Goal: Task Accomplishment & Management: Manage account settings

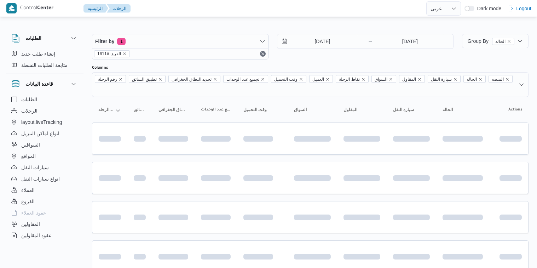
select select "ar"
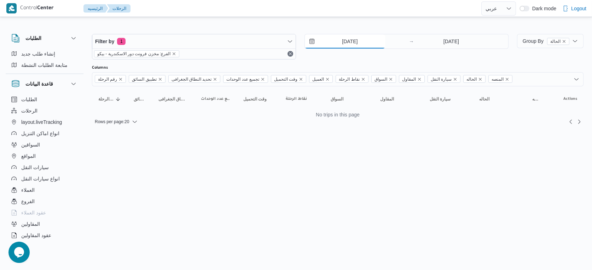
click at [360, 37] on input "15/9/2025" at bounding box center [345, 41] width 80 height 14
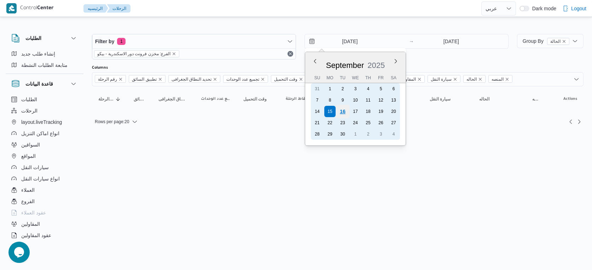
click at [347, 113] on div "16" at bounding box center [342, 111] width 13 height 13
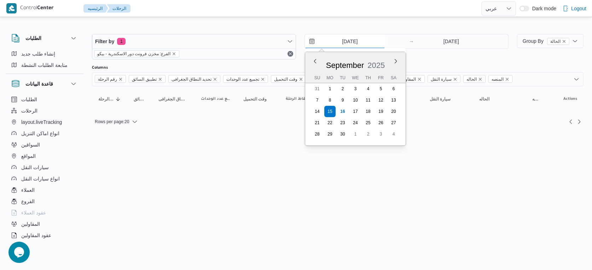
type input "16/9/2025"
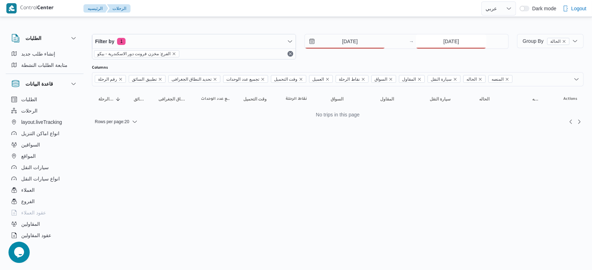
click at [456, 45] on input "15/9/2025" at bounding box center [451, 41] width 70 height 14
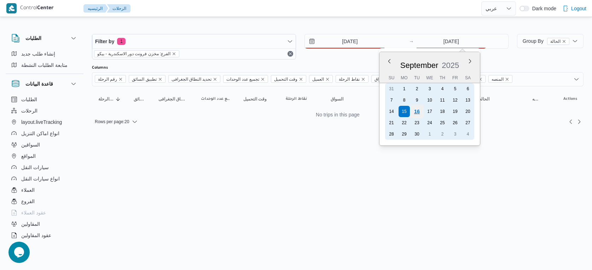
click at [418, 113] on div "16" at bounding box center [416, 111] width 13 height 13
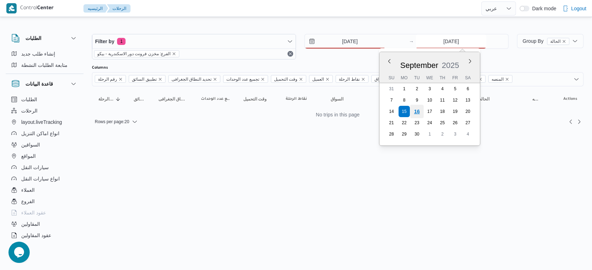
type input "16/9/2025"
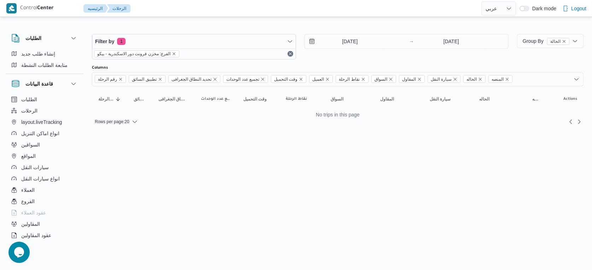
click at [385, 153] on html "Control Center الرئيسيه الرحلات English عربي Dark mode Logout الطلبات إنشاء طلب…" at bounding box center [296, 135] width 592 height 270
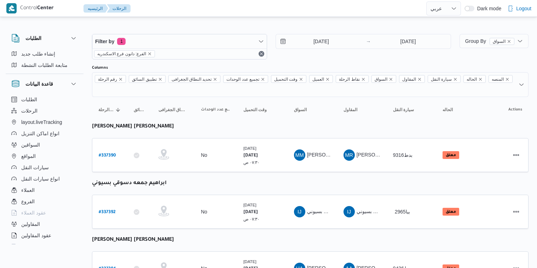
select select "ar"
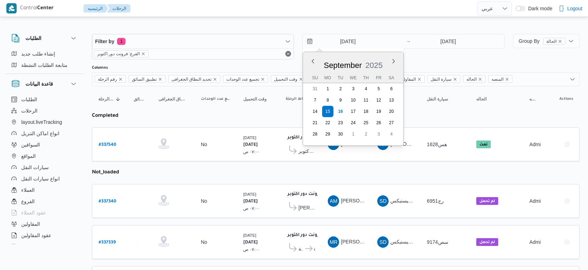
select select "ar"
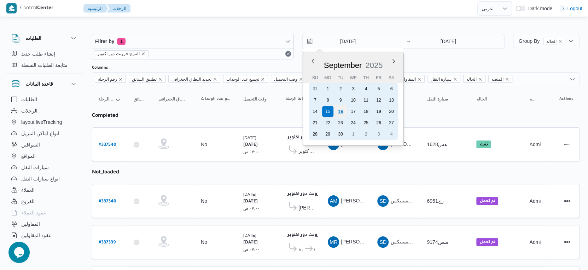
drag, startPoint x: 343, startPoint y: 112, endPoint x: 427, endPoint y: 66, distance: 95.0
click at [346, 111] on div "16" at bounding box center [340, 111] width 11 height 11
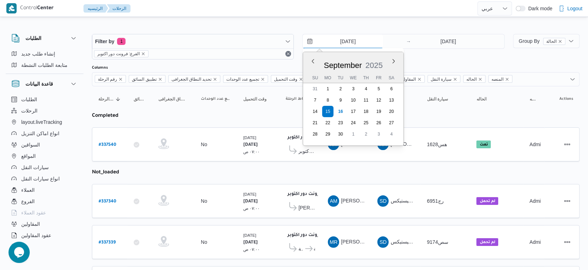
type input "16/9/2025"
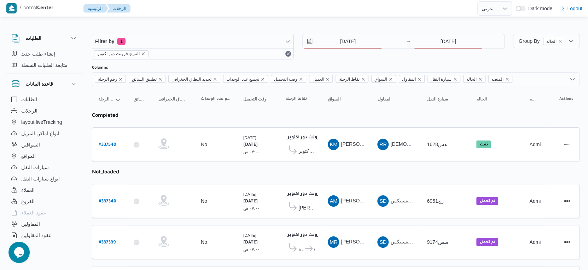
click at [443, 49] on div "16/9/2025 → 15/9/2025" at bounding box center [403, 46] width 202 height 25
click at [443, 46] on input "15/9/2025" at bounding box center [448, 41] width 70 height 14
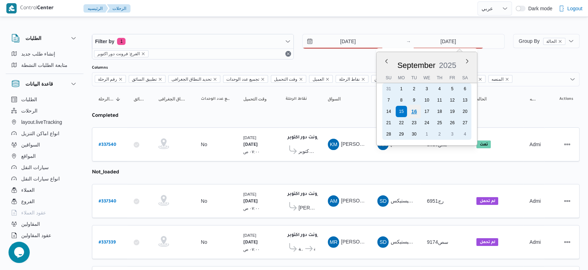
click at [414, 112] on div "16" at bounding box center [414, 111] width 13 height 13
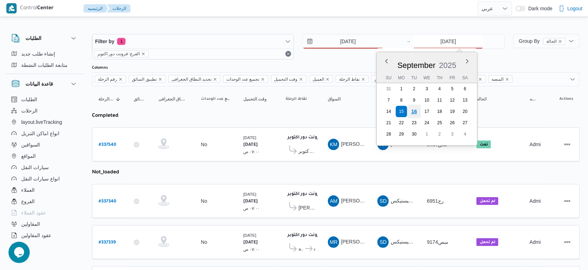
type input "16/9/2025"
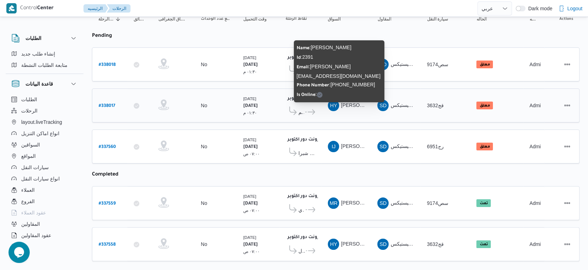
scroll to position [89, 0]
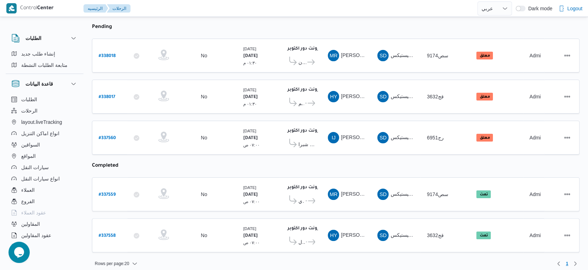
click at [356, 169] on table "رقم الرحلة Click to sort in ascending order تطبيق السائق Click to sort in ascen…" at bounding box center [336, 129] width 488 height 262
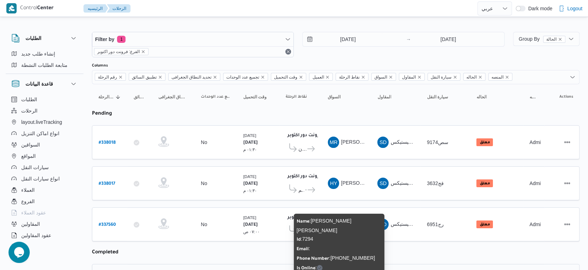
scroll to position [0, 0]
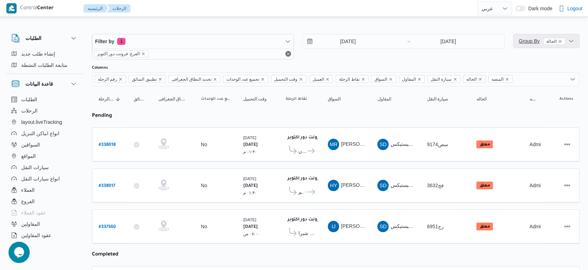
click at [531, 44] on span "Group By الحالة" at bounding box center [542, 41] width 47 height 6
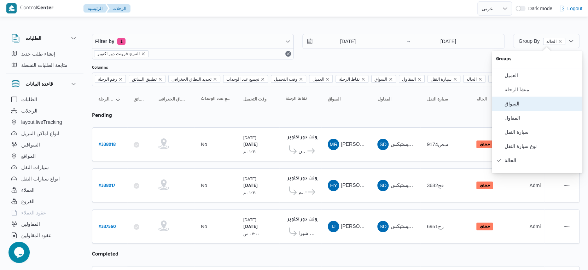
click at [530, 104] on span "السواق" at bounding box center [542, 104] width 74 height 6
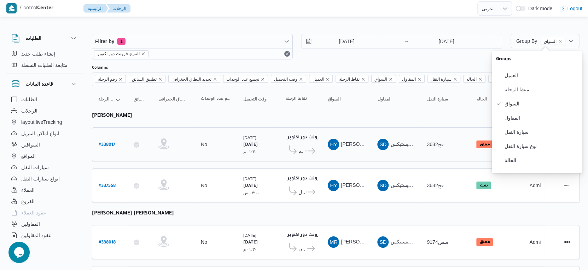
click at [353, 157] on td "السواق HY حسن يوسف حسانين صالح" at bounding box center [347, 144] width 50 height 34
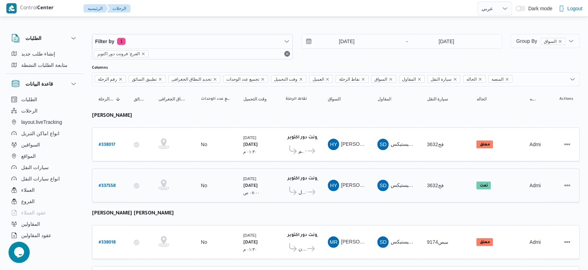
click at [316, 189] on div "فرونت دور اكتوبر ١٠:٤٨ م كارفور طيبه مول ... كارفور الزيتون فرونت دور اكتوبر" at bounding box center [300, 186] width 35 height 30
click at [308, 188] on span "فرونت دور اكتوبر" at bounding box center [311, 192] width 8 height 8
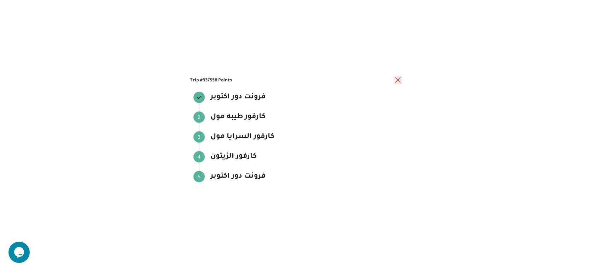
click at [397, 79] on button "close" at bounding box center [398, 80] width 8 height 8
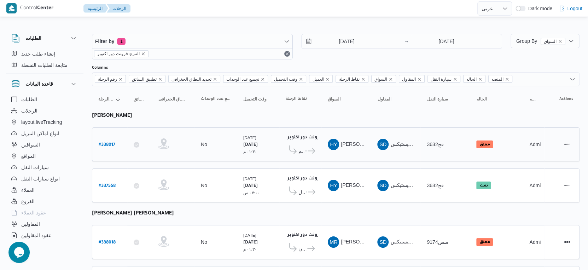
click at [311, 148] on icon at bounding box center [311, 150] width 7 height 5
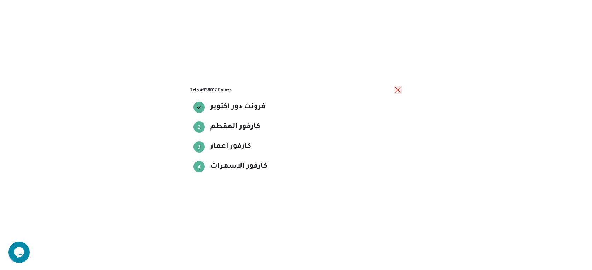
click at [395, 86] on button "close" at bounding box center [398, 90] width 8 height 8
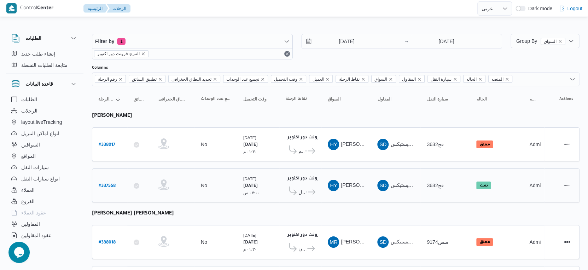
click at [104, 184] on b "# 337558" at bounding box center [107, 186] width 17 height 5
select select "ar"
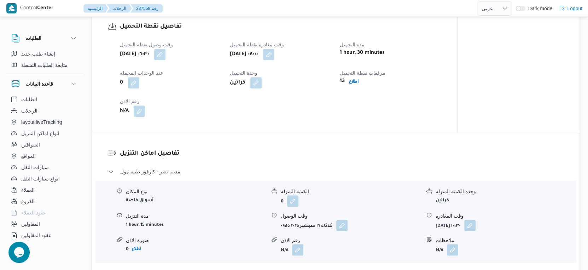
scroll to position [472, 0]
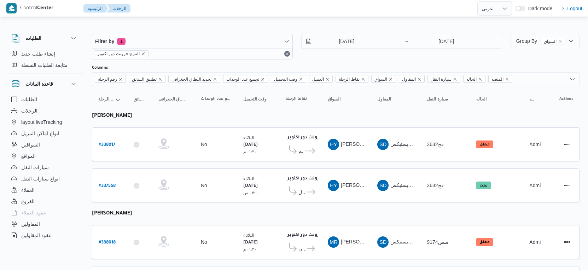
select select "ar"
click at [107, 145] on b "# 338017" at bounding box center [107, 145] width 17 height 5
select select "ar"
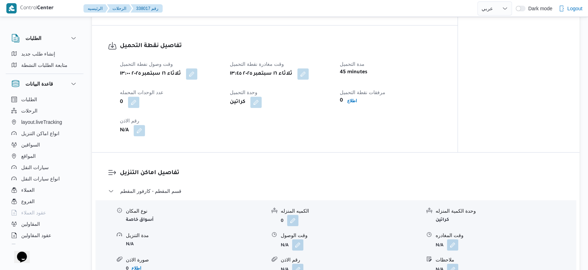
scroll to position [550, 0]
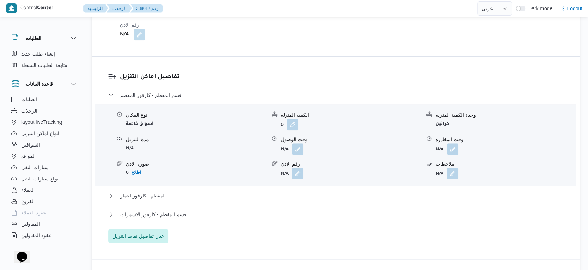
select select "ar"
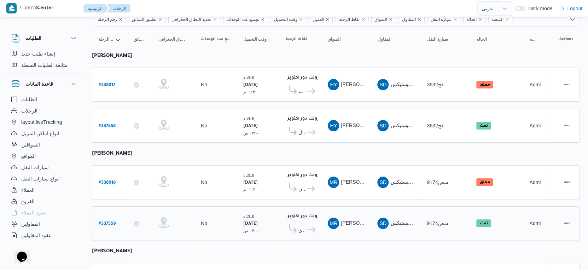
scroll to position [104, 0]
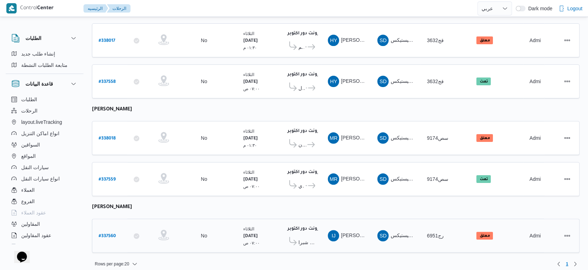
click at [310, 238] on span "كارفور شيكولانى - شبرا" at bounding box center [307, 242] width 17 height 8
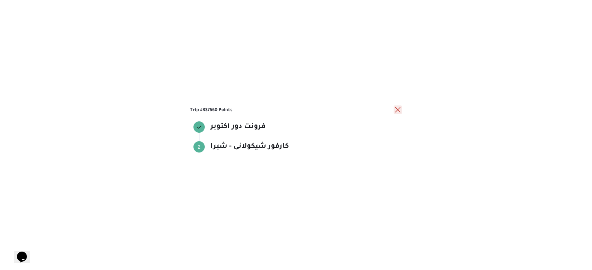
click at [398, 109] on button "close" at bounding box center [398, 109] width 8 height 8
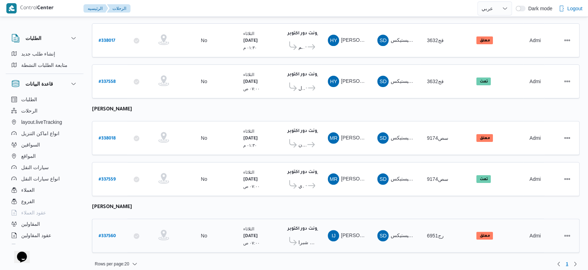
click at [304, 238] on span "كارفور شيكولانى - شبرا" at bounding box center [307, 242] width 17 height 8
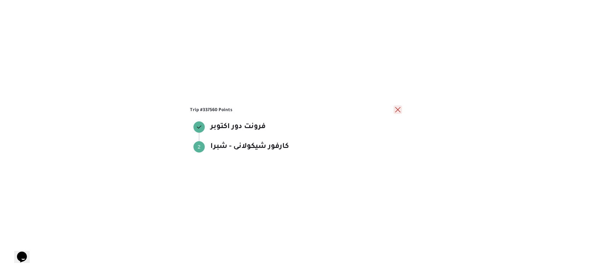
click at [397, 108] on button "close" at bounding box center [398, 109] width 8 height 8
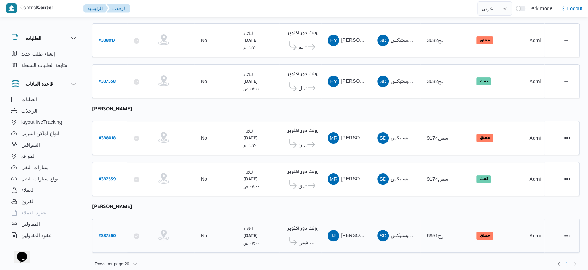
click at [109, 234] on b "# 337560" at bounding box center [107, 236] width 17 height 5
select select "ar"
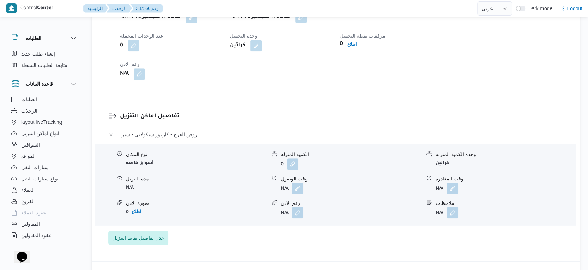
scroll to position [472, 0]
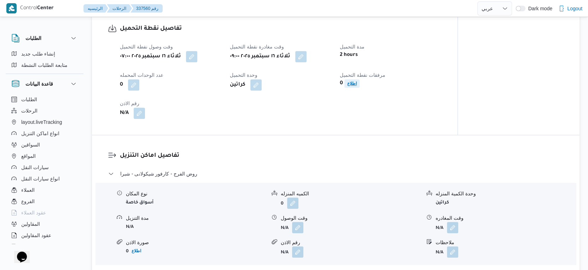
click at [348, 86] on b "اطلاع" at bounding box center [352, 83] width 10 height 5
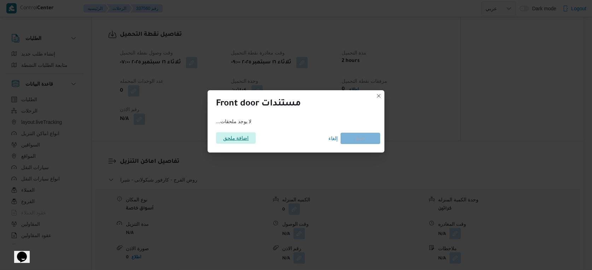
click at [251, 138] on span "اضافة ملحق" at bounding box center [236, 137] width 40 height 11
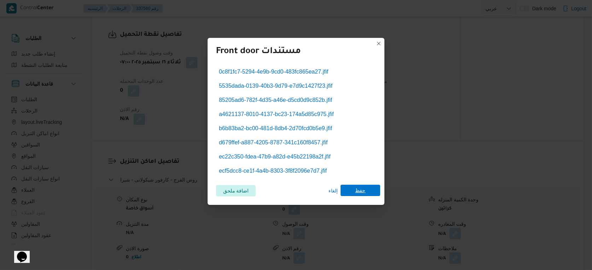
click at [370, 192] on span "حفظ" at bounding box center [361, 190] width 40 height 11
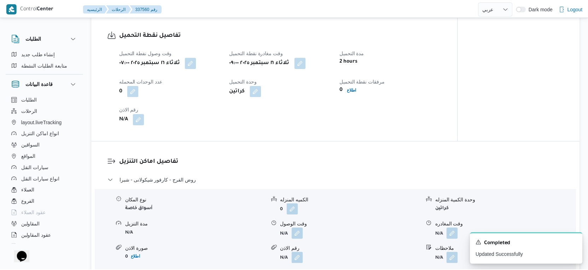
scroll to position [472, 0]
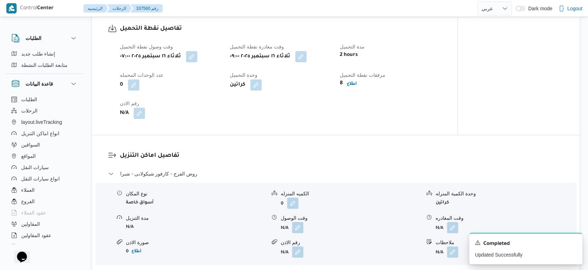
click at [366, 142] on div "تفاصيل اماكن التنزيل روض الفرج - كارفور شيكولانى - شبرا نوع المكان أسواق خاصة ا…" at bounding box center [336, 217] width 488 height 165
select select "ar"
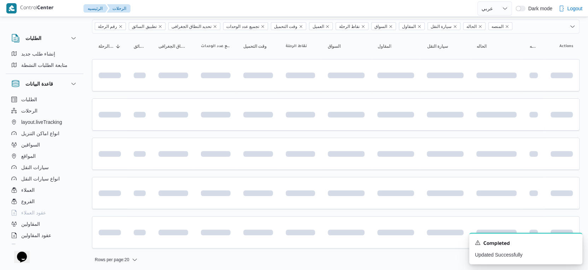
scroll to position [104, 0]
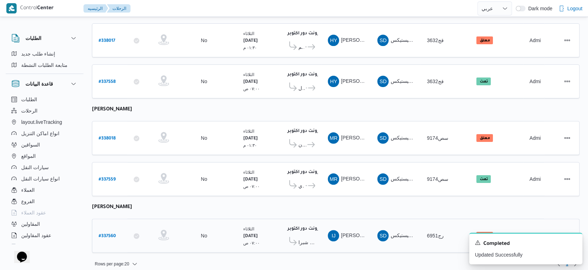
click at [108, 234] on b "# 337560" at bounding box center [107, 236] width 17 height 5
select select "ar"
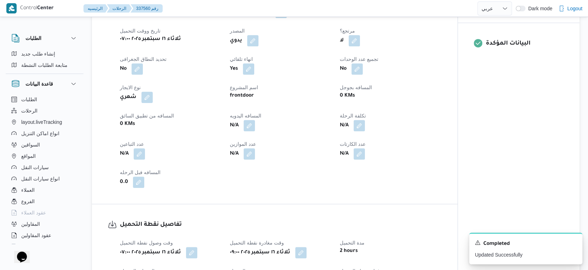
scroll to position [275, 0]
click at [253, 131] on button "button" at bounding box center [249, 125] width 11 height 11
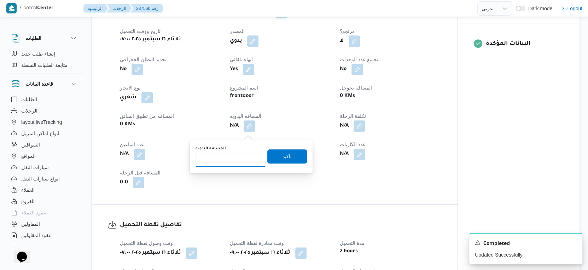
click at [225, 160] on input "المسافه اليدويه" at bounding box center [231, 160] width 70 height 14
type input "118"
click at [283, 154] on span "تاكيد" at bounding box center [287, 156] width 9 height 8
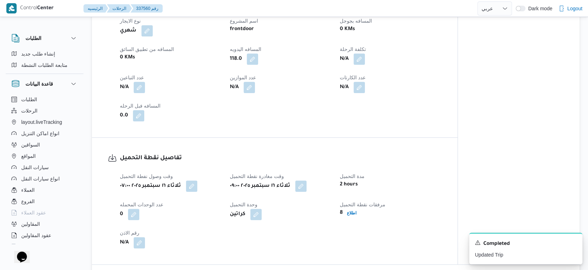
scroll to position [432, 0]
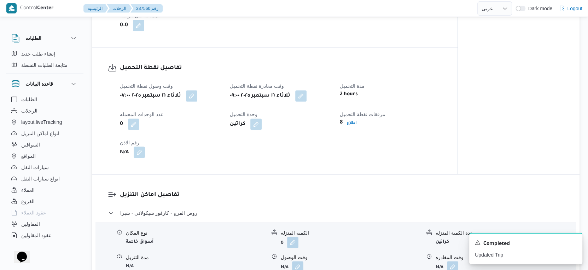
click at [138, 157] on button "button" at bounding box center [139, 151] width 11 height 11
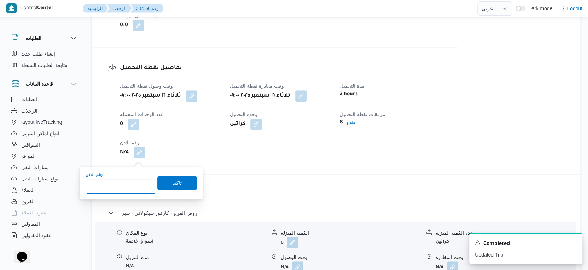
click at [122, 187] on input "رقم الاذن" at bounding box center [121, 186] width 70 height 14
type input "8603"
click at [180, 184] on span "تاكيد" at bounding box center [177, 182] width 40 height 14
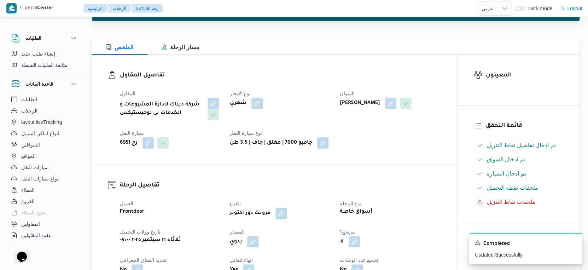
scroll to position [0, 0]
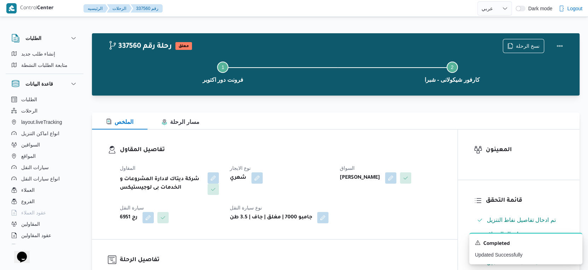
select select "ar"
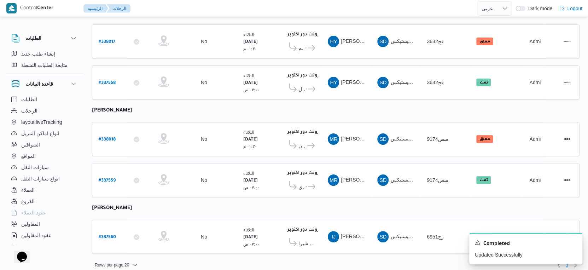
scroll to position [104, 0]
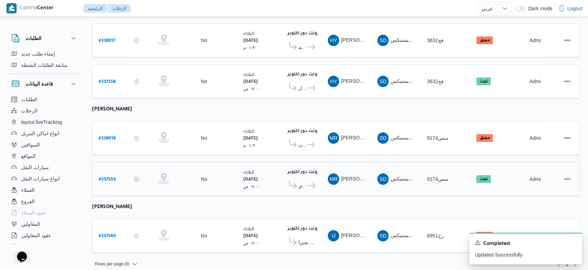
click at [310, 183] on icon at bounding box center [311, 185] width 7 height 5
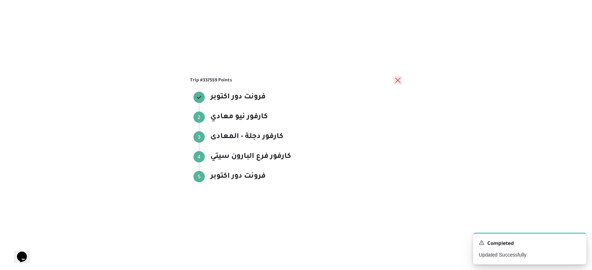
drag, startPoint x: 397, startPoint y: 81, endPoint x: 382, endPoint y: 94, distance: 19.3
click at [393, 86] on div "Trip #337559 Points فرونت دور اكتوبر فرونت دور اكتوبر Step 2 2 كارفور نيو معادي…" at bounding box center [296, 135] width 212 height 118
click at [394, 80] on button "close" at bounding box center [398, 80] width 8 height 8
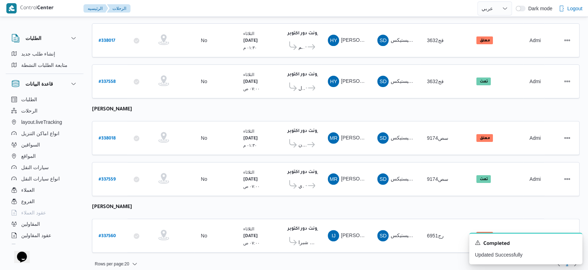
scroll to position [0, 0]
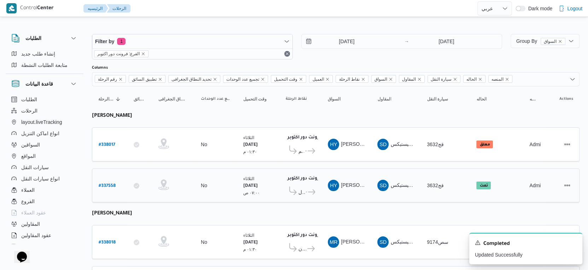
click at [110, 184] on b "# 337558" at bounding box center [107, 186] width 17 height 5
select select "ar"
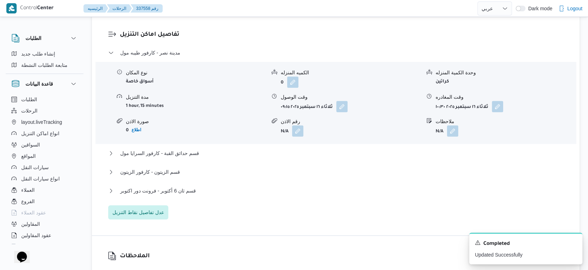
scroll to position [472, 0]
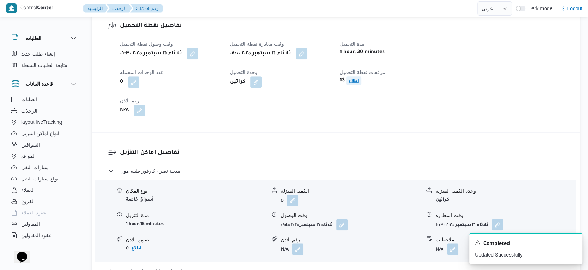
click at [355, 83] on b "اطلاع" at bounding box center [354, 80] width 10 height 5
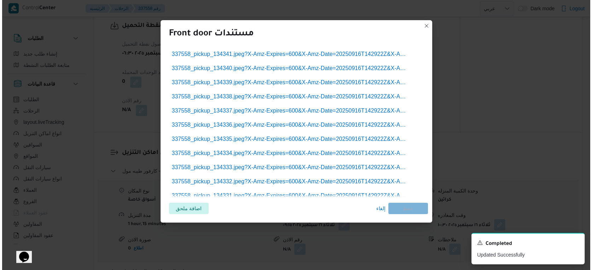
scroll to position [466, 0]
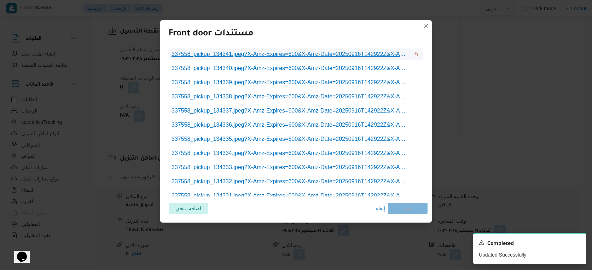
click at [273, 56] on span "337558_pickup_134341.jpeg?X-Amz-Expires=600&X-Amz-Date=20250916T142922Z&X-Amz-A…" at bounding box center [291, 54] width 238 height 8
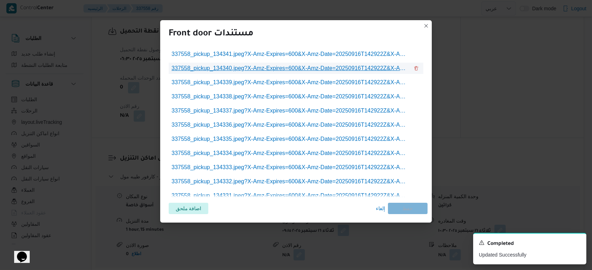
click at [362, 70] on span "337558_pickup_134340.jpeg?X-Amz-Expires=600&X-Amz-Date=20250916T142922Z&X-Amz-A…" at bounding box center [291, 68] width 238 height 8
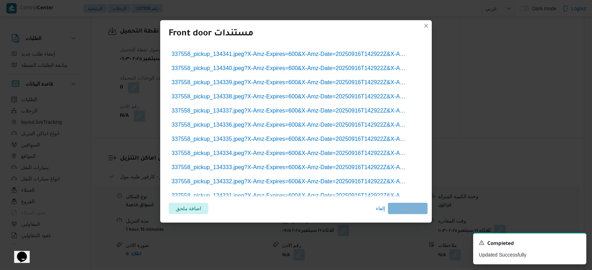
click at [357, 90] on ul "337558_pickup_134341.jpeg?X-Amz-Expires=600&X-Amz-Date=20250916T142922Z&X-Amz-A…" at bounding box center [296, 138] width 255 height 181
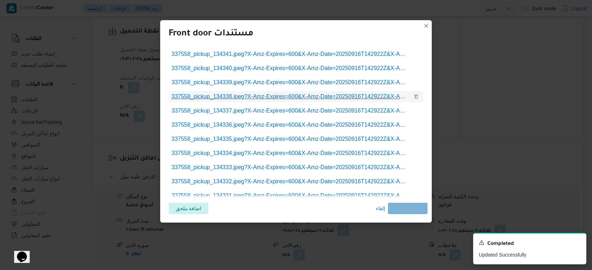
click at [356, 96] on span "337558_pickup_134338.jpeg?X-Amz-Expires=600&X-Amz-Date=20250916T142922Z&X-Amz-A…" at bounding box center [291, 96] width 238 height 8
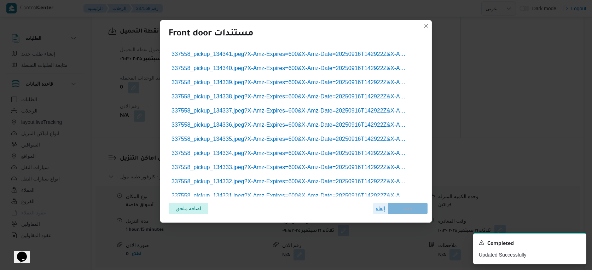
click at [381, 212] on span "إلغاء" at bounding box center [380, 208] width 9 height 8
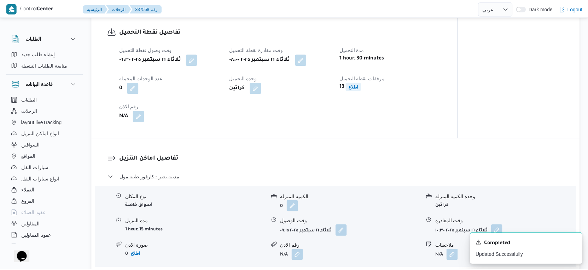
scroll to position [472, 0]
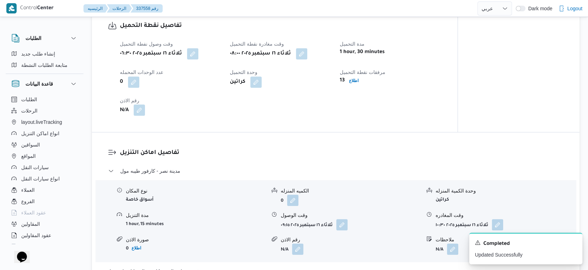
click at [136, 115] on button "button" at bounding box center [139, 109] width 11 height 11
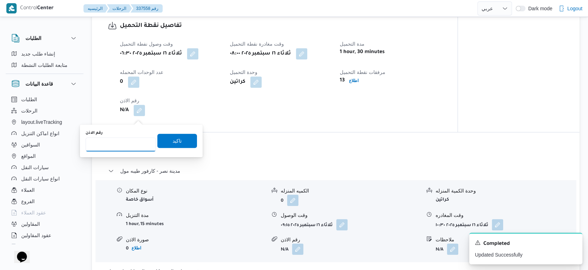
click at [120, 142] on input "رقم الاذن" at bounding box center [121, 144] width 70 height 14
type input "8587"
click at [176, 138] on span "تاكيد" at bounding box center [177, 140] width 40 height 14
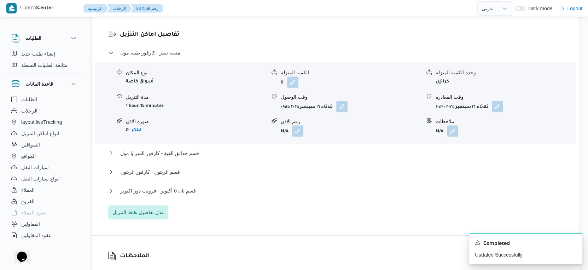
scroll to position [511, 0]
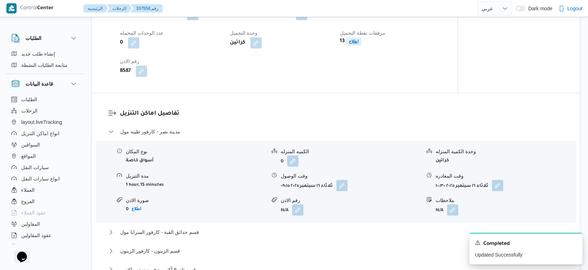
click at [349, 46] on span "اطلاع" at bounding box center [353, 41] width 15 height 8
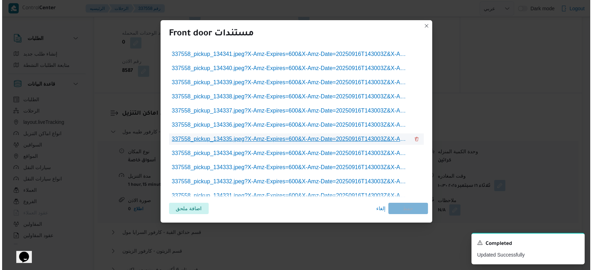
scroll to position [505, 0]
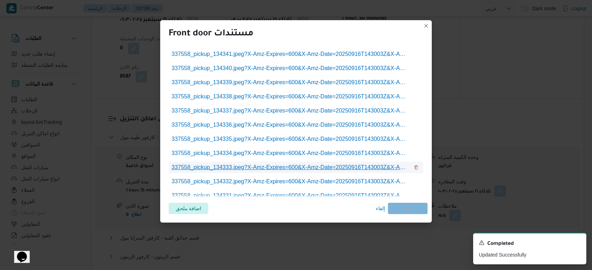
click at [257, 169] on span "337558_pickup_134333.jpeg?X-Amz-Expires=600&X-Amz-Date=20250916T143003Z&X-Amz-A…" at bounding box center [291, 167] width 238 height 8
drag, startPoint x: 385, startPoint y: 207, endPoint x: 314, endPoint y: 213, distance: 71.0
click at [385, 208] on span "إلغاء" at bounding box center [380, 208] width 9 height 8
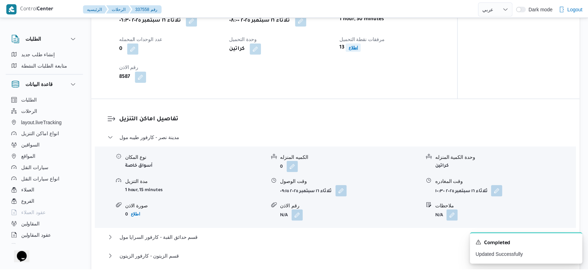
scroll to position [511, 0]
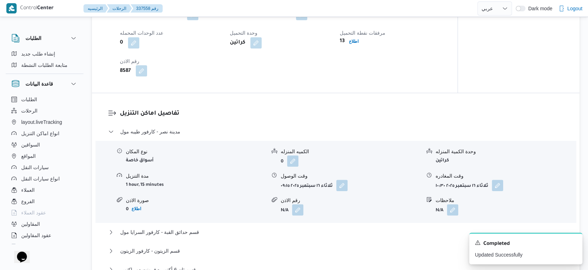
click at [141, 74] on button "button" at bounding box center [141, 70] width 11 height 11
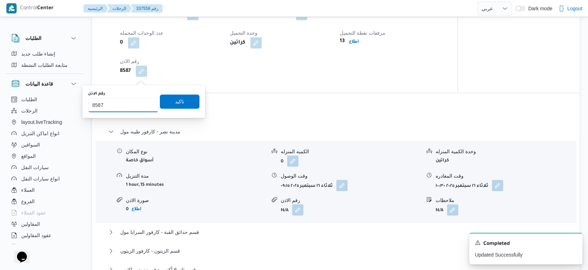
click at [123, 104] on input "8587" at bounding box center [123, 105] width 70 height 14
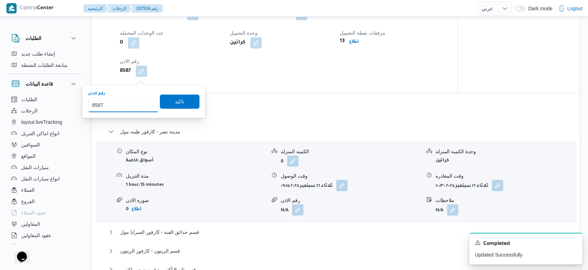
click at [123, 104] on input "8587" at bounding box center [123, 105] width 70 height 14
click at [96, 104] on input "8587" at bounding box center [123, 105] width 70 height 14
type input "8588"
click at [177, 103] on span "تاكيد" at bounding box center [179, 101] width 9 height 8
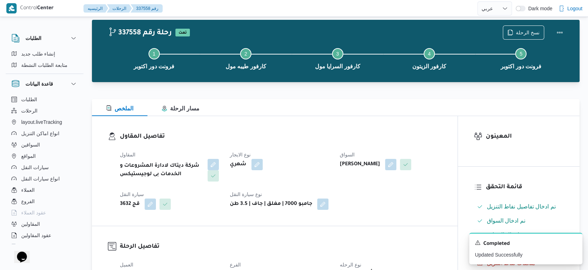
scroll to position [0, 0]
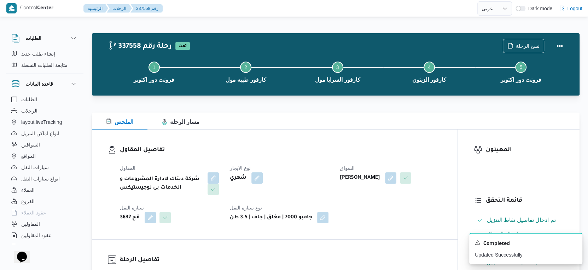
select select "ar"
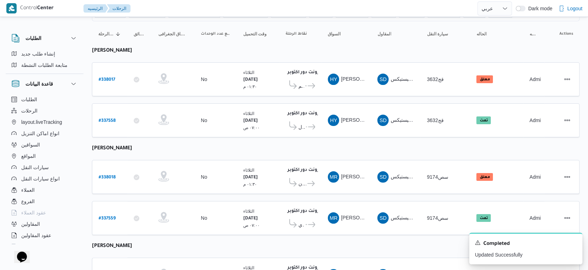
scroll to position [104, 0]
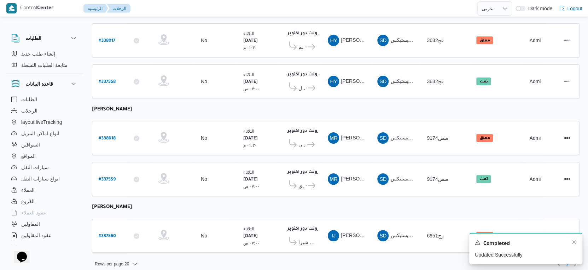
click at [573, 239] on div "A new notification appears Completed Updated Successfully" at bounding box center [525, 248] width 113 height 31
click at [573, 240] on icon "Dismiss toast" at bounding box center [574, 242] width 6 height 6
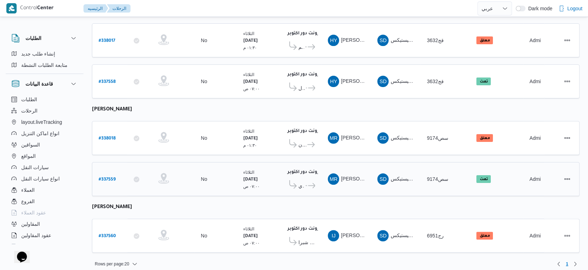
click at [110, 177] on b "# 337559" at bounding box center [107, 179] width 17 height 5
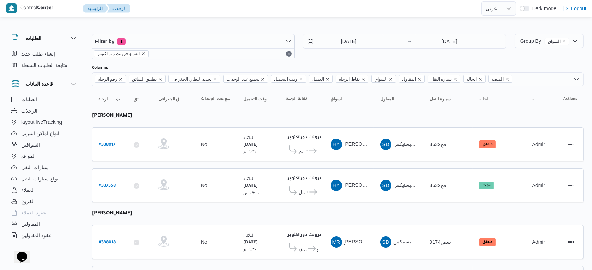
select select "ar"
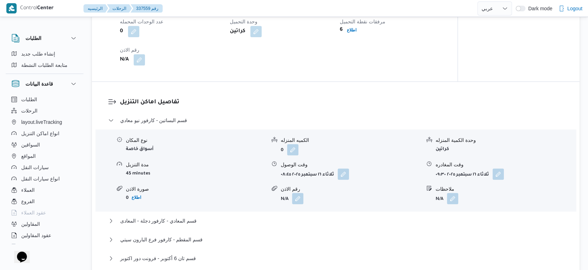
scroll to position [432, 0]
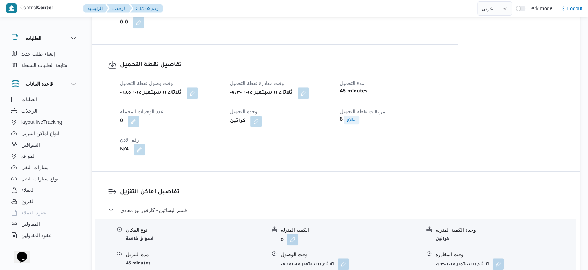
click at [352, 122] on b "اطلاع" at bounding box center [352, 119] width 10 height 5
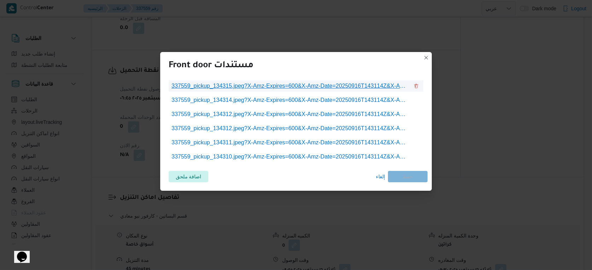
click at [283, 86] on span "337559_pickup_134315.jpeg?X-Amz-Expires=600&X-Amz-Date=20250916T143114Z&X-Amz-A…" at bounding box center [291, 86] width 238 height 8
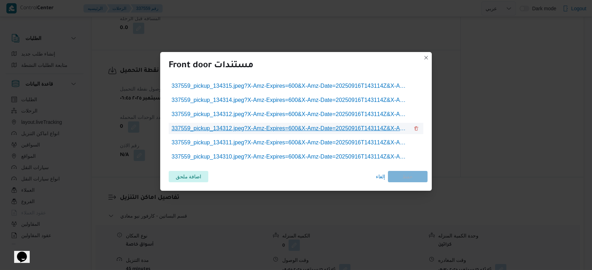
click at [342, 126] on span "337559_pickup_134312.jpeg?X-Amz-Expires=600&X-Amz-Date=20250916T143114Z&X-Amz-A…" at bounding box center [291, 128] width 238 height 8
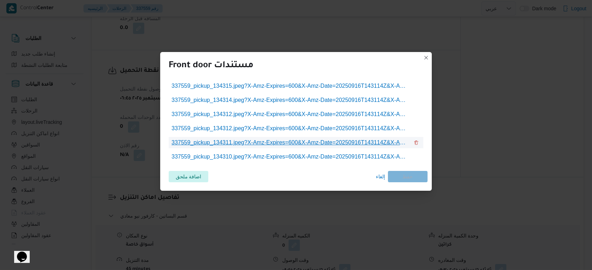
click at [332, 143] on span "337559_pickup_134311.jpeg?X-Amz-Expires=600&X-Amz-Date=20250916T143114Z&X-Amz-A…" at bounding box center [291, 142] width 238 height 8
click at [383, 179] on span "إلغاء" at bounding box center [380, 176] width 9 height 8
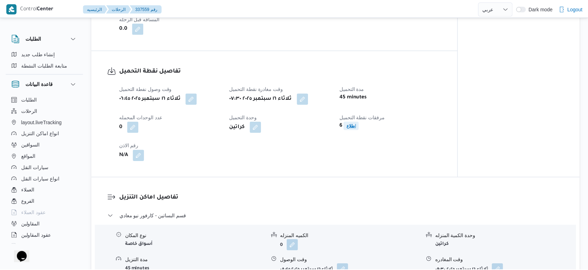
scroll to position [432, 0]
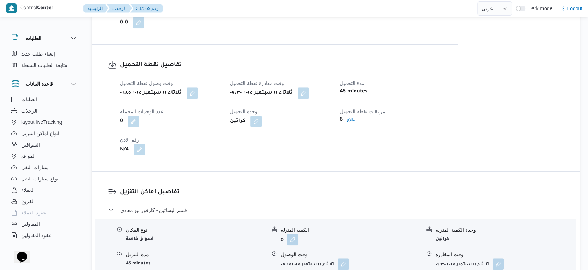
click at [138, 155] on button "button" at bounding box center [139, 149] width 11 height 11
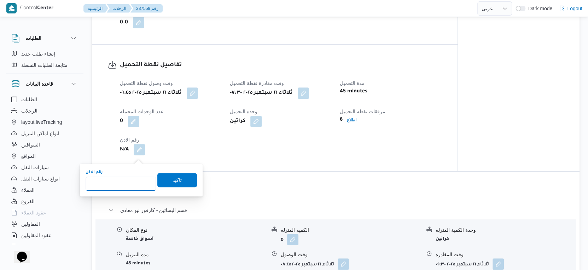
click at [127, 178] on input "رقم الاذن" at bounding box center [121, 184] width 70 height 14
type input "8591"
click at [170, 174] on span "تاكيد" at bounding box center [177, 180] width 40 height 14
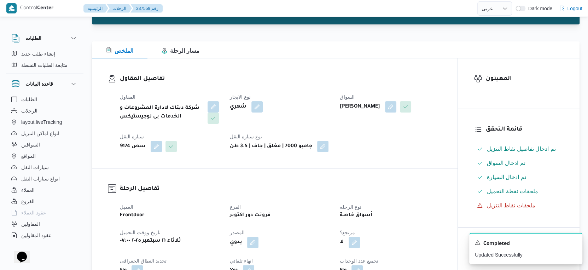
scroll to position [118, 0]
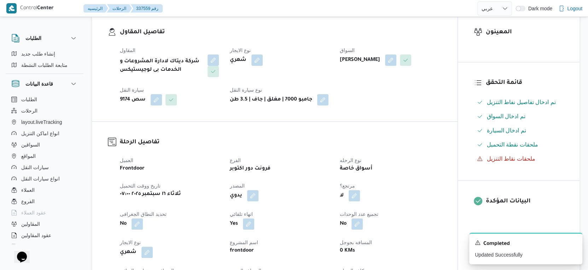
select select "ar"
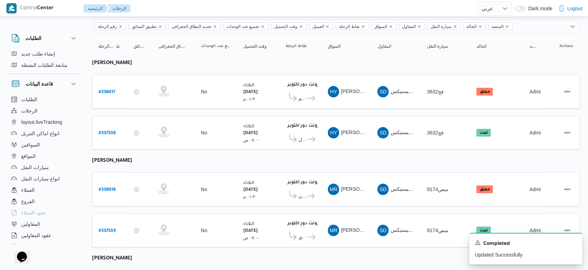
scroll to position [104, 0]
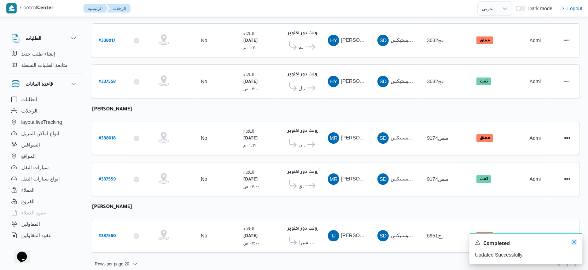
click at [573, 243] on icon "Dismiss toast" at bounding box center [574, 242] width 4 height 4
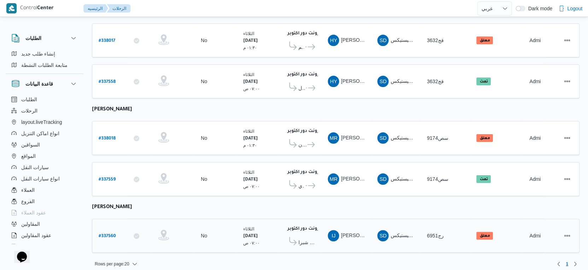
click at [107, 234] on b "# 337560" at bounding box center [107, 236] width 17 height 5
select select "ar"
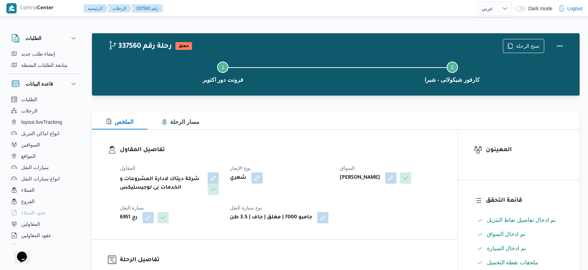
select select "ar"
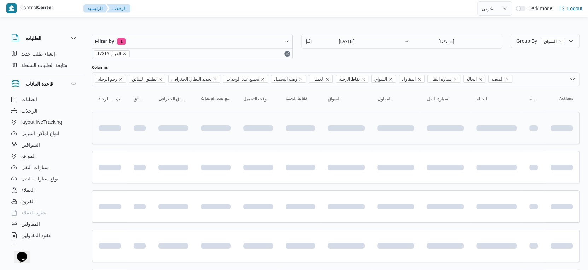
scroll to position [53, 0]
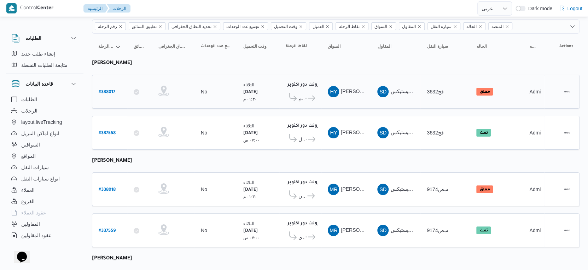
click at [312, 98] on icon at bounding box center [311, 98] width 7 height 5
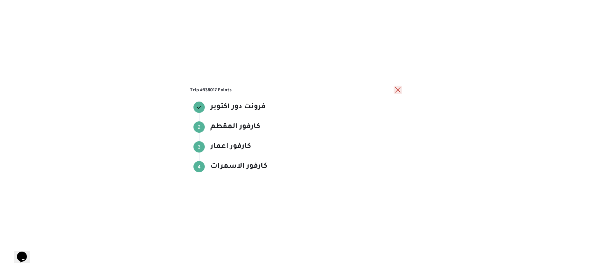
click at [397, 92] on button "close" at bounding box center [398, 90] width 8 height 8
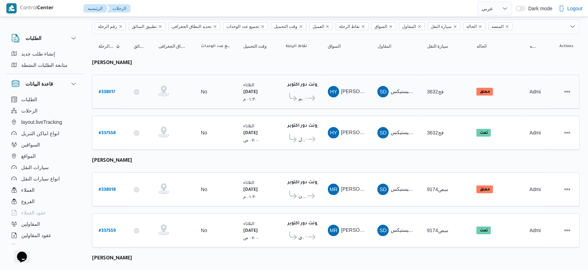
click at [110, 90] on b "# 338017" at bounding box center [107, 92] width 17 height 5
select select "ar"
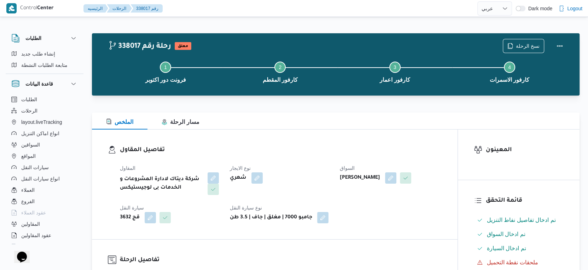
select select "ar"
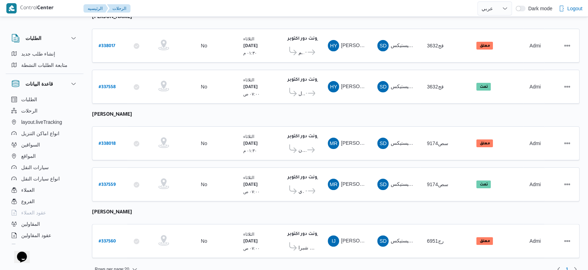
scroll to position [104, 0]
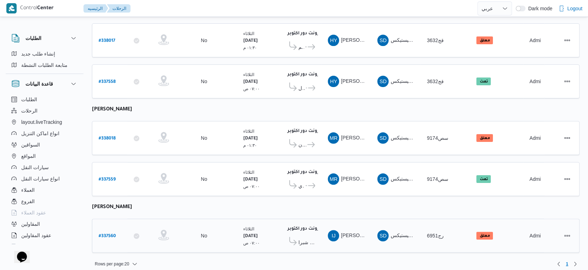
click at [314, 238] on span "كارفور شيكولانى - شبرا" at bounding box center [307, 242] width 17 height 8
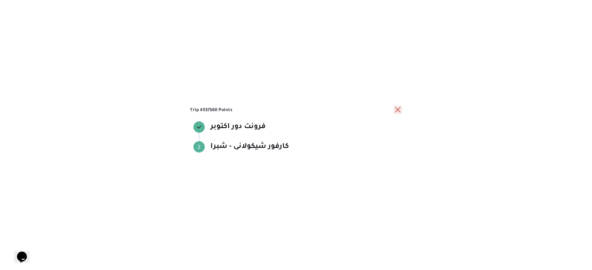
click at [397, 109] on button "close" at bounding box center [398, 109] width 8 height 8
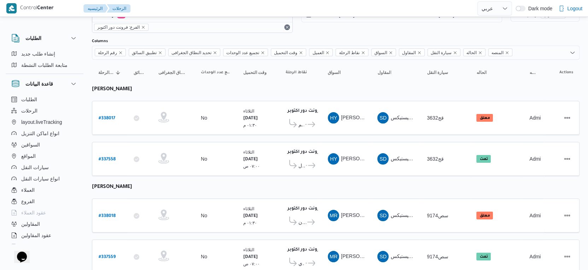
scroll to position [25, 0]
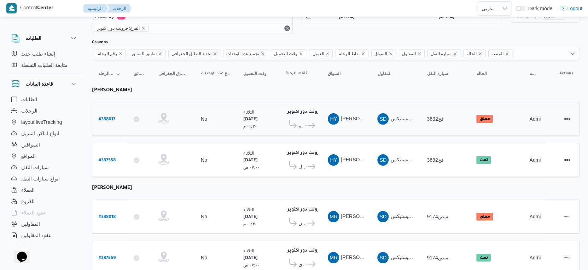
click at [310, 123] on icon at bounding box center [311, 125] width 7 height 5
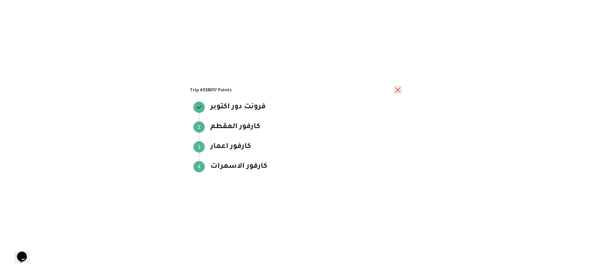
click at [395, 93] on button "close" at bounding box center [398, 90] width 8 height 8
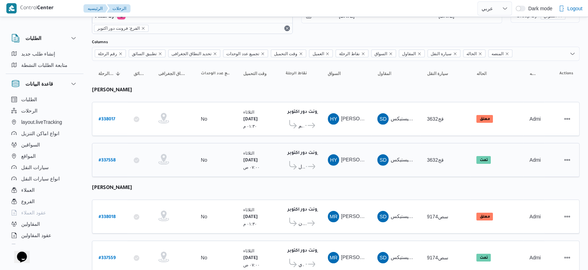
click at [309, 164] on icon at bounding box center [311, 166] width 7 height 5
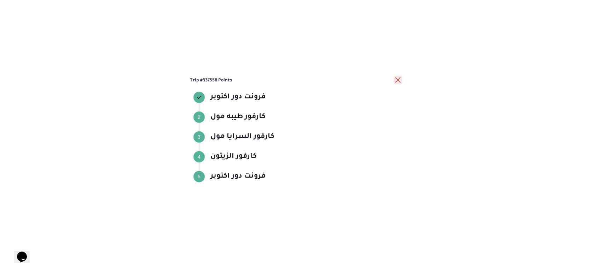
click at [399, 81] on button "close" at bounding box center [398, 80] width 8 height 8
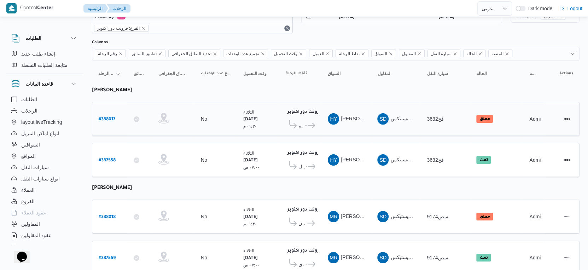
click at [106, 117] on b "# 338017" at bounding box center [107, 119] width 17 height 5
select select "ar"
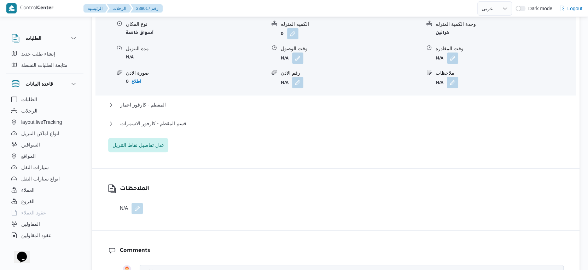
scroll to position [654, 0]
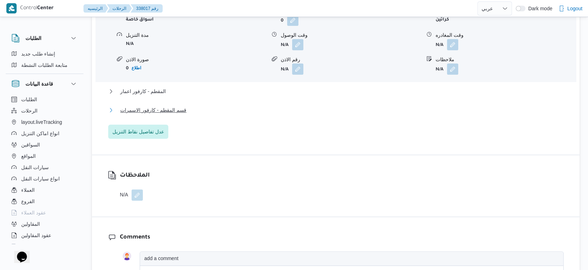
click at [178, 113] on span "قسم المقطم - كارفور الاسمرات" at bounding box center [153, 110] width 66 height 8
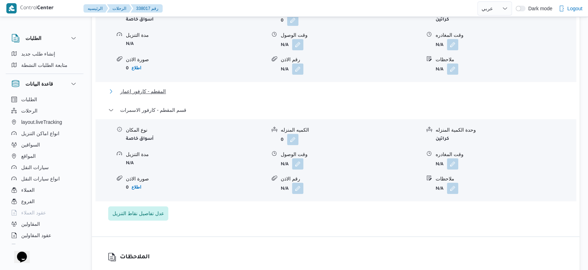
click at [163, 94] on span "المقطم - كارفور اعمار" at bounding box center [143, 91] width 46 height 8
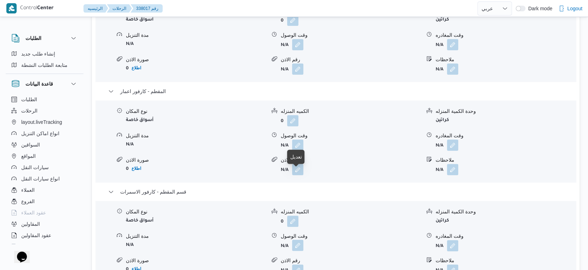
scroll to position [694, 0]
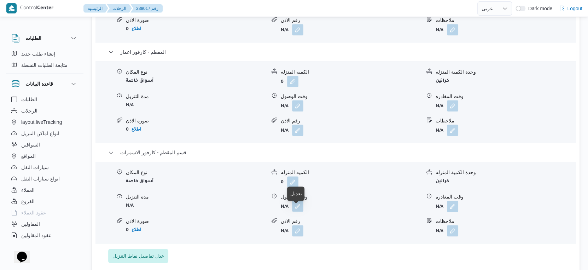
click at [300, 209] on button "button" at bounding box center [297, 205] width 11 height 11
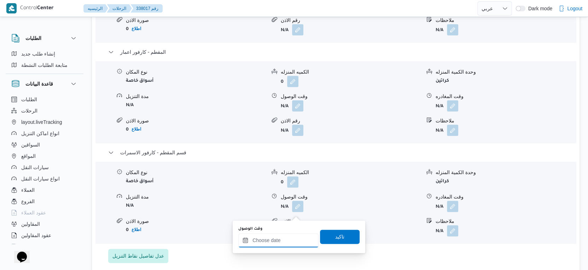
click at [290, 236] on input "وقت الوصول" at bounding box center [278, 240] width 80 height 14
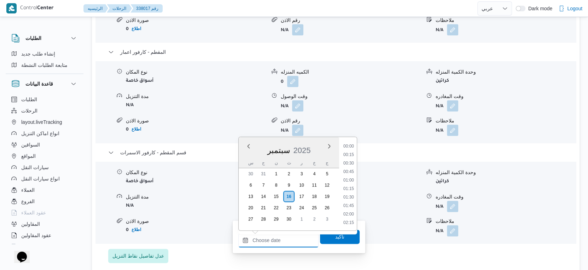
scroll to position [551, 0]
click at [348, 199] on li "17:45" at bounding box center [349, 198] width 16 height 7
type input "١٦/٠٩/٢٠٢٥ ١٧:٤٥"
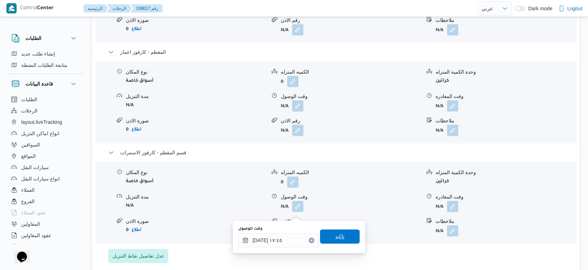
click at [345, 234] on span "تاكيد" at bounding box center [340, 236] width 40 height 14
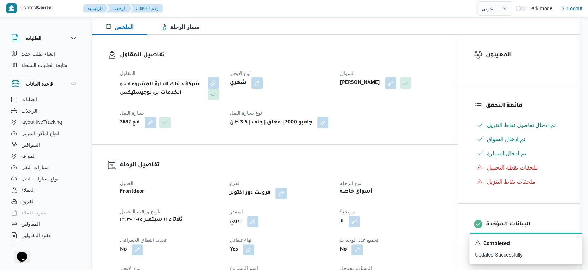
scroll to position [0, 0]
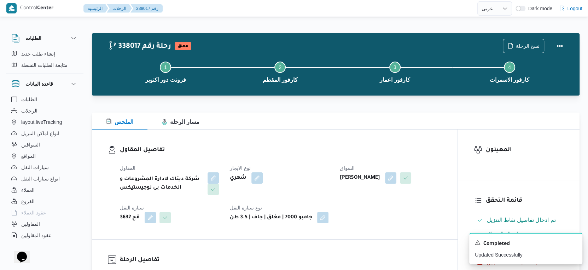
select select "ar"
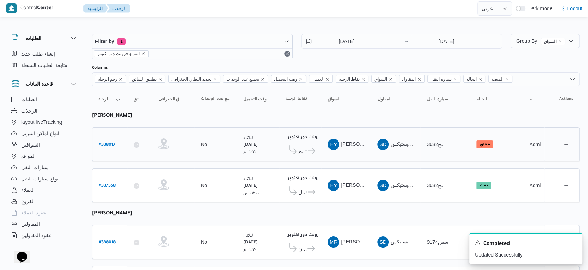
click at [109, 138] on div "# 338017" at bounding box center [110, 144] width 28 height 15
click at [109, 143] on b "# 338017" at bounding box center [107, 145] width 17 height 5
select select "ar"
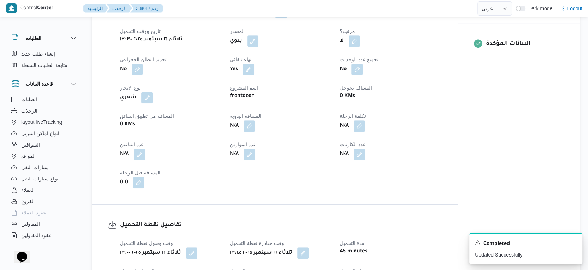
scroll to position [511, 0]
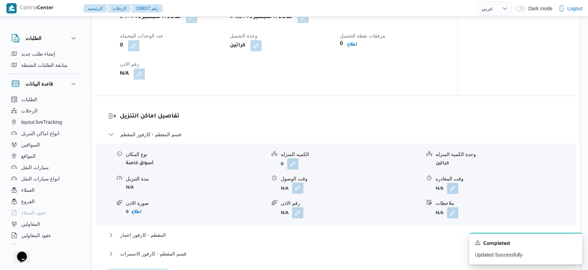
click at [301, 193] on button "button" at bounding box center [297, 187] width 11 height 11
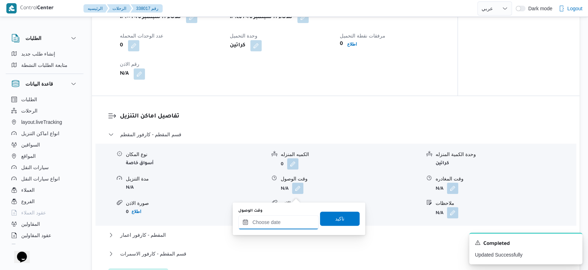
drag, startPoint x: 283, startPoint y: 222, endPoint x: 295, endPoint y: 217, distance: 12.9
click at [283, 222] on input "وقت الوصول" at bounding box center [278, 222] width 80 height 14
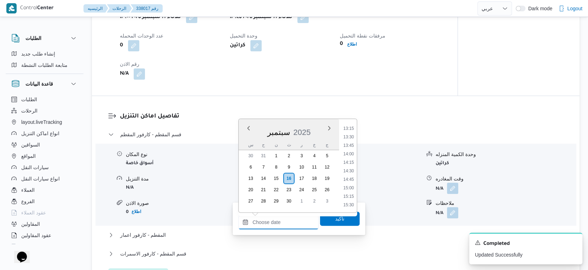
scroll to position [433, 0]
click at [352, 186] on li "14:30" at bounding box center [349, 187] width 16 height 7
type input "١٦/٠٩/٢٠٢٥ ١٤:٣٠"
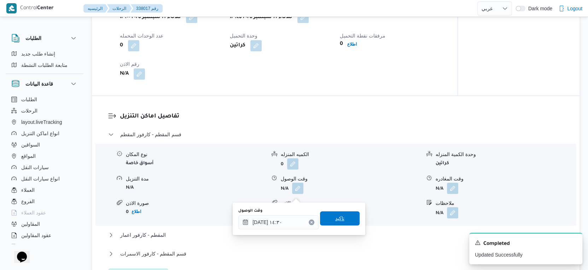
click at [345, 219] on span "تاكيد" at bounding box center [340, 218] width 40 height 14
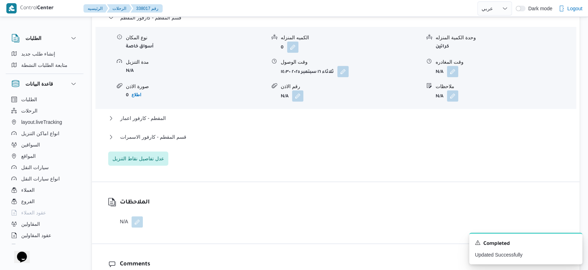
scroll to position [629, 0]
click at [183, 140] on span "قسم المقطم - كارفور الاسمرات" at bounding box center [153, 136] width 66 height 8
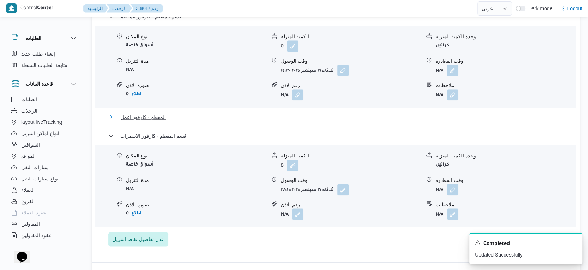
click at [168, 119] on button "المقطم - كارفور اعمار" at bounding box center [336, 117] width 456 height 8
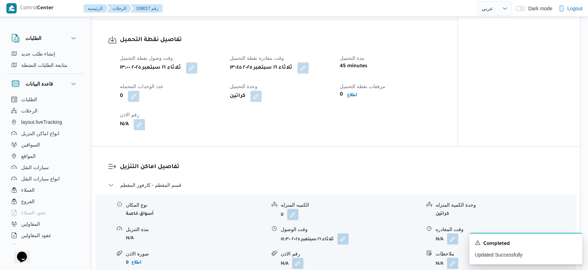
scroll to position [590, 0]
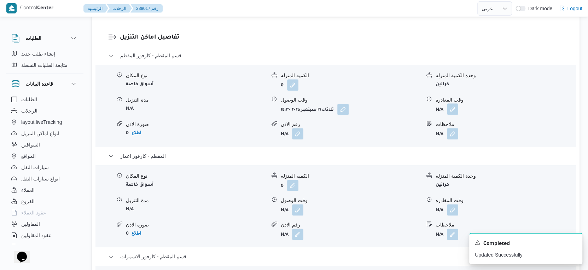
click at [452, 114] on button "button" at bounding box center [452, 108] width 11 height 11
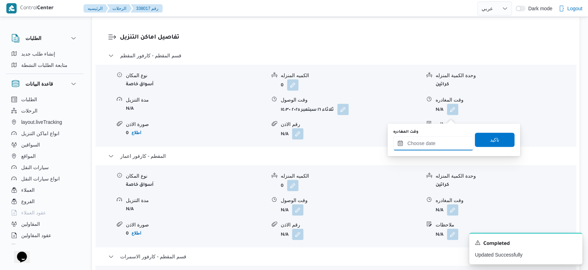
click at [444, 143] on input "وقت المغادره" at bounding box center [433, 143] width 80 height 14
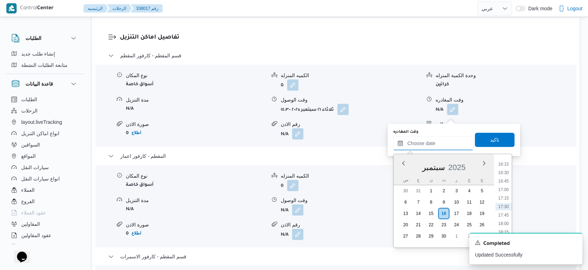
scroll to position [512, 0]
click at [508, 179] on li "15:30" at bounding box center [504, 177] width 16 height 7
type input "١٦/٠٩/٢٠٢٥ ١٥:٣٠"
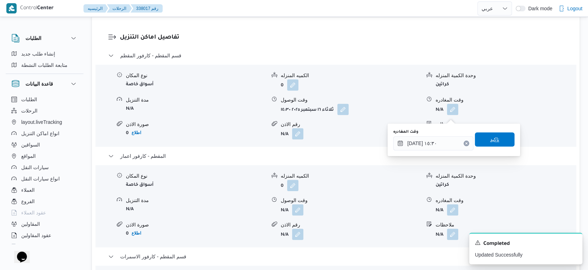
click at [496, 144] on span "تاكيد" at bounding box center [495, 139] width 40 height 14
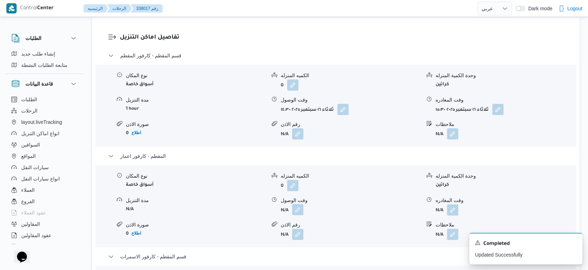
click at [295, 215] on button "button" at bounding box center [297, 209] width 11 height 11
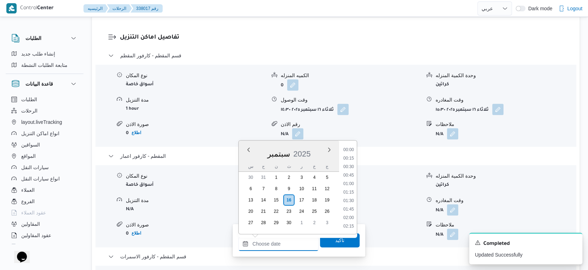
drag, startPoint x: 288, startPoint y: 244, endPoint x: 300, endPoint y: 237, distance: 14.3
click at [288, 244] on input "وقت الوصول" at bounding box center [278, 244] width 80 height 14
click at [349, 181] on li "16:00" at bounding box center [349, 181] width 16 height 7
type input "١٦/٠٩/٢٠٢٥ ١٦:٠٠"
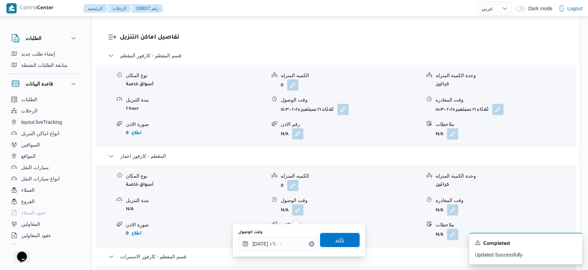
click at [343, 237] on span "تاكيد" at bounding box center [340, 240] width 40 height 14
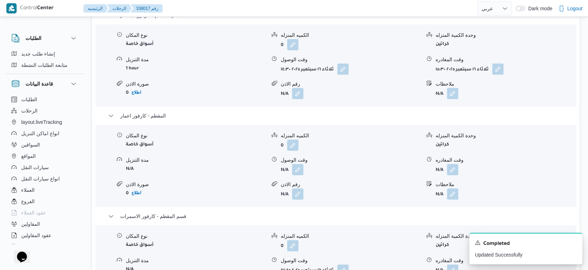
scroll to position [668, 0]
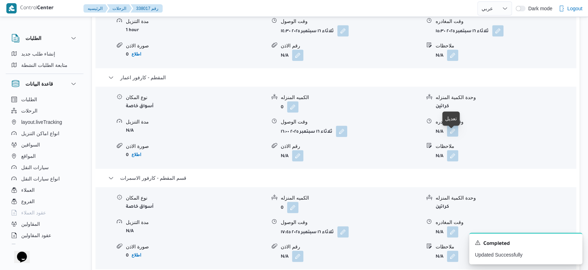
click at [455, 135] on button "button" at bounding box center [452, 130] width 11 height 11
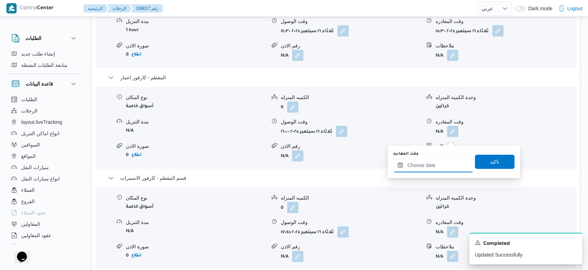
click at [440, 164] on input "وقت المغادره" at bounding box center [433, 165] width 80 height 14
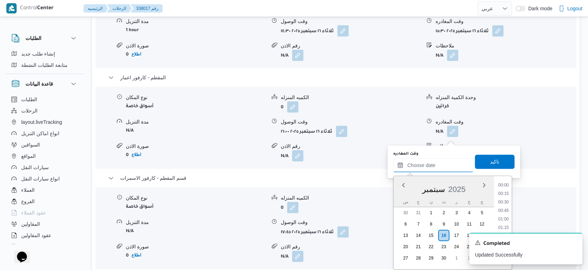
scroll to position [551, 0]
click at [502, 218] on li "17:15" at bounding box center [504, 219] width 16 height 7
type input "١٦/٠٩/٢٠٢٥ ١٧:١٥"
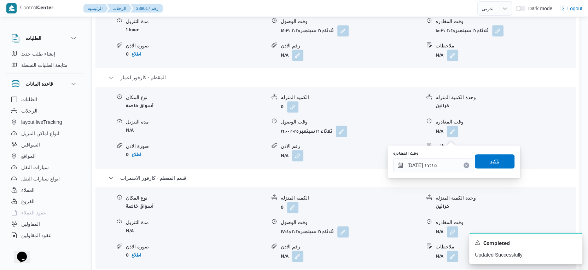
click at [490, 159] on span "تاكيد" at bounding box center [494, 161] width 9 height 8
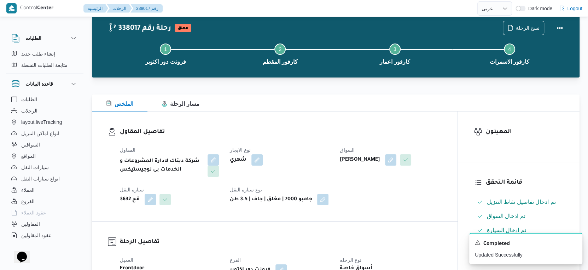
scroll to position [0, 0]
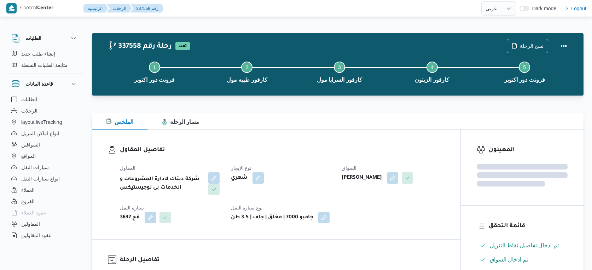
select select "ar"
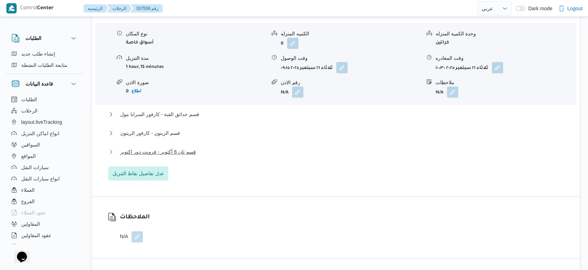
click at [184, 156] on span "قسم ثان 6 أكتوبر - فرونت دور اكتوبر" at bounding box center [158, 152] width 76 height 8
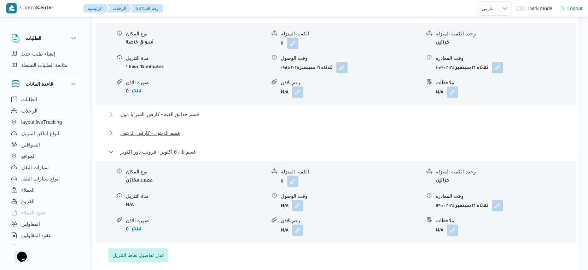
click at [183, 137] on button "قسم الزيتون - كارفور الزيتون" at bounding box center [336, 133] width 456 height 8
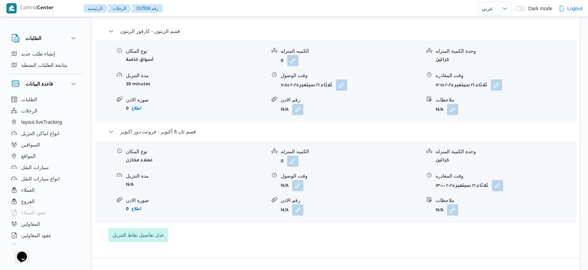
scroll to position [747, 0]
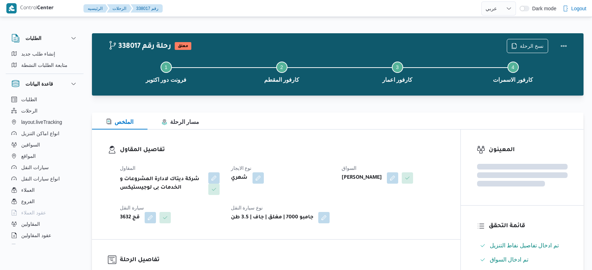
select select "ar"
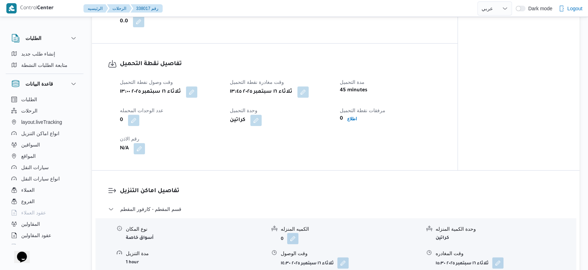
scroll to position [511, 0]
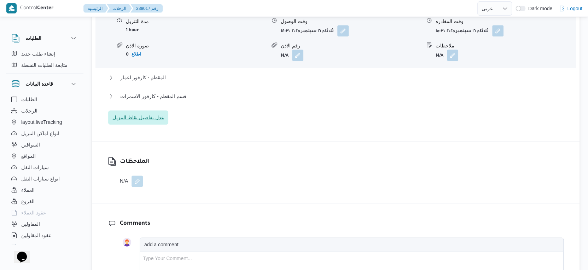
click at [148, 122] on span "عدل تفاصيل نقاط التنزيل" at bounding box center [138, 117] width 52 height 8
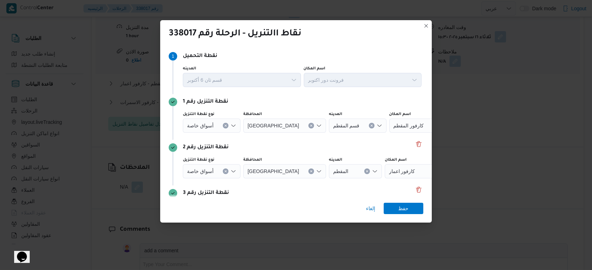
scroll to position [55, 0]
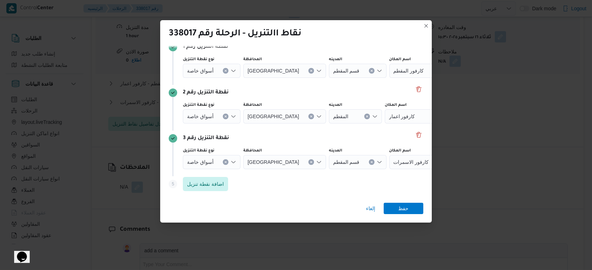
click at [225, 117] on icon "Clear input" at bounding box center [226, 117] width 2 height 2
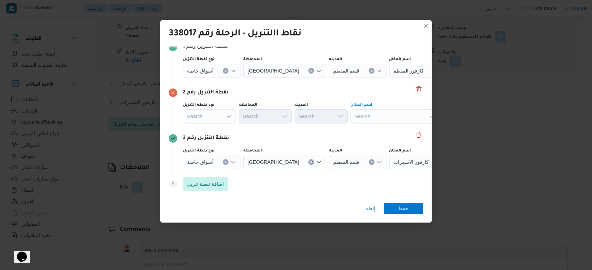
click at [387, 119] on div "Search" at bounding box center [395, 116] width 88 height 14
type input "كارفور الاسمرا"
click at [388, 129] on span "كارفور الاسمرا ت | كارفور حي الاسمرات | الأباجية" at bounding box center [398, 129] width 71 height 8
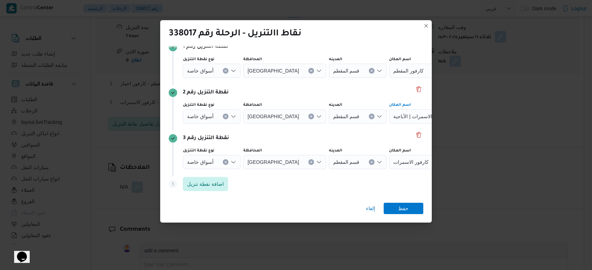
drag, startPoint x: 224, startPoint y: 162, endPoint x: 261, endPoint y: 165, distance: 36.9
click at [224, 162] on icon "Clear input" at bounding box center [225, 162] width 3 height 3
click at [383, 158] on div "Search" at bounding box center [395, 162] width 88 height 14
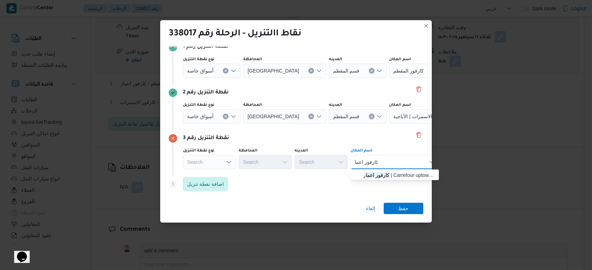
type input "كارفور اعما"
click at [394, 160] on div "كارفور اعما كارفور اعما Combo box. Selected. كارفور اعما. Selected. Combo box i…" at bounding box center [395, 162] width 88 height 14
click at [393, 172] on span "كارفور اعما ر | Carrefour uptown cairo | الأباجية" at bounding box center [398, 175] width 71 height 8
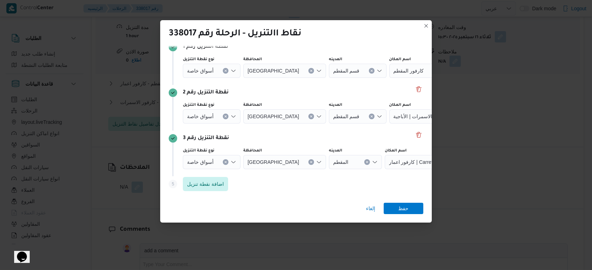
click at [397, 201] on div "إلغاء حفظ" at bounding box center [296, 209] width 272 height 25
click at [400, 208] on span "حفظ" at bounding box center [404, 207] width 10 height 11
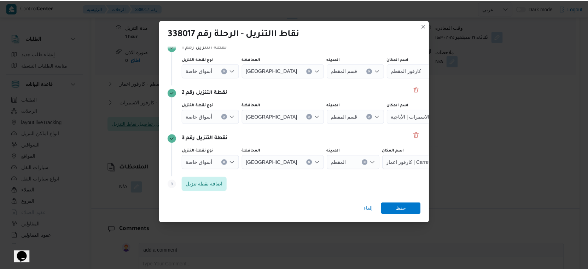
scroll to position [668, 0]
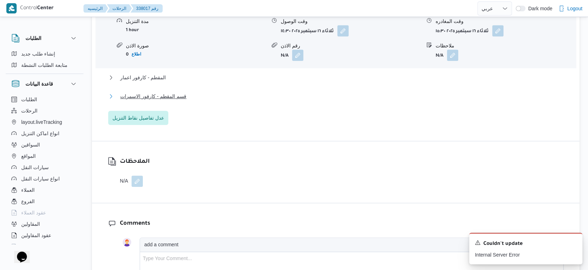
click at [165, 100] on span "قسم المقطم - كارفور الاسمرات" at bounding box center [153, 96] width 66 height 8
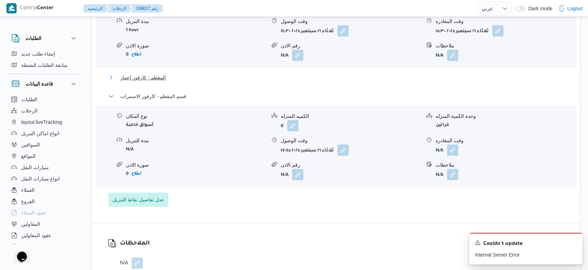
click at [146, 82] on span "المقطم - كارفور اعمار" at bounding box center [143, 77] width 46 height 8
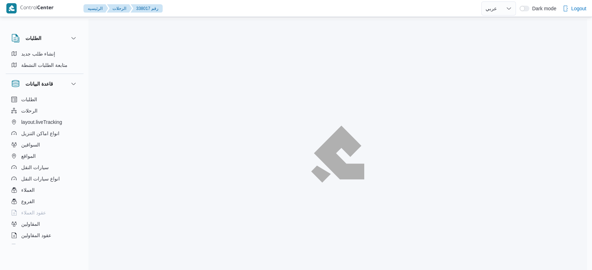
select select "ar"
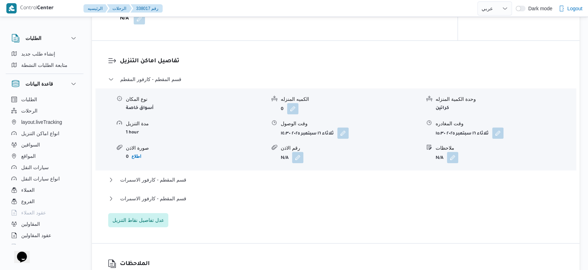
scroll to position [569, 0]
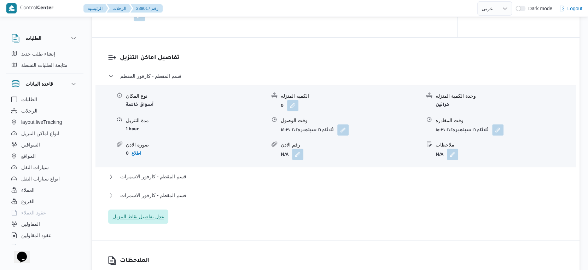
click at [151, 218] on span "عدل تفاصيل نقاط التنزيل" at bounding box center [138, 216] width 52 height 8
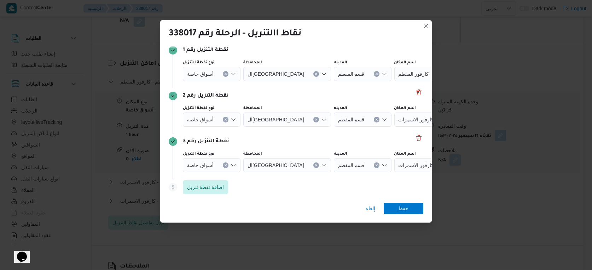
scroll to position [55, 0]
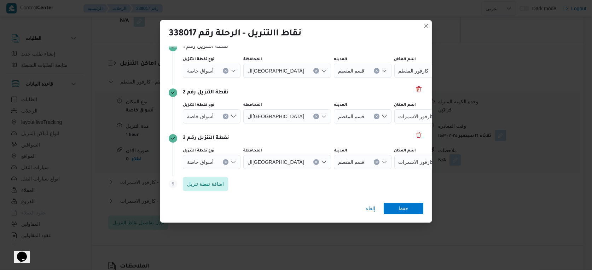
drag, startPoint x: 223, startPoint y: 160, endPoint x: 342, endPoint y: 172, distance: 120.1
click at [225, 161] on button "Clear input" at bounding box center [226, 162] width 6 height 6
click at [384, 158] on div "Search" at bounding box center [395, 162] width 88 height 14
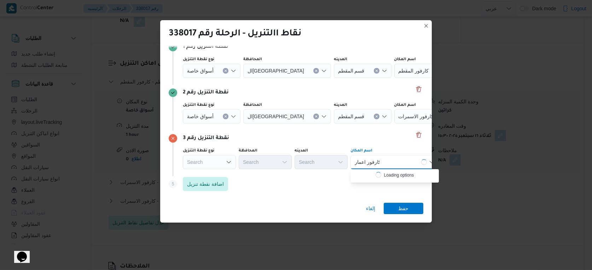
type input "كارفور اعمار"
click at [380, 161] on div "كارفور اعمار كارفور اعمار" at bounding box center [367, 161] width 28 height 11
click at [388, 175] on span "كارفور اعمار | Carrefour uptown cairo | الأباجية" at bounding box center [398, 175] width 71 height 8
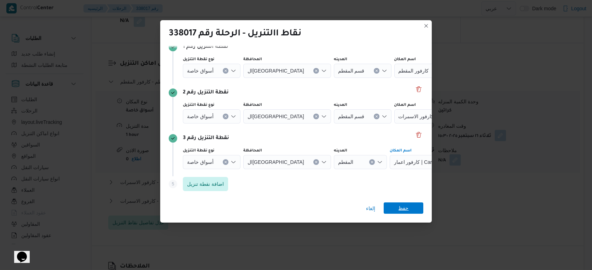
click at [408, 210] on span "حفظ" at bounding box center [404, 207] width 10 height 11
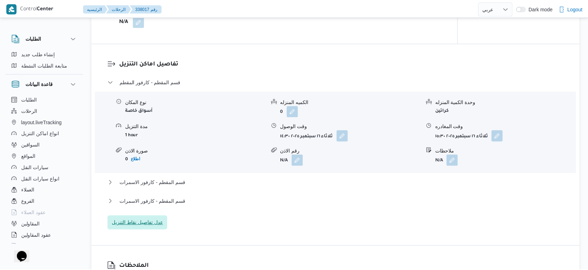
scroll to position [569, 0]
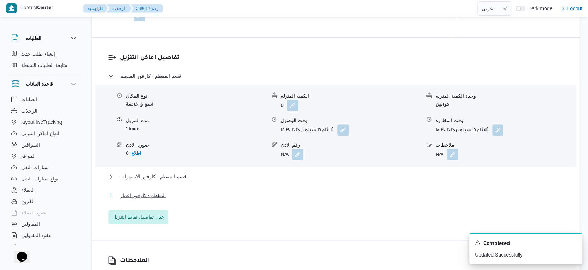
click at [159, 200] on span "المقطم - كارفور اعمار" at bounding box center [143, 195] width 46 height 8
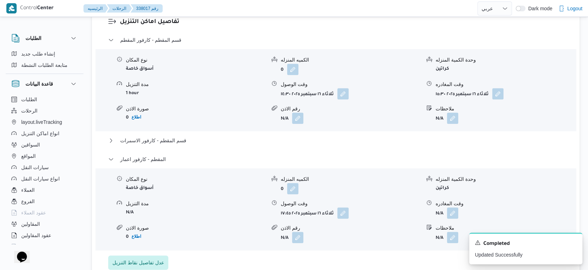
scroll to position [648, 0]
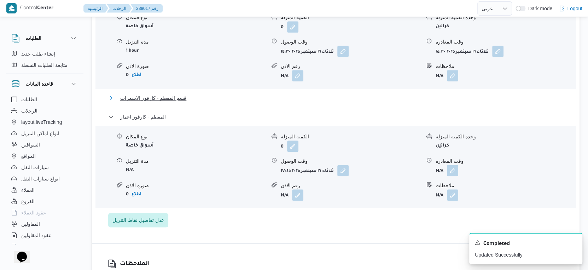
click at [166, 102] on span "قسم المقطم - كارفور الاسمرات" at bounding box center [153, 98] width 66 height 8
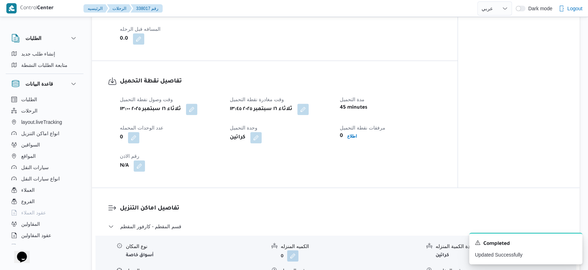
scroll to position [373, 0]
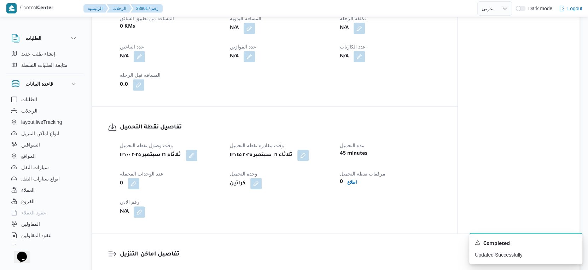
select select "ar"
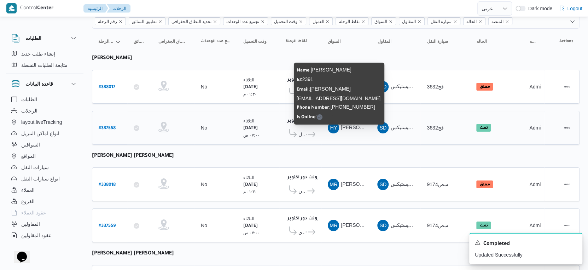
scroll to position [104, 0]
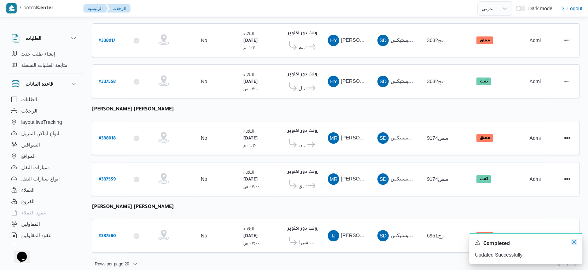
click at [573, 243] on icon "Dismiss toast" at bounding box center [574, 242] width 6 height 6
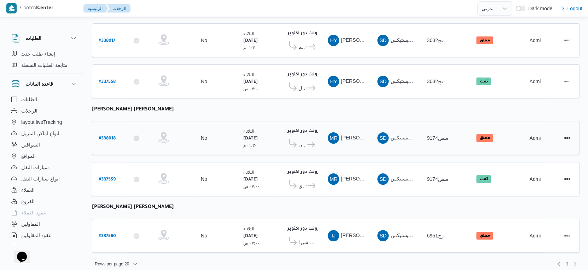
click at [306, 140] on span "كارفور مايو" at bounding box center [310, 144] width 9 height 8
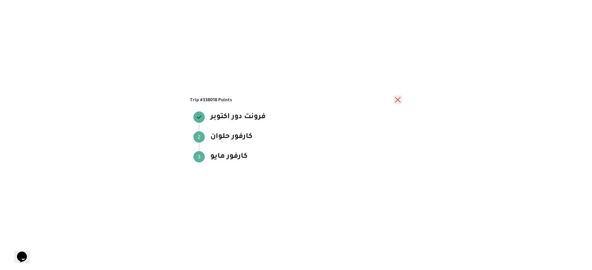
click at [397, 96] on button "close" at bounding box center [398, 100] width 8 height 8
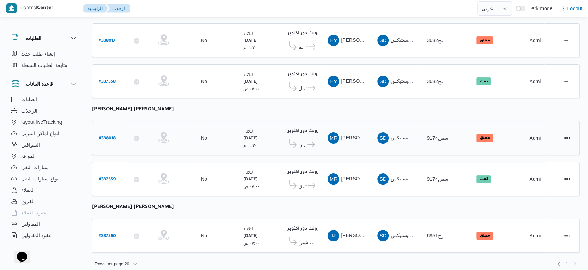
click at [115, 136] on b "# 338018" at bounding box center [107, 138] width 17 height 5
select select "ar"
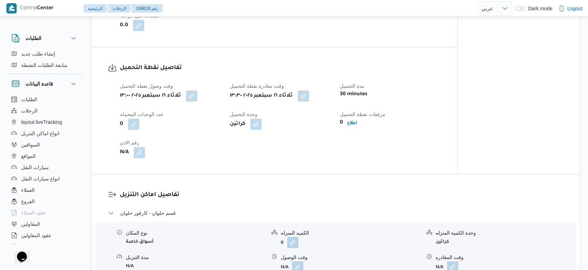
scroll to position [550, 0]
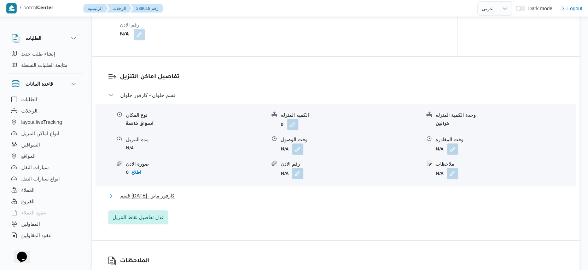
click at [165, 200] on span "قسم 15 مايو - كارفور مايو" at bounding box center [147, 195] width 54 height 8
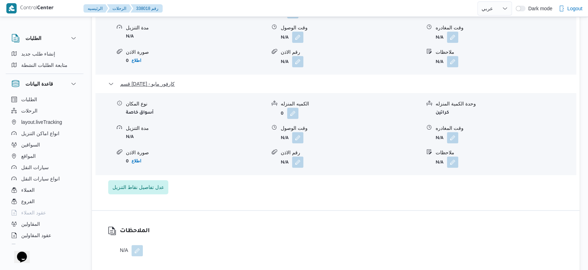
scroll to position [668, 0]
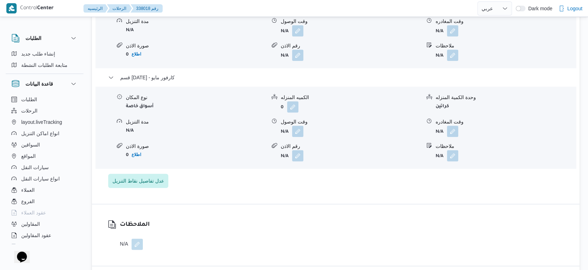
click at [218, 168] on div "نوع المكان أسواق خاصة الكميه المنزله 0 وحدة الكمية المنزله كراتين مدة التنزيل N…" at bounding box center [336, 127] width 486 height 80
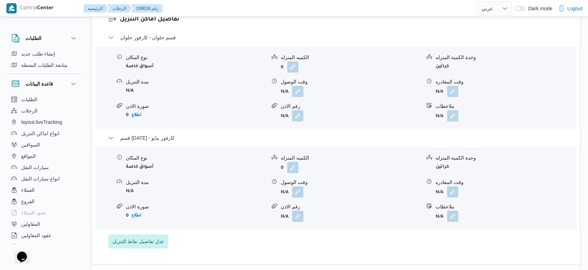
scroll to position [590, 0]
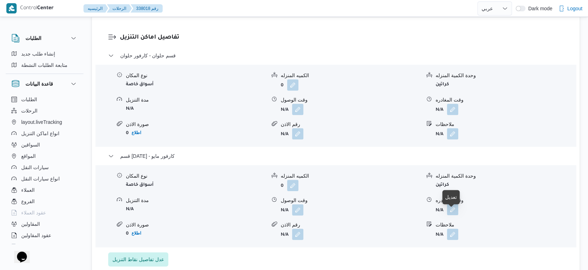
click at [449, 214] on button "button" at bounding box center [452, 209] width 11 height 11
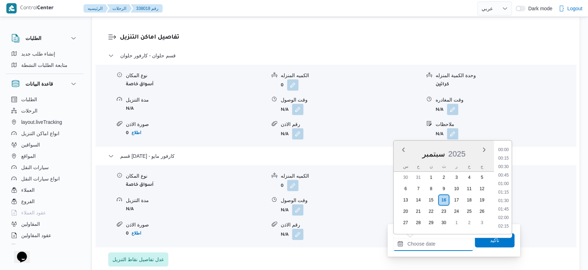
click at [432, 245] on input "وقت المغادره" at bounding box center [433, 244] width 80 height 14
drag, startPoint x: 504, startPoint y: 193, endPoint x: 503, endPoint y: 198, distance: 5.7
click at [504, 193] on li "17:30" at bounding box center [504, 193] width 16 height 7
type input "١٦/٠٩/٢٠٢٥ ١٧:٣٠"
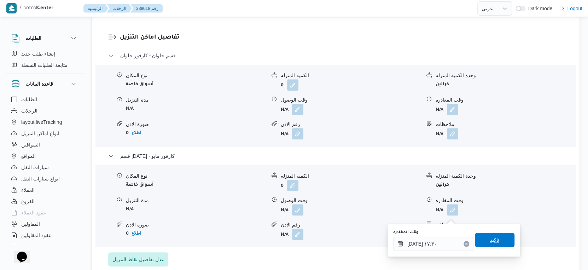
click at [501, 240] on span "تاكيد" at bounding box center [495, 240] width 40 height 14
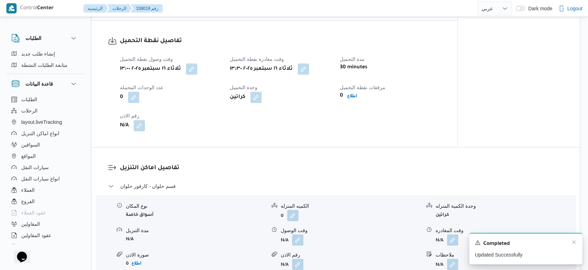
scroll to position [511, 0]
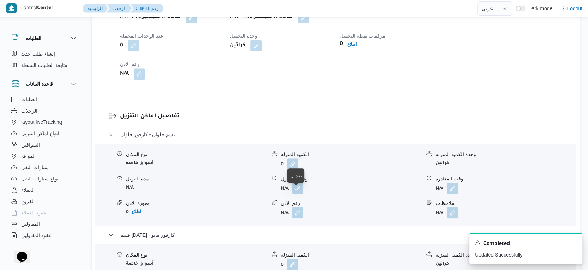
click at [295, 191] on button "button" at bounding box center [297, 187] width 11 height 11
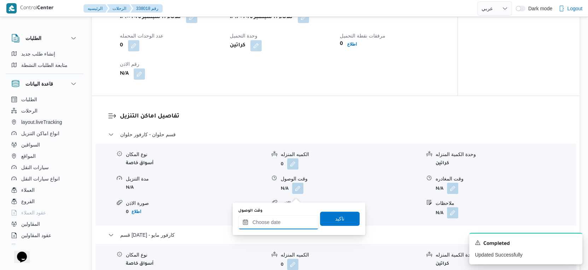
click at [291, 220] on input "وقت الوصول" at bounding box center [278, 222] width 80 height 14
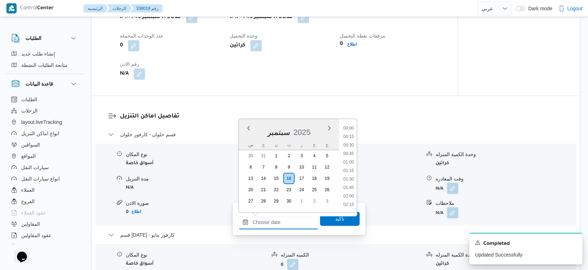
scroll to position [551, 0]
click at [402, 119] on h3 "تفاصيل اماكن التنزيل" at bounding box center [342, 117] width 444 height 10
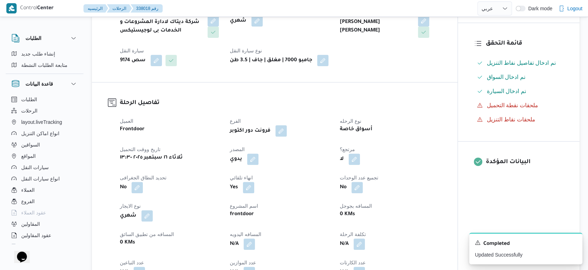
scroll to position [0, 0]
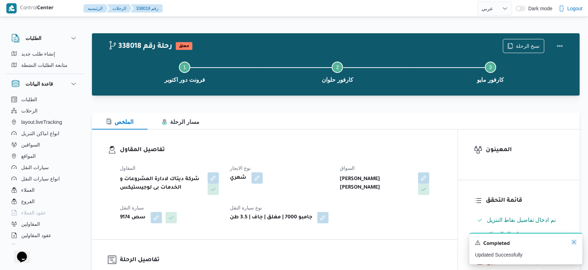
click at [575, 242] on icon "Dismiss toast" at bounding box center [574, 242] width 6 height 6
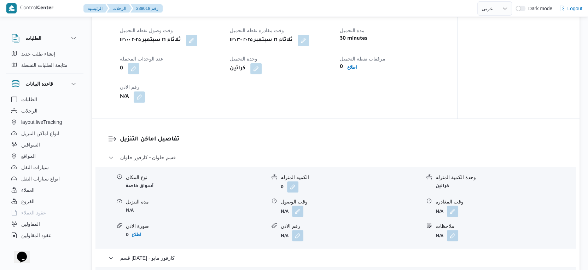
scroll to position [511, 0]
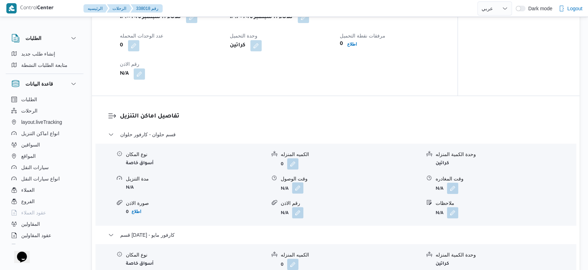
click at [298, 194] on button "button" at bounding box center [297, 187] width 11 height 11
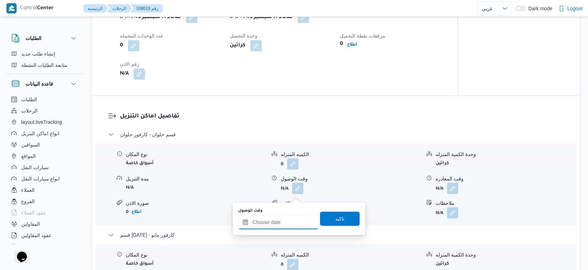
click at [290, 222] on input "وقت الوصول" at bounding box center [278, 222] width 80 height 14
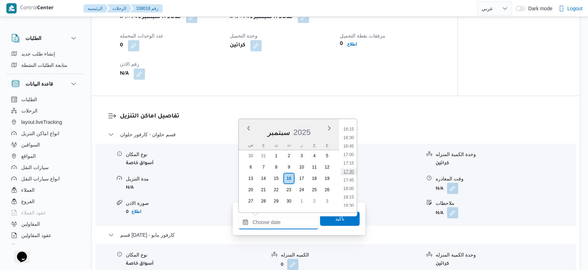
scroll to position [472, 0]
click at [348, 148] on li "14:30" at bounding box center [349, 148] width 16 height 7
type input "[DATE] ١٤:٣٠"
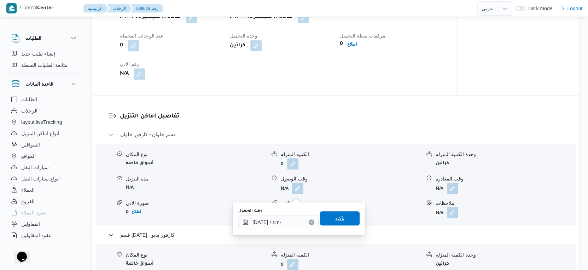
click at [345, 219] on span "تاكيد" at bounding box center [340, 218] width 40 height 14
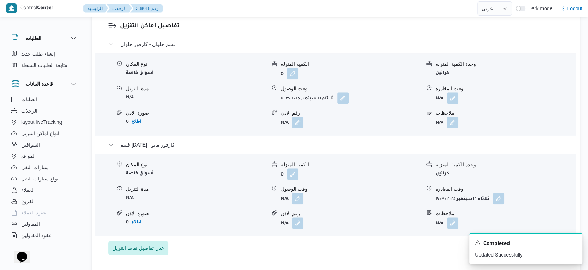
scroll to position [629, 0]
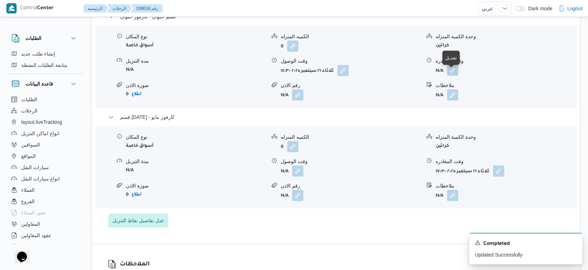
click at [456, 75] on button "button" at bounding box center [452, 69] width 11 height 11
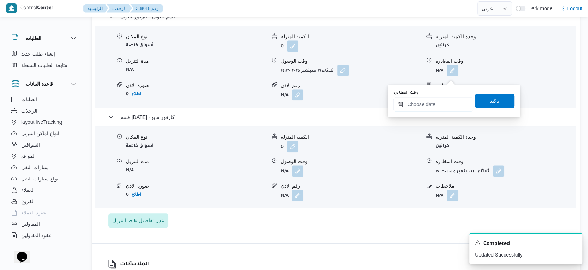
click at [431, 101] on input "وقت المغادره" at bounding box center [433, 104] width 80 height 14
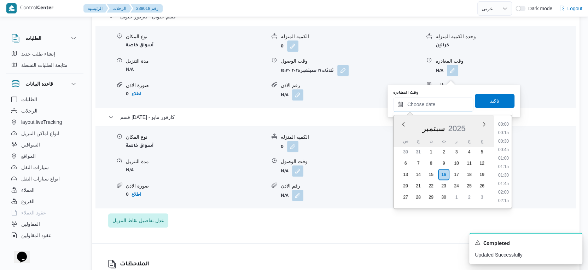
scroll to position [551, 0]
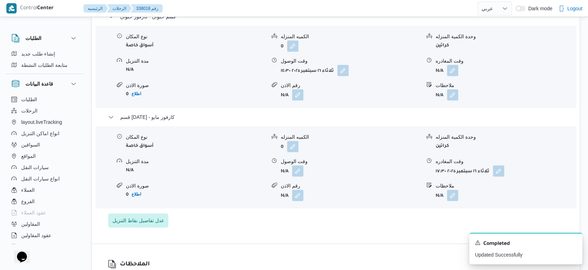
click at [381, 227] on div "قسم حلوان - كارفور حلوان نوع المكان أسواق خاصة الكميه المنزله 0 وحدة الكمية الم…" at bounding box center [336, 119] width 456 height 215
click at [447, 71] on button "button" at bounding box center [452, 69] width 11 height 11
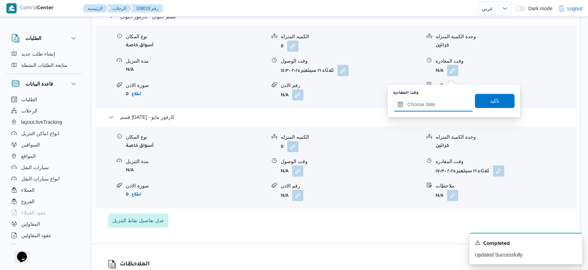
click at [430, 100] on input "وقت المغادره" at bounding box center [433, 104] width 80 height 14
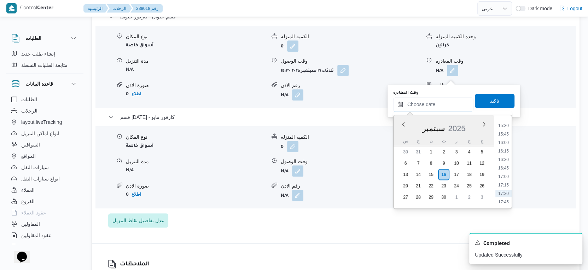
scroll to position [512, 0]
click at [503, 155] on li "16:00" at bounding box center [504, 155] width 16 height 7
type input "١٦/٠٩/٢٠٢٥ ١٦:٠٠"
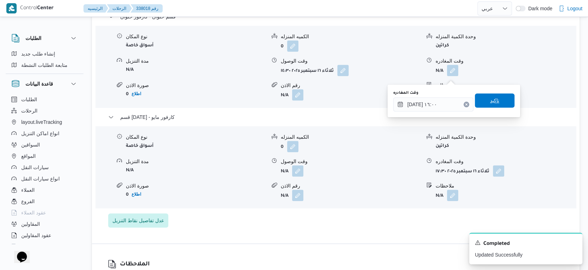
click at [500, 100] on span "تاكيد" at bounding box center [495, 100] width 40 height 14
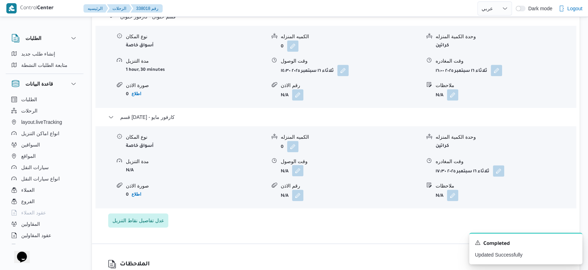
click at [302, 175] on button "button" at bounding box center [297, 170] width 11 height 11
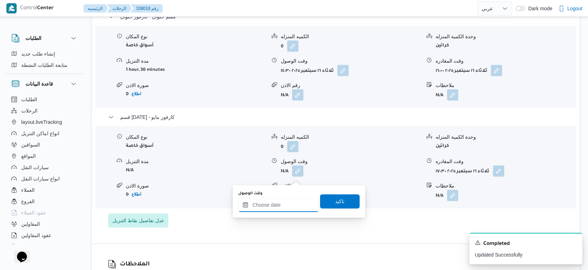
drag, startPoint x: 290, startPoint y: 199, endPoint x: 298, endPoint y: 199, distance: 7.4
click at [290, 199] on input "وقت الوصول" at bounding box center [278, 205] width 80 height 14
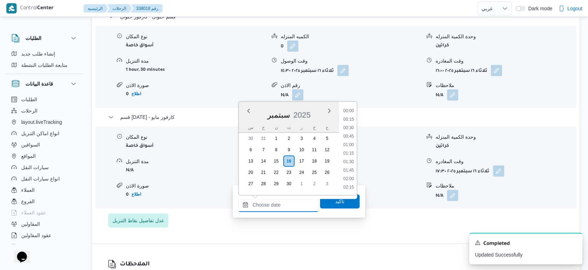
scroll to position [551, 0]
click at [354, 120] on li "16:30" at bounding box center [349, 120] width 16 height 7
type input "١٦/٠٩/٢٠٢٥ ١٦:٣٠"
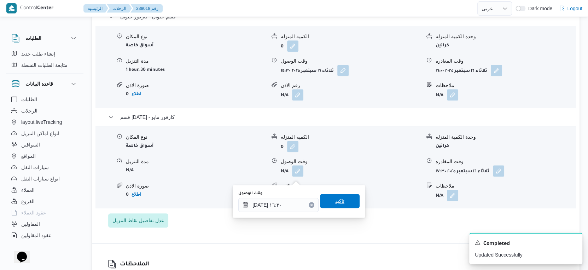
click at [346, 207] on span "تاكيد" at bounding box center [340, 201] width 40 height 14
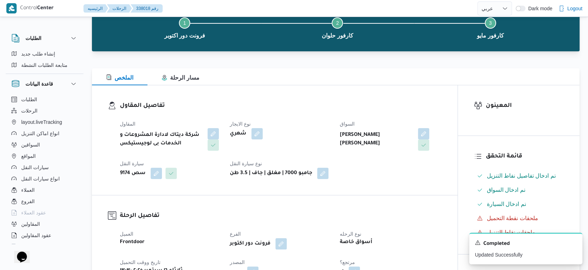
scroll to position [0, 0]
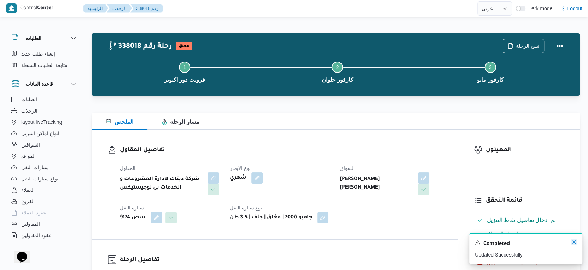
click at [574, 241] on icon "Dismiss toast" at bounding box center [574, 242] width 6 height 6
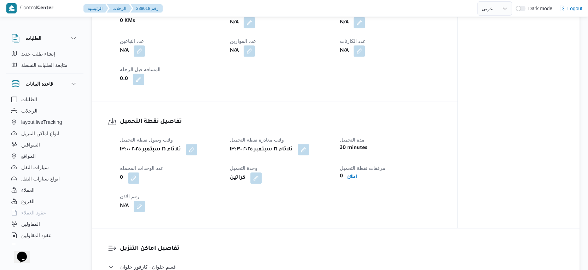
scroll to position [314, 0]
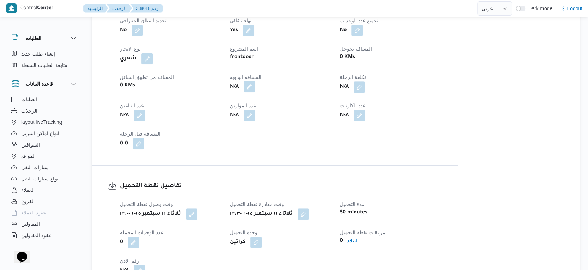
click at [251, 86] on span at bounding box center [247, 86] width 15 height 11
click at [254, 87] on button "button" at bounding box center [249, 86] width 11 height 11
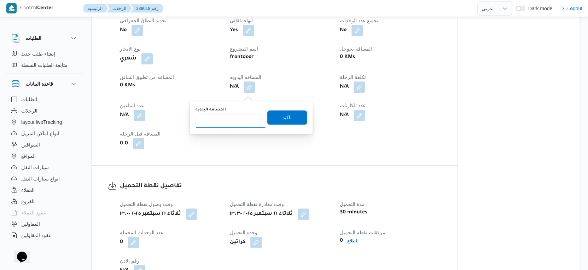
click at [219, 122] on input "المسافه اليدويه" at bounding box center [231, 121] width 70 height 14
type input "122"
click at [283, 114] on span "تاكيد" at bounding box center [287, 117] width 9 height 8
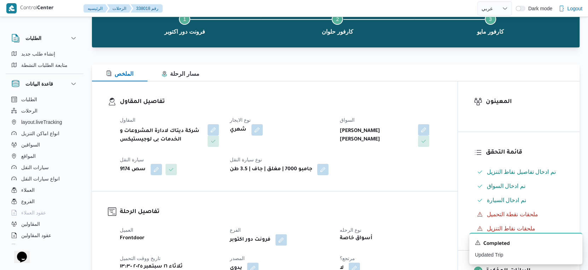
scroll to position [0, 0]
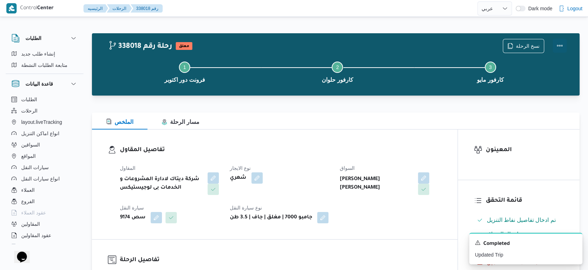
click at [559, 46] on button "Actions" at bounding box center [560, 46] width 14 height 14
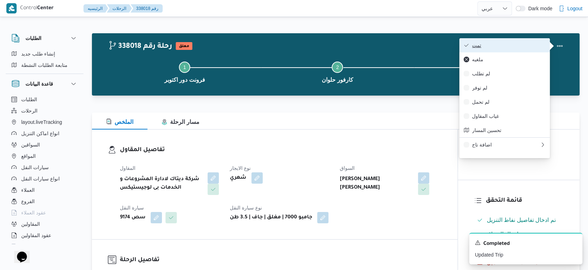
click at [520, 42] on button "تمت" at bounding box center [505, 45] width 91 height 14
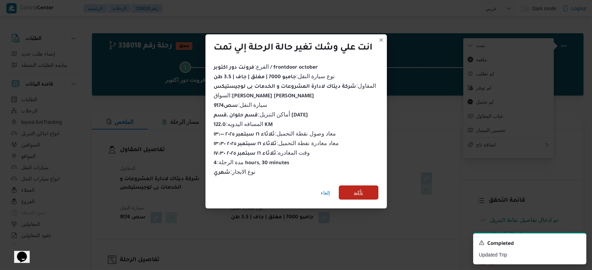
click at [343, 195] on span "تأكيد" at bounding box center [359, 192] width 40 height 14
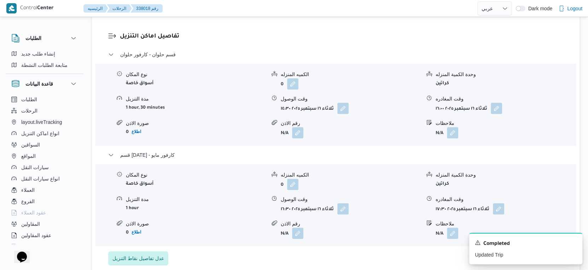
scroll to position [590, 0]
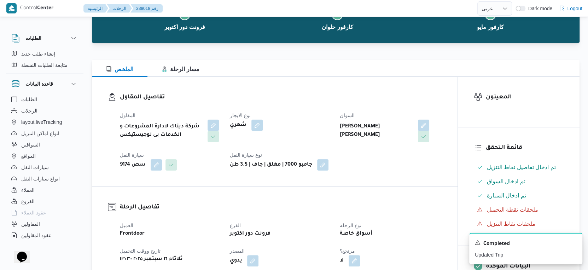
select select "ar"
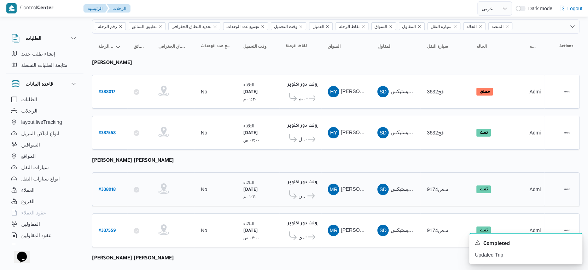
scroll to position [104, 0]
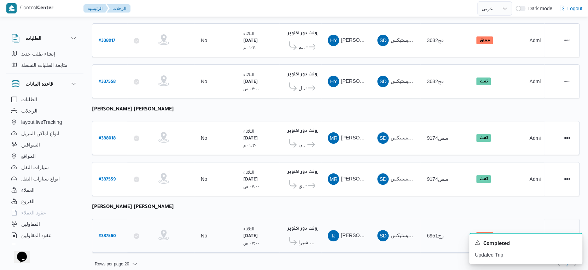
click at [307, 238] on span "كارفور شيكولانى - شبرا" at bounding box center [307, 242] width 17 height 8
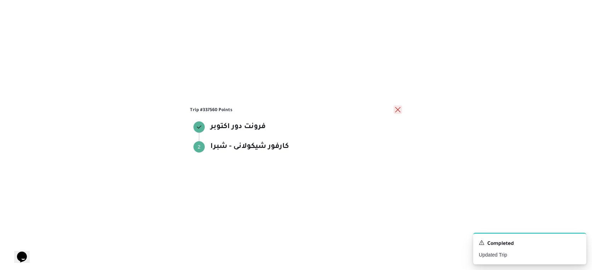
click at [401, 111] on button "close" at bounding box center [398, 109] width 8 height 8
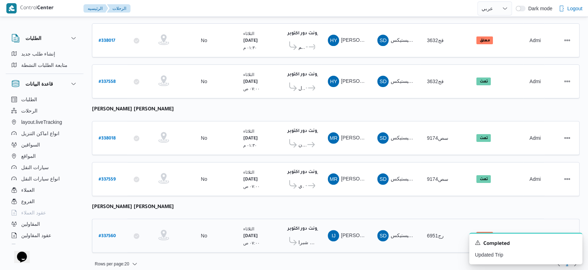
click at [109, 234] on b "# 337560" at bounding box center [107, 236] width 17 height 5
select select "ar"
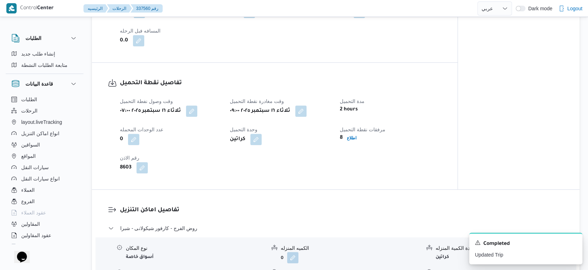
scroll to position [472, 0]
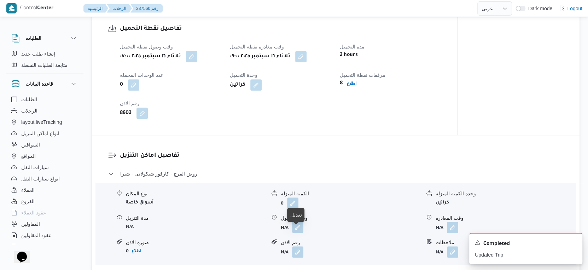
click at [296, 233] on button "button" at bounding box center [297, 226] width 11 height 11
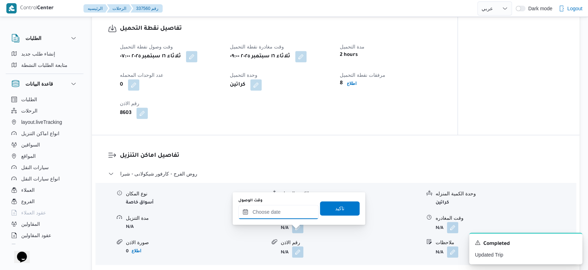
click at [282, 210] on input "وقت الوصول" at bounding box center [278, 212] width 80 height 14
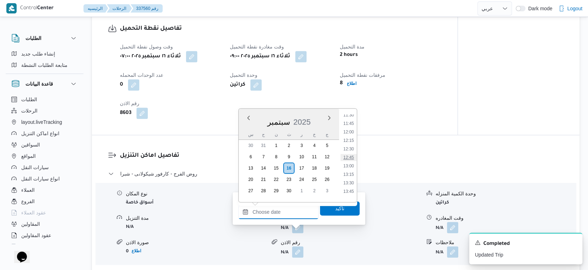
scroll to position [354, 0]
drag, startPoint x: 352, startPoint y: 138, endPoint x: 348, endPoint y: 143, distance: 6.2
click at [352, 138] on li "11:00" at bounding box center [349, 136] width 16 height 7
type input "١٦/٠٩/٢٠٢٥ ١١:٠٠"
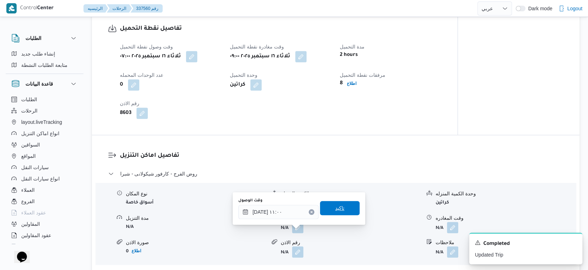
click at [339, 206] on span "تاكيد" at bounding box center [339, 208] width 9 height 8
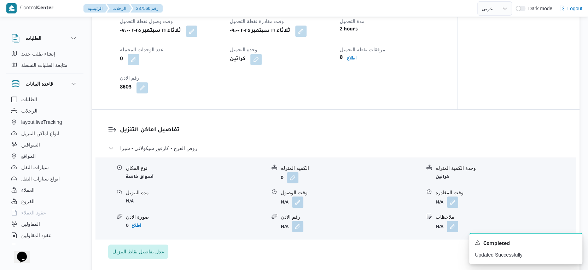
scroll to position [511, 0]
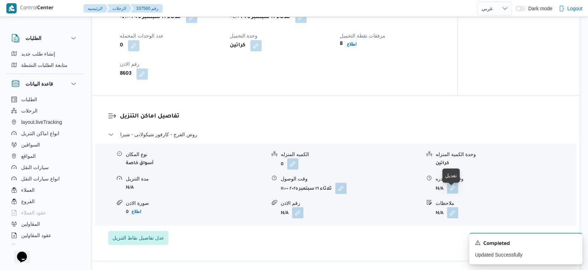
click at [457, 192] on button "button" at bounding box center [452, 187] width 11 height 11
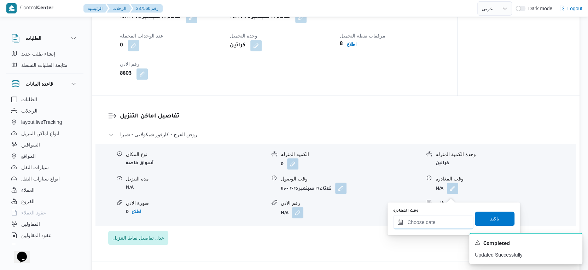
drag, startPoint x: 453, startPoint y: 198, endPoint x: 463, endPoint y: 215, distance: 19.2
click at [443, 220] on input "وقت المغادره" at bounding box center [433, 222] width 80 height 14
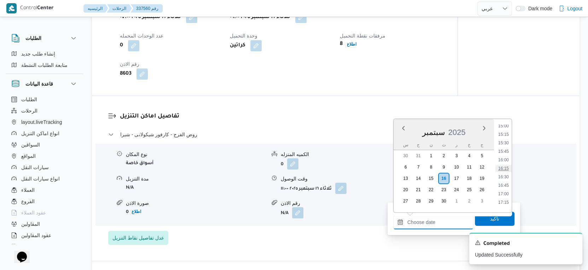
scroll to position [472, 0]
click at [505, 164] on li "15:00" at bounding box center [504, 165] width 16 height 7
type input "١٦/٠٩/٢٠٢٥ ١٥:٠٠"
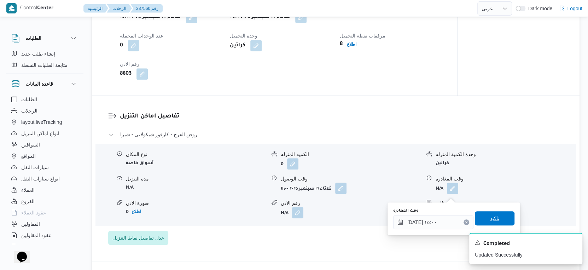
click at [495, 216] on span "تاكيد" at bounding box center [495, 218] width 40 height 14
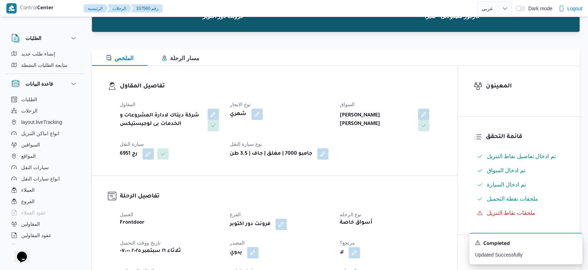
scroll to position [0, 0]
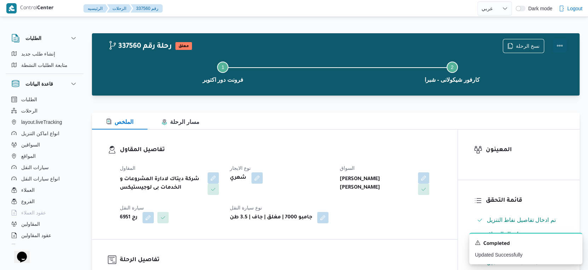
click at [561, 42] on button "Actions" at bounding box center [560, 46] width 14 height 14
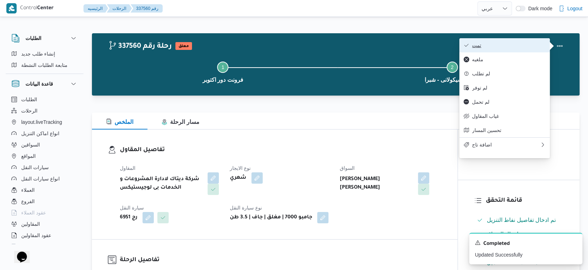
click at [520, 44] on span "تمت" at bounding box center [509, 45] width 74 height 6
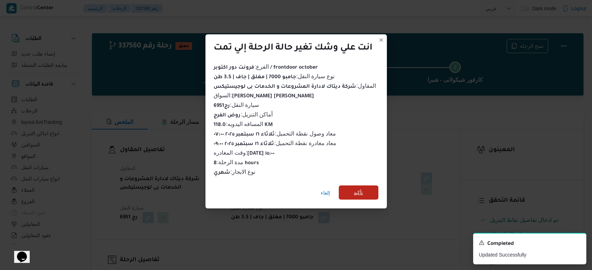
click at [365, 186] on span "تأكيد" at bounding box center [359, 192] width 40 height 14
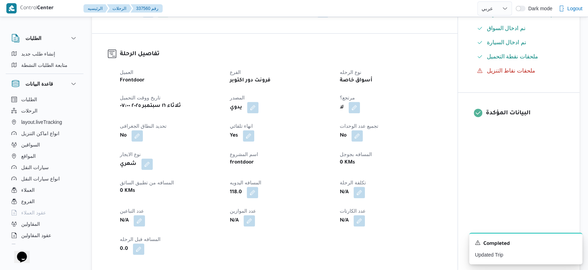
scroll to position [236, 0]
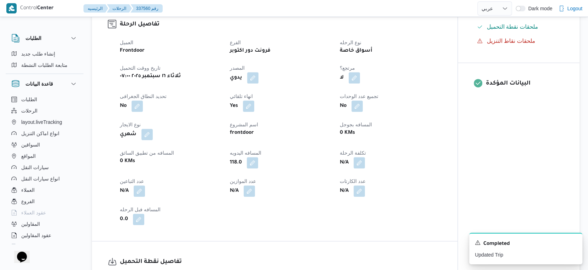
select select "ar"
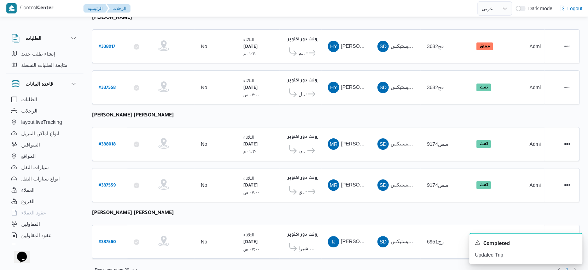
scroll to position [104, 0]
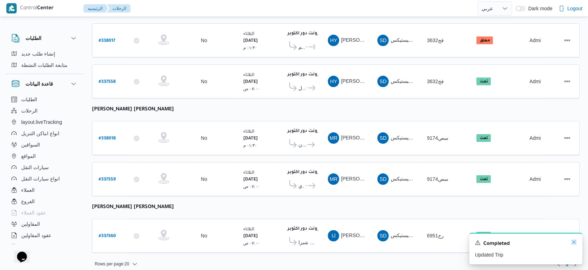
click at [573, 241] on icon "Dismiss toast" at bounding box center [574, 242] width 6 height 6
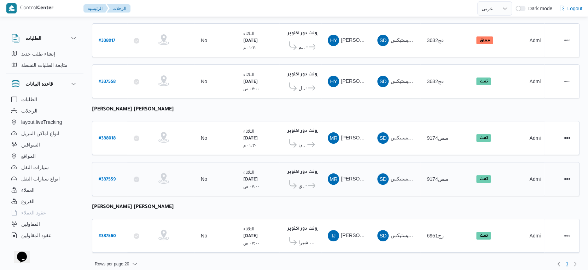
click at [305, 181] on span "..." at bounding box center [306, 185] width 2 height 8
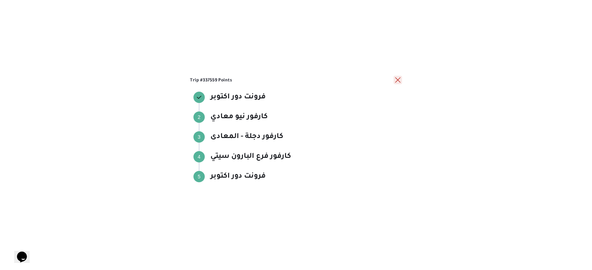
click at [399, 77] on button "close" at bounding box center [398, 80] width 8 height 8
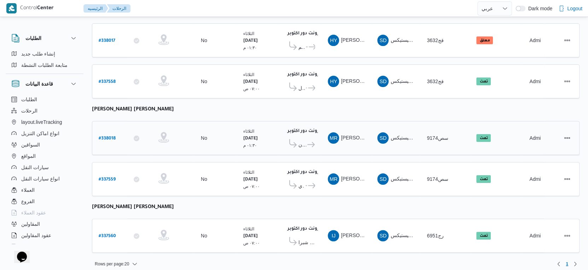
click at [313, 142] on icon at bounding box center [310, 144] width 7 height 5
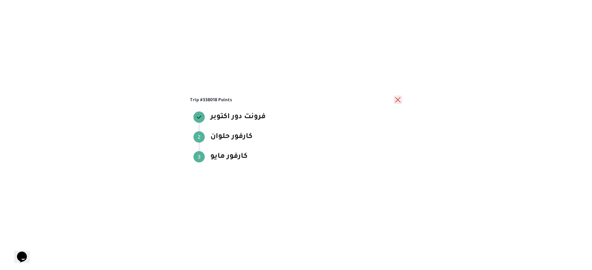
click at [397, 99] on button "close" at bounding box center [398, 100] width 8 height 8
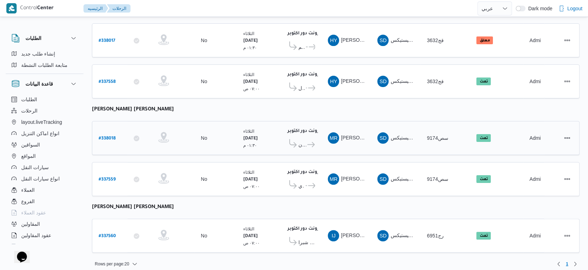
click at [109, 133] on link "# 338018" at bounding box center [107, 138] width 17 height 10
select select "ar"
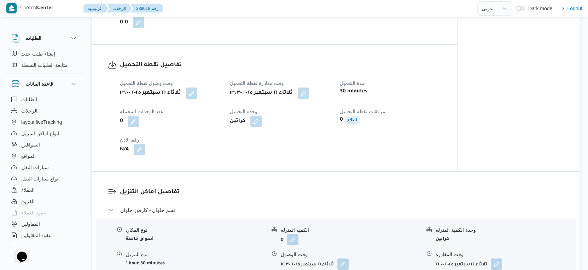
click at [350, 122] on b "اطلاع" at bounding box center [352, 119] width 10 height 5
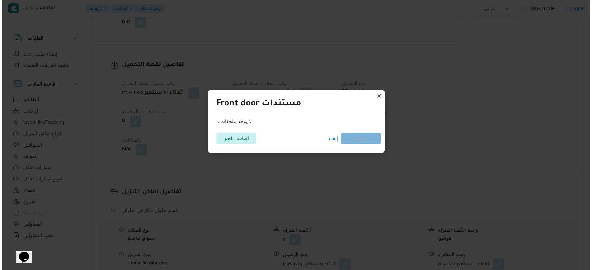
scroll to position [427, 0]
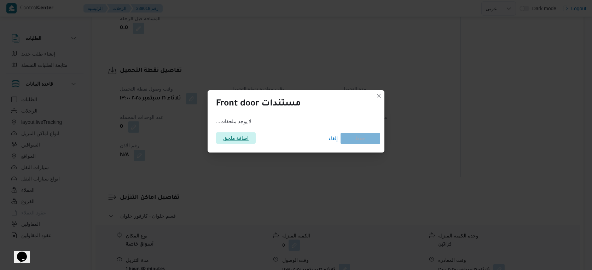
click at [230, 139] on span "اضافة ملحق" at bounding box center [236, 137] width 26 height 11
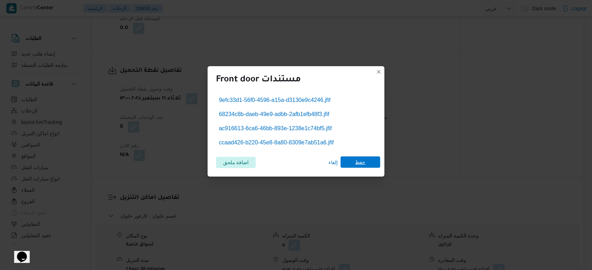
click at [359, 160] on span "حفظ" at bounding box center [361, 161] width 10 height 11
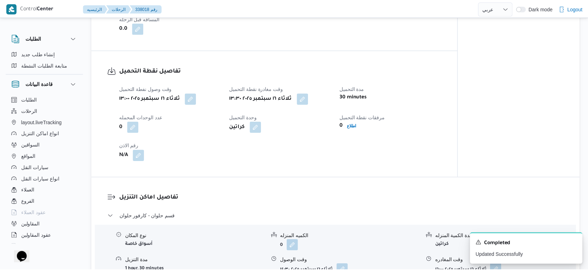
scroll to position [432, 0]
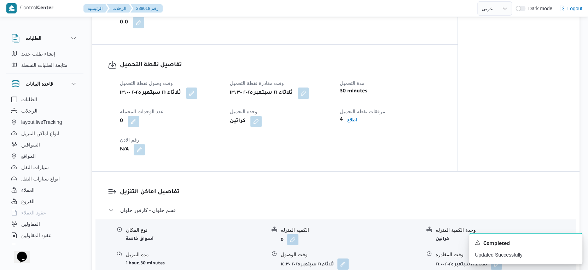
click at [348, 148] on div "وقت وصول نفطة التحميل ثلاثاء ١٦ سبتمبر ٢٠٢٥ ١٣:٠٠ وقت مغادرة نقطة التحميل ثلاثا…" at bounding box center [281, 117] width 330 height 85
drag, startPoint x: 140, startPoint y: 160, endPoint x: 133, endPoint y: 163, distance: 6.8
click at [140, 155] on button "button" at bounding box center [139, 149] width 11 height 11
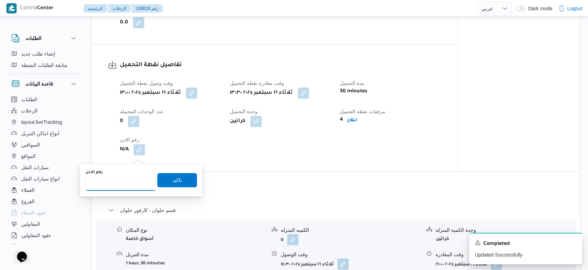
click at [124, 182] on input "رقم الاذن" at bounding box center [121, 184] width 70 height 14
type input "8609"
click at [173, 181] on span "تاكيد" at bounding box center [177, 179] width 9 height 8
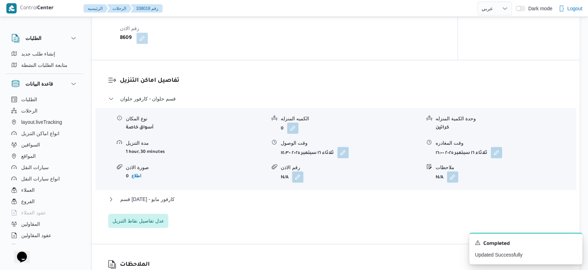
scroll to position [550, 0]
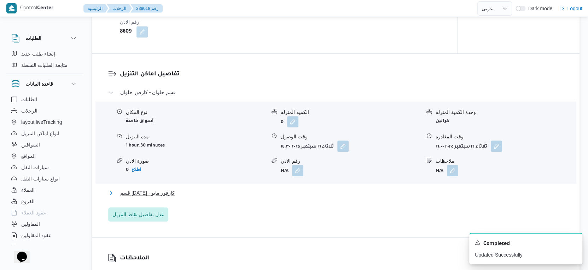
click at [182, 197] on button "قسم 15 مايو - كارفور مايو" at bounding box center [336, 193] width 456 height 8
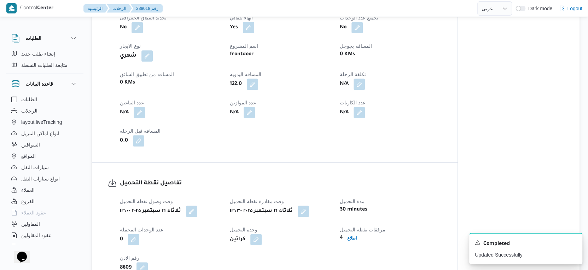
scroll to position [354, 0]
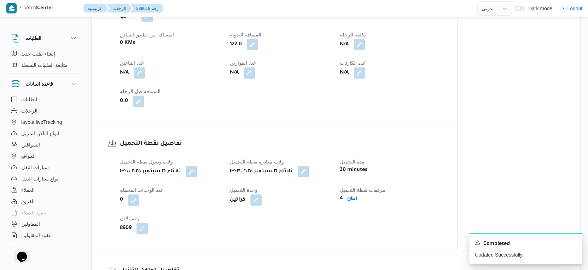
select select "ar"
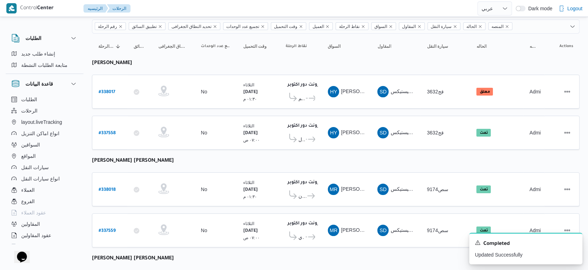
scroll to position [104, 0]
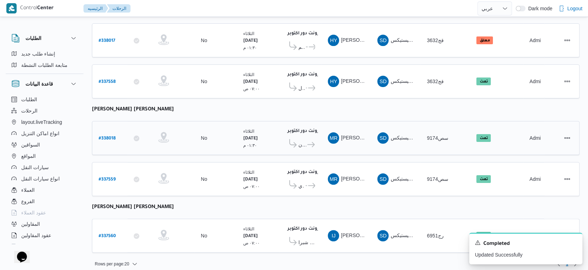
click at [104, 136] on b "# 338018" at bounding box center [107, 138] width 17 height 5
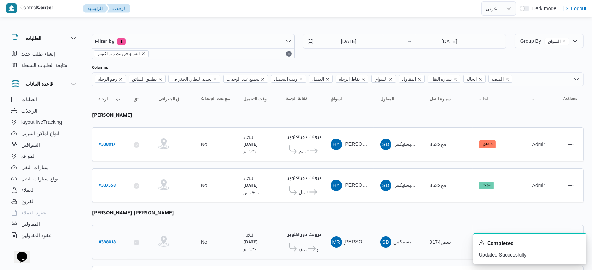
select select "ar"
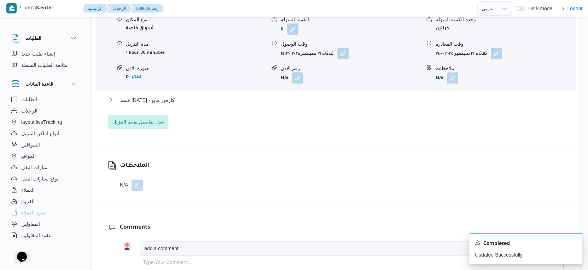
scroll to position [668, 0]
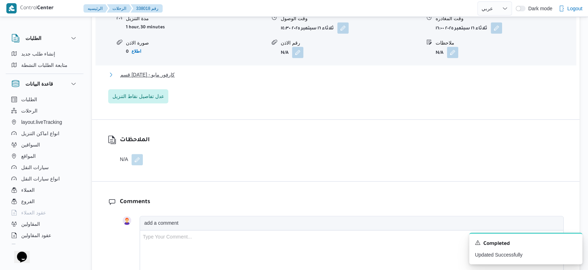
click at [172, 79] on button "قسم 15 مايو - كارفور مايو" at bounding box center [336, 74] width 456 height 8
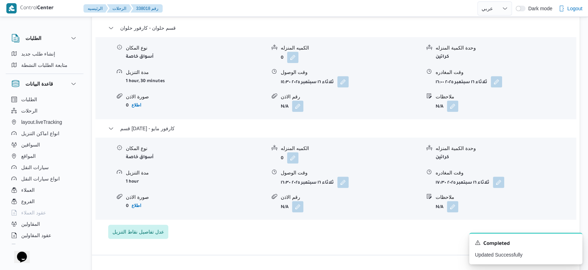
scroll to position [511, 0]
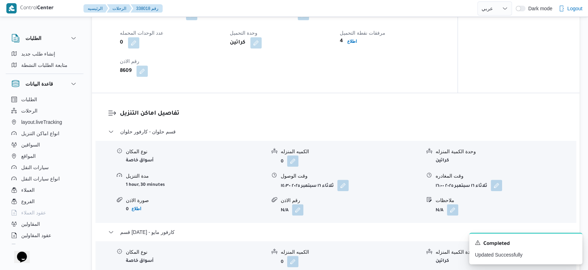
select select "ar"
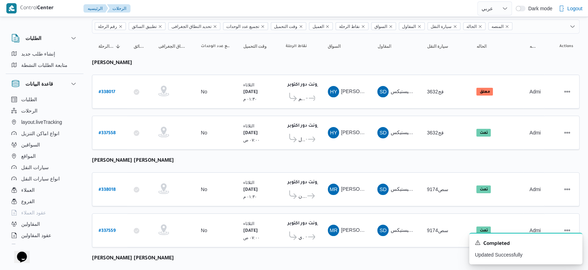
scroll to position [104, 0]
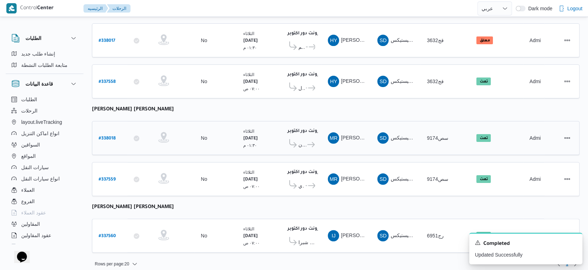
click at [317, 148] on div "فرونت دور اكتوبر ١٠:٤٨ م كارفور حلوان كارفور مايو" at bounding box center [300, 138] width 35 height 30
click at [111, 234] on b "# 337560" at bounding box center [107, 236] width 17 height 5
select select "ar"
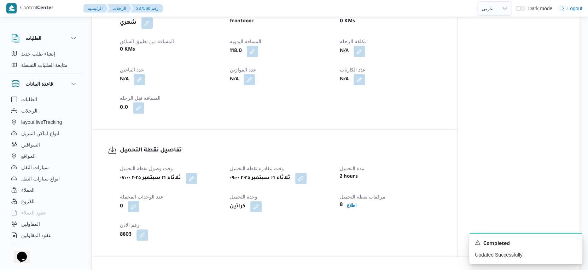
scroll to position [432, 0]
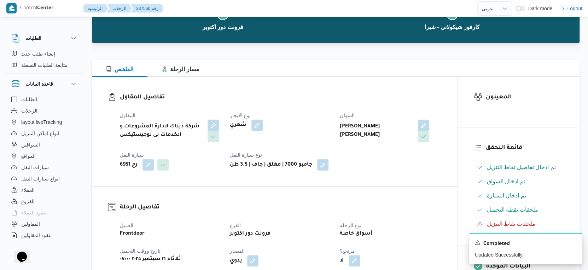
select select "ar"
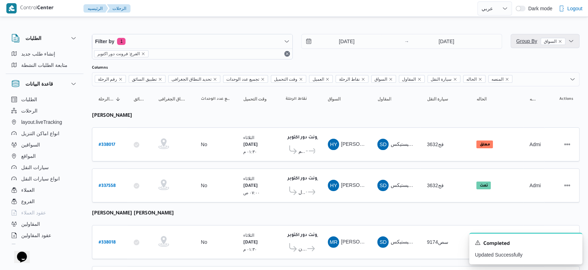
click at [525, 40] on span "Group By السواق" at bounding box center [540, 41] width 49 height 6
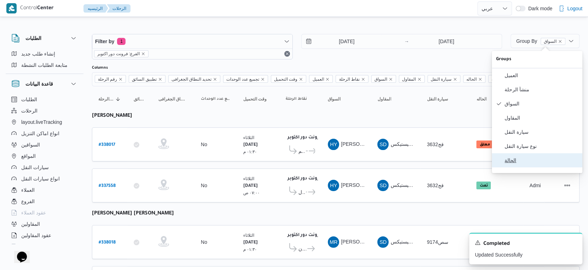
click at [517, 163] on span "الحالة" at bounding box center [542, 160] width 74 height 6
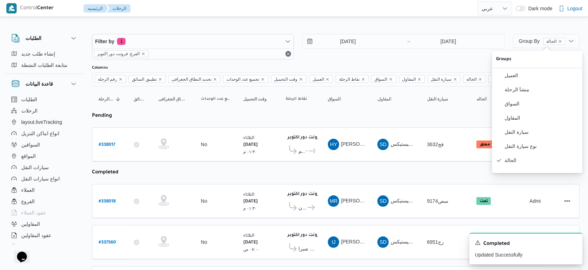
click at [361, 169] on table "رقم الرحلة Click to sort in ascending order تطبيق السائق Click to sort in ascen…" at bounding box center [336, 217] width 488 height 262
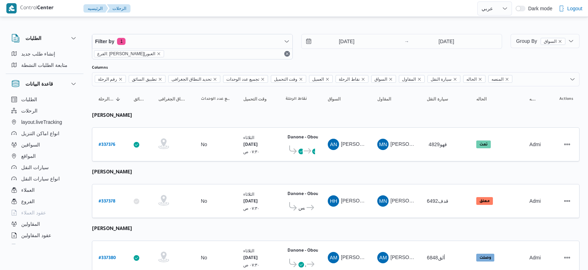
select select "ar"
click at [361, 47] on input "[DATE]" at bounding box center [342, 41] width 80 height 14
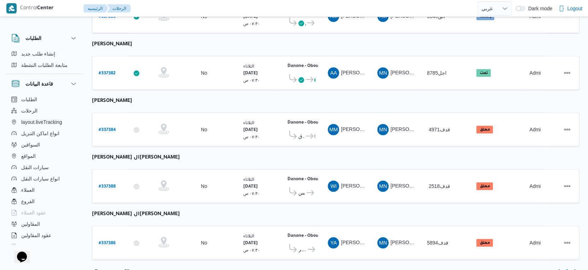
scroll to position [245, 0]
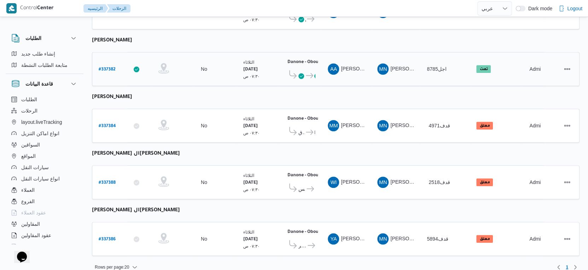
click at [110, 67] on b "# 337382" at bounding box center [107, 69] width 17 height 5
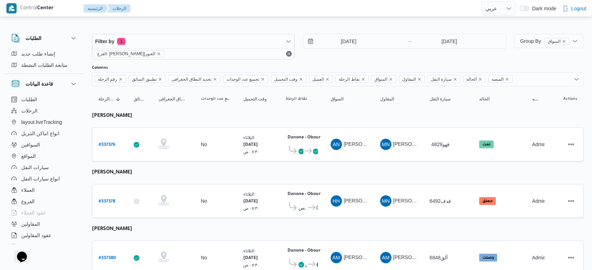
select select "ar"
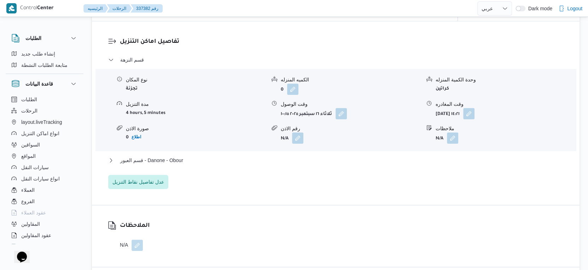
scroll to position [590, 0]
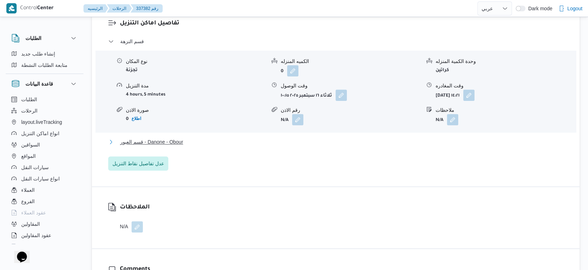
click at [216, 142] on button "قسم العبور - Danone - Obour" at bounding box center [336, 142] width 456 height 8
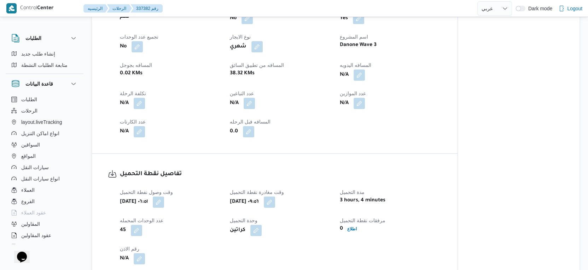
scroll to position [275, 0]
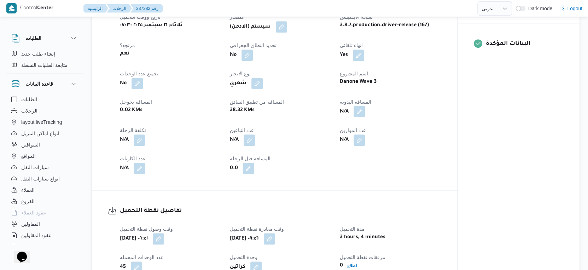
click at [359, 108] on button "button" at bounding box center [359, 111] width 11 height 11
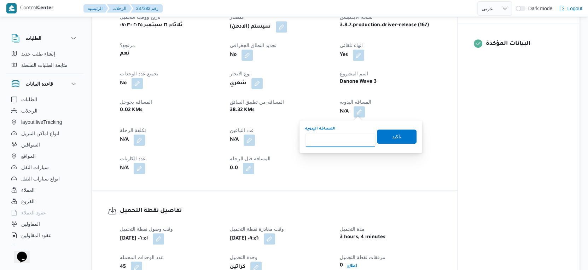
click at [343, 135] on input "المسافه اليدويه" at bounding box center [340, 140] width 70 height 14
type input "41"
click at [392, 134] on span "تاكيد" at bounding box center [396, 136] width 9 height 8
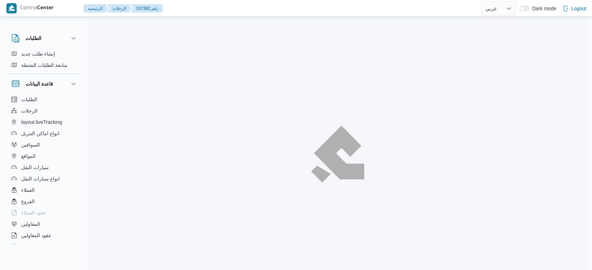
select select "ar"
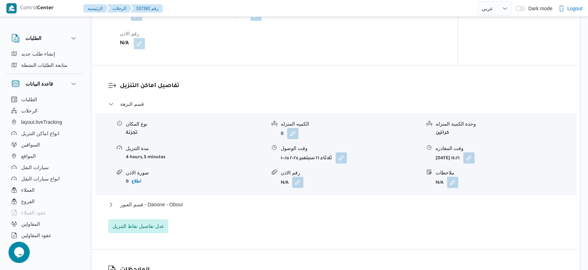
scroll to position [629, 0]
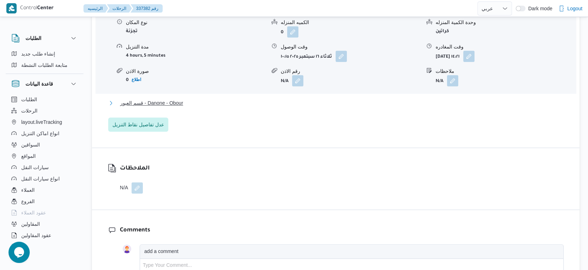
click at [194, 104] on button "قسم العبور - Danone - Obour" at bounding box center [336, 103] width 456 height 8
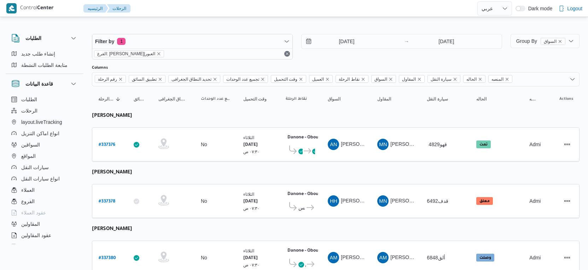
select select "ar"
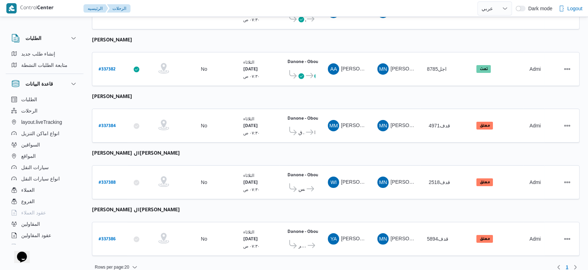
select select "ar"
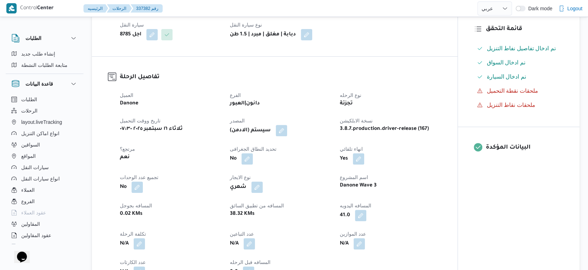
scroll to position [236, 0]
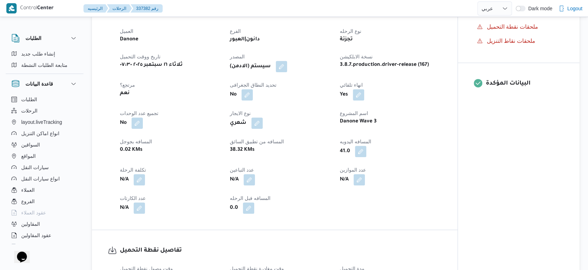
select select "ar"
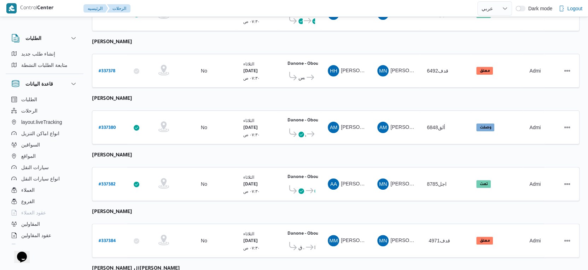
scroll to position [236, 0]
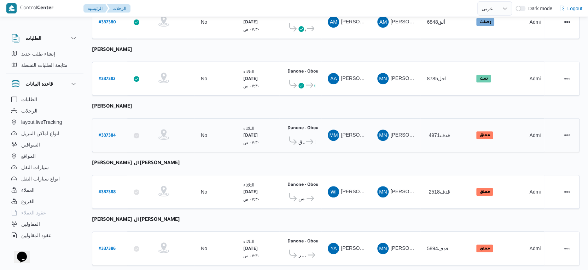
click at [110, 133] on b "# 337384" at bounding box center [107, 135] width 17 height 5
select select "ar"
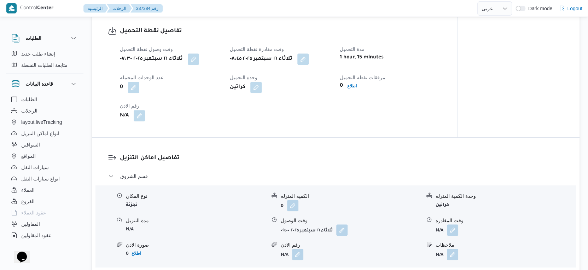
scroll to position [472, 0]
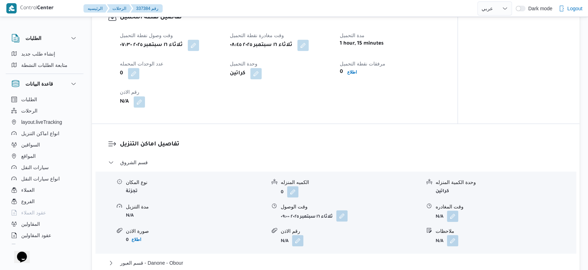
click at [343, 215] on button "button" at bounding box center [341, 215] width 11 height 11
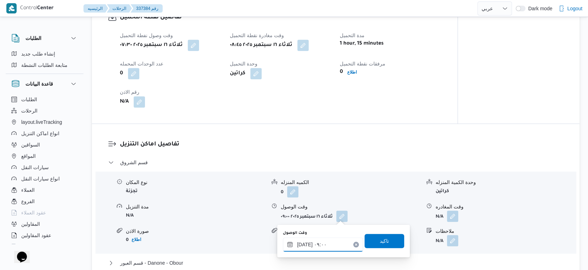
click at [328, 241] on input "[DATE] ٠٩:٠٠" at bounding box center [323, 244] width 80 height 14
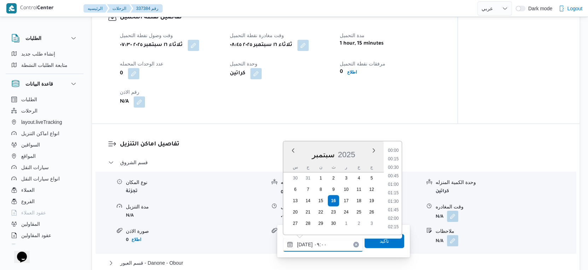
scroll to position [262, 0]
click at [392, 201] on li "09:15" at bounding box center [393, 202] width 16 height 7
type input "[DATE] ٠٩:١٥"
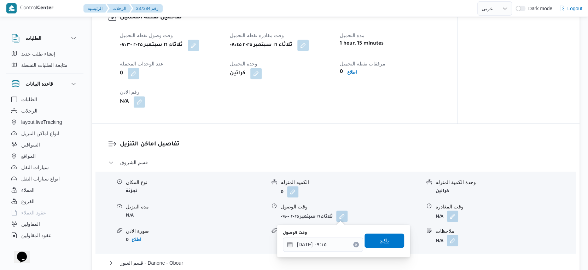
click at [384, 240] on span "تاكيد" at bounding box center [385, 240] width 40 height 14
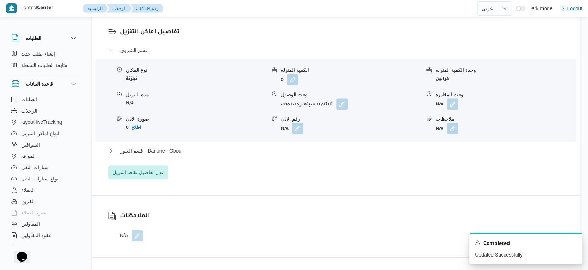
scroll to position [590, 0]
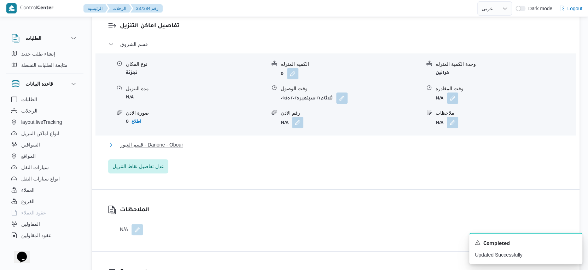
click at [196, 145] on button "قسم العبور - Danone - Obour" at bounding box center [336, 144] width 456 height 8
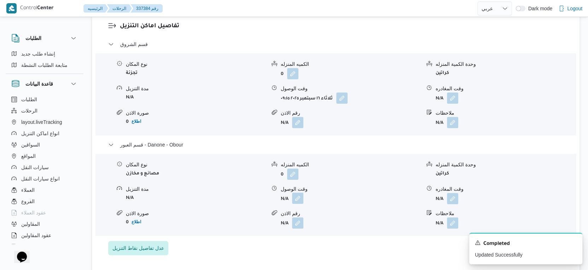
click at [301, 200] on button "button" at bounding box center [297, 197] width 11 height 11
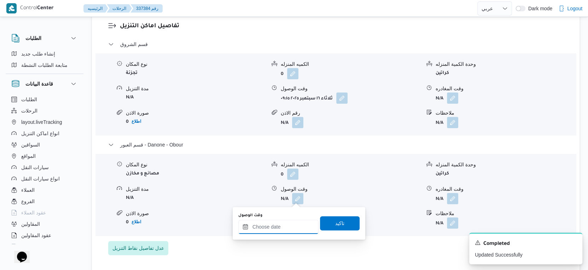
drag, startPoint x: 300, startPoint y: 201, endPoint x: 304, endPoint y: 220, distance: 19.3
click at [283, 228] on input "وقت الوصول" at bounding box center [278, 227] width 80 height 14
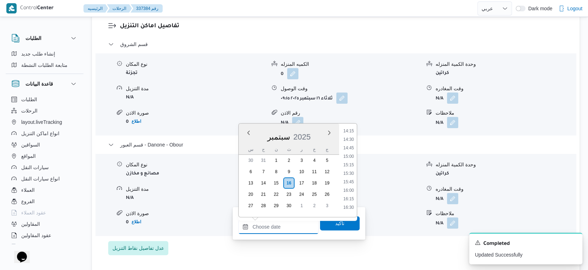
scroll to position [481, 0]
click at [352, 160] on li "15:00" at bounding box center [349, 161] width 16 height 7
type input "[DATE] ١٥:٠٠"
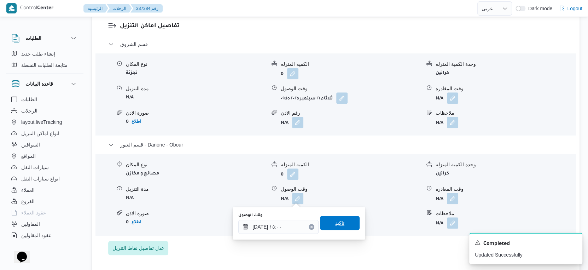
click at [343, 227] on span "تاكيد" at bounding box center [340, 223] width 40 height 14
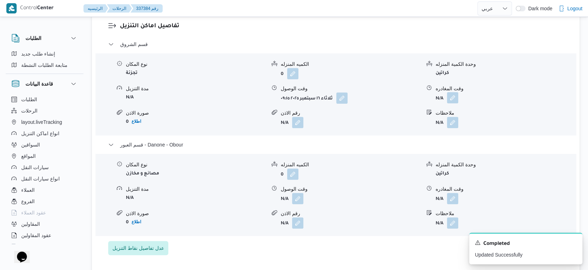
click at [454, 101] on button "button" at bounding box center [452, 97] width 11 height 11
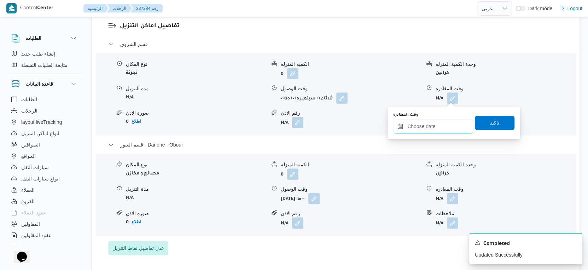
click at [437, 125] on input "وقت المغادره" at bounding box center [433, 126] width 80 height 14
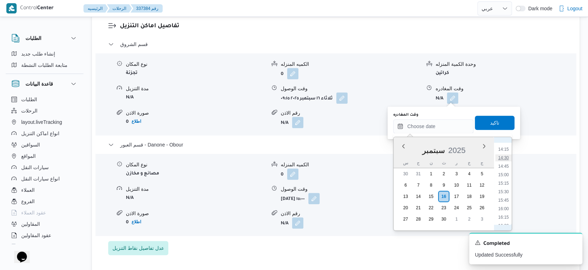
click at [506, 158] on li "14:30" at bounding box center [504, 157] width 16 height 7
type input "[DATE] ١٤:٣٠"
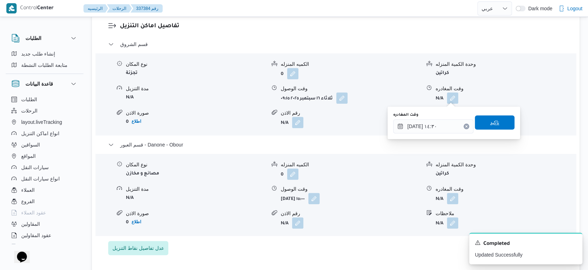
click at [491, 117] on span "تاكيد" at bounding box center [495, 122] width 40 height 14
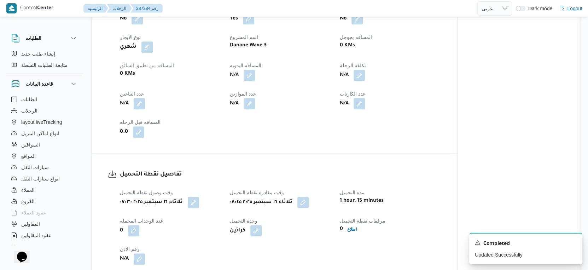
scroll to position [314, 0]
drag, startPoint x: 249, startPoint y: 76, endPoint x: 255, endPoint y: 78, distance: 6.5
click at [249, 76] on button "button" at bounding box center [249, 75] width 11 height 11
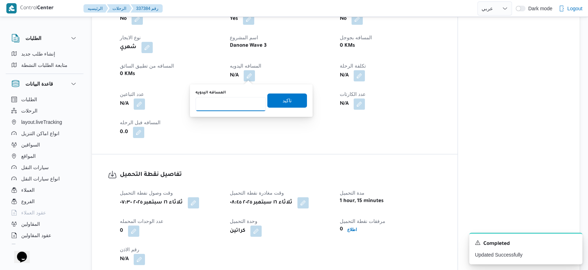
click at [238, 102] on input "المسافه اليدويه" at bounding box center [231, 104] width 70 height 14
type input "91"
click at [293, 100] on span "تاكيد" at bounding box center [287, 100] width 40 height 14
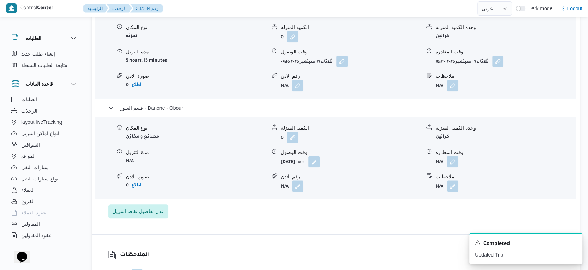
scroll to position [629, 0]
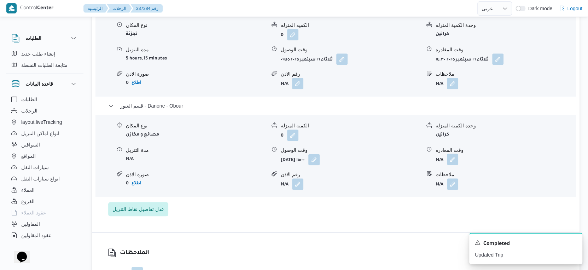
click at [450, 160] on button "button" at bounding box center [452, 159] width 11 height 11
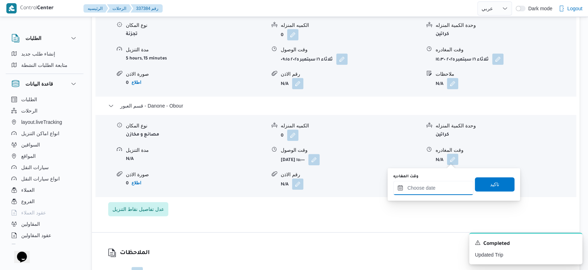
drag, startPoint x: 448, startPoint y: 164, endPoint x: 449, endPoint y: 186, distance: 21.9
click at [444, 192] on input "وقت المغادره" at bounding box center [433, 188] width 80 height 14
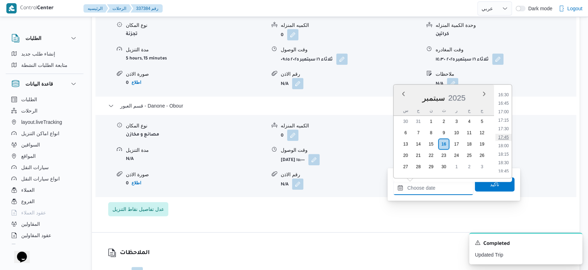
scroll to position [481, 0]
click at [504, 137] on li "15:30" at bounding box center [504, 139] width 16 height 7
type input "[DATE] ١٥:٣٠"
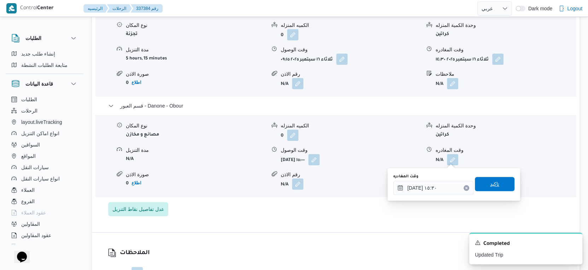
click at [496, 184] on span "تاكيد" at bounding box center [495, 184] width 40 height 14
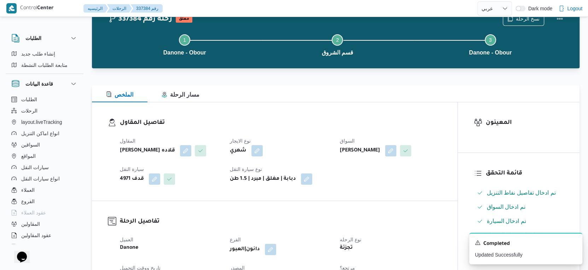
scroll to position [0, 0]
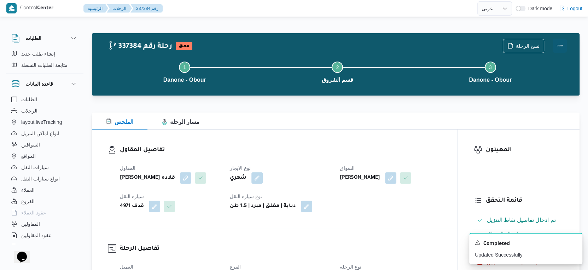
click at [560, 45] on button "Actions" at bounding box center [560, 46] width 14 height 14
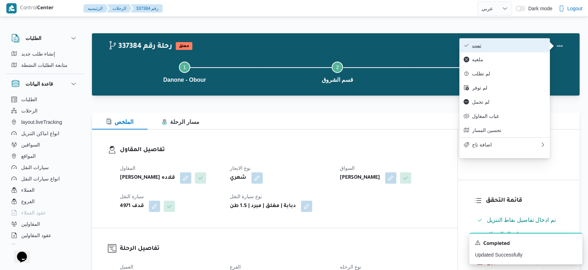
click at [511, 41] on button "تمت" at bounding box center [505, 45] width 91 height 14
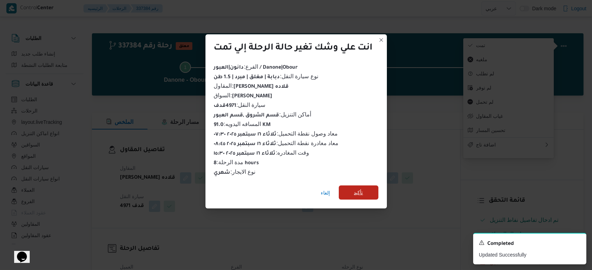
click at [365, 188] on span "تأكيد" at bounding box center [359, 192] width 40 height 14
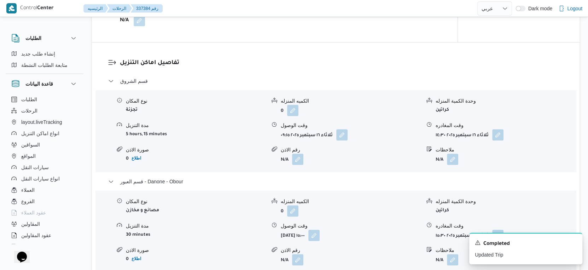
scroll to position [629, 0]
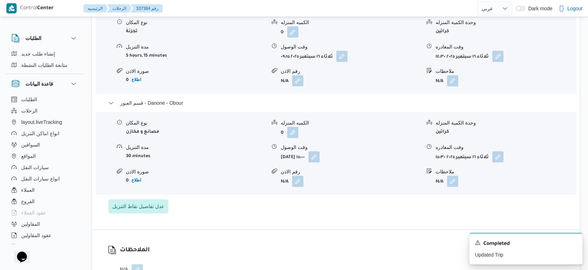
select select "ar"
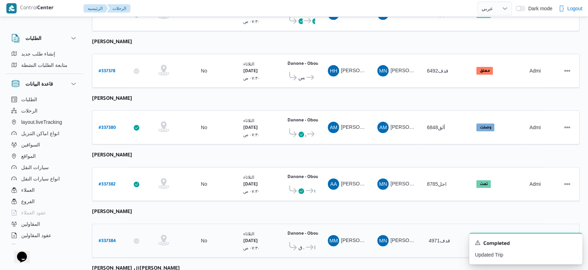
scroll to position [245, 0]
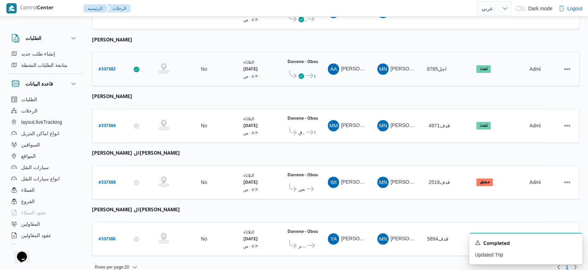
click at [107, 67] on b "# 337382" at bounding box center [107, 69] width 17 height 5
select select "ar"
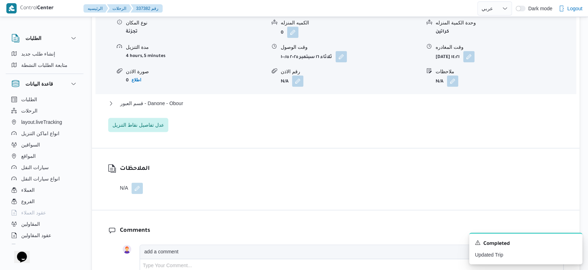
scroll to position [629, 0]
click at [186, 103] on button "قسم العبور - Danone - Obour" at bounding box center [336, 103] width 456 height 8
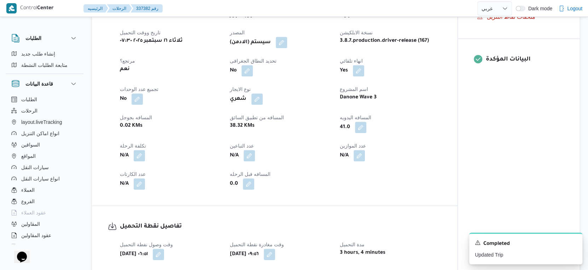
scroll to position [196, 0]
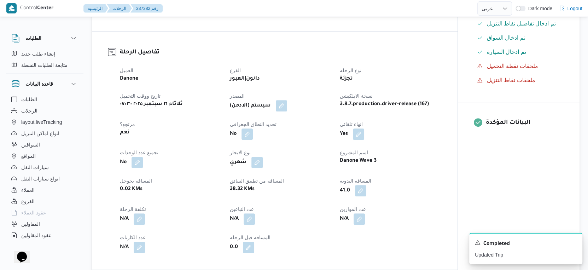
select select "ar"
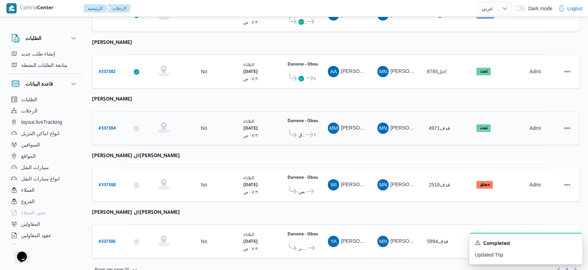
scroll to position [245, 0]
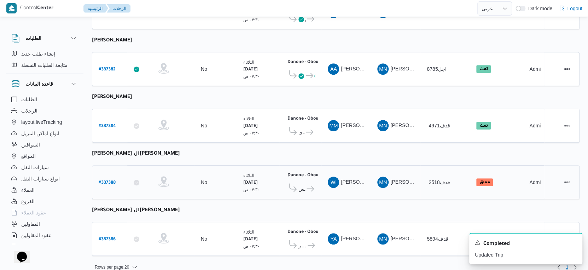
click at [106, 180] on b "# 337388" at bounding box center [107, 182] width 17 height 5
select select "ar"
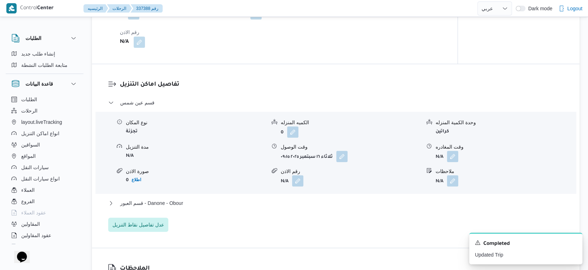
scroll to position [590, 0]
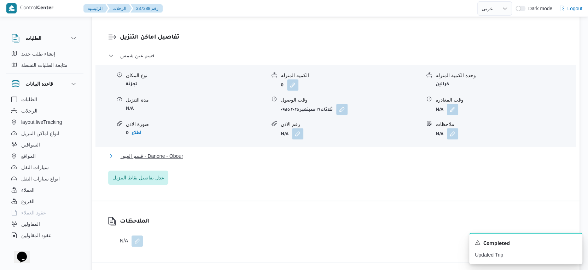
click at [208, 159] on button "قسم العبور - Danone - Obour" at bounding box center [336, 156] width 456 height 8
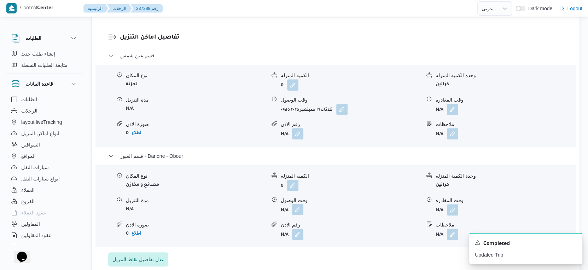
click at [300, 208] on button "button" at bounding box center [297, 209] width 11 height 11
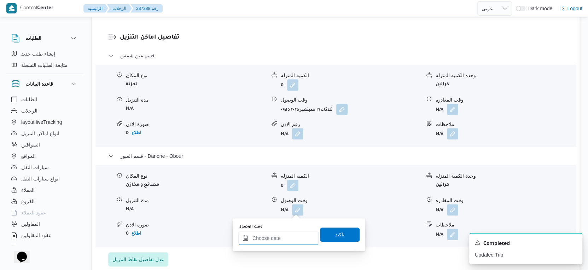
click at [286, 237] on input "وقت الوصول" at bounding box center [278, 238] width 80 height 14
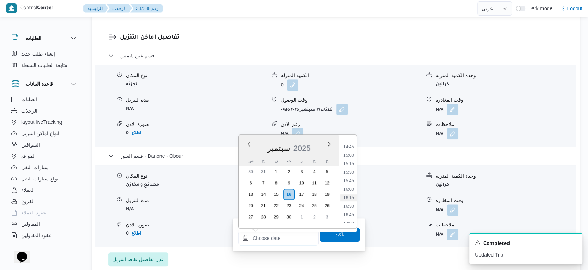
scroll to position [481, 0]
drag, startPoint x: 350, startPoint y: 173, endPoint x: 350, endPoint y: 184, distance: 11.7
click at [350, 172] on li "15:00" at bounding box center [349, 172] width 16 height 7
type input "[DATE] ١٥:٠٠"
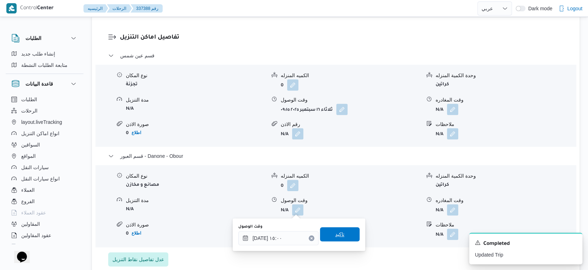
drag, startPoint x: 346, startPoint y: 228, endPoint x: 346, endPoint y: 231, distance: 3.6
click at [346, 229] on span "تاكيد" at bounding box center [340, 234] width 40 height 14
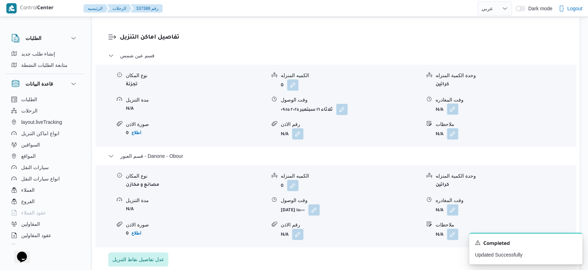
click at [451, 110] on button "button" at bounding box center [452, 108] width 11 height 11
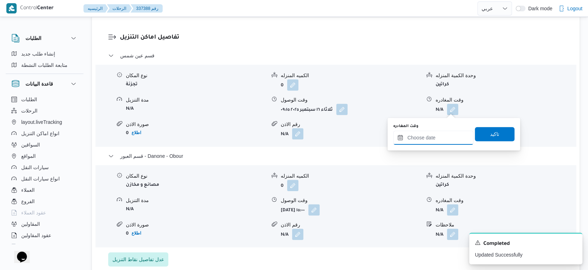
click at [441, 141] on input "وقت المغادره" at bounding box center [433, 138] width 80 height 14
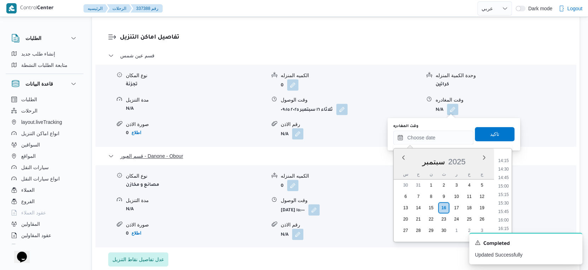
drag, startPoint x: 506, startPoint y: 169, endPoint x: 505, endPoint y: 158, distance: 11.0
click at [506, 169] on li "14:30" at bounding box center [504, 169] width 16 height 7
type input "[DATE] ١٤:٣٠"
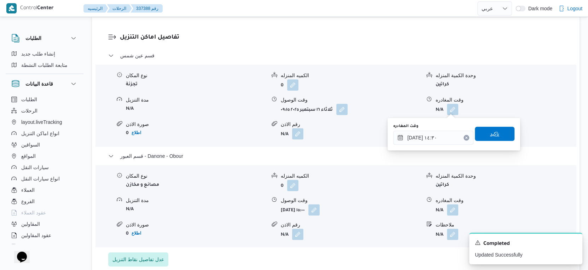
click at [501, 132] on span "تاكيد" at bounding box center [495, 134] width 40 height 14
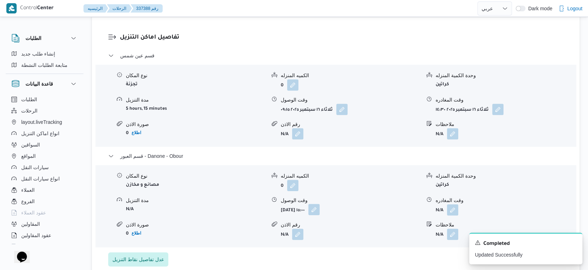
click at [320, 209] on button "button" at bounding box center [313, 209] width 11 height 11
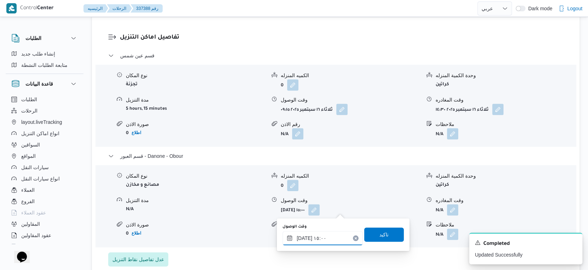
click at [312, 237] on input "١٦/٠٩/٢٠٢٥ ١٥:٠٠" at bounding box center [323, 238] width 80 height 14
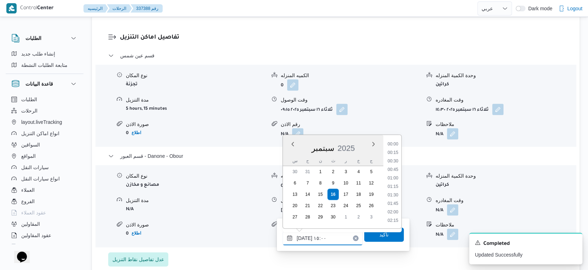
scroll to position [466, 0]
click at [394, 179] on li "14:45" at bounding box center [393, 179] width 16 height 7
type input "١٦/٠٩/٢٠٢٥ ١٤:٤٥"
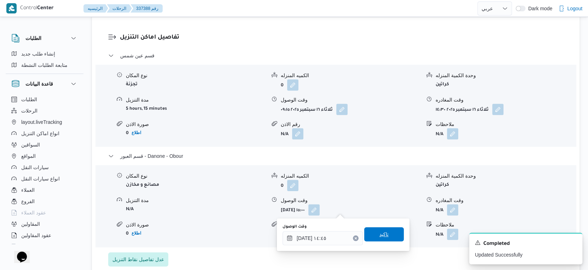
click at [386, 237] on span "تاكيد" at bounding box center [384, 234] width 40 height 14
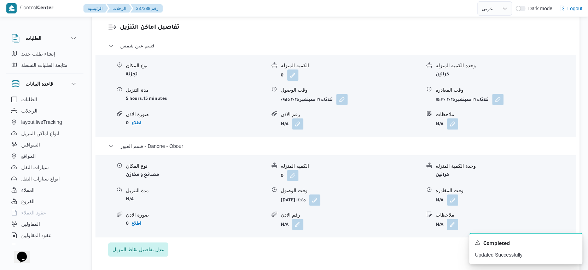
scroll to position [629, 0]
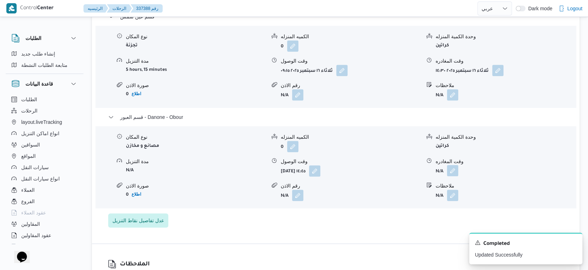
click at [451, 172] on button "button" at bounding box center [452, 170] width 11 height 11
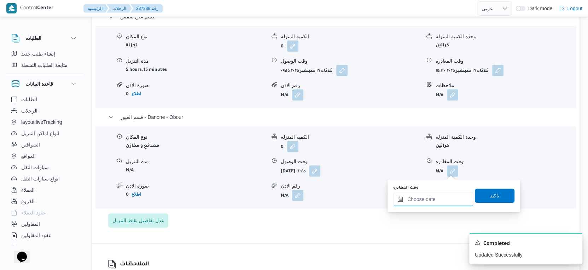
click at [445, 202] on input "وقت المغادره" at bounding box center [433, 199] width 80 height 14
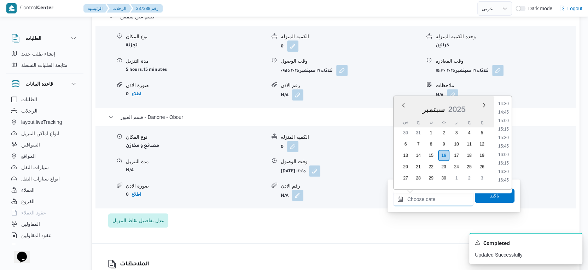
scroll to position [481, 0]
click at [506, 133] on li "15:00" at bounding box center [504, 133] width 16 height 7
type input "١٦/٠٩/٢٠٢٥ ١٥:٠٠"
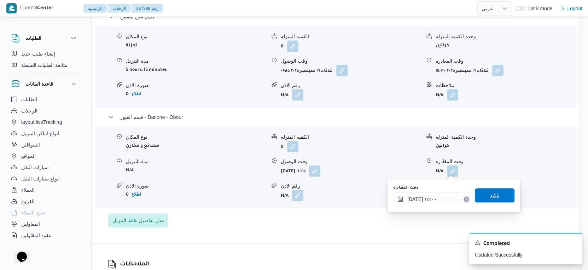
click at [493, 192] on span "تاكيد" at bounding box center [494, 195] width 9 height 8
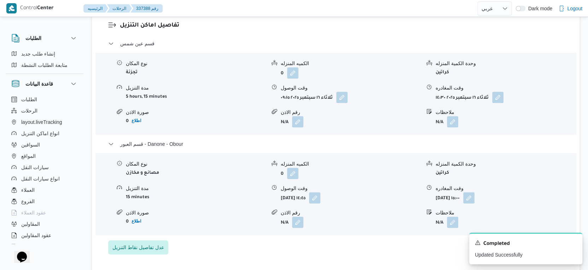
scroll to position [550, 0]
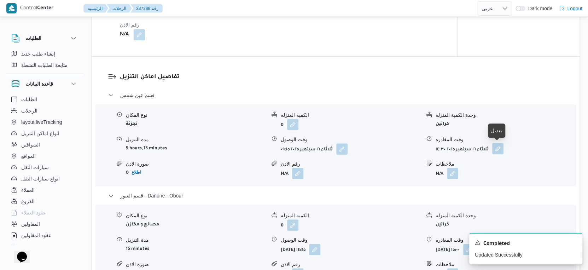
click at [495, 148] on button "button" at bounding box center [497, 148] width 11 height 11
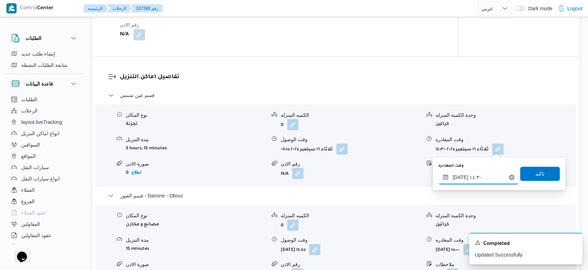
click at [478, 177] on input "١٦/٠٩/٢٠٢٥ ١٤:٣٠" at bounding box center [479, 177] width 80 height 14
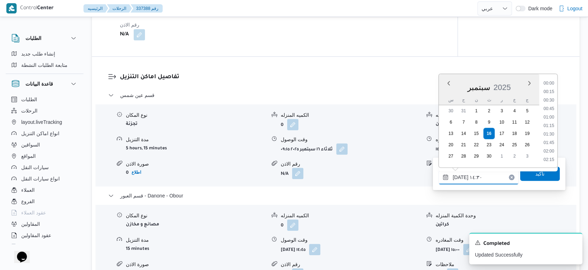
scroll to position [449, 0]
click at [551, 115] on li "14:15" at bounding box center [549, 118] width 16 height 7
type input "١٦/٠٩/٢٠٢٥ ١٤:١٥"
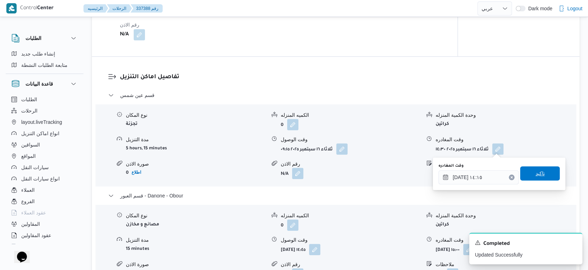
drag, startPoint x: 544, startPoint y: 181, endPoint x: 545, endPoint y: 177, distance: 5.1
click at [544, 181] on div "وقت المغادره ١٦/٠٩/٢٠٢٥ ١٤:١٥ تاكيد" at bounding box center [499, 173] width 123 height 23
click at [546, 176] on span "تاكيد" at bounding box center [540, 173] width 40 height 14
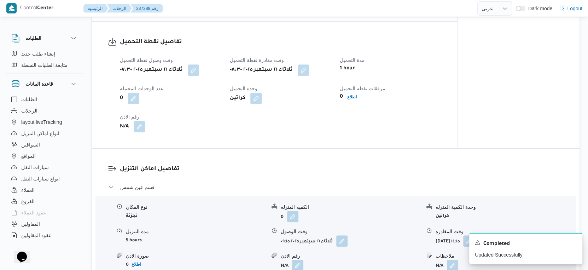
scroll to position [472, 0]
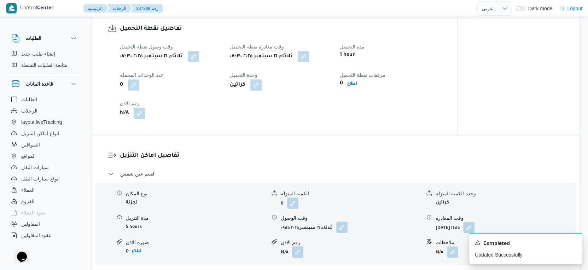
click at [348, 226] on button "button" at bounding box center [341, 226] width 11 height 11
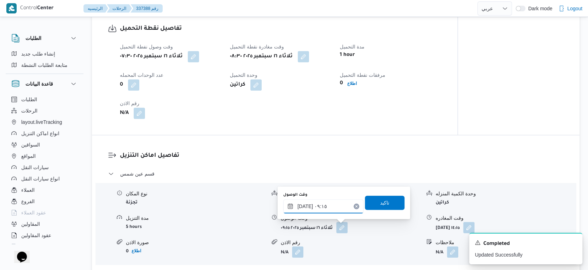
click at [323, 206] on input "[DATE] ٠٩:١٥" at bounding box center [323, 206] width 80 height 14
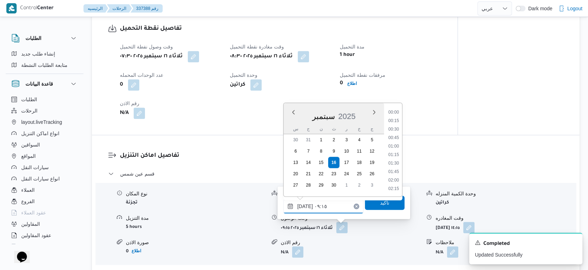
scroll to position [271, 0]
click at [398, 146] on li "09:00" at bounding box center [394, 146] width 16 height 7
type input "[DATE] ٠٩:٠٠"
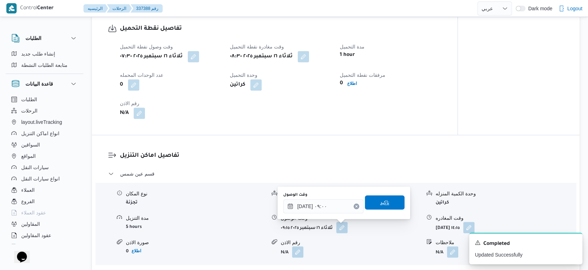
click at [386, 201] on span "تاكيد" at bounding box center [385, 202] width 40 height 14
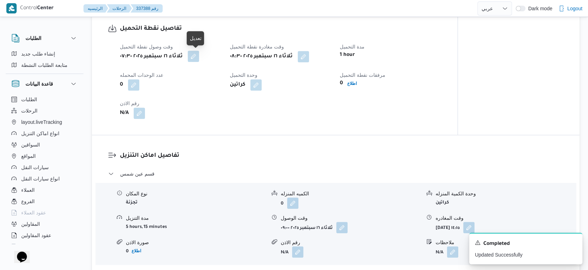
click at [199, 57] on button "button" at bounding box center [193, 56] width 11 height 11
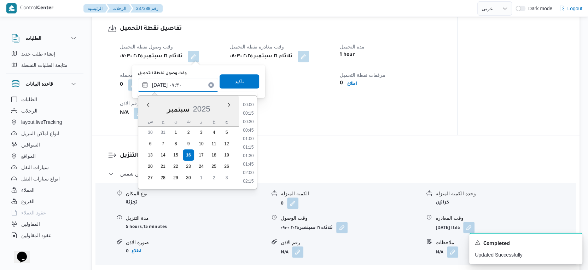
click at [185, 85] on input "١٦/٠٩/٢٠٢٥ ٠٧:٣٠" at bounding box center [178, 85] width 80 height 14
click at [250, 139] on li "07:15" at bounding box center [248, 139] width 16 height 7
type input "[DATE] ٠٧:١٥"
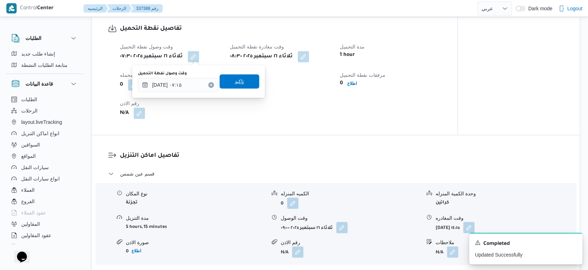
click at [241, 81] on span "تاكيد" at bounding box center [240, 81] width 40 height 14
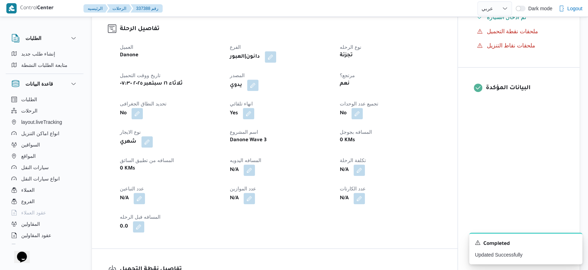
scroll to position [236, 0]
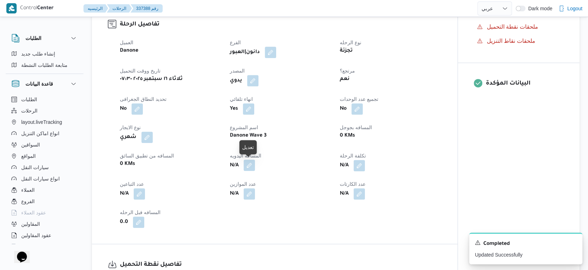
click at [247, 165] on button "button" at bounding box center [249, 165] width 11 height 11
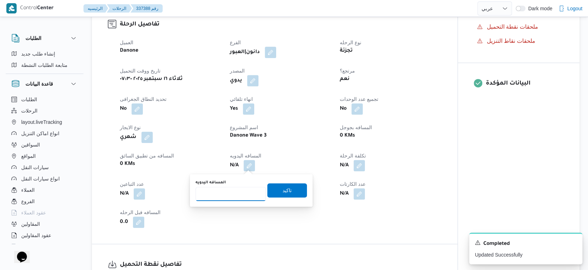
click at [234, 189] on input "المسافه اليدويه" at bounding box center [231, 194] width 70 height 14
type input "47"
click at [290, 187] on span "تاكيد" at bounding box center [287, 190] width 40 height 14
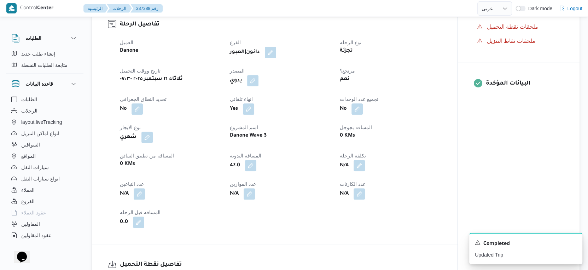
scroll to position [0, 0]
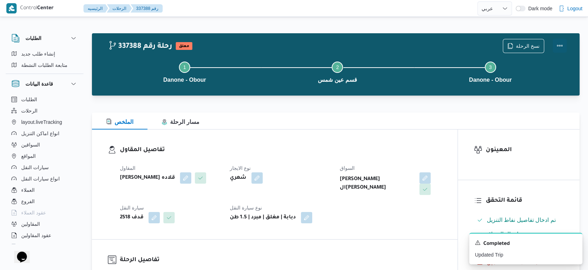
click at [558, 47] on button "Actions" at bounding box center [560, 46] width 14 height 14
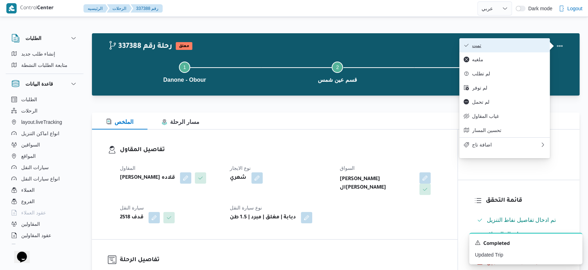
click at [521, 46] on span "تمت" at bounding box center [509, 45] width 74 height 6
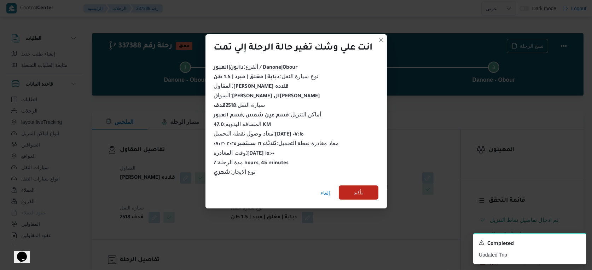
click at [366, 196] on span "تأكيد" at bounding box center [359, 192] width 40 height 14
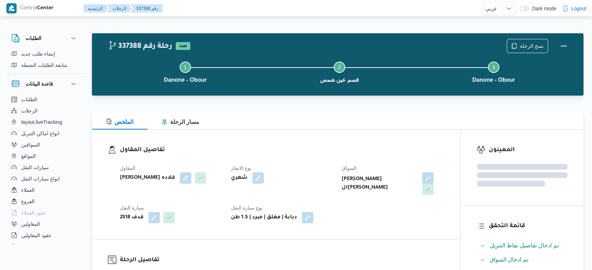
select select "ar"
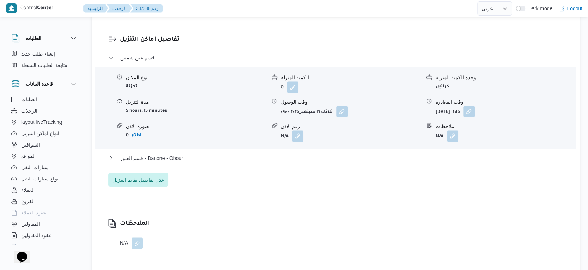
scroll to position [590, 0]
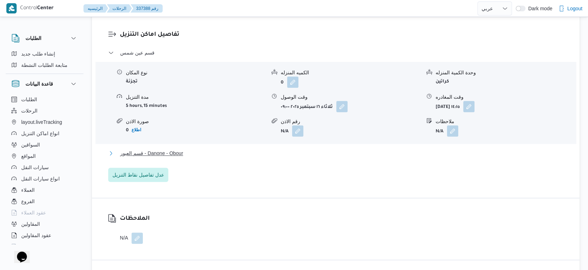
click at [187, 154] on button "قسم العبور - Danone - Obour" at bounding box center [336, 153] width 456 height 8
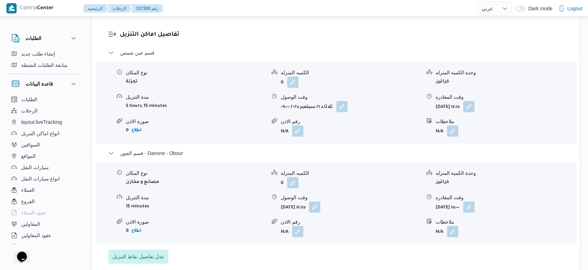
select select "ar"
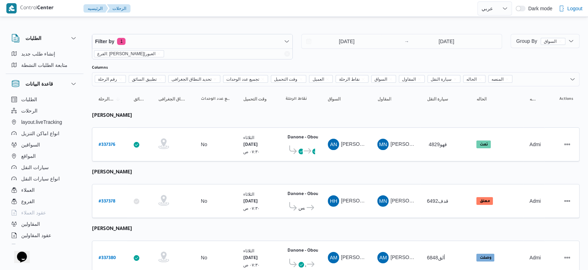
drag, startPoint x: 278, startPoint y: 151, endPoint x: 275, endPoint y: 169, distance: 18.7
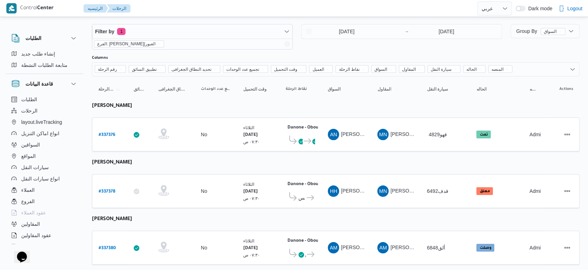
scroll to position [10, 0]
click at [108, 190] on b "# 337378" at bounding box center [107, 192] width 17 height 5
select select "ar"
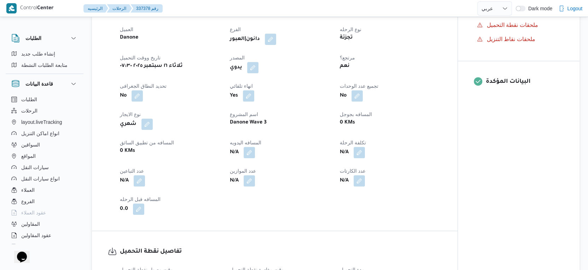
scroll to position [285, 0]
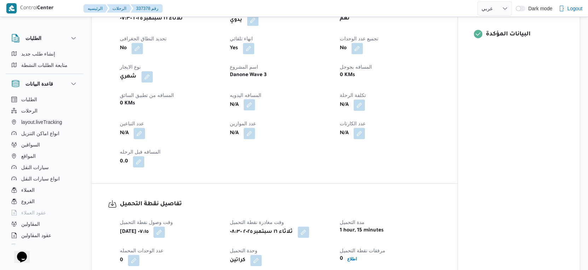
click at [251, 110] on button "button" at bounding box center [249, 104] width 11 height 11
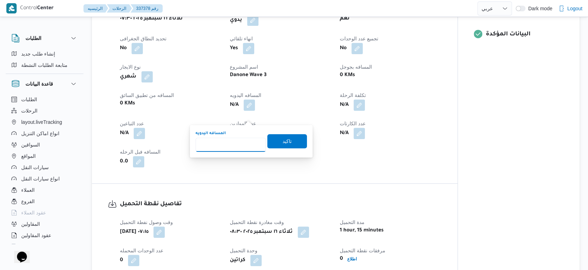
click at [232, 148] on input "المسافه اليدويه" at bounding box center [231, 145] width 70 height 14
type input "51"
click at [291, 140] on span "تاكيد" at bounding box center [287, 141] width 40 height 14
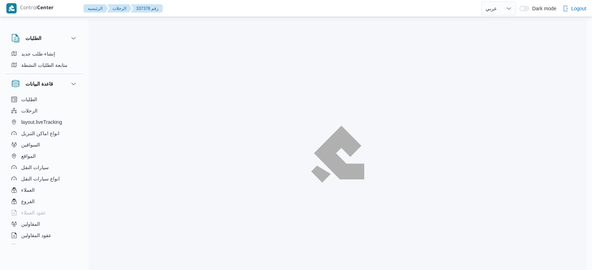
select select "ar"
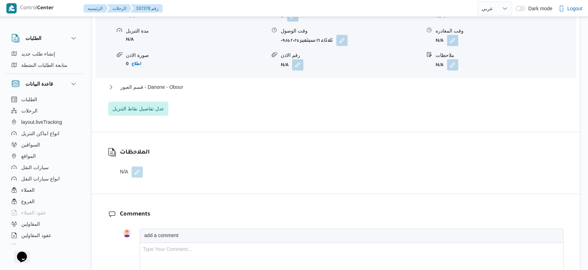
scroll to position [648, 0]
click at [181, 91] on span "قسم العبور - Danone - Obour" at bounding box center [151, 86] width 63 height 8
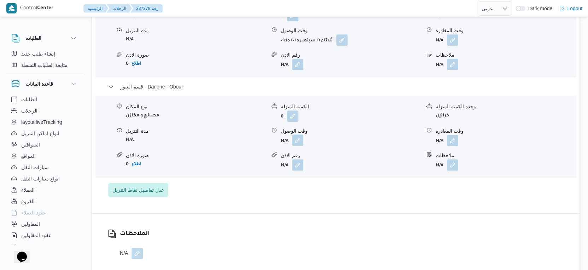
click at [297, 146] on button "button" at bounding box center [297, 139] width 11 height 11
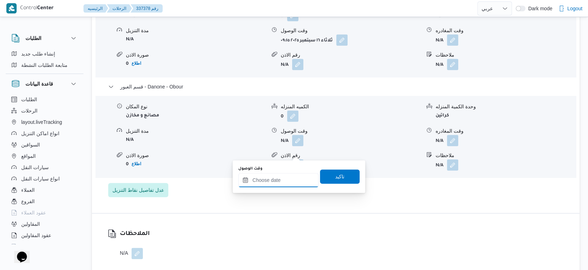
drag, startPoint x: 296, startPoint y: 157, endPoint x: 310, endPoint y: 173, distance: 20.8
click at [292, 184] on input "وقت الوصول" at bounding box center [278, 180] width 80 height 14
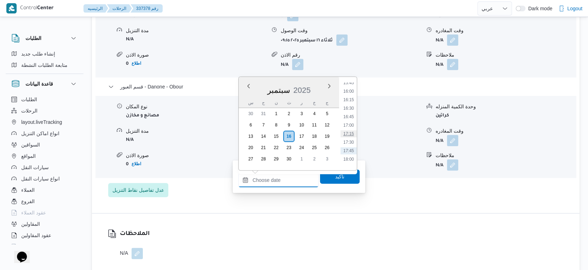
scroll to position [520, 0]
click at [348, 117] on li "16:15" at bounding box center [349, 117] width 16 height 7
type input "١٦/٠٩/٢٠٢٥ ١٦:١٥"
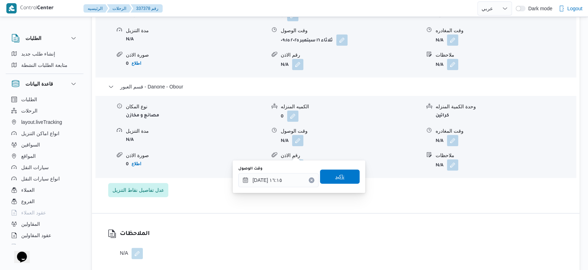
click at [345, 172] on span "تاكيد" at bounding box center [340, 176] width 40 height 14
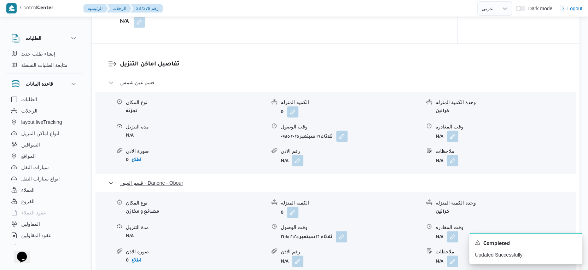
scroll to position [491, 0]
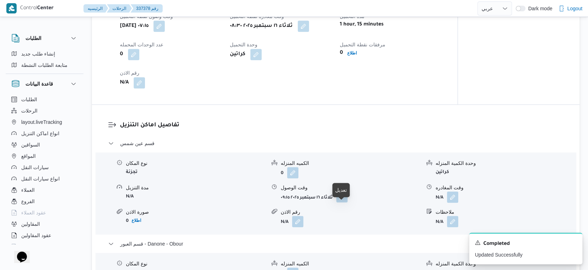
click at [340, 202] on button "button" at bounding box center [341, 196] width 11 height 11
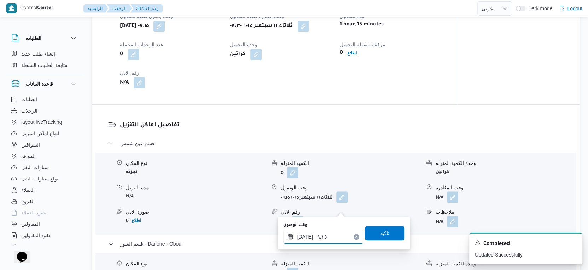
click at [315, 237] on input "[DATE] ٠٩:١٥" at bounding box center [323, 237] width 80 height 14
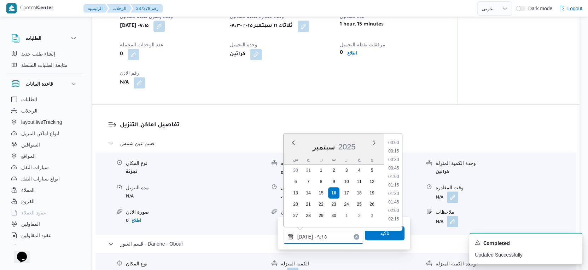
scroll to position [271, 0]
click at [393, 176] on li "09:00" at bounding box center [394, 177] width 16 height 7
type input "١٦/٠٩/٢٠٢٥ ٠٩:٠٠"
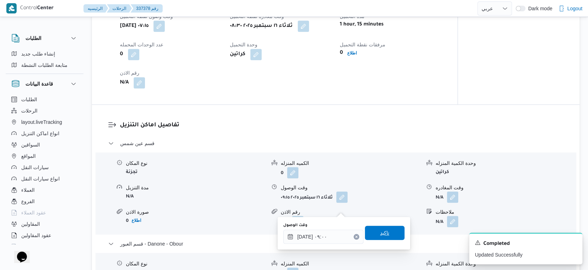
click at [389, 233] on span "تاكيد" at bounding box center [385, 233] width 40 height 14
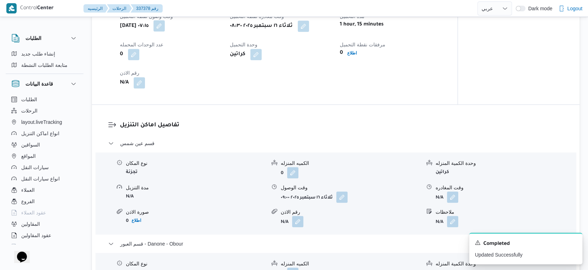
click at [165, 31] on button "button" at bounding box center [159, 25] width 11 height 11
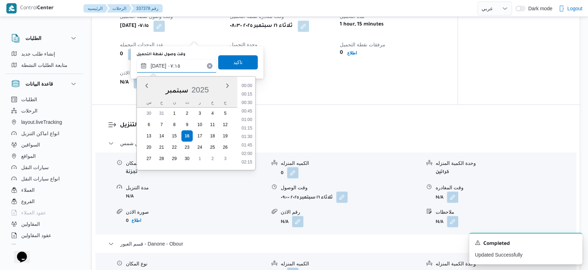
click at [185, 66] on input "١٦/٠٩/٢٠٢٥ ٠٧:١٥" at bounding box center [177, 66] width 80 height 14
click at [247, 120] on li "07:00" at bounding box center [247, 120] width 16 height 7
type input "١٦/٠٩/٢٠٢٥ ٠٧:٠٠"
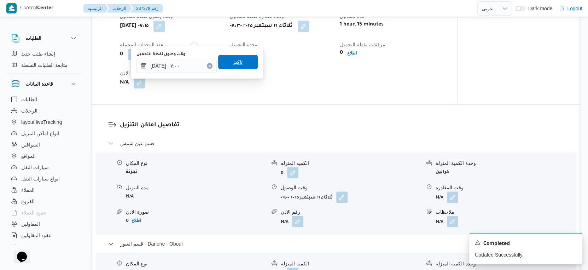
click at [233, 60] on span "تاكيد" at bounding box center [237, 62] width 9 height 8
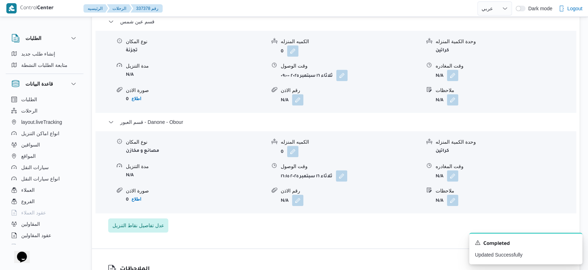
scroll to position [629, 0]
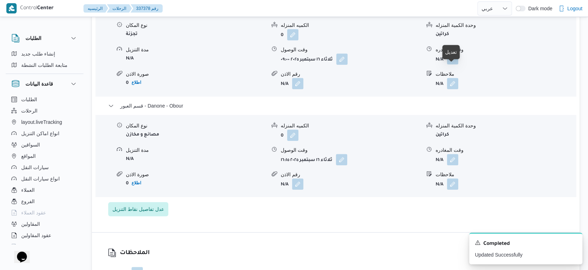
click at [455, 64] on button "button" at bounding box center [452, 58] width 11 height 11
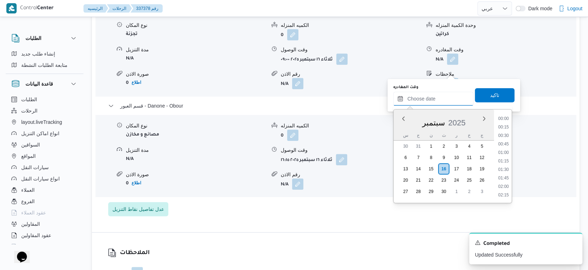
click at [437, 100] on input "وقت المغادره" at bounding box center [433, 99] width 80 height 14
drag, startPoint x: 504, startPoint y: 132, endPoint x: 504, endPoint y: 126, distance: 5.7
click at [504, 132] on li "15:45" at bounding box center [504, 132] width 16 height 7
type input "١٦/٠٩/٢٠٢٥ ١٥:٤٥"
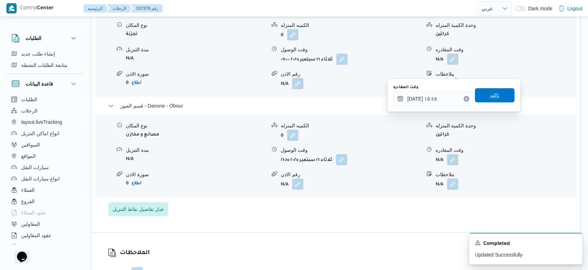
click at [500, 96] on span "تاكيد" at bounding box center [495, 95] width 40 height 14
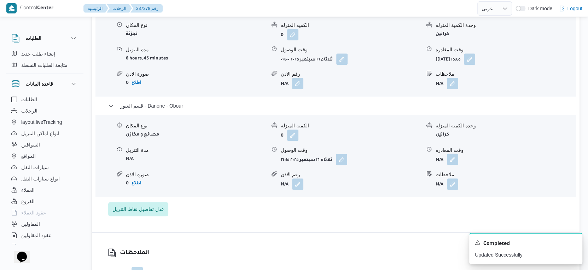
click at [453, 165] on button "button" at bounding box center [452, 159] width 11 height 11
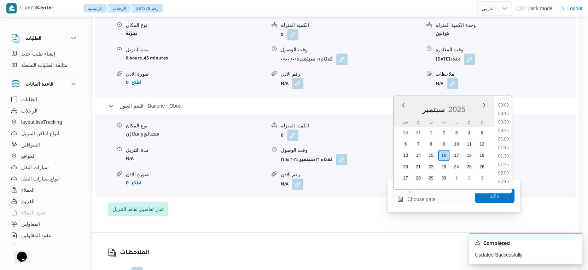
click at [441, 192] on input "وقت المغادره" at bounding box center [433, 199] width 80 height 14
click at [504, 154] on li "16:45" at bounding box center [504, 153] width 16 height 7
type input "[DATE] ١٦:٤٥"
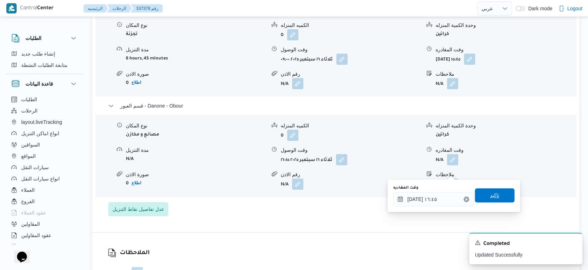
click at [496, 198] on span "تاكيد" at bounding box center [495, 195] width 40 height 14
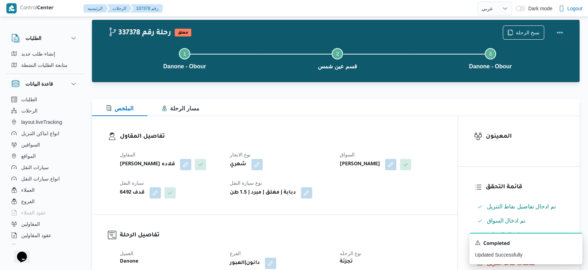
scroll to position [0, 0]
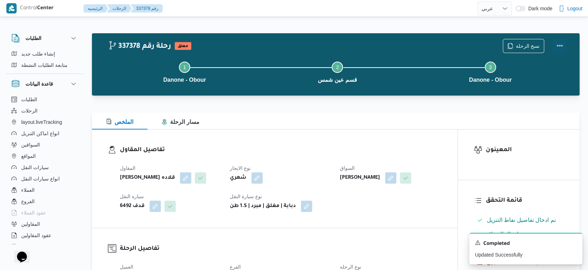
click at [562, 45] on button "Actions" at bounding box center [560, 46] width 14 height 14
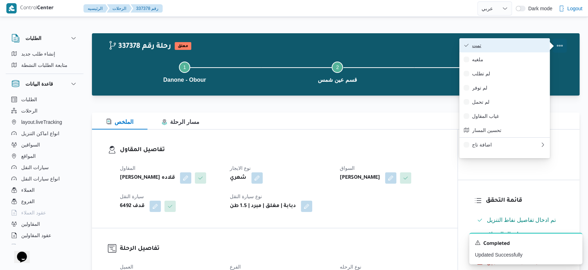
drag, startPoint x: 555, startPoint y: 46, endPoint x: 518, endPoint y: 46, distance: 36.8
click at [518, 46] on span "تمت" at bounding box center [509, 45] width 74 height 6
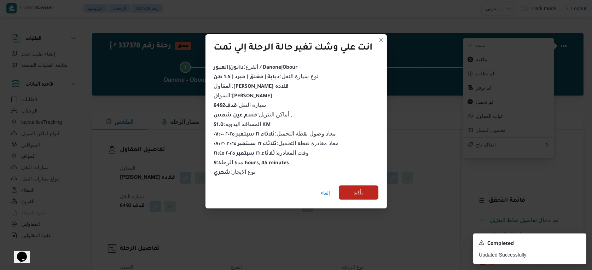
click at [358, 191] on span "تأكيد" at bounding box center [358, 192] width 9 height 8
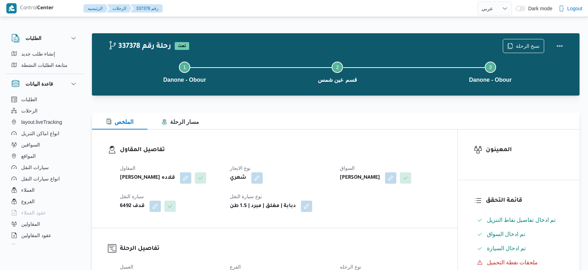
select select "ar"
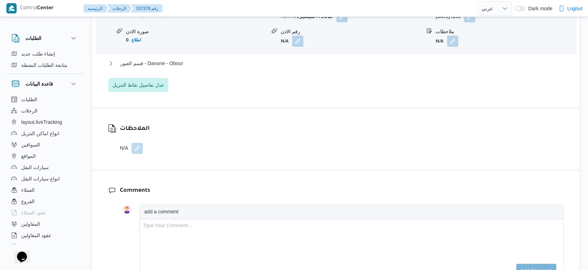
scroll to position [629, 0]
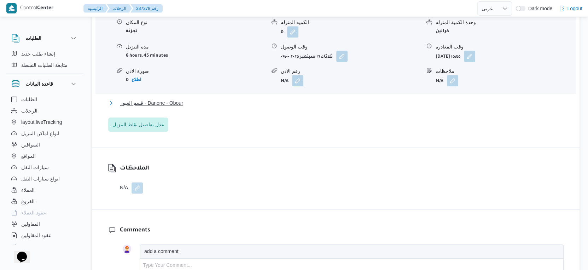
click at [177, 107] on span "قسم العبور - Danone - Obour" at bounding box center [151, 103] width 63 height 8
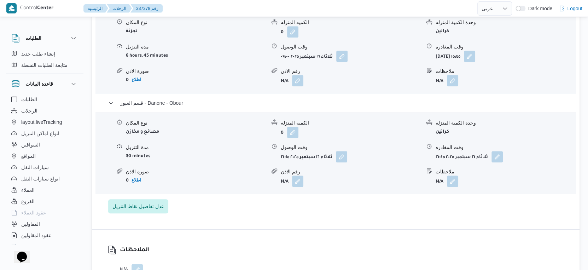
select select "ar"
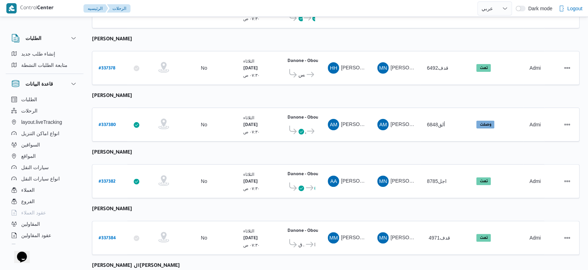
scroll to position [10, 0]
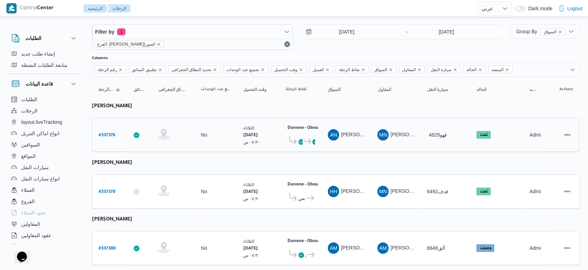
click at [100, 133] on b "# 337376" at bounding box center [107, 135] width 17 height 5
select select "ar"
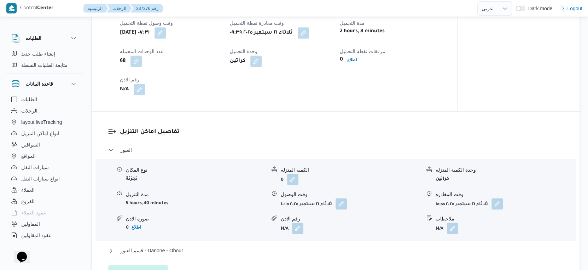
scroll to position [678, 0]
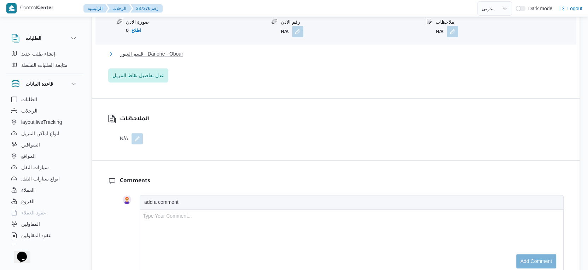
click at [183, 58] on span "قسم العبور - Danone - Obour" at bounding box center [151, 54] width 63 height 8
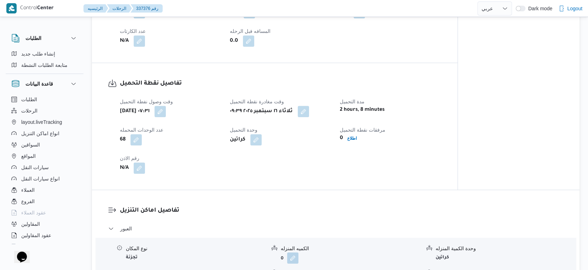
scroll to position [285, 0]
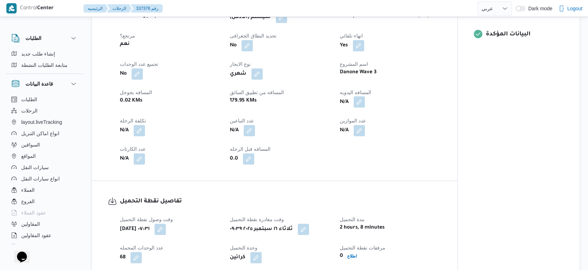
click at [359, 108] on button "button" at bounding box center [359, 101] width 11 height 11
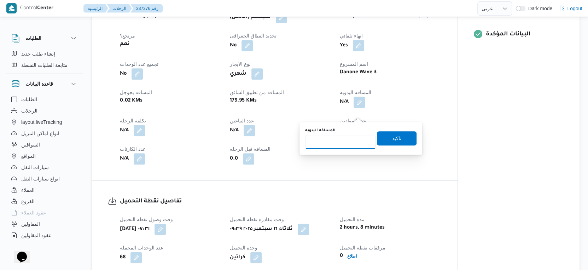
click at [337, 143] on input "المسافه اليدويه" at bounding box center [340, 142] width 70 height 14
type input "44"
click at [392, 136] on span "تاكيد" at bounding box center [396, 138] width 9 height 8
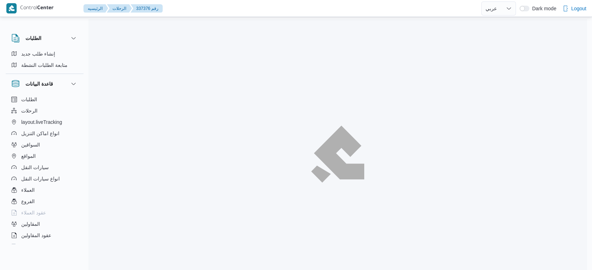
select select "ar"
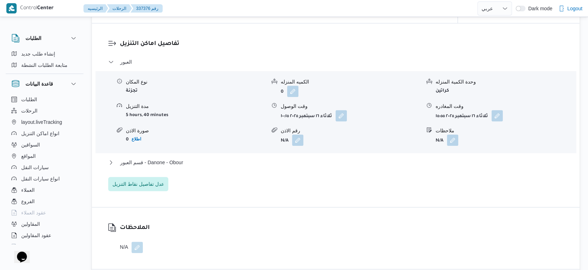
scroll to position [668, 0]
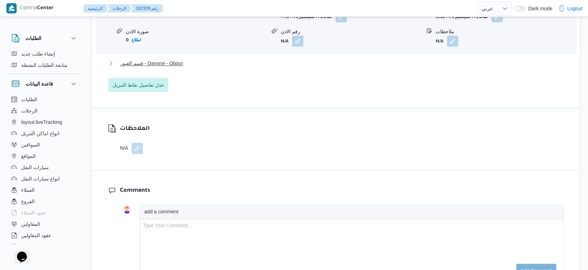
click at [197, 68] on button "قسم العبور - Danone - Obour" at bounding box center [336, 63] width 456 height 8
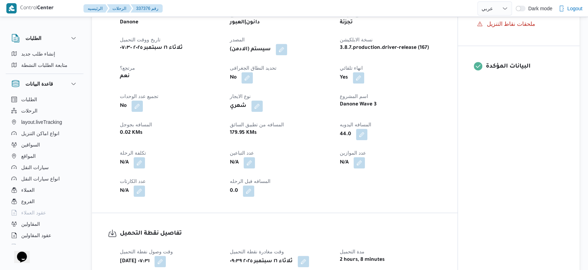
scroll to position [236, 0]
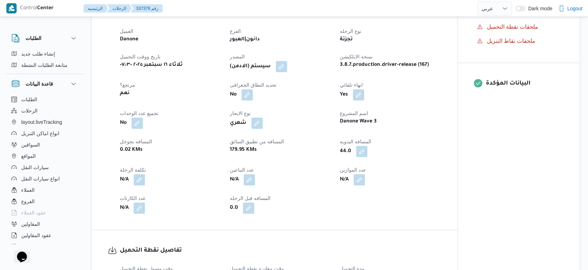
select select "ar"
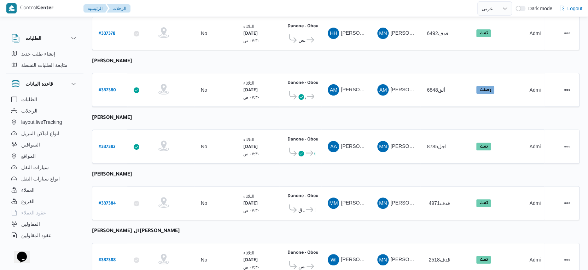
scroll to position [167, 0]
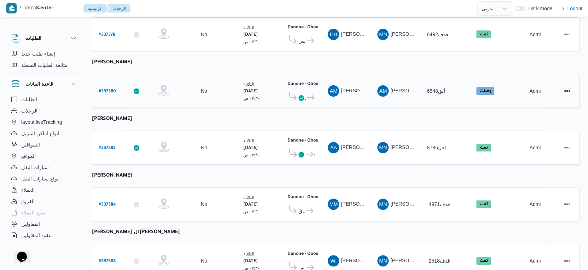
click at [109, 89] on b "# 337380" at bounding box center [107, 91] width 17 height 5
select select "ar"
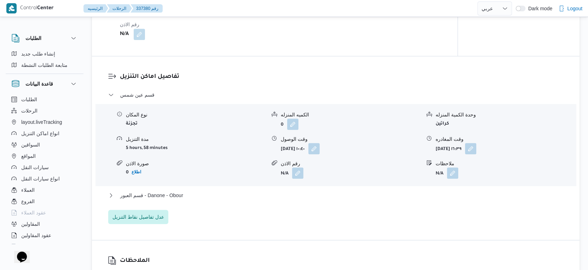
scroll to position [560, 0]
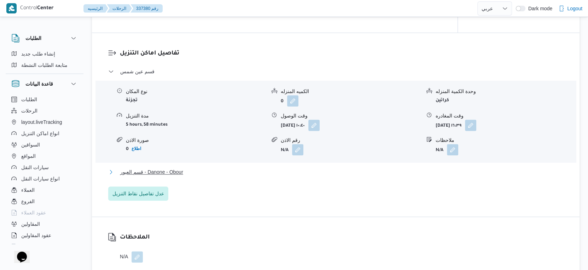
click at [208, 170] on button "قسم العبور - Danone - Obour" at bounding box center [336, 172] width 456 height 8
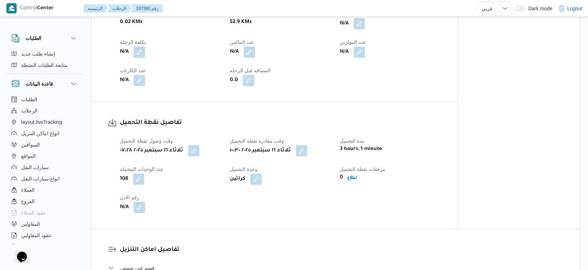
scroll to position [324, 0]
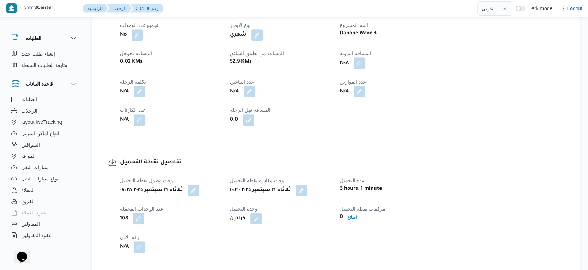
click at [359, 60] on button "button" at bounding box center [359, 62] width 11 height 11
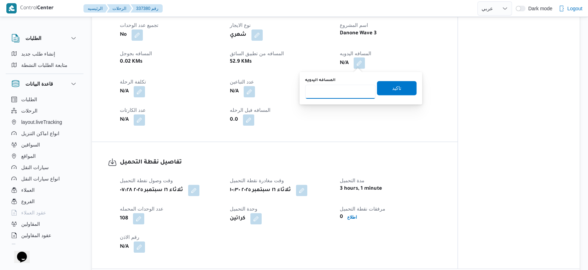
click at [340, 89] on input "المسافه اليدويه" at bounding box center [340, 92] width 70 height 14
type input "56"
click at [385, 88] on span "تاكيد" at bounding box center [397, 88] width 40 height 14
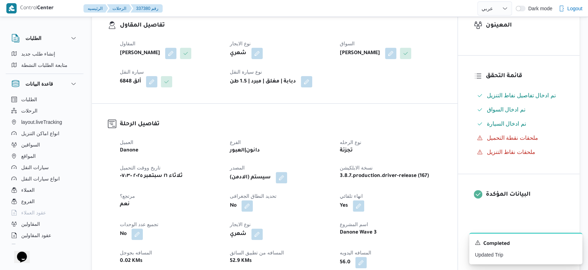
scroll to position [0, 0]
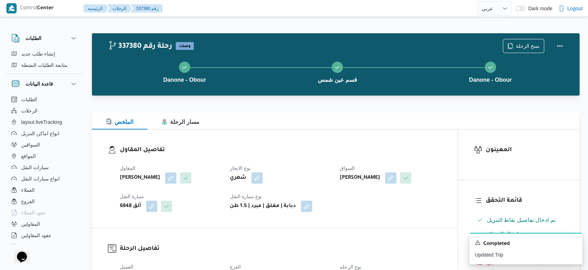
select select "ar"
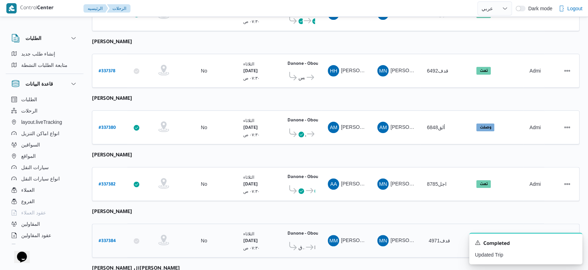
scroll to position [144, 0]
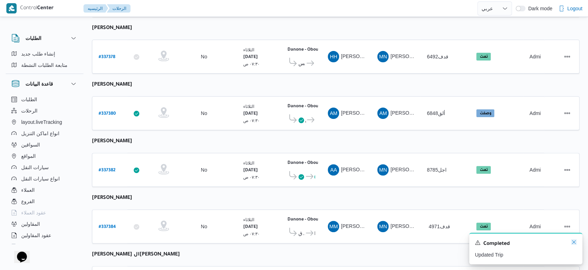
click at [576, 240] on icon "Dismiss toast" at bounding box center [574, 242] width 6 height 6
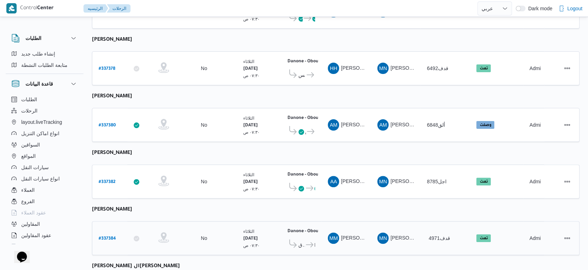
scroll to position [127, 0]
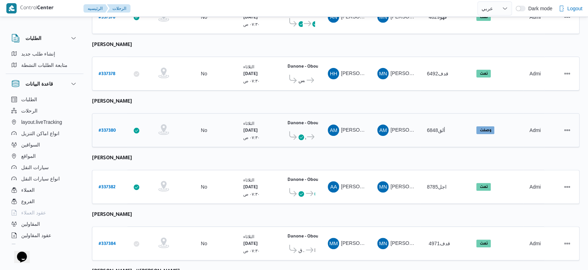
click at [106, 128] on b "# 337380" at bounding box center [107, 130] width 17 height 5
select select "ar"
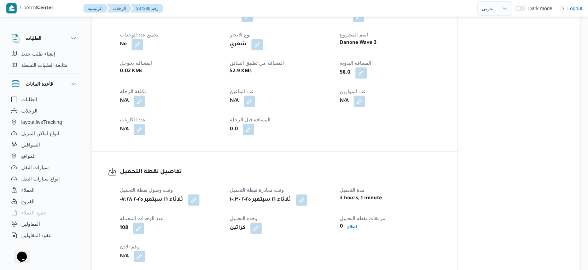
scroll to position [314, 0]
select select "ar"
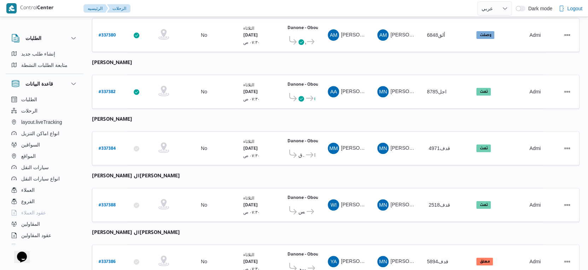
scroll to position [245, 0]
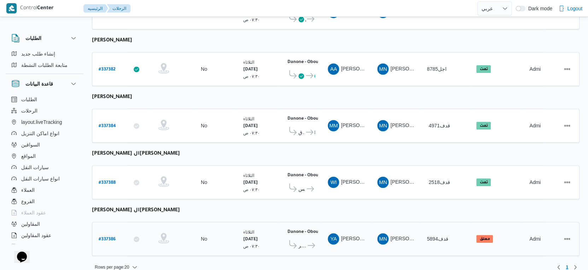
click at [111, 237] on b "# 337386" at bounding box center [107, 239] width 17 height 5
select select "ar"
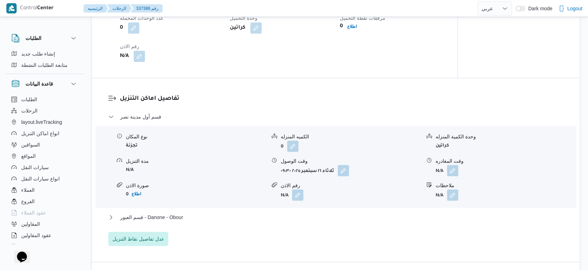
scroll to position [629, 0]
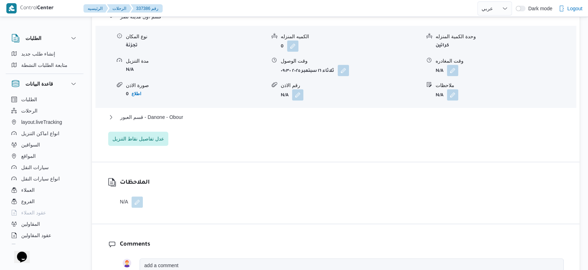
click at [173, 122] on div "قسم العبور - Danone - Obour" at bounding box center [336, 119] width 456 height 13
click at [175, 116] on span "قسم العبور - Danone - Obour" at bounding box center [151, 117] width 63 height 8
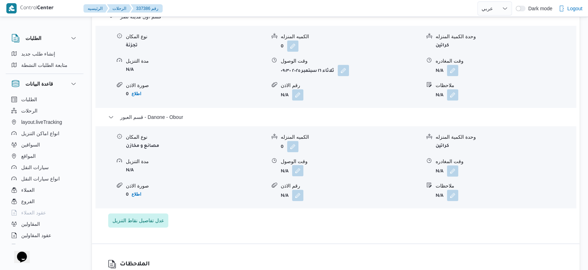
click at [298, 173] on button "button" at bounding box center [297, 170] width 11 height 11
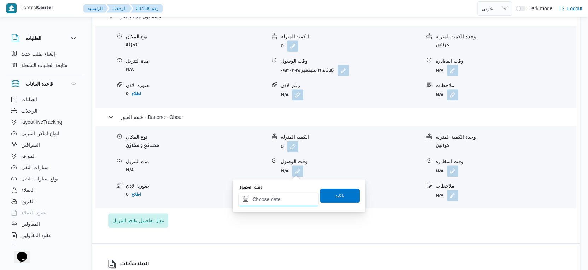
click at [288, 194] on input "وقت الوصول" at bounding box center [278, 199] width 80 height 14
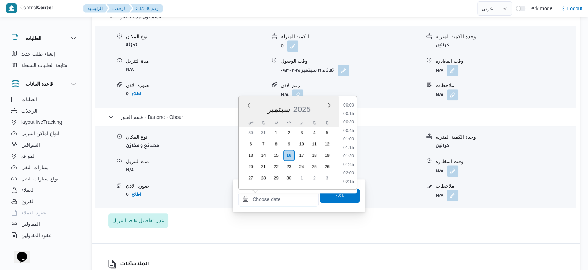
scroll to position [567, 0]
click at [350, 147] on li "18:00" at bounding box center [349, 148] width 16 height 7
type input "١٦/٠٩/٢٠٢٥ ١٨:٠٠"
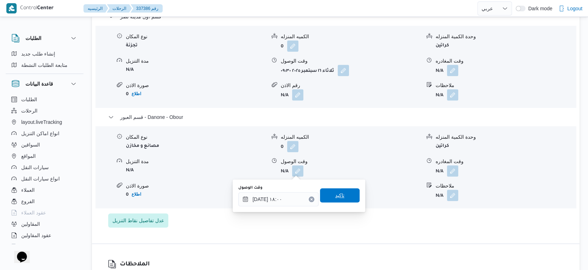
click at [348, 189] on div "تاكيد" at bounding box center [340, 196] width 40 height 14
drag, startPoint x: 340, startPoint y: 196, endPoint x: 402, endPoint y: 161, distance: 71.7
click at [340, 196] on span "تاكيد" at bounding box center [340, 195] width 40 height 14
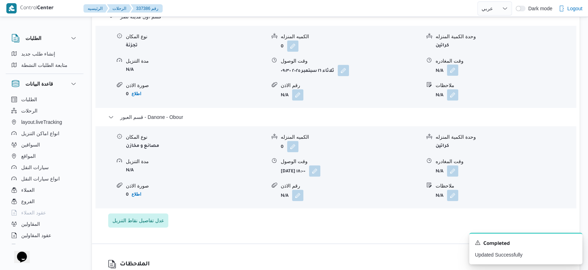
click at [451, 71] on button "button" at bounding box center [452, 69] width 11 height 11
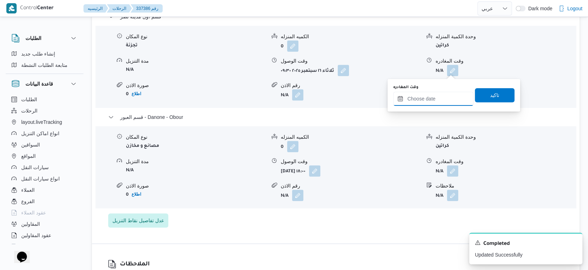
click at [428, 104] on input "وقت المغادره" at bounding box center [433, 99] width 80 height 14
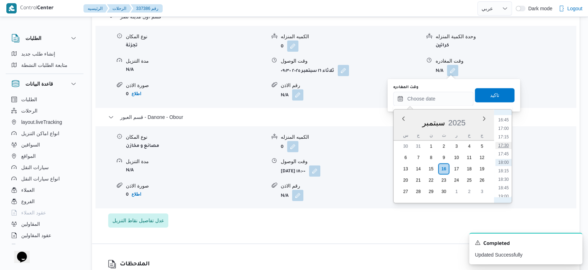
click at [505, 144] on li "17:30" at bounding box center [504, 145] width 16 height 7
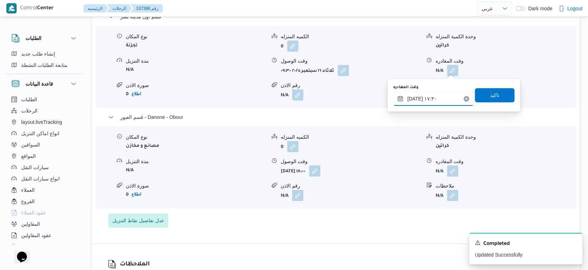
click at [427, 99] on input "١٦/٠٩/٢٠٢٥ ١٧:٣٠" at bounding box center [433, 99] width 80 height 14
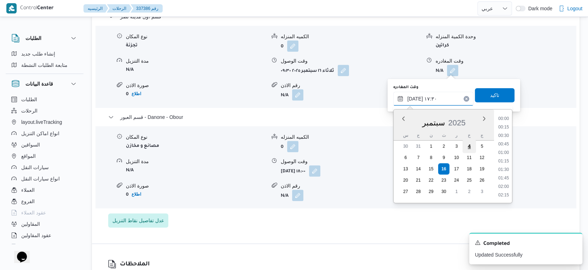
scroll to position [551, 0]
click at [504, 150] on li "17:15" at bounding box center [504, 153] width 16 height 7
type input "١٦/٠٩/٢٠٢٥ ١٧:١٥"
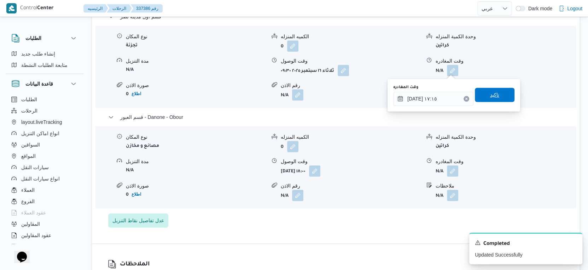
click at [496, 94] on span "تاكيد" at bounding box center [495, 95] width 40 height 14
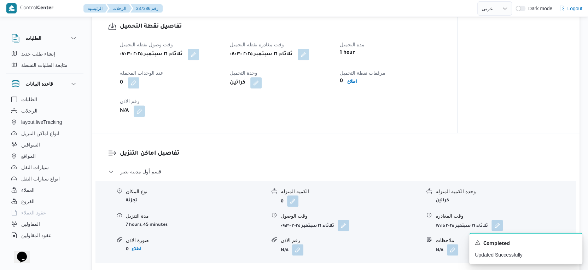
scroll to position [472, 0]
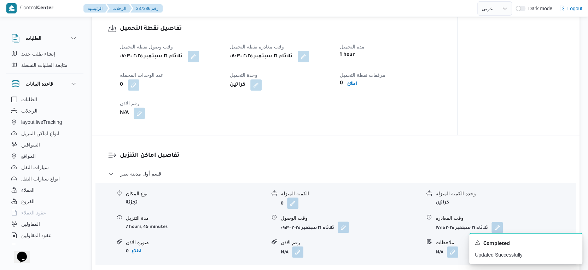
click at [348, 233] on div "نوع المكان تجزئة الكميه المنزله 0 وحدة الكمية المنزله كراتين مدة التنزيل 7 hour…" at bounding box center [336, 224] width 486 height 80
click at [347, 231] on button "button" at bounding box center [343, 226] width 11 height 11
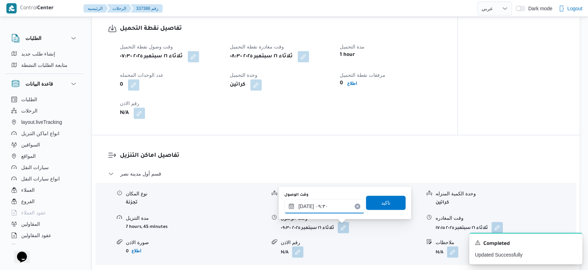
click at [333, 212] on input "١٦/٠٩/٢٠٢٥ ٠٩:٣٠" at bounding box center [324, 206] width 80 height 14
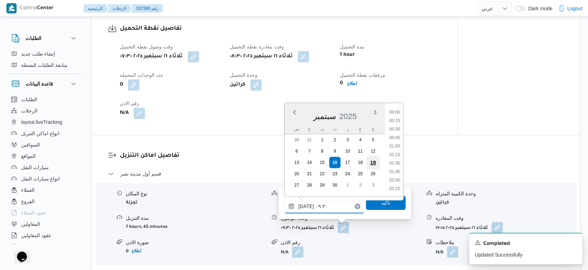
scroll to position [279, 0]
click at [393, 145] on li "09:15" at bounding box center [395, 146] width 16 height 7
type input "١٦/٠٩/٢٠٢٥ ٠٩:١٥"
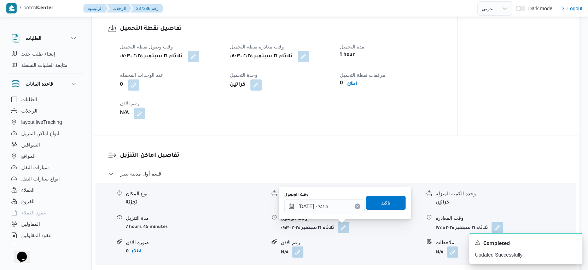
drag, startPoint x: 393, startPoint y: 193, endPoint x: 390, endPoint y: 206, distance: 13.1
click at [392, 198] on div "وقت الوصول ١٦/٠٩/٢٠٢٥ ٠٩:١٥ تاكيد" at bounding box center [345, 202] width 123 height 23
click at [390, 206] on span "تاكيد" at bounding box center [386, 202] width 40 height 14
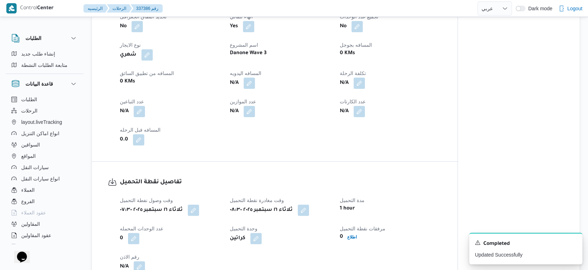
scroll to position [314, 0]
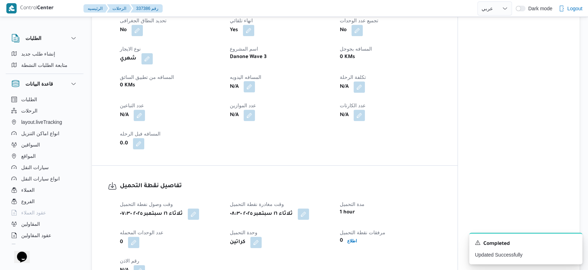
click at [250, 89] on button "button" at bounding box center [249, 86] width 11 height 11
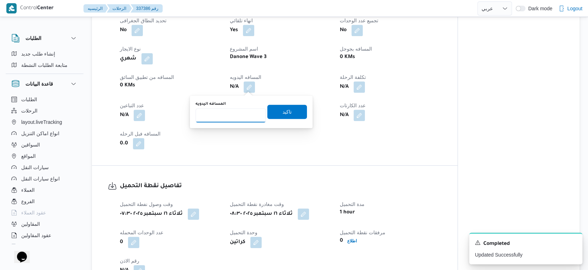
click at [238, 110] on input "المسافه اليدويه" at bounding box center [231, 115] width 70 height 14
type input "86"
click at [295, 113] on span "تاكيد" at bounding box center [287, 111] width 40 height 14
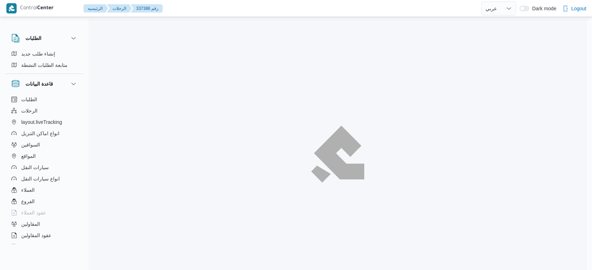
select select "ar"
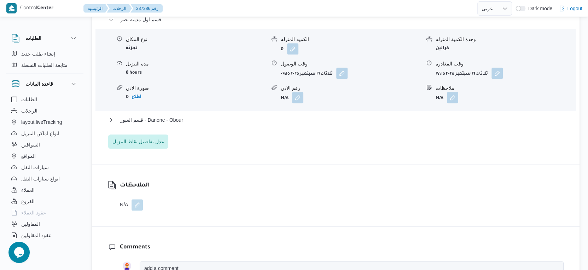
scroll to position [629, 0]
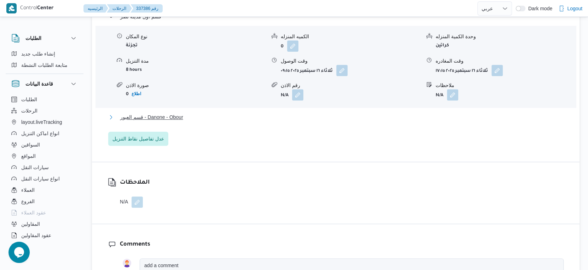
click at [176, 118] on span "قسم العبور - Danone - Obour" at bounding box center [151, 117] width 63 height 8
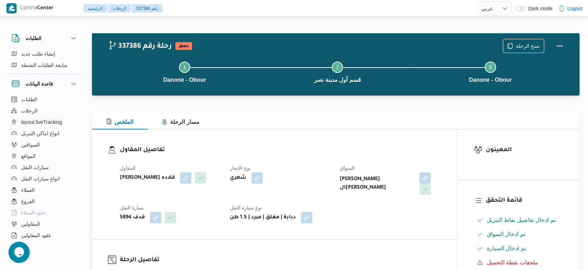
scroll to position [275, 0]
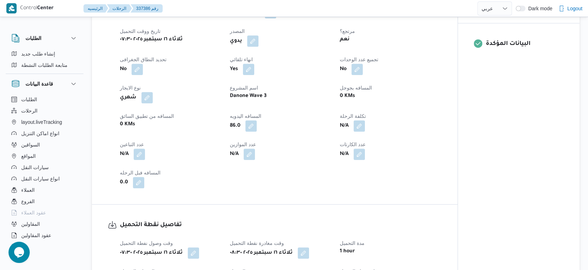
select select "ar"
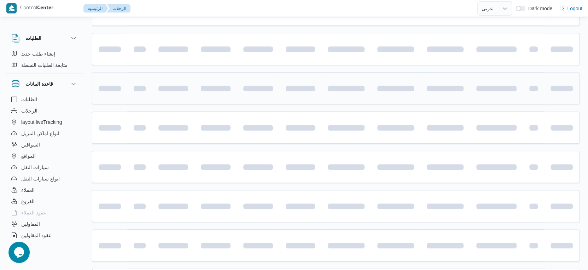
scroll to position [245, 0]
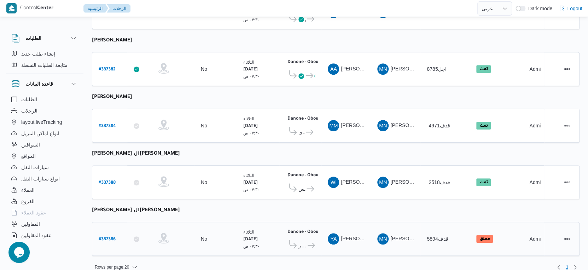
click at [105, 237] on b "# 337386" at bounding box center [107, 239] width 17 height 5
select select "ar"
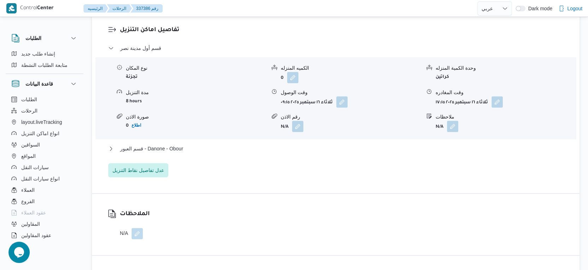
scroll to position [629, 0]
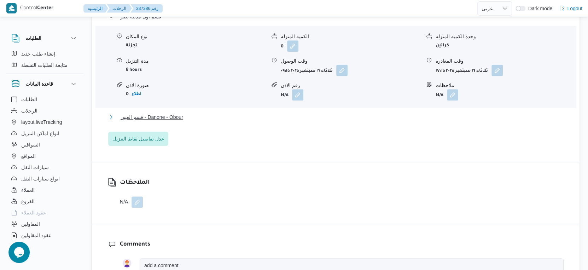
click at [185, 117] on button "قسم العبور - Danone - Obour" at bounding box center [336, 117] width 456 height 8
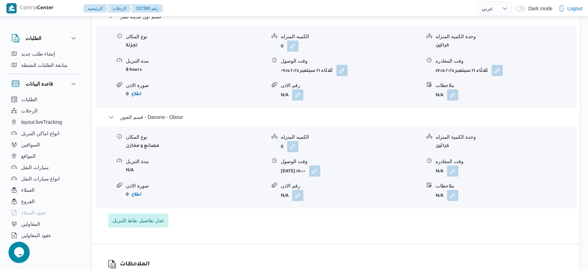
select select "ar"
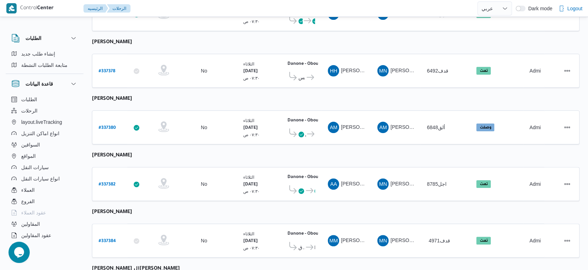
scroll to position [245, 0]
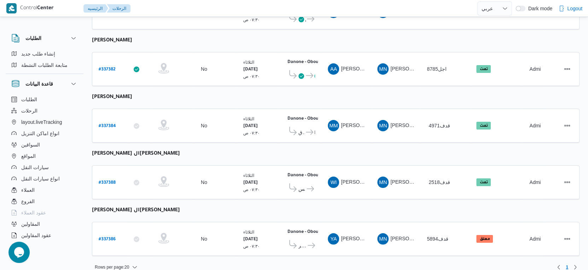
select select "ar"
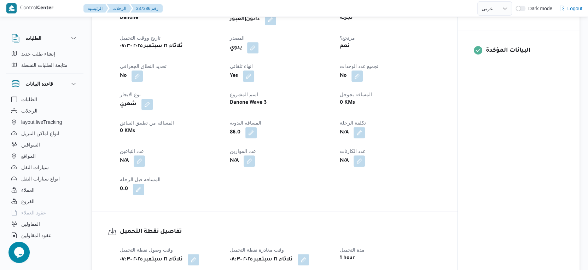
scroll to position [236, 0]
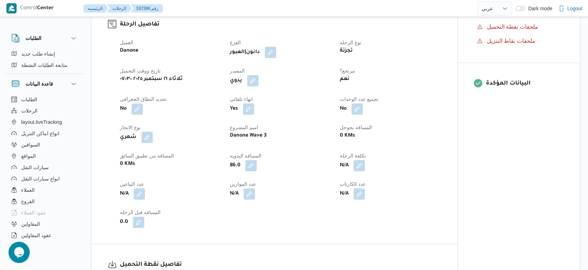
select select "ar"
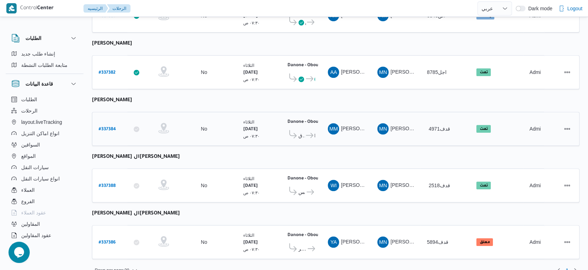
scroll to position [245, 0]
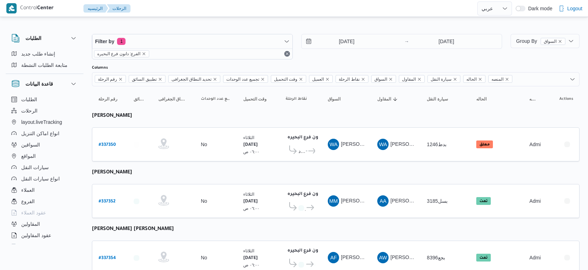
select select "ar"
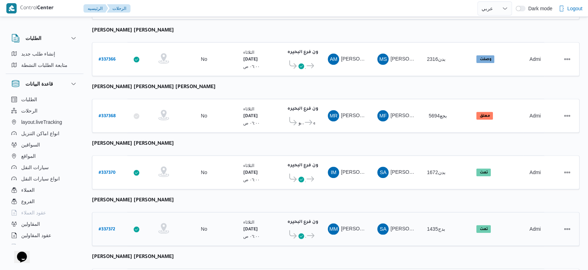
scroll to position [499, 0]
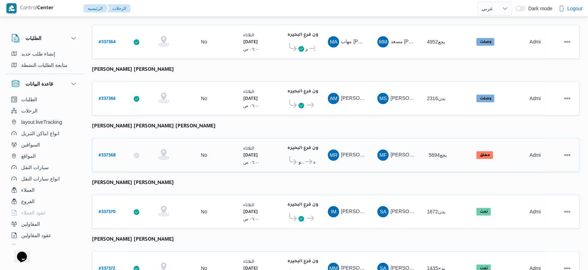
click at [110, 153] on b "# 337368" at bounding box center [107, 155] width 17 height 5
select select "ar"
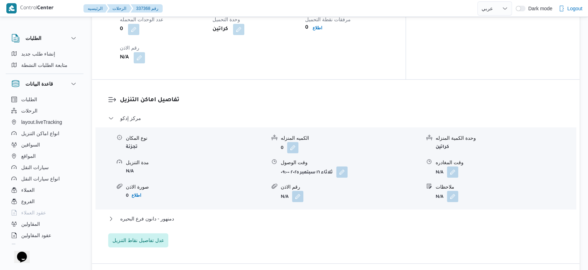
scroll to position [420, 0]
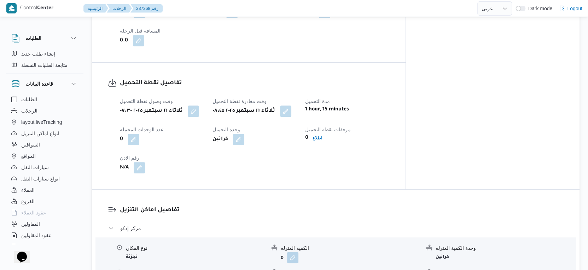
click at [196, 107] on button "button" at bounding box center [193, 110] width 11 height 11
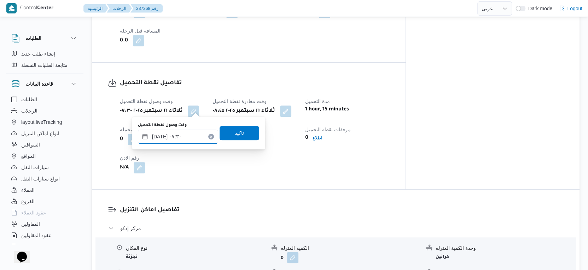
click at [181, 132] on input "[DATE] ٠٧:٣٠" at bounding box center [178, 136] width 80 height 14
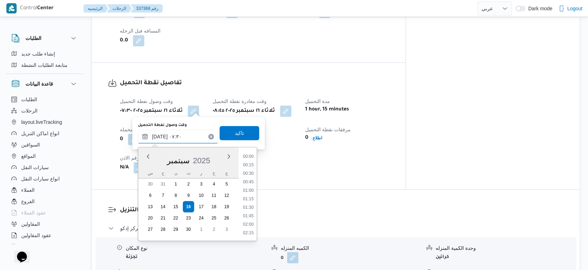
scroll to position [211, 0]
click at [248, 192] on li "07:15" at bounding box center [248, 191] width 16 height 7
type input "[DATE] ٠٧:١٥"
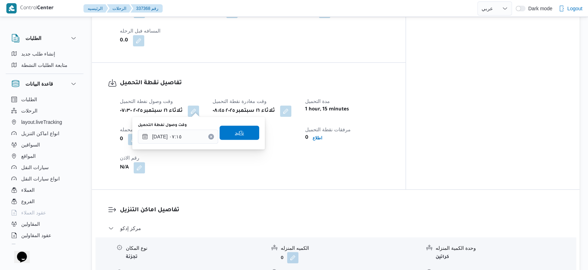
click at [243, 131] on span "تاكيد" at bounding box center [240, 133] width 40 height 14
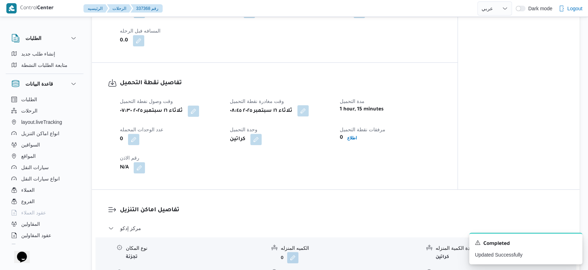
click at [309, 110] on button "button" at bounding box center [303, 110] width 11 height 11
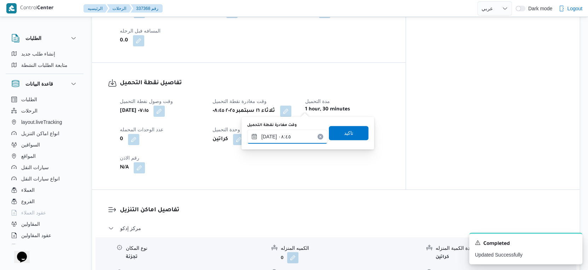
click at [296, 133] on input "[DATE] ٠٨:٤٥" at bounding box center [287, 136] width 80 height 14
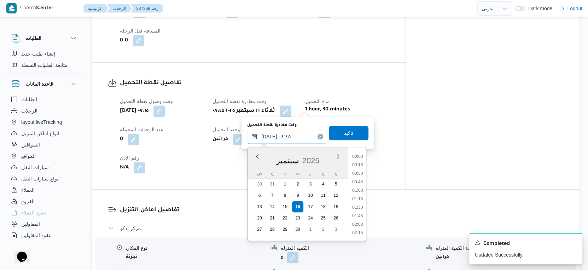
scroll to position [254, 0]
click at [361, 190] on li "08:30" at bounding box center [358, 190] width 16 height 7
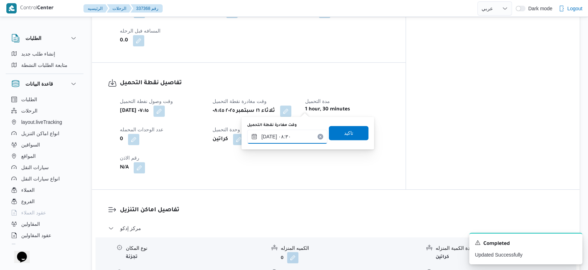
type input "[DATE] ٠٨:٣٠"
click at [344, 126] on span "تاكيد" at bounding box center [349, 133] width 40 height 14
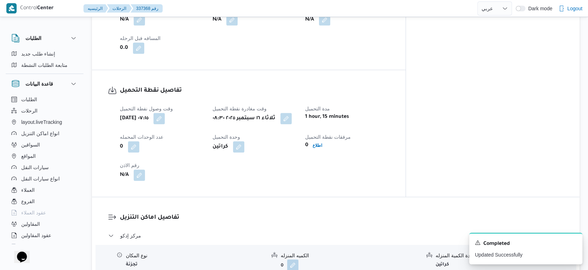
scroll to position [472, 0]
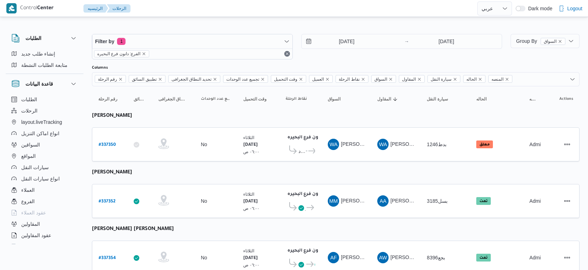
select select "ar"
click at [341, 42] on input "16/9/2025" at bounding box center [342, 41] width 80 height 14
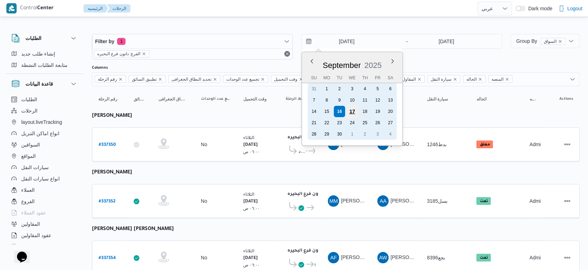
click at [350, 108] on div "17" at bounding box center [352, 111] width 13 height 13
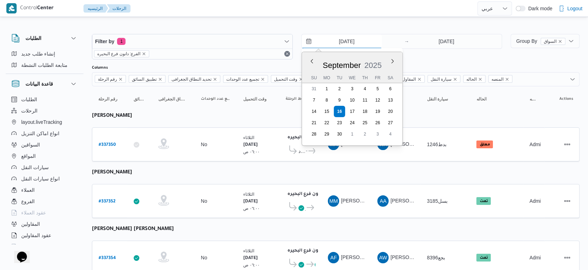
type input "17/9/2025"
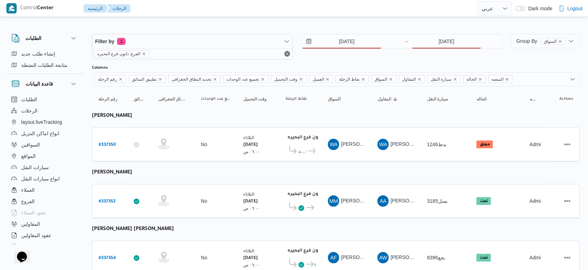
click at [439, 49] on div "17/9/2025 → 16/9/2025" at bounding box center [401, 46] width 201 height 25
click at [439, 47] on input "16/9/2025" at bounding box center [446, 41] width 70 height 14
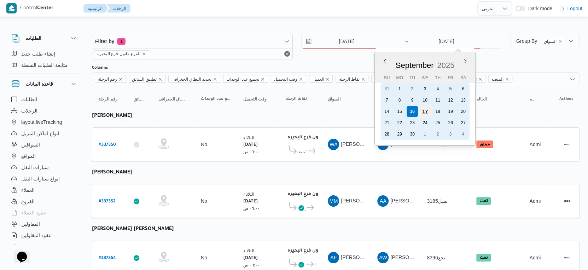
click at [424, 110] on div "17" at bounding box center [424, 111] width 13 height 13
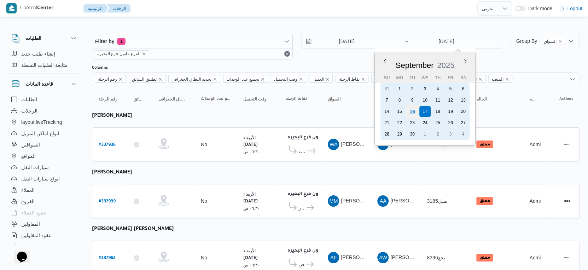
click at [411, 112] on div "16" at bounding box center [412, 111] width 13 height 13
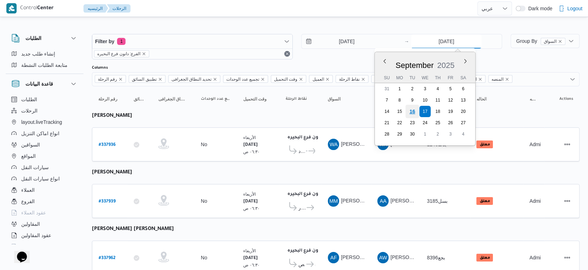
type input "16/9/2025"
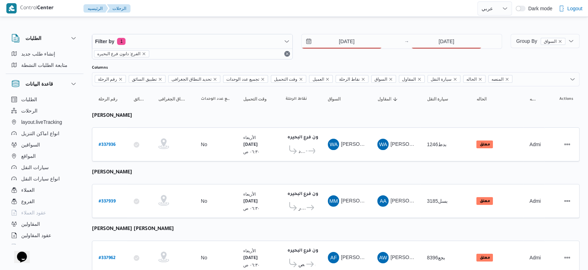
click at [345, 33] on div "Filter by 1 الفرع: دانون فرع البحيره 17/9/2025 → 16/9/2025" at bounding box center [297, 47] width 419 height 34
drag, startPoint x: 345, startPoint y: 36, endPoint x: 346, endPoint y: 45, distance: 8.6
click at [345, 37] on input "17/9/2025" at bounding box center [342, 41] width 80 height 14
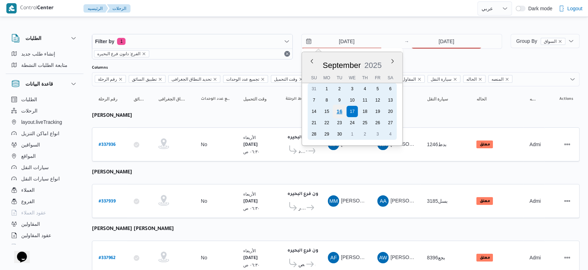
click at [343, 112] on div "16" at bounding box center [339, 111] width 13 height 13
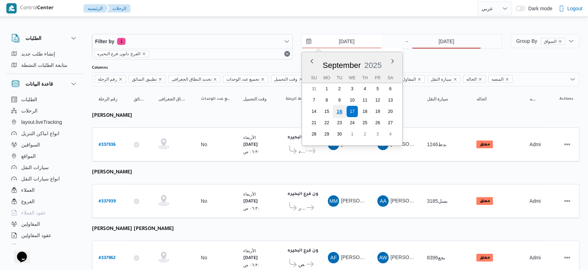
type input "[DATE]"
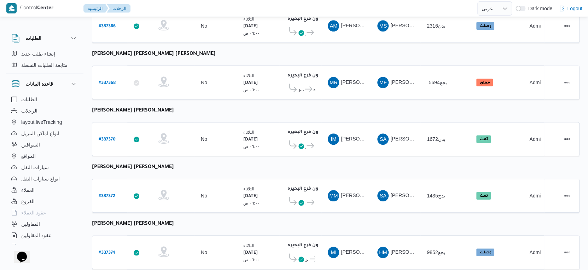
scroll to position [577, 0]
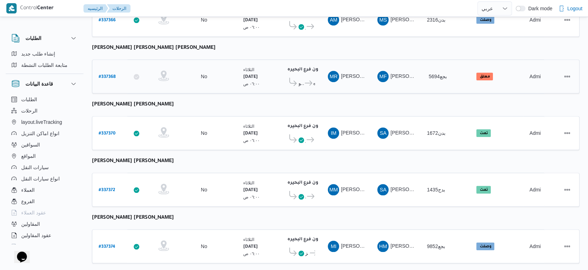
click at [109, 69] on div "# 337368" at bounding box center [110, 76] width 28 height 15
click at [110, 75] on b "# 337368" at bounding box center [107, 77] width 17 height 5
select select "ar"
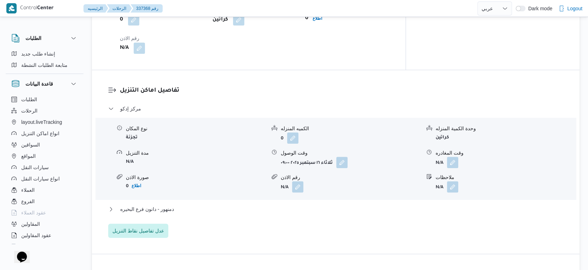
scroll to position [550, 0]
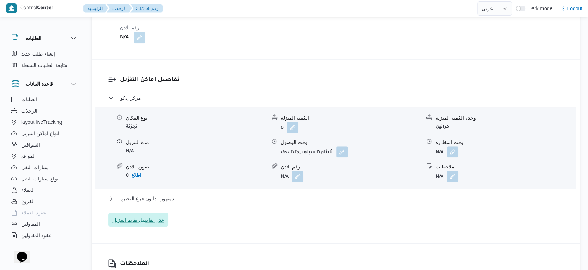
click at [153, 215] on span "عدل تفاصيل نقاط التنزيل" at bounding box center [138, 219] width 52 height 8
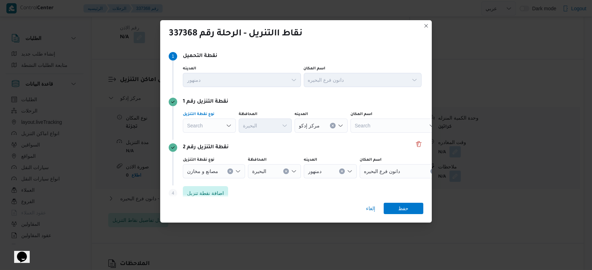
click at [218, 122] on div "Search" at bounding box center [209, 126] width 53 height 14
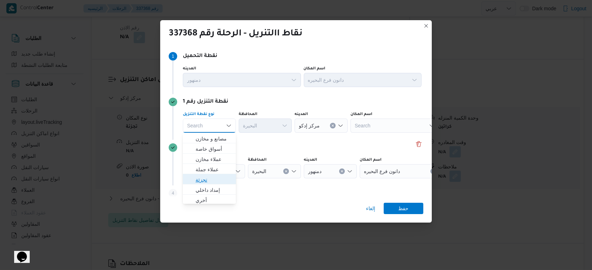
click at [212, 176] on span "تجزئة" at bounding box center [214, 179] width 36 height 8
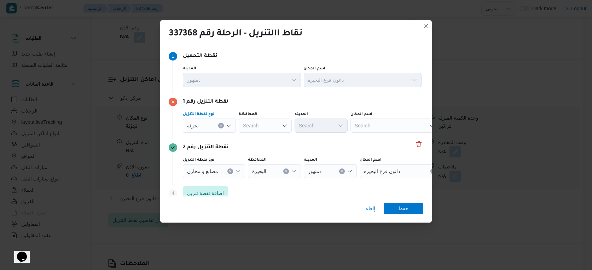
click at [262, 124] on div "Search" at bounding box center [265, 126] width 53 height 14
type input "البحير"
click at [276, 127] on div "البحير البحير" at bounding box center [265, 126] width 53 height 14
click at [267, 140] on span "البحير ة" at bounding box center [270, 138] width 36 height 8
click at [319, 129] on div "Search" at bounding box center [321, 126] width 53 height 14
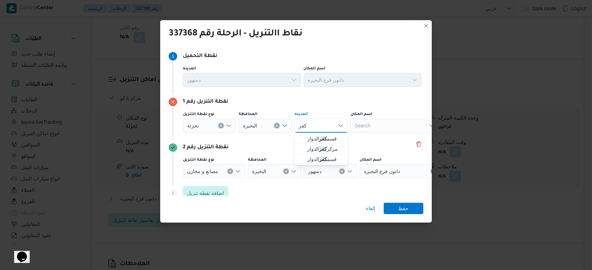
type input "كفر"
click at [305, 97] on div "نقطة التنزيل رقم 1 نوع نقطة التنزيل تجزئة المحافظة البحيرة المدينه كفر كفر Comb…" at bounding box center [296, 117] width 255 height 46
click at [328, 125] on div "كفر كفر" at bounding box center [321, 126] width 53 height 14
click at [328, 146] on span "مركز كفر الدوار" at bounding box center [325, 149] width 36 height 8
click at [374, 126] on icon "Clear input" at bounding box center [375, 126] width 2 height 2
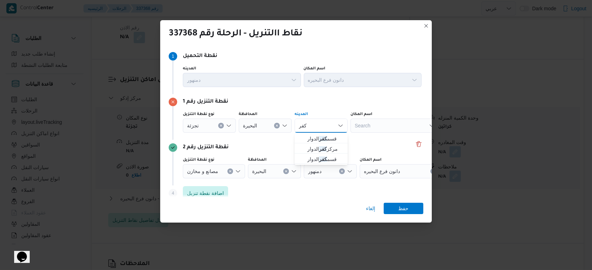
type input "كفر"
click at [332, 107] on div "نقطة التنزيل رقم 1 نوع نقطة التنزيل تجزئة المحافظة البحيرة المدينه كفر كفر Comb…" at bounding box center [296, 117] width 255 height 46
click at [325, 131] on div "كفر كفر" at bounding box center [321, 126] width 53 height 14
click at [321, 139] on mark "كفر" at bounding box center [323, 139] width 8 height 6
click at [412, 206] on span "حفظ" at bounding box center [404, 207] width 40 height 11
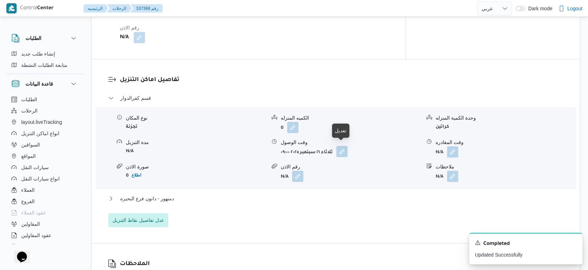
click at [342, 149] on button "button" at bounding box center [341, 151] width 11 height 11
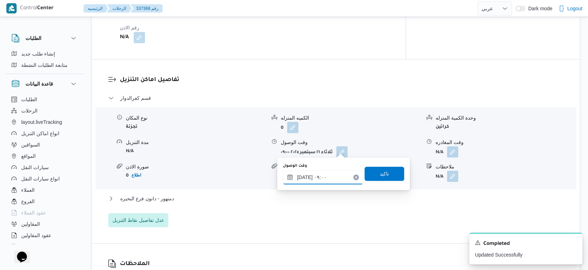
click at [323, 178] on input "١٦/٠٩/٢٠٢٥ ٠٩:٠٠" at bounding box center [323, 177] width 80 height 14
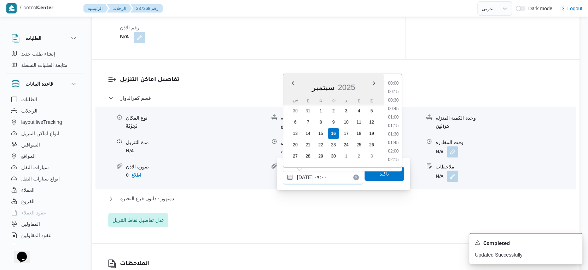
scroll to position [262, 0]
click at [395, 143] on li "09:30" at bounding box center [393, 143] width 16 height 7
type input "١٦/٠٩/٢٠٢٥ ٠٩:٣٠"
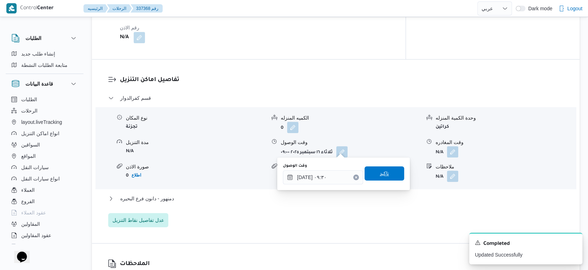
click at [386, 173] on span "تاكيد" at bounding box center [385, 173] width 40 height 14
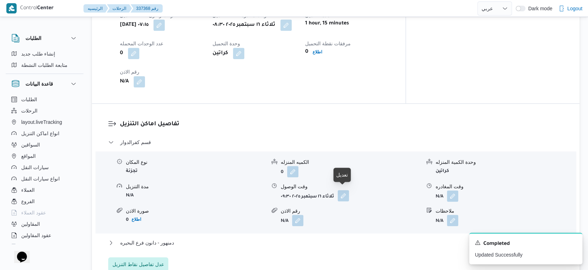
scroll to position [511, 0]
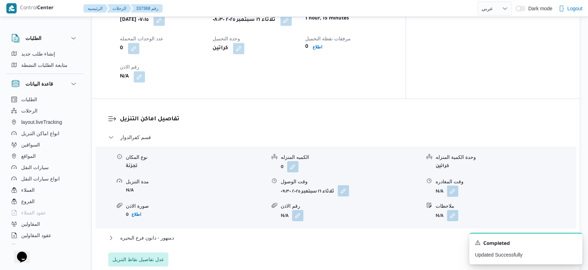
click at [343, 187] on button "button" at bounding box center [343, 190] width 11 height 11
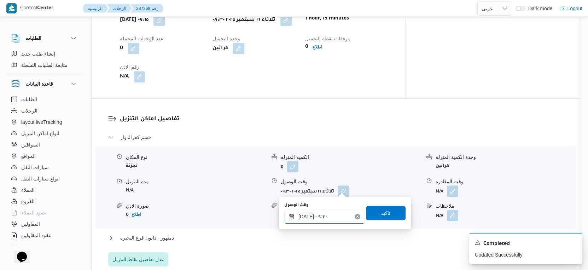
click at [336, 210] on input "١٦/٠٩/٢٠٢٥ ٠٩:٣٠" at bounding box center [324, 216] width 80 height 14
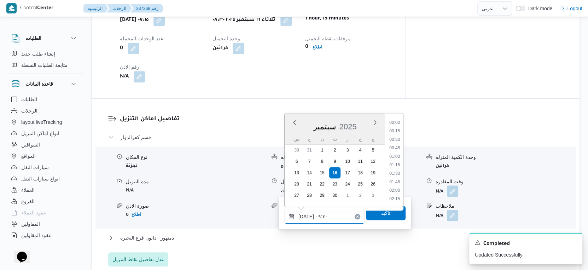
scroll to position [279, 0]
drag, startPoint x: 395, startPoint y: 153, endPoint x: 392, endPoint y: 194, distance: 40.8
click at [395, 154] on li "09:15" at bounding box center [395, 157] width 16 height 7
type input "١٦/٠٩/٢٠٢٥ ٠٩:١٥"
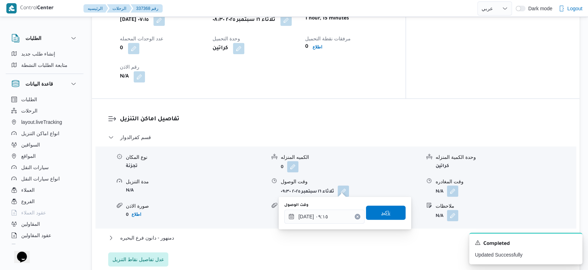
click at [391, 213] on span "تاكيد" at bounding box center [386, 213] width 40 height 14
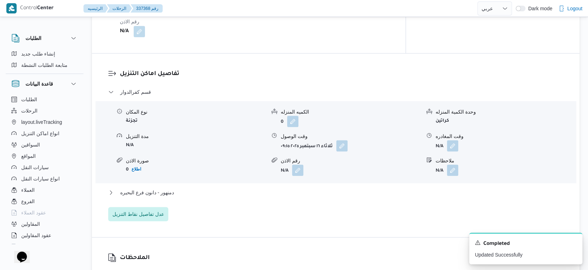
scroll to position [590, 0]
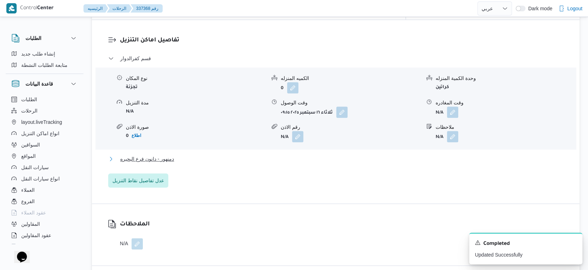
click at [158, 155] on span "دمنهور - دانون فرع البحيره" at bounding box center [147, 159] width 54 height 8
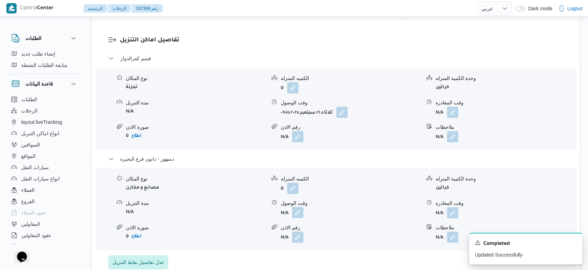
click at [300, 208] on button "button" at bounding box center [297, 212] width 11 height 11
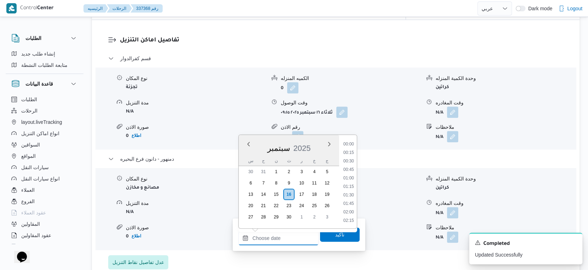
drag, startPoint x: 288, startPoint y: 237, endPoint x: 348, endPoint y: 210, distance: 65.9
click at [288, 237] on input "وقت الوصول" at bounding box center [278, 238] width 80 height 14
drag, startPoint x: 349, startPoint y: 153, endPoint x: 345, endPoint y: 167, distance: 14.7
click at [349, 153] on li "17:00" at bounding box center [349, 153] width 16 height 7
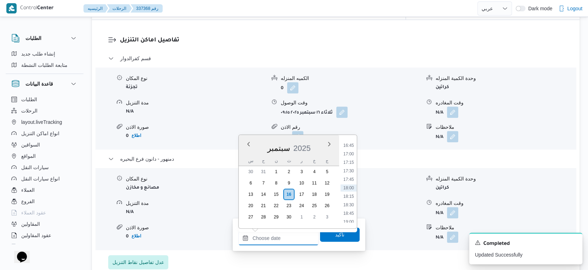
type input "١٦/٠٩/٢٠٢٥ ١٧:٠٠"
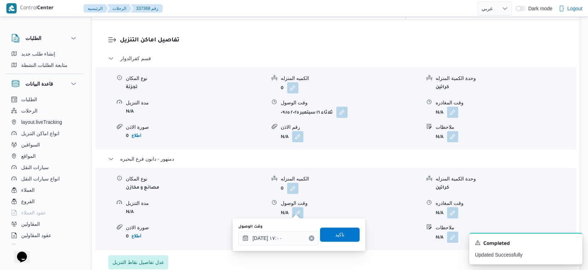
click at [340, 225] on div "وقت الوصول ١٦/٠٩/٢٠٢٥ ١٧:٠٠ تاكيد" at bounding box center [299, 234] width 123 height 23
click at [344, 234] on span "تاكيد" at bounding box center [340, 234] width 40 height 14
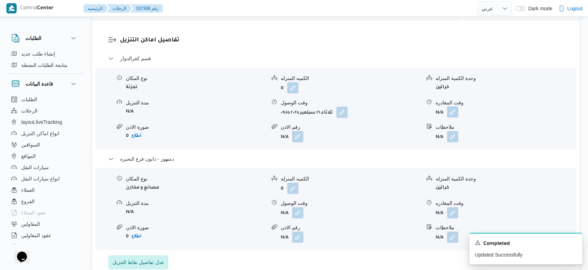
click at [456, 109] on button "button" at bounding box center [452, 111] width 11 height 11
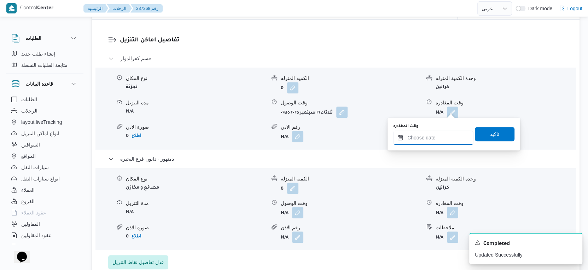
click at [444, 138] on input "وقت المغادره" at bounding box center [433, 138] width 80 height 14
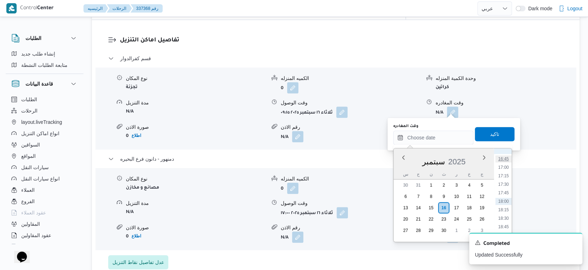
click at [506, 158] on li "16:45" at bounding box center [504, 158] width 16 height 7
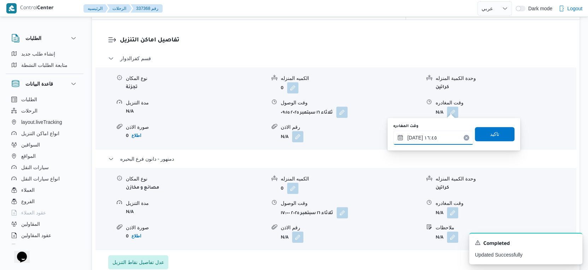
click at [444, 134] on input "١٦/٠٩/٢٠٢٥ ١٦:٤٥" at bounding box center [433, 138] width 80 height 14
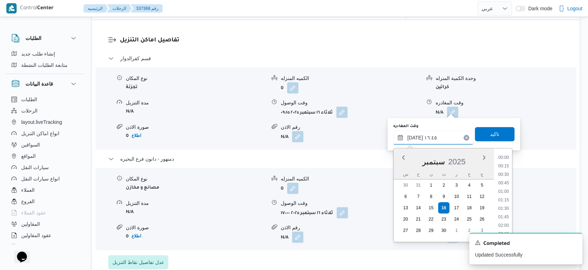
scroll to position [525, 0]
click at [506, 192] on li "16:30" at bounding box center [504, 192] width 16 height 7
type input "١٦/٠٩/٢٠٢٥ ١٦:٣٠"
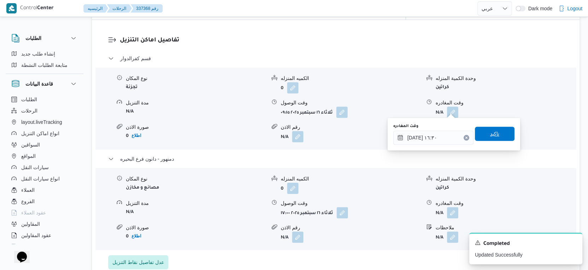
click at [494, 133] on span "تاكيد" at bounding box center [495, 134] width 40 height 14
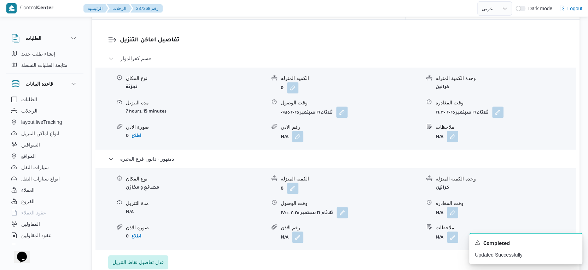
scroll to position [629, 0]
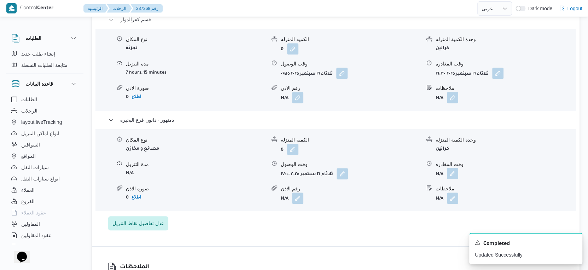
click at [455, 169] on button "button" at bounding box center [452, 173] width 11 height 11
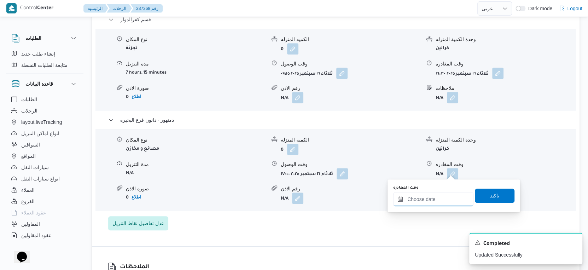
click at [441, 200] on input "وقت المغادره" at bounding box center [433, 199] width 80 height 14
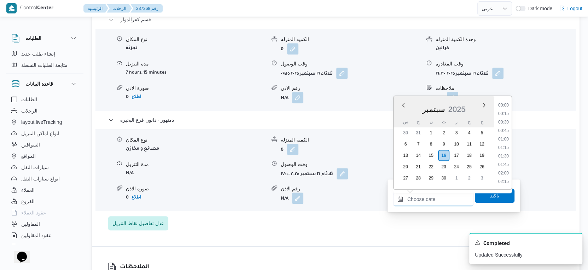
scroll to position [567, 0]
drag, startPoint x: 503, startPoint y: 115, endPoint x: 486, endPoint y: 130, distance: 23.1
click at [503, 115] on li "17:00" at bounding box center [504, 114] width 16 height 7
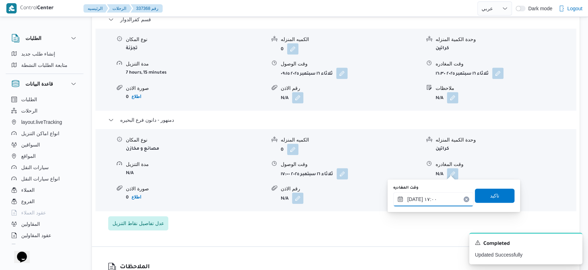
click at [414, 198] on input "١٦/٠٩/٢٠٢٥ ١٧:٠٠" at bounding box center [433, 199] width 80 height 14
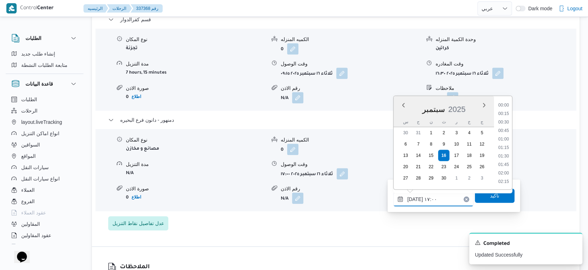
scroll to position [534, 0]
type input "١٦/٠٩/٢٠٢٥ ١٧:٠٥"
click at [502, 195] on span "تاكيد" at bounding box center [495, 195] width 40 height 14
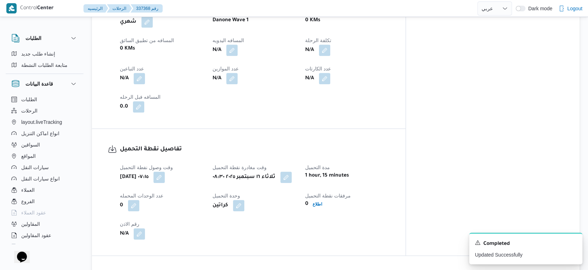
scroll to position [196, 0]
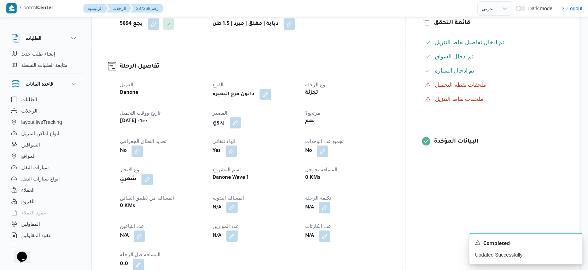
click at [238, 204] on button "button" at bounding box center [231, 207] width 11 height 11
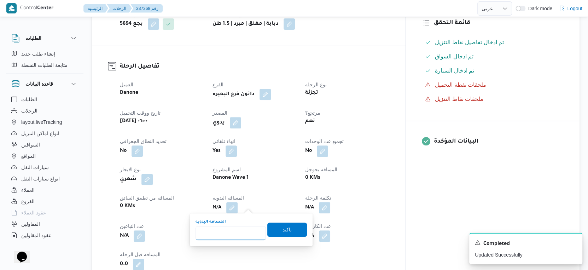
click at [222, 237] on input "المسافه اليدويه" at bounding box center [231, 233] width 70 height 14
type input "105"
click at [295, 227] on span "تاكيد" at bounding box center [287, 229] width 40 height 14
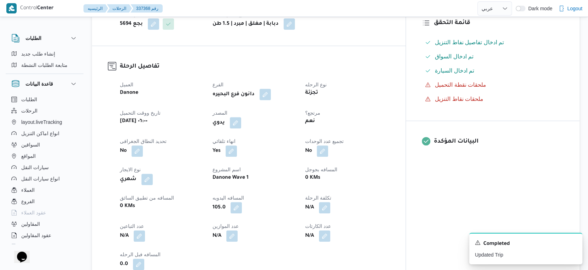
scroll to position [0, 0]
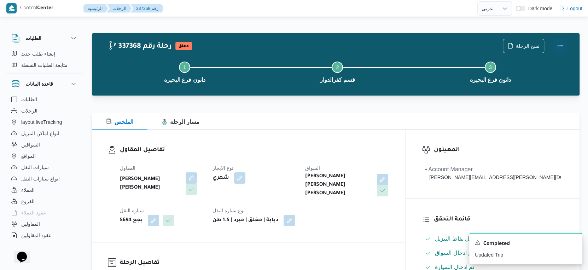
click at [564, 45] on button "Actions" at bounding box center [560, 46] width 14 height 14
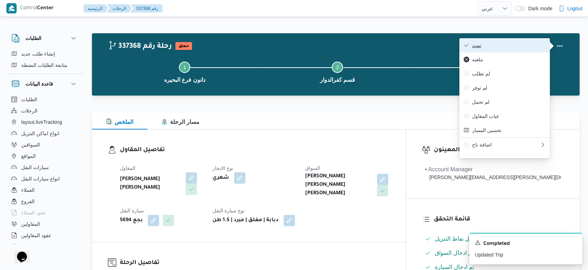
click at [515, 47] on span "تمت" at bounding box center [509, 45] width 74 height 6
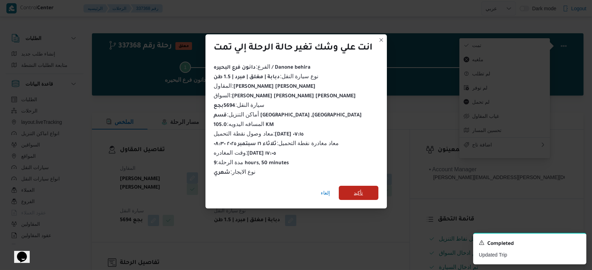
click at [345, 190] on span "تأكيد" at bounding box center [359, 193] width 40 height 14
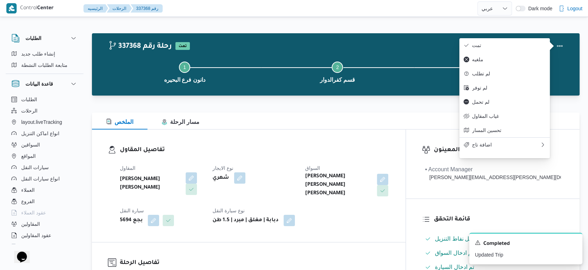
click at [297, 164] on dt "نوع الايجار" at bounding box center [255, 168] width 84 height 8
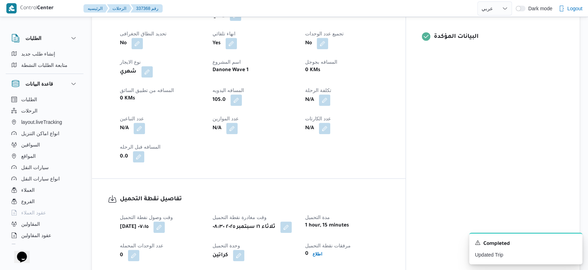
scroll to position [354, 0]
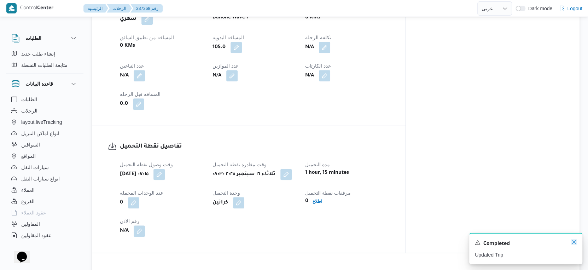
click at [573, 239] on icon "Dismiss toast" at bounding box center [574, 242] width 6 height 6
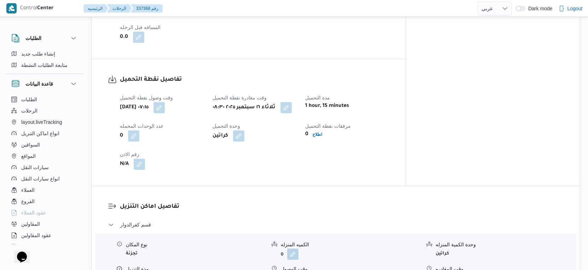
scroll to position [472, 0]
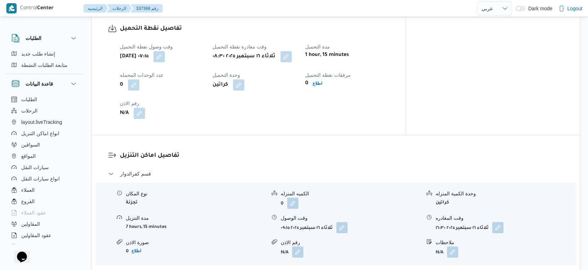
select select "ar"
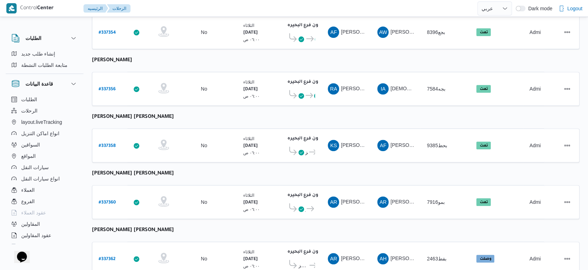
scroll to position [224, 0]
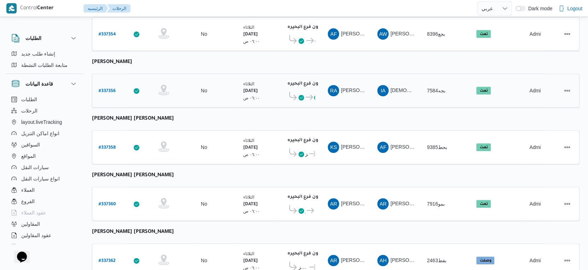
click at [309, 94] on icon at bounding box center [309, 96] width 7 height 5
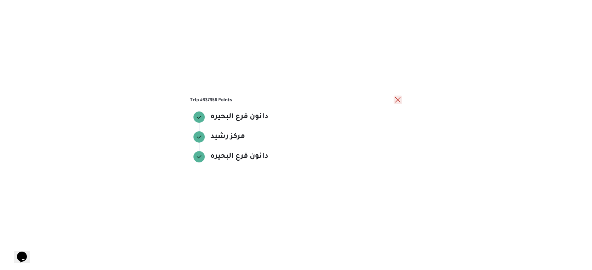
click at [399, 102] on button "close" at bounding box center [398, 100] width 8 height 8
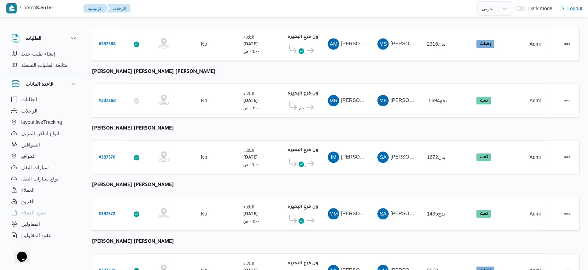
scroll to position [577, 0]
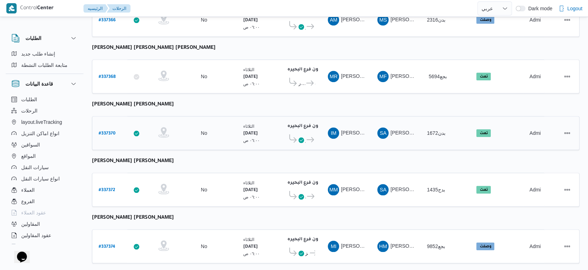
click at [314, 135] on span "دانون فرع البحيره" at bounding box center [311, 139] width 10 height 8
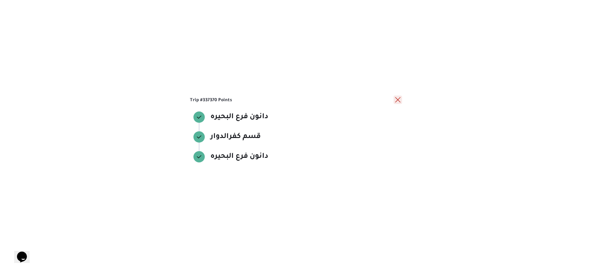
click at [398, 98] on button "close" at bounding box center [398, 100] width 8 height 8
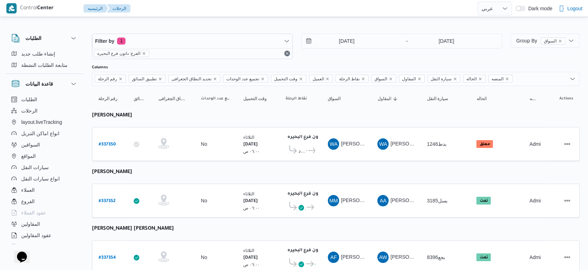
scroll to position [0, 0]
click at [311, 148] on icon at bounding box center [311, 150] width 7 height 5
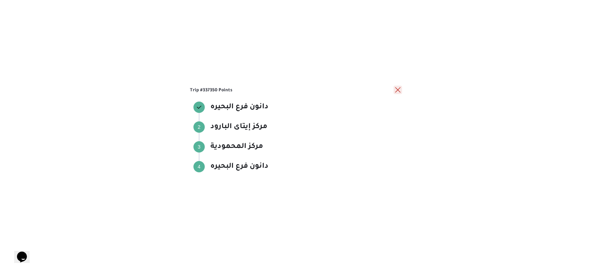
click at [397, 88] on button "close" at bounding box center [398, 90] width 8 height 8
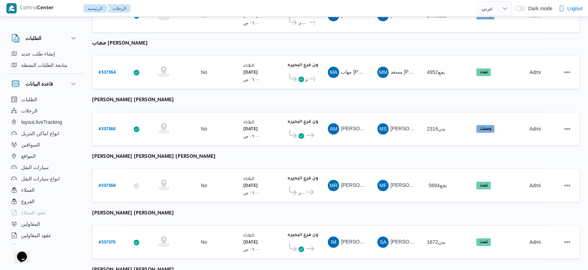
scroll to position [472, 0]
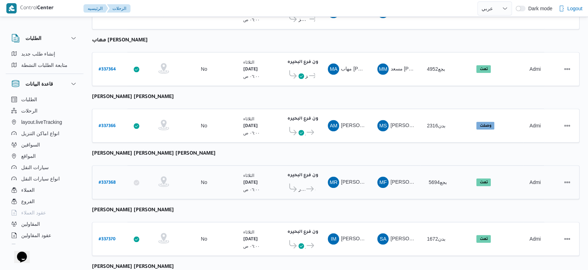
click at [303, 185] on span "قسم كفرالدوار" at bounding box center [302, 189] width 7 height 8
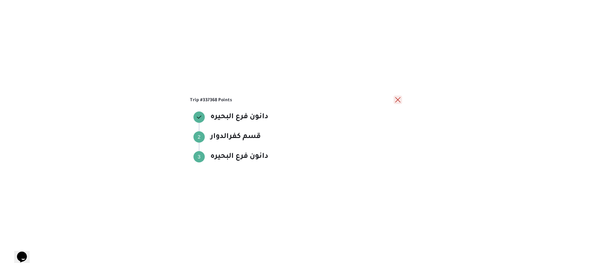
click at [400, 100] on button "close" at bounding box center [398, 100] width 8 height 8
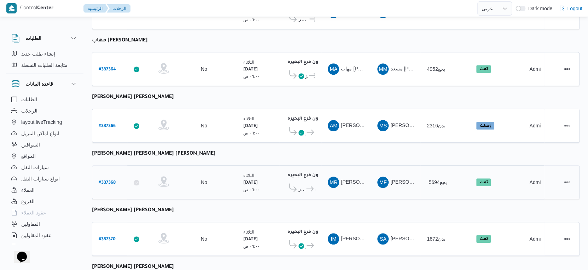
click at [309, 186] on icon at bounding box center [309, 188] width 7 height 5
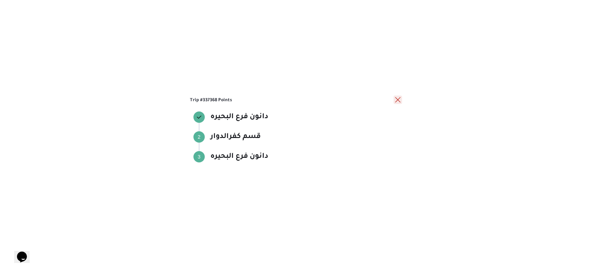
click at [396, 99] on button "close" at bounding box center [398, 100] width 8 height 8
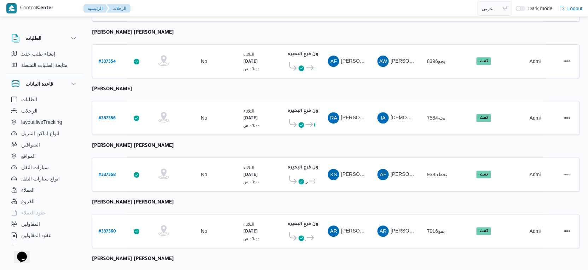
scroll to position [0, 0]
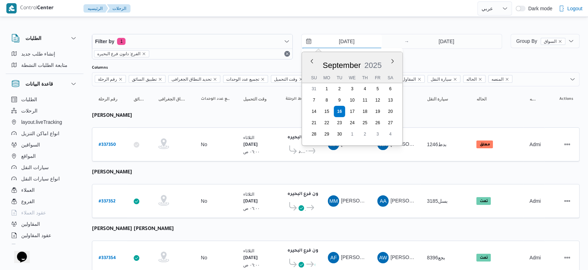
click at [349, 40] on input "[DATE]" at bounding box center [342, 41] width 80 height 14
click at [438, 40] on input "[DATE]" at bounding box center [446, 41] width 70 height 14
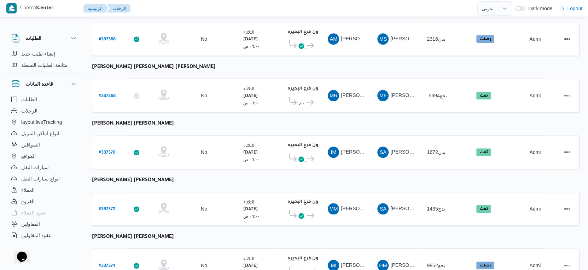
scroll to position [577, 0]
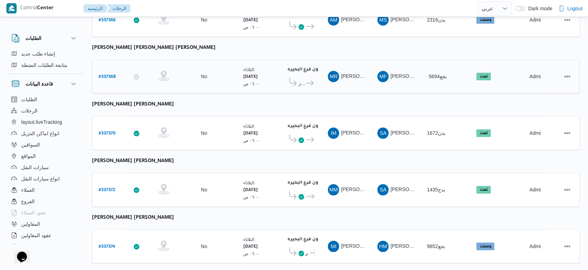
click at [307, 80] on icon at bounding box center [309, 82] width 7 height 5
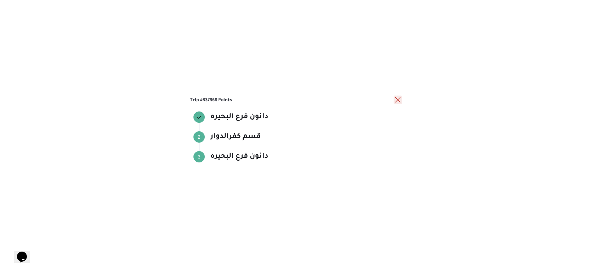
click at [395, 99] on button "close" at bounding box center [398, 100] width 8 height 8
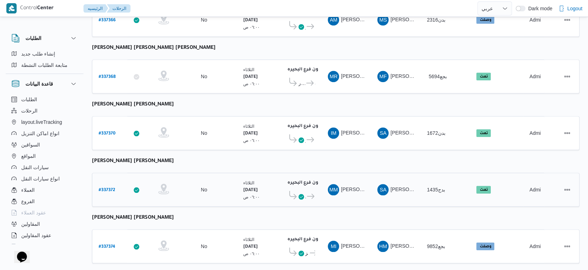
click at [309, 192] on span "دانون فرع البحيره" at bounding box center [310, 196] width 9 height 8
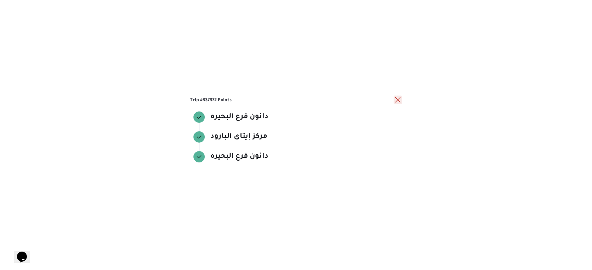
click at [398, 98] on button "close" at bounding box center [398, 100] width 8 height 8
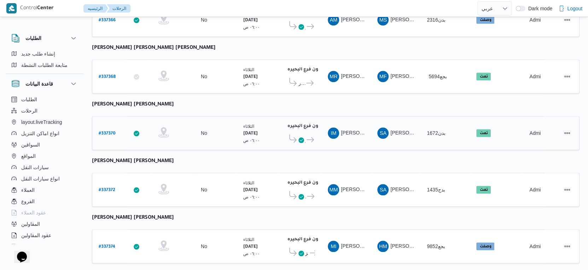
click at [303, 137] on icon at bounding box center [302, 140] width 6 height 6
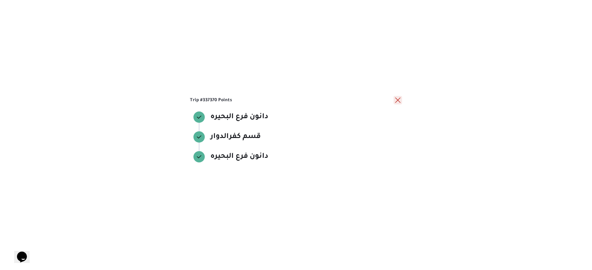
drag, startPoint x: 398, startPoint y: 100, endPoint x: 391, endPoint y: 105, distance: 8.6
click at [398, 100] on button "close" at bounding box center [398, 100] width 8 height 8
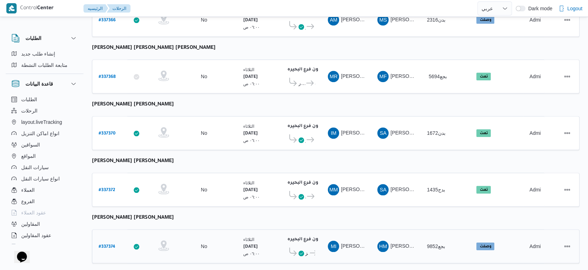
click at [314, 249] on span "دانون فرع البحيره" at bounding box center [312, 253] width 7 height 8
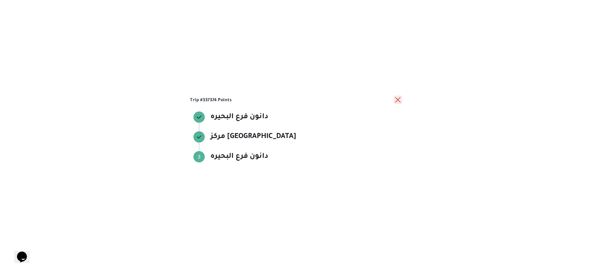
click at [396, 100] on button "close" at bounding box center [398, 100] width 8 height 8
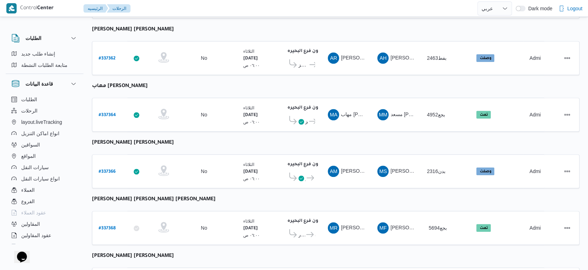
scroll to position [381, 0]
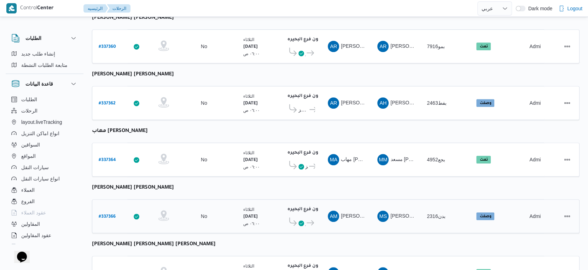
click at [301, 214] on div "قسم كفرالدوار دانون فرع البحيره" at bounding box center [300, 221] width 29 height 15
click at [304, 219] on span at bounding box center [302, 223] width 6 height 8
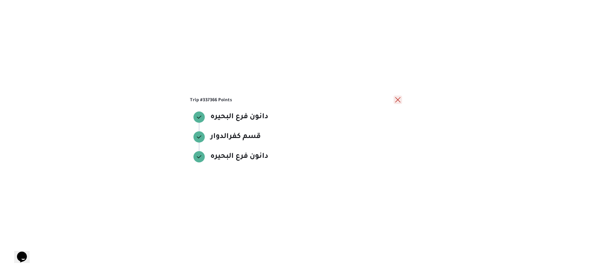
click at [399, 98] on button "close" at bounding box center [398, 100] width 8 height 8
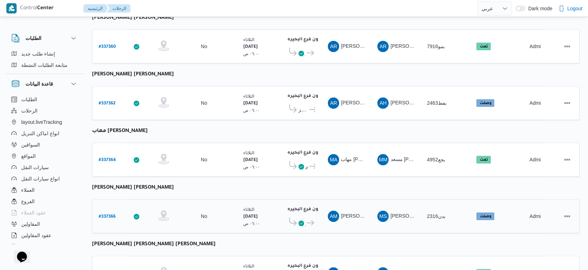
click at [304, 220] on icon at bounding box center [302, 223] width 6 height 6
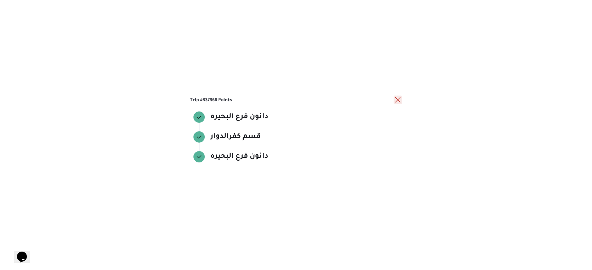
click at [397, 100] on button "close" at bounding box center [398, 100] width 8 height 8
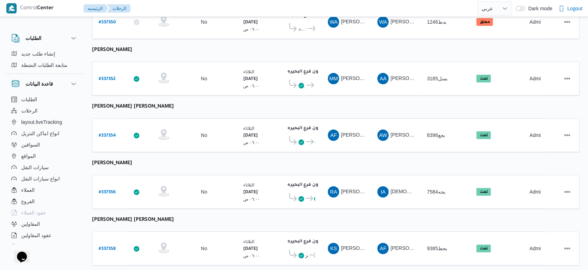
scroll to position [105, 0]
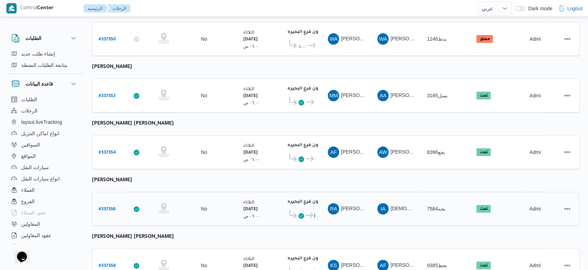
click at [297, 210] on span at bounding box center [292, 215] width 13 height 11
click at [306, 213] on icon at bounding box center [309, 215] width 7 height 5
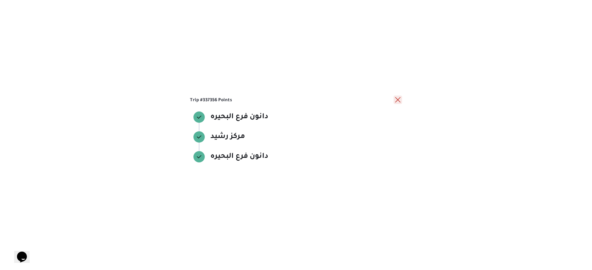
click at [400, 100] on button "close" at bounding box center [398, 100] width 8 height 8
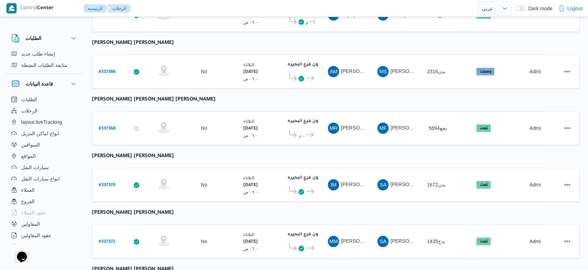
scroll to position [577, 0]
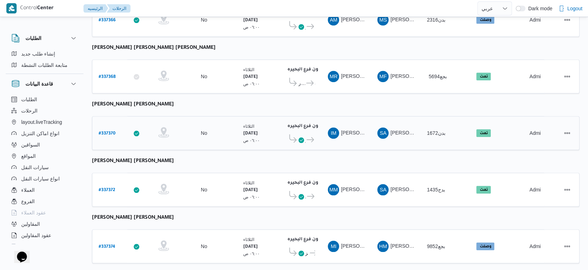
click at [303, 137] on icon at bounding box center [302, 140] width 6 height 6
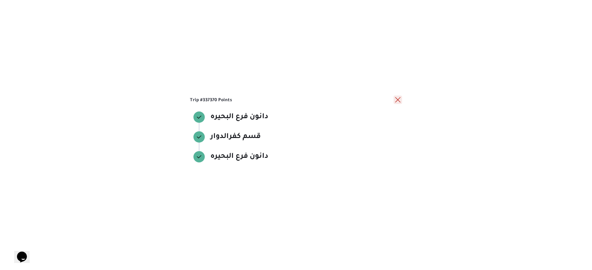
click at [398, 102] on button "close" at bounding box center [398, 100] width 8 height 8
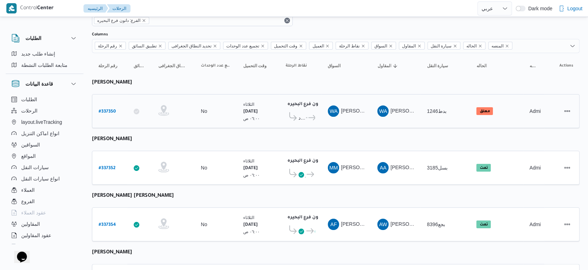
scroll to position [0, 0]
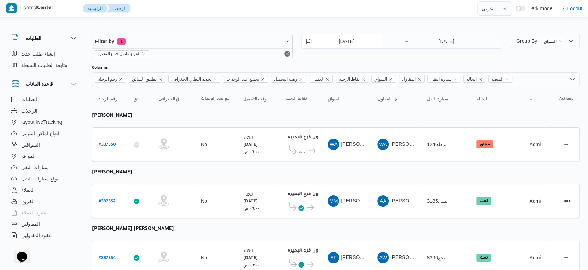
click at [359, 42] on input "[DATE]" at bounding box center [342, 41] width 80 height 14
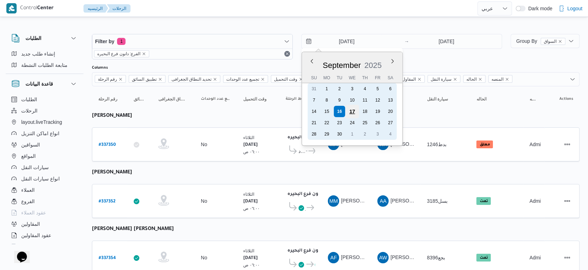
click at [352, 113] on div "17" at bounding box center [352, 111] width 13 height 13
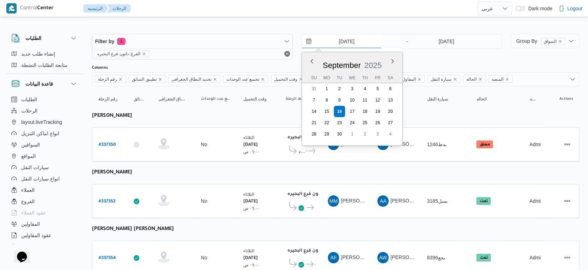
type input "17/9/2025"
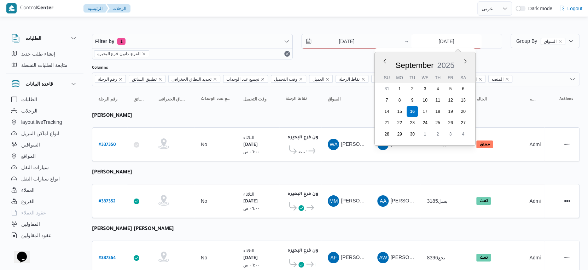
click at [447, 43] on input "[DATE]" at bounding box center [446, 41] width 70 height 14
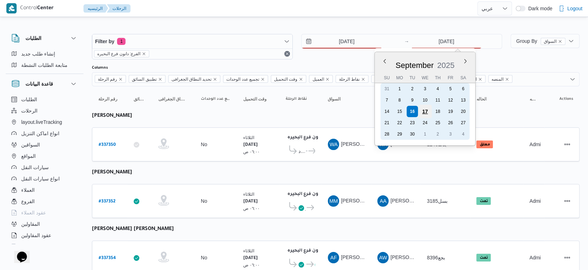
click at [422, 110] on div "17" at bounding box center [424, 111] width 13 height 13
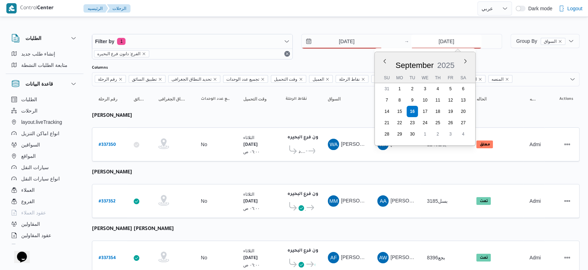
type input "17/9/2025"
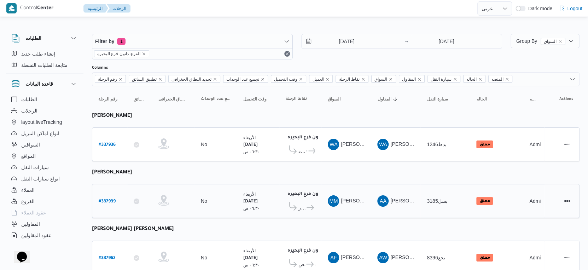
click at [242, 189] on div "الأربعاء ١٧/٩/٢٠٢٥ ٠٦:٣٠ ص" at bounding box center [258, 201] width 35 height 27
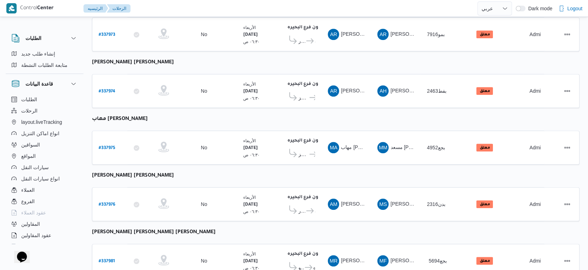
scroll to position [432, 0]
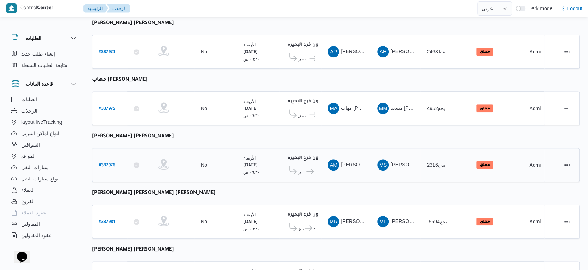
click at [308, 169] on icon at bounding box center [309, 171] width 7 height 5
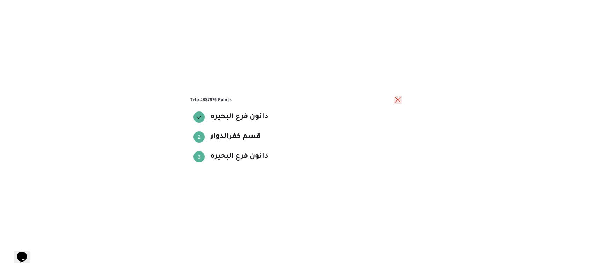
click at [398, 99] on button "close" at bounding box center [398, 100] width 8 height 8
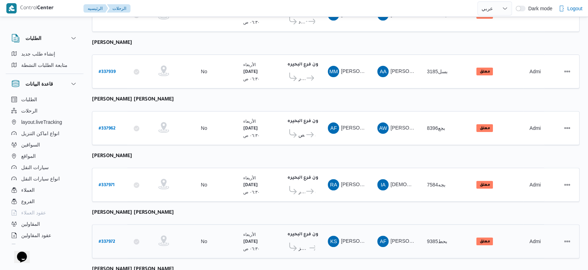
scroll to position [105, 0]
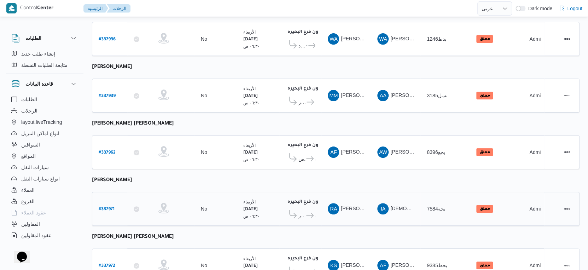
click at [305, 211] on span "دانون فرع البحيره" at bounding box center [310, 215] width 10 height 8
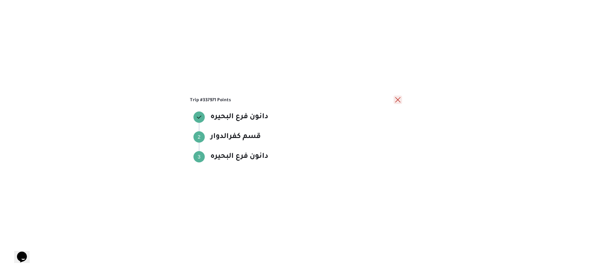
click at [400, 100] on button "close" at bounding box center [398, 100] width 8 height 8
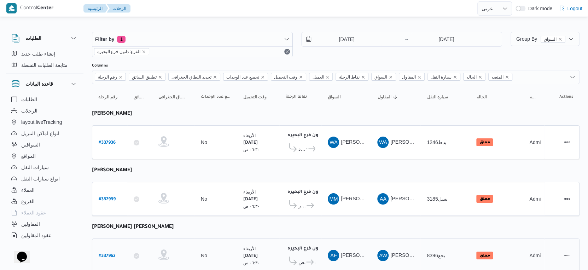
scroll to position [0, 0]
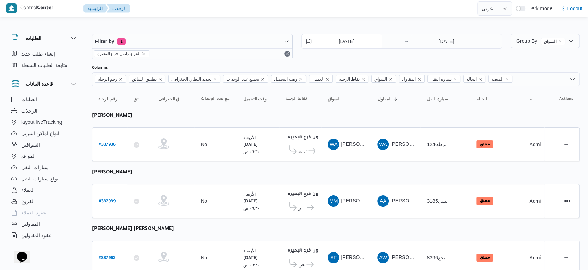
click at [353, 40] on input "17/9/2025" at bounding box center [342, 41] width 80 height 14
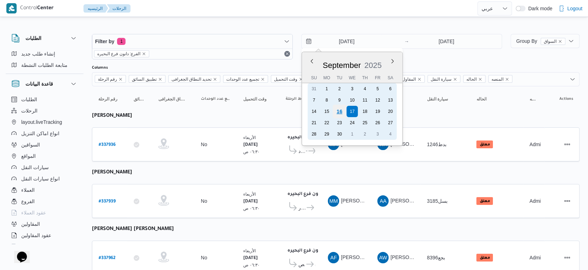
click at [340, 113] on div "16" at bounding box center [339, 111] width 13 height 13
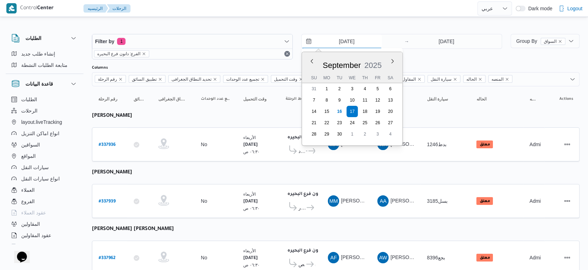
type input "[DATE]"
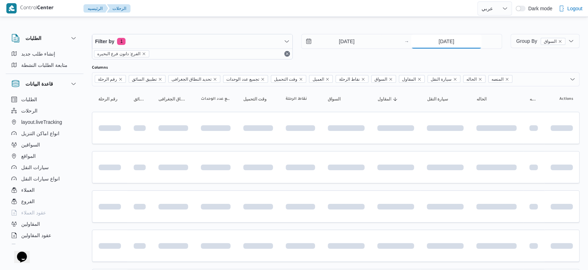
click at [446, 40] on input "17/9/2025" at bounding box center [446, 41] width 70 height 14
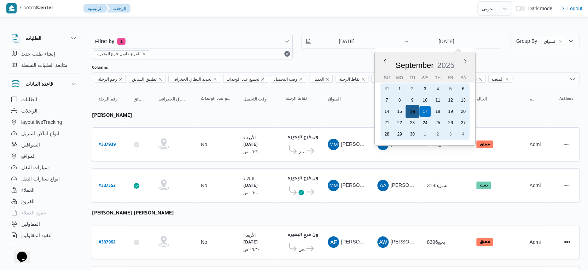
click at [411, 110] on div "16" at bounding box center [412, 111] width 13 height 13
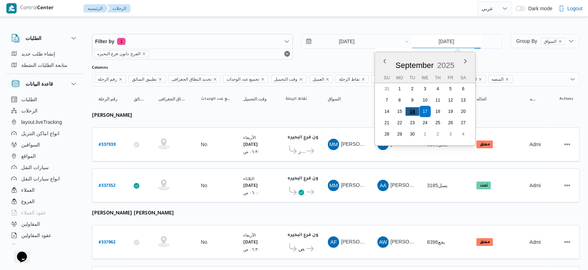
type input "[DATE]"
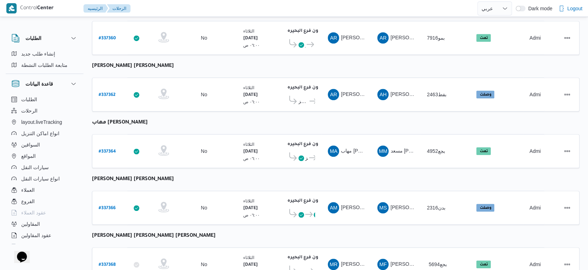
scroll to position [393, 0]
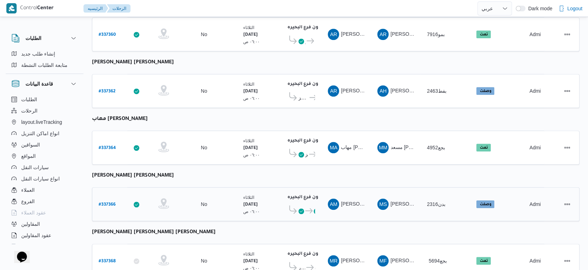
click at [310, 208] on icon at bounding box center [308, 210] width 7 height 5
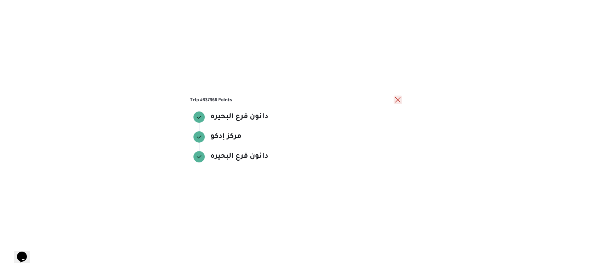
click at [397, 99] on button "close" at bounding box center [398, 100] width 8 height 8
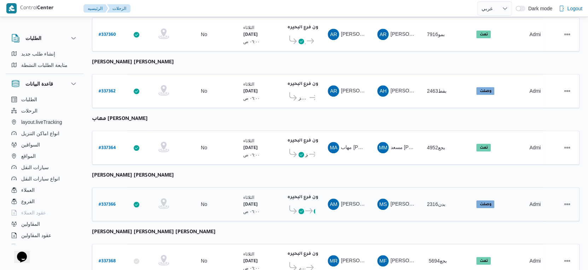
click at [307, 208] on icon at bounding box center [308, 210] width 7 height 5
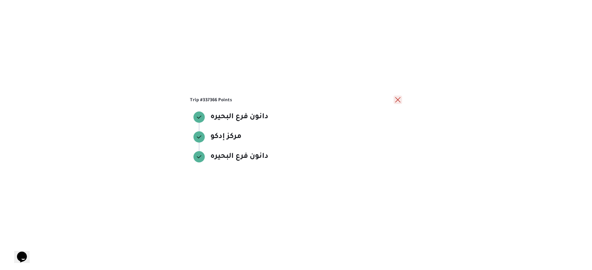
click at [398, 98] on button "close" at bounding box center [398, 100] width 8 height 8
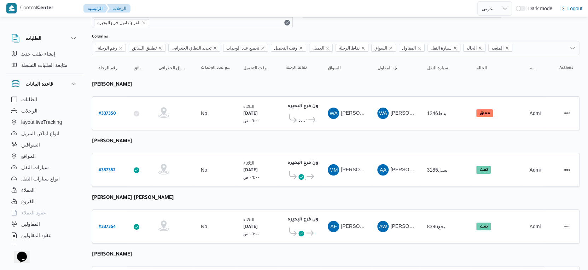
scroll to position [0, 0]
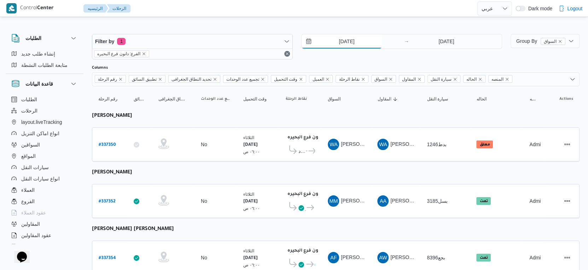
click at [351, 42] on input "[DATE]" at bounding box center [342, 41] width 80 height 14
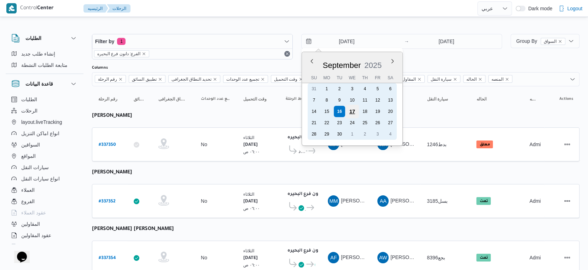
click at [351, 112] on div "17" at bounding box center [352, 111] width 13 height 13
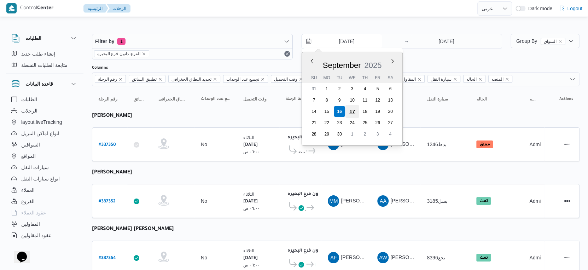
type input "17/9/2025"
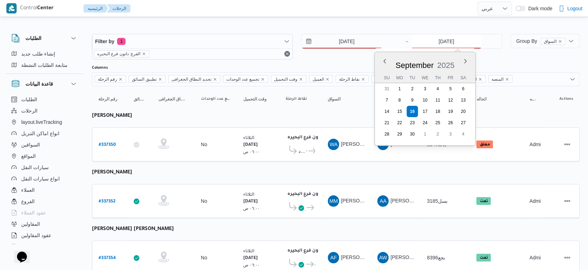
click at [453, 44] on input "[DATE]" at bounding box center [446, 41] width 70 height 14
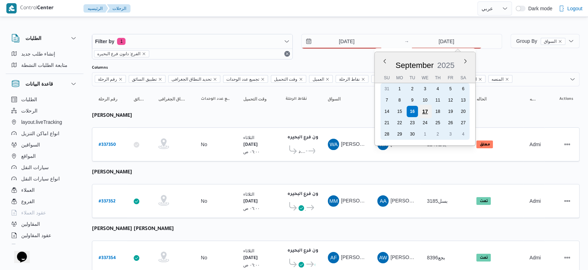
click at [426, 111] on div "17" at bounding box center [424, 111] width 13 height 13
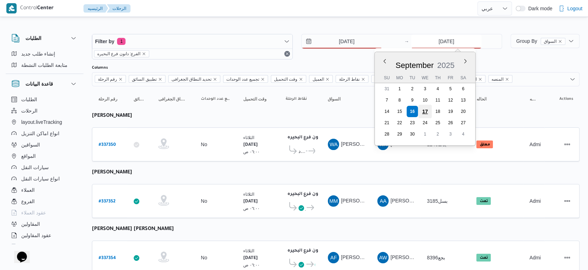
type input "17/9/2025"
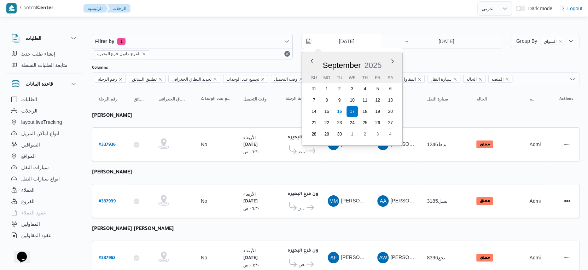
click at [355, 43] on input "17/9/2025" at bounding box center [342, 41] width 80 height 14
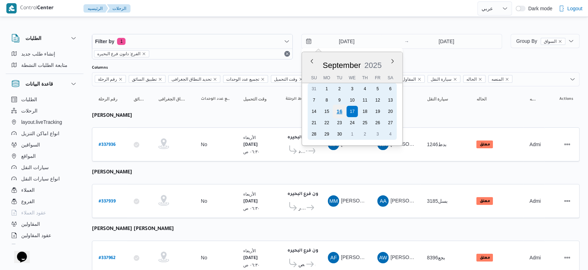
click at [337, 110] on div "16" at bounding box center [339, 111] width 13 height 13
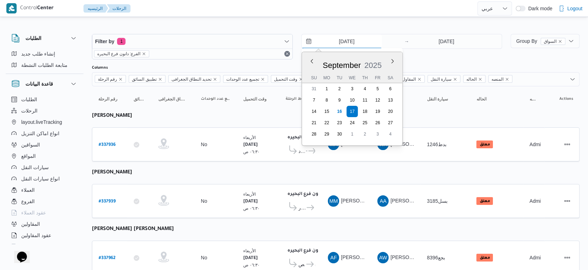
type input "[DATE]"
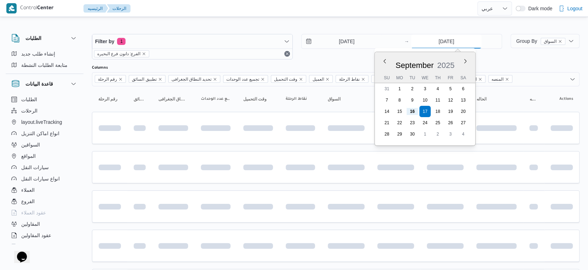
click at [456, 45] on input "17/9/2025" at bounding box center [446, 41] width 70 height 14
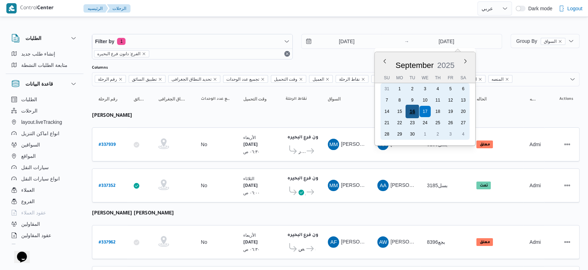
click at [415, 112] on div "16" at bounding box center [412, 111] width 13 height 13
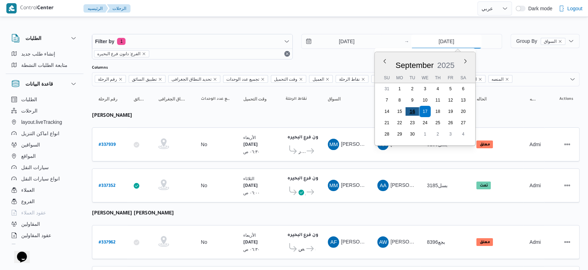
type input "[DATE]"
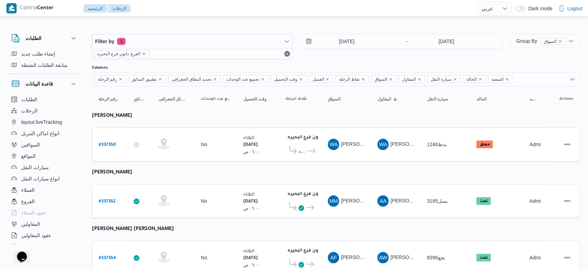
click at [343, 43] on input "[DATE]" at bounding box center [342, 41] width 80 height 14
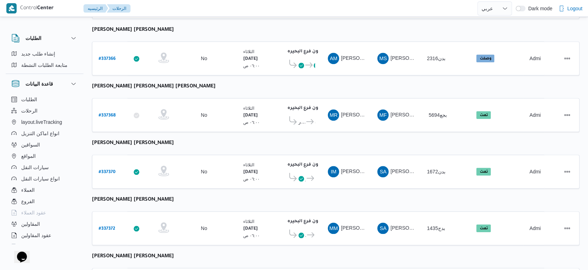
scroll to position [550, 0]
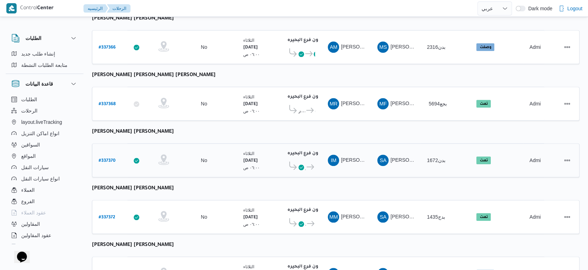
click at [309, 164] on icon at bounding box center [310, 166] width 7 height 5
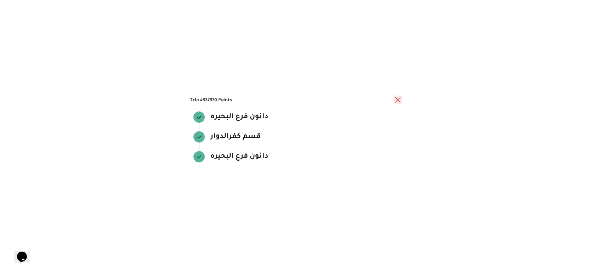
click at [394, 100] on button "close" at bounding box center [398, 100] width 8 height 8
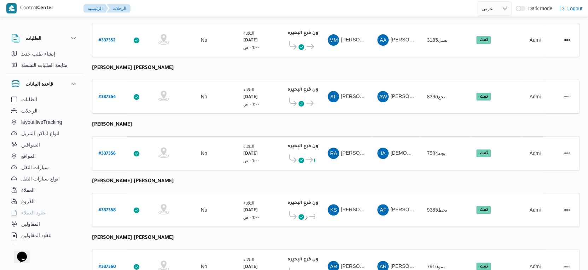
scroll to position [157, 0]
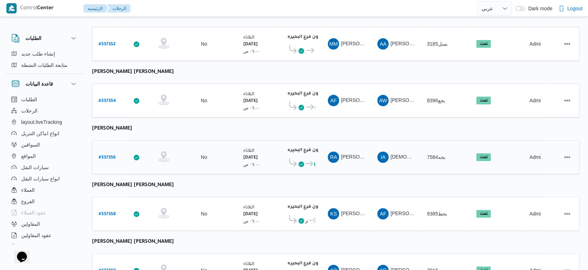
click at [312, 160] on span "دانون فرع البحيره" at bounding box center [310, 164] width 11 height 8
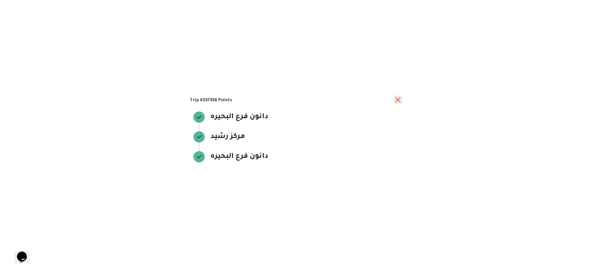
click at [396, 102] on button "close" at bounding box center [398, 100] width 8 height 8
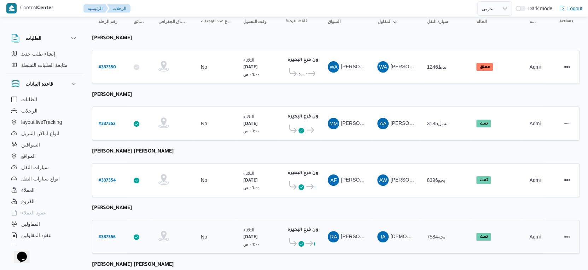
scroll to position [0, 0]
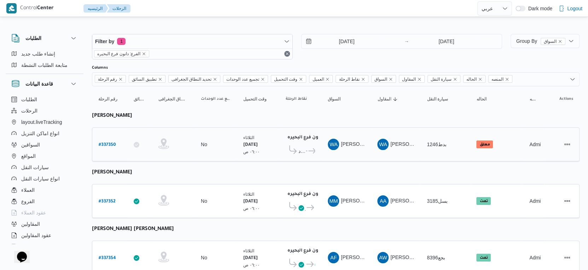
click at [309, 149] on icon at bounding box center [311, 150] width 7 height 5
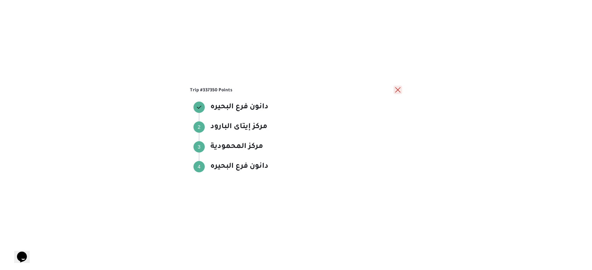
click at [398, 91] on button "close" at bounding box center [398, 90] width 8 height 8
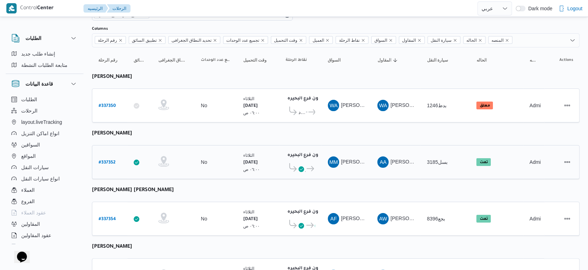
scroll to position [39, 0]
click at [308, 167] on icon at bounding box center [310, 168] width 7 height 5
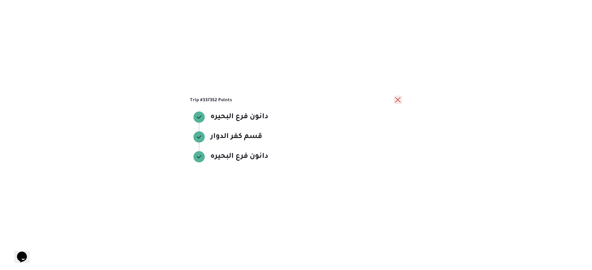
click at [398, 99] on button "close" at bounding box center [398, 100] width 8 height 8
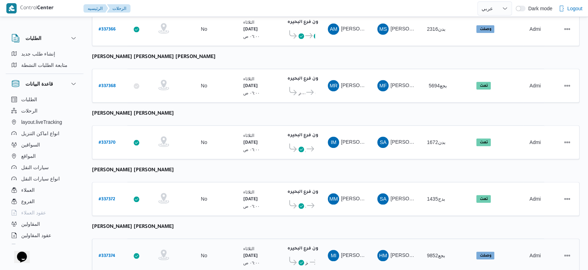
scroll to position [577, 0]
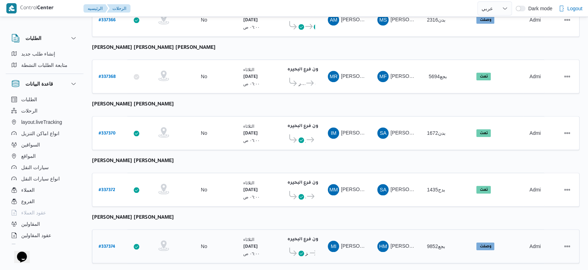
click at [309, 249] on span "دانون فرع البحيره" at bounding box center [312, 253] width 7 height 8
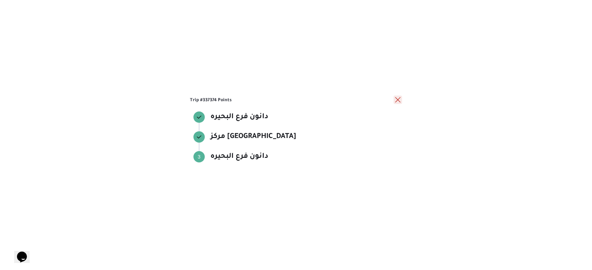
click at [399, 100] on button "close" at bounding box center [398, 100] width 8 height 8
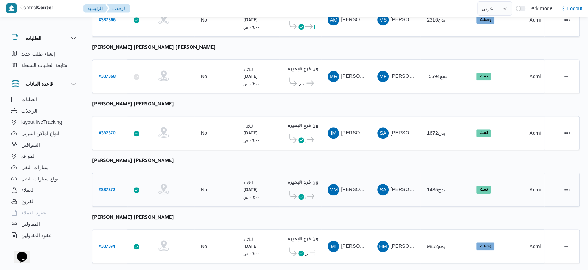
click at [309, 194] on icon at bounding box center [310, 196] width 7 height 5
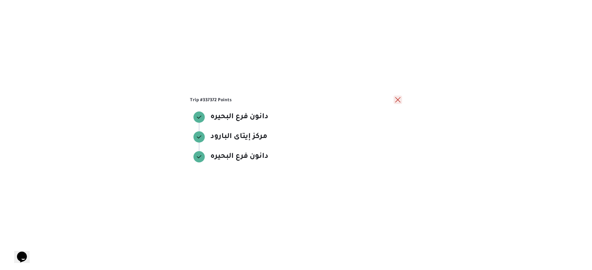
click at [399, 100] on button "close" at bounding box center [398, 100] width 8 height 8
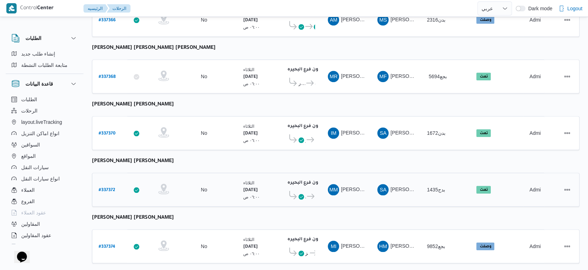
click at [314, 192] on span "دانون فرع البحيره" at bounding box center [310, 196] width 9 height 8
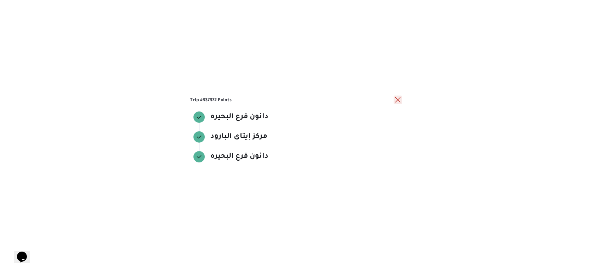
click at [398, 100] on button "close" at bounding box center [398, 100] width 8 height 8
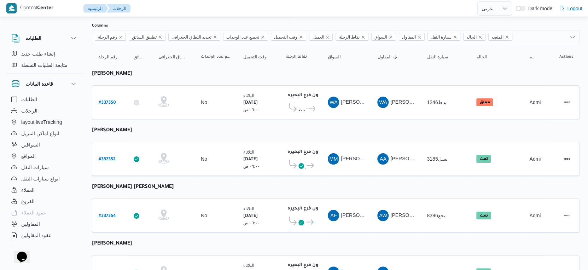
scroll to position [0, 0]
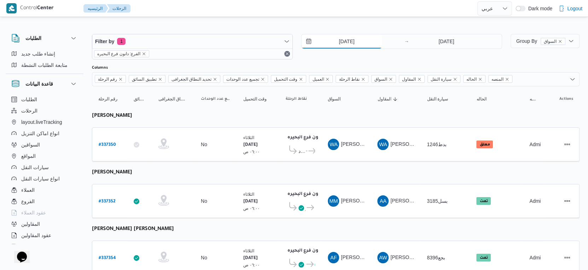
click at [351, 40] on input "[DATE]" at bounding box center [342, 41] width 80 height 14
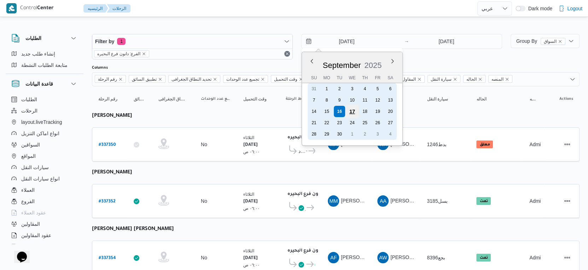
click at [353, 113] on div "17" at bounding box center [352, 111] width 13 height 13
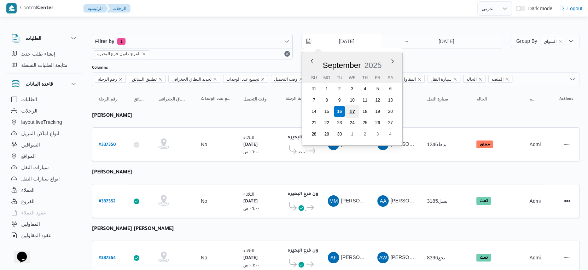
type input "17/9/2025"
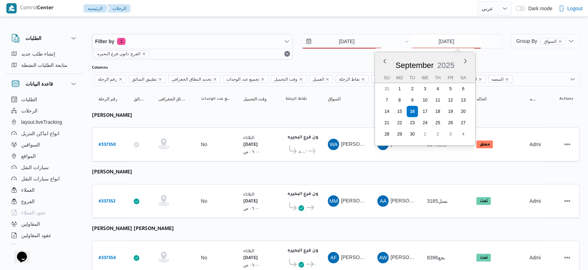
click at [446, 40] on input "[DATE]" at bounding box center [446, 41] width 70 height 14
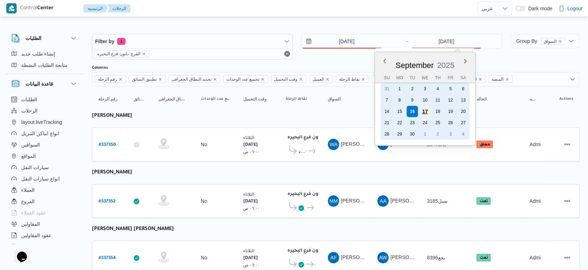
click at [424, 111] on div "17" at bounding box center [424, 111] width 13 height 13
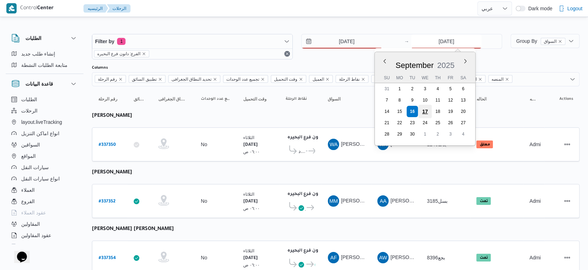
type input "17/9/2025"
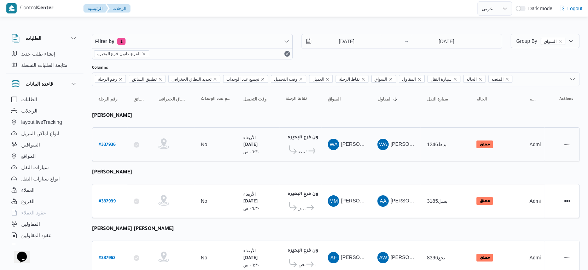
click at [306, 149] on icon at bounding box center [309, 150] width 7 height 5
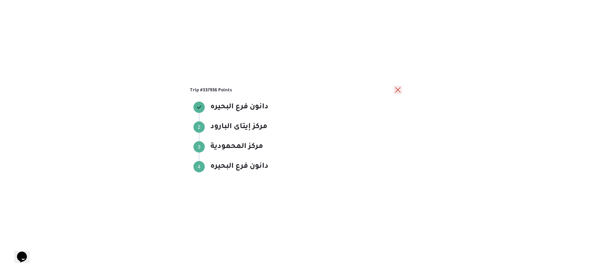
click at [398, 91] on button "close" at bounding box center [398, 90] width 8 height 8
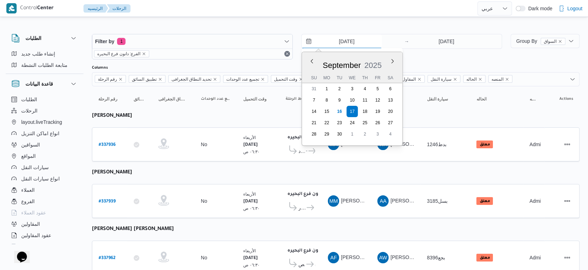
click at [349, 42] on input "17/9/2025" at bounding box center [342, 41] width 80 height 14
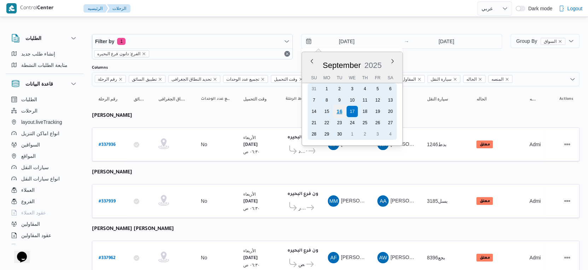
click at [343, 110] on div "16" at bounding box center [339, 111] width 13 height 13
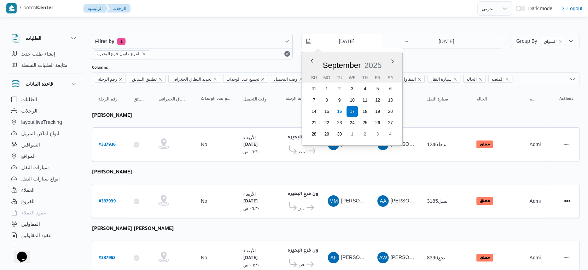
type input "[DATE]"
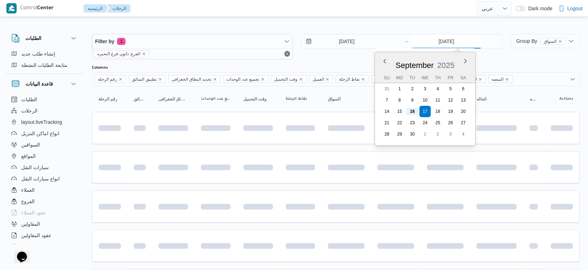
click at [439, 45] on input "17/9/2025" at bounding box center [446, 41] width 70 height 14
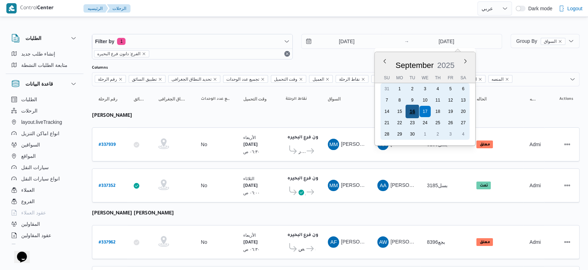
click at [412, 112] on div "16" at bounding box center [412, 111] width 13 height 13
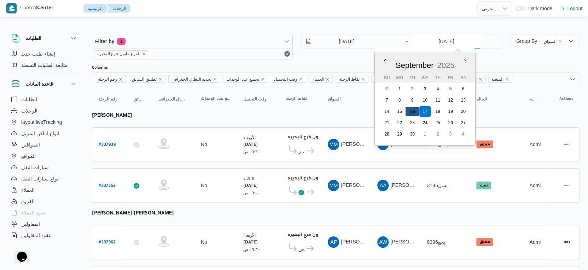
type input "[DATE]"
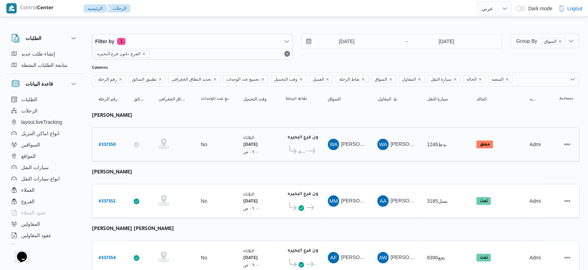
click at [297, 149] on span at bounding box center [292, 150] width 13 height 11
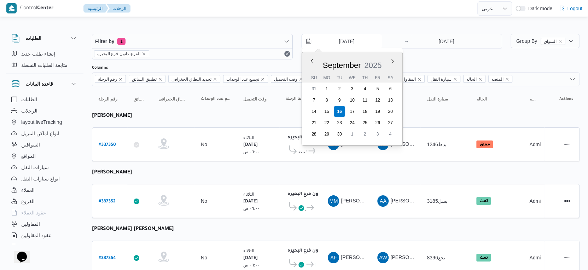
click at [336, 41] on input "[DATE]" at bounding box center [342, 41] width 80 height 14
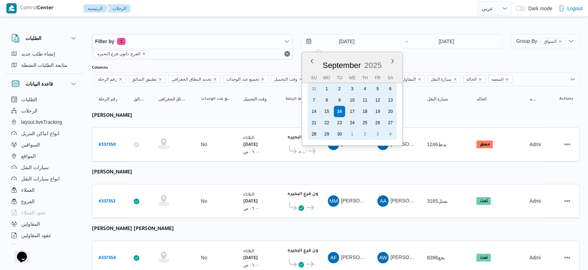
drag, startPoint x: 328, startPoint y: 110, endPoint x: 440, endPoint y: 60, distance: 122.6
click at [332, 109] on div "15" at bounding box center [326, 111] width 11 height 11
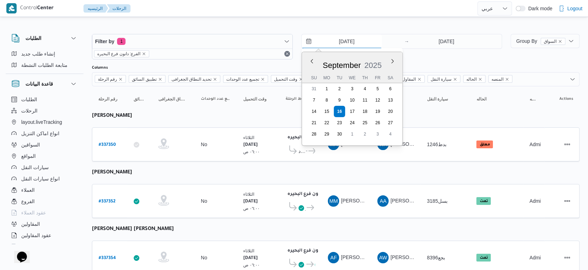
type input "15/9/2025"
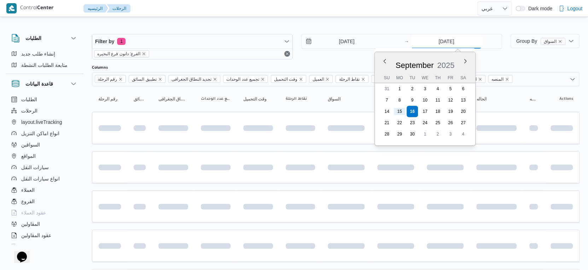
click at [452, 38] on input "[DATE]" at bounding box center [446, 41] width 70 height 14
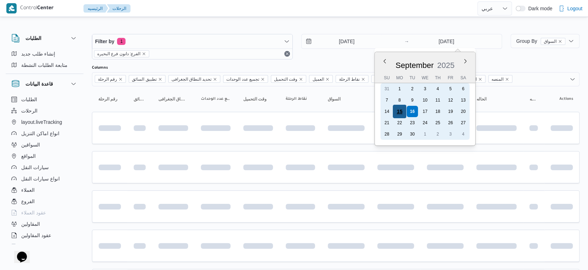
click at [400, 111] on div "15" at bounding box center [399, 111] width 13 height 13
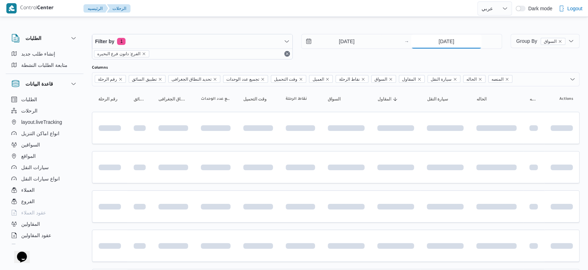
type input "15/9/2025"
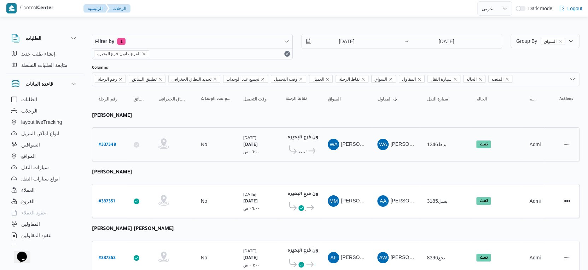
click at [300, 147] on span "مركز إيتاى البارود" at bounding box center [302, 151] width 6 height 8
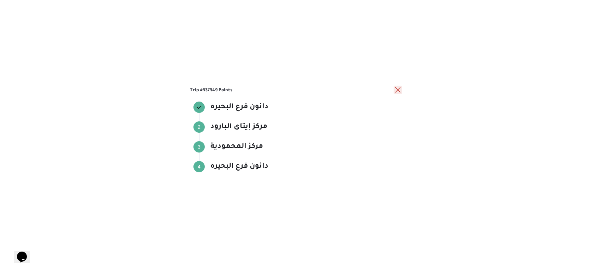
click at [398, 90] on button "close" at bounding box center [398, 90] width 8 height 8
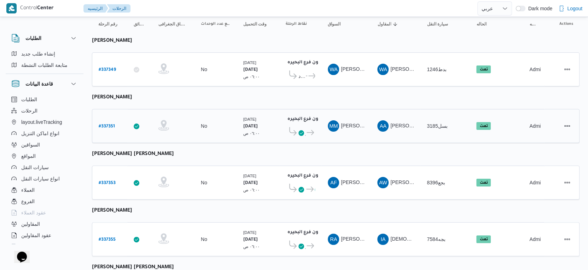
scroll to position [79, 0]
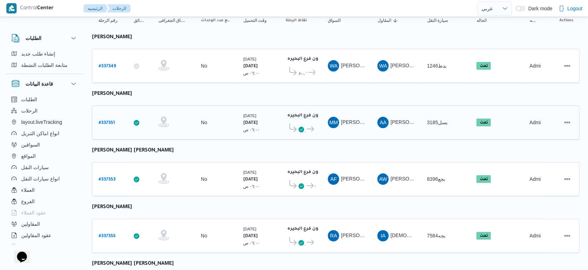
click at [312, 126] on icon at bounding box center [310, 128] width 7 height 5
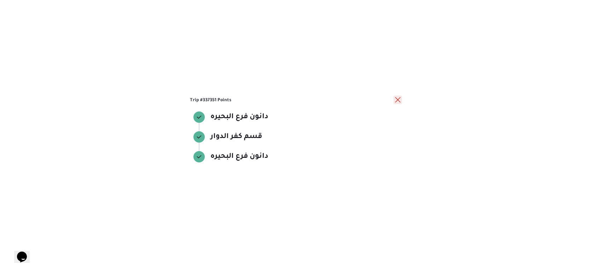
click at [395, 99] on button "close" at bounding box center [398, 100] width 8 height 8
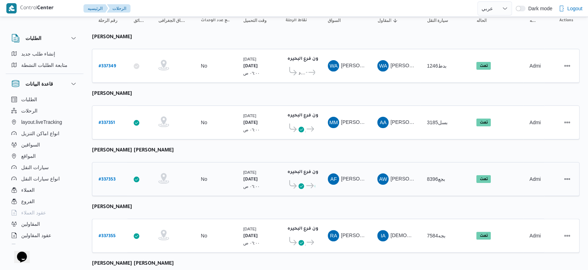
click at [308, 180] on span "مركز ابوحمص دانون فرع البحيره" at bounding box center [300, 185] width 29 height 11
click at [310, 181] on span "دانون فرع البحيره" at bounding box center [310, 185] width 10 height 8
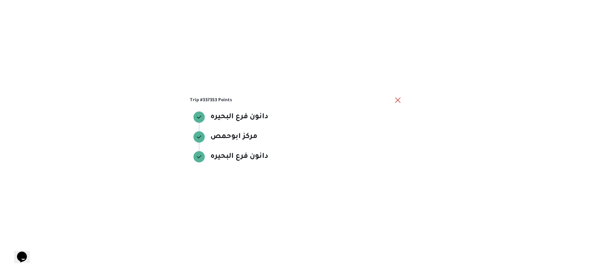
click at [310, 180] on div "Trip #337353 Points دانون فرع البحيره دانون فرع البحيره مركز ابوحمص مركز ابوحمص…" at bounding box center [296, 135] width 592 height 270
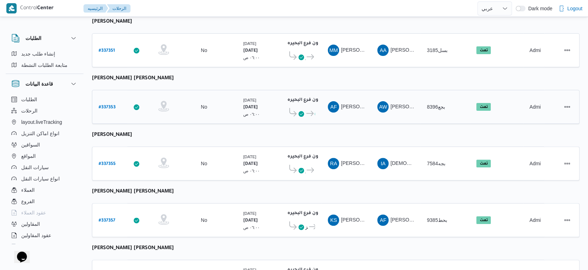
scroll to position [157, 0]
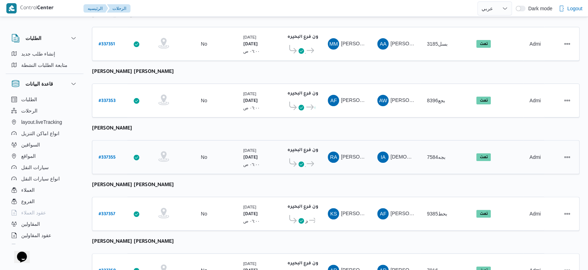
click at [303, 161] on icon at bounding box center [302, 164] width 6 height 6
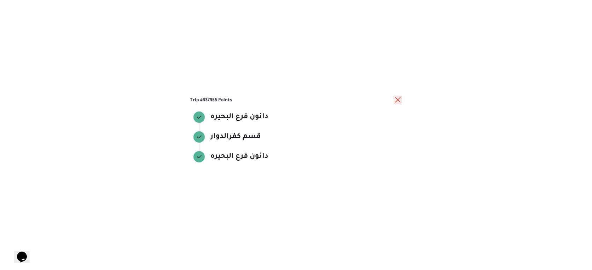
click at [398, 100] on button "close" at bounding box center [398, 100] width 8 height 8
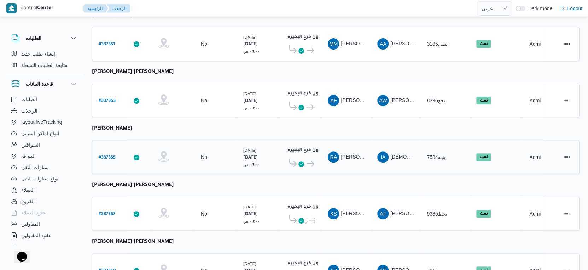
scroll to position [236, 0]
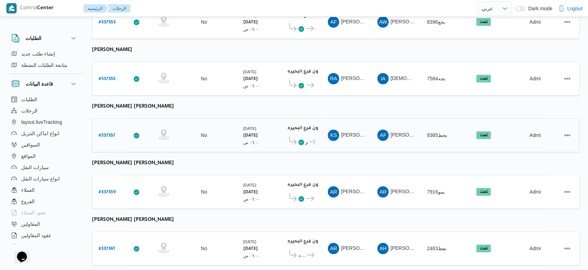
click at [309, 139] on icon at bounding box center [312, 141] width 7 height 5
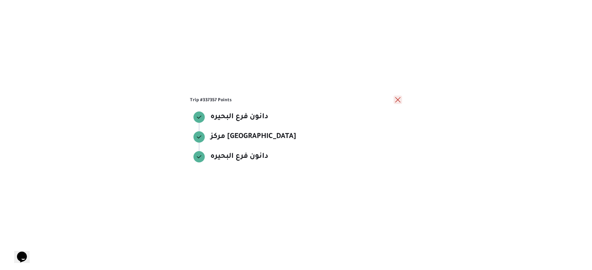
click at [396, 101] on button "close" at bounding box center [398, 100] width 8 height 8
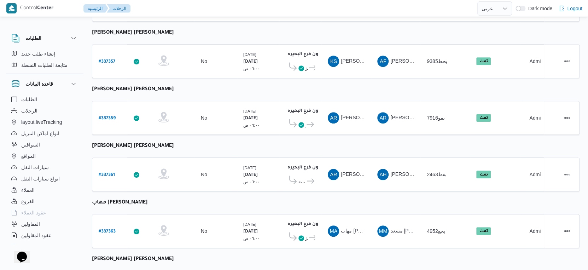
scroll to position [314, 0]
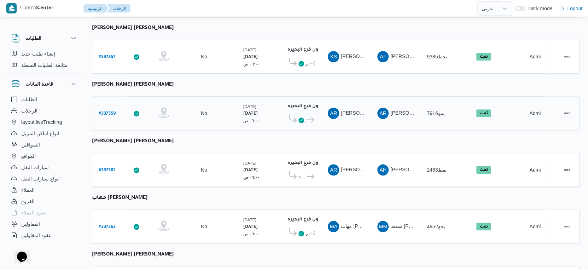
click at [305, 116] on span "قسم كفرالدوار" at bounding box center [302, 120] width 7 height 8
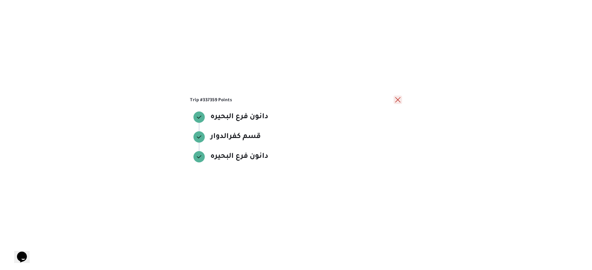
click at [395, 100] on button "close" at bounding box center [398, 100] width 8 height 8
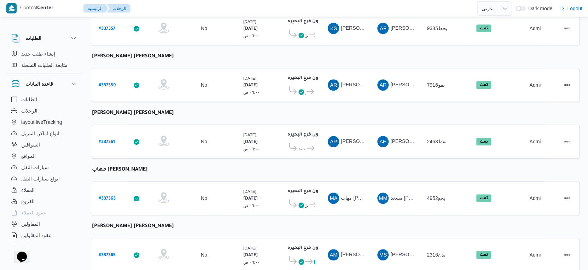
scroll to position [354, 0]
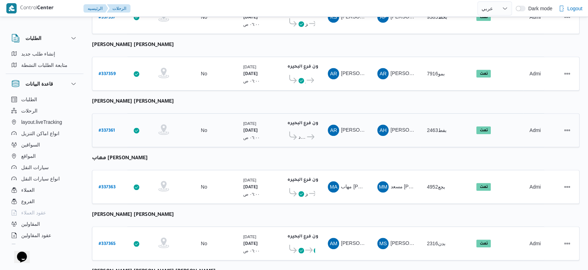
click at [307, 134] on icon at bounding box center [310, 136] width 7 height 5
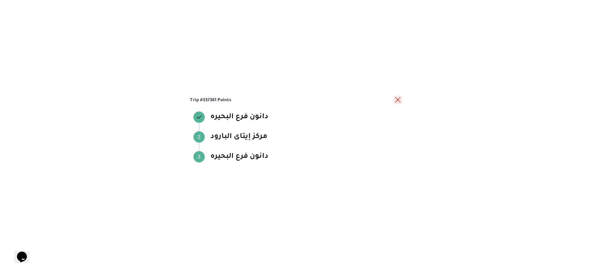
click at [399, 103] on button "close" at bounding box center [398, 100] width 8 height 8
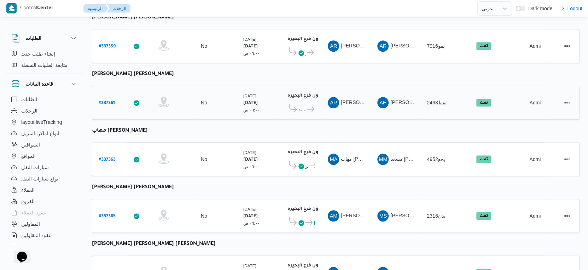
scroll to position [393, 0]
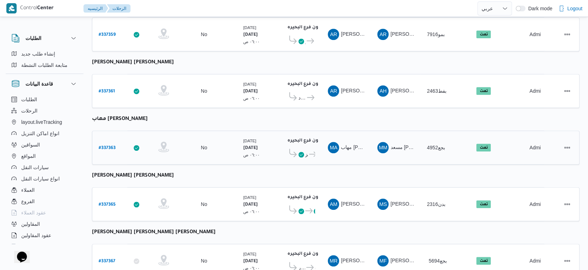
click at [309, 151] on icon at bounding box center [312, 153] width 7 height 5
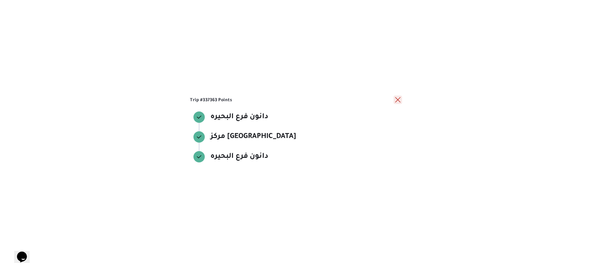
click at [397, 100] on button "close" at bounding box center [398, 100] width 8 height 8
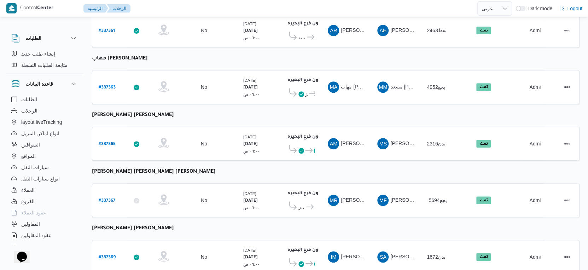
scroll to position [472, 0]
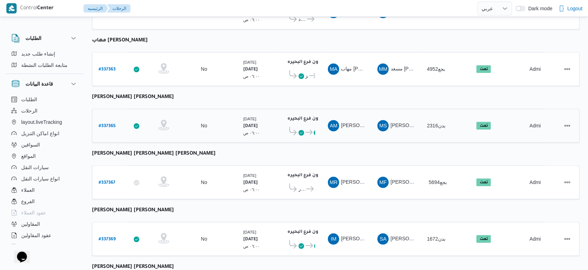
click at [311, 129] on icon at bounding box center [308, 131] width 7 height 5
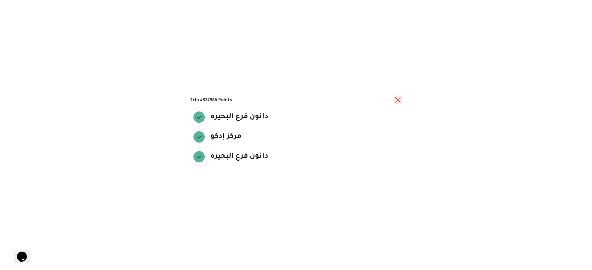
click at [397, 100] on button "close" at bounding box center [398, 100] width 8 height 8
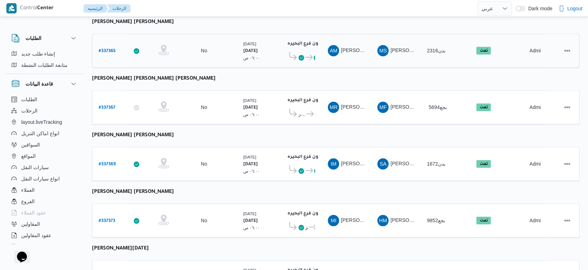
scroll to position [550, 0]
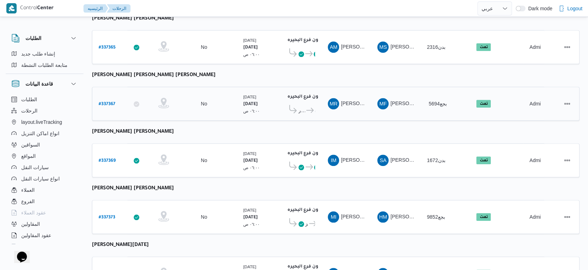
click at [306, 108] on icon at bounding box center [309, 110] width 7 height 5
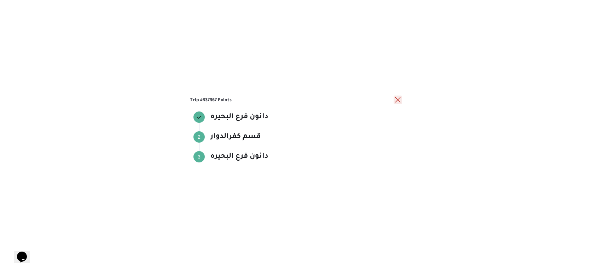
click at [399, 102] on button "close" at bounding box center [398, 100] width 8 height 8
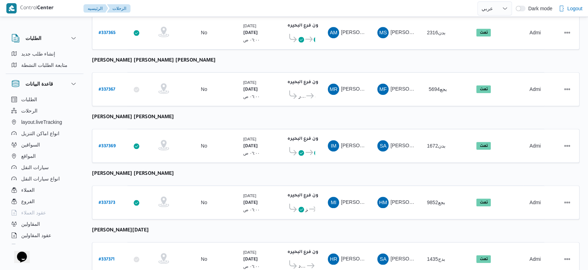
scroll to position [577, 0]
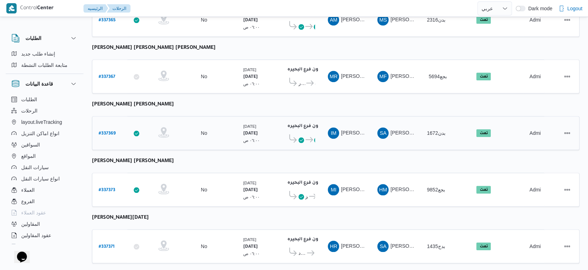
click at [314, 137] on icon at bounding box center [317, 140] width 6 height 6
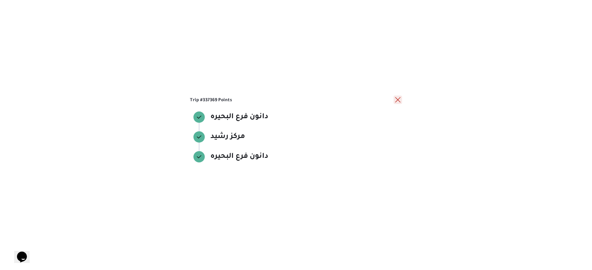
click at [398, 100] on button "close" at bounding box center [398, 100] width 8 height 8
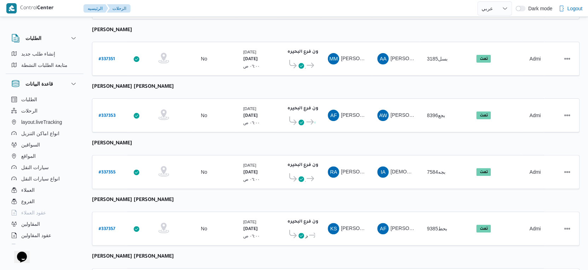
scroll to position [0, 0]
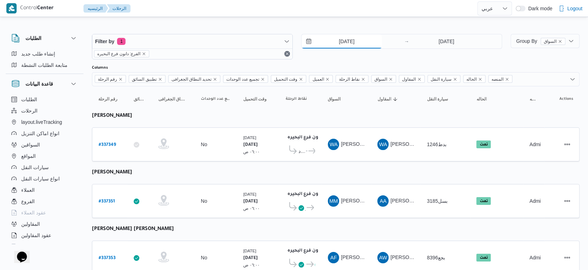
click at [355, 38] on input "15/9/2025" at bounding box center [342, 41] width 80 height 14
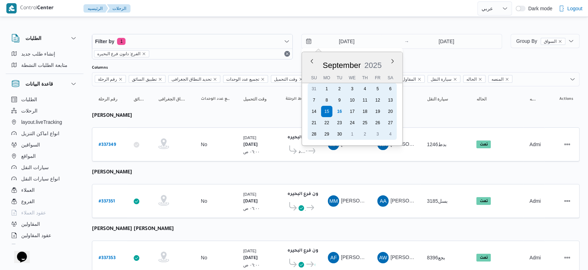
drag, startPoint x: 340, startPoint y: 111, endPoint x: 451, endPoint y: 52, distance: 124.9
click at [345, 109] on div "16" at bounding box center [339, 111] width 11 height 11
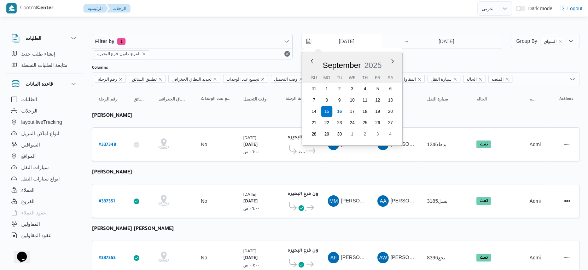
type input "[DATE]"
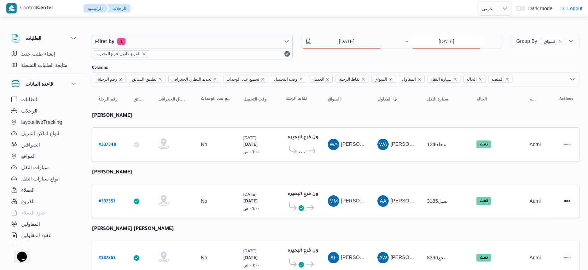
click at [452, 46] on input "15/9/2025" at bounding box center [446, 41] width 70 height 14
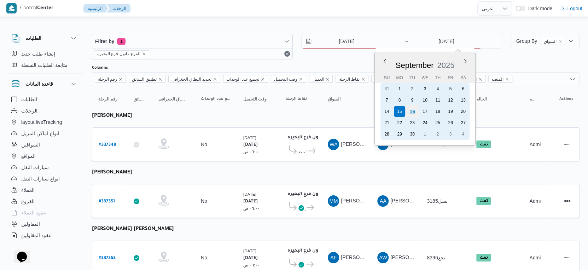
click at [415, 112] on div "16" at bounding box center [412, 111] width 13 height 13
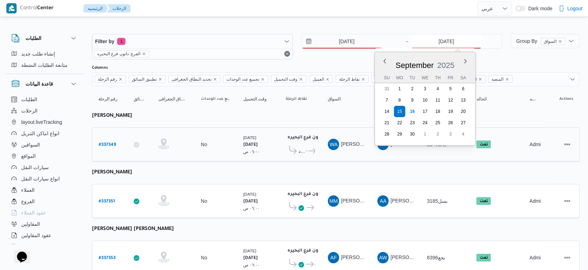
type input "[DATE]"
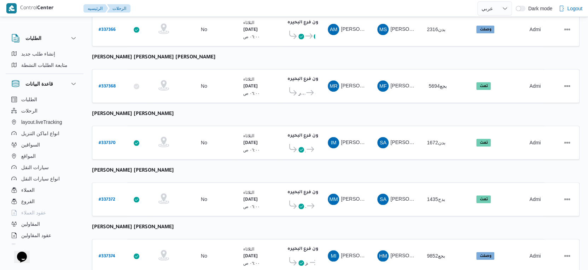
scroll to position [577, 0]
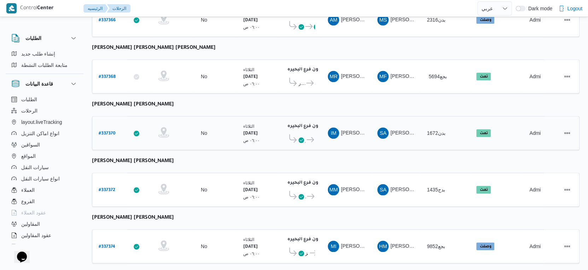
click at [311, 137] on icon at bounding box center [310, 139] width 7 height 5
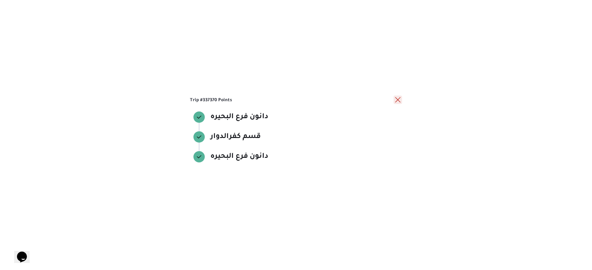
click at [394, 103] on button "close" at bounding box center [398, 100] width 8 height 8
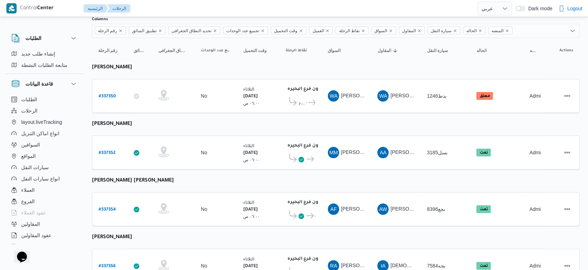
scroll to position [0, 0]
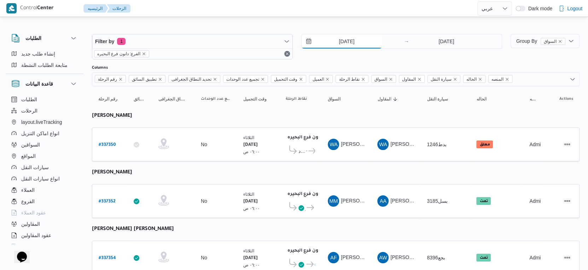
click at [357, 44] on input "[DATE]" at bounding box center [342, 41] width 80 height 14
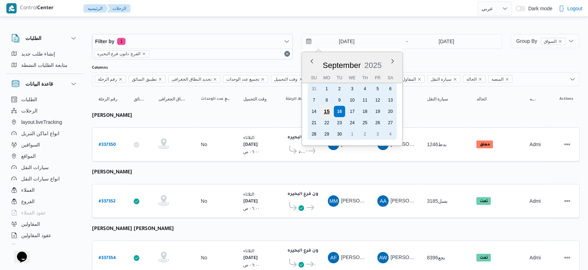
click at [327, 111] on div "15" at bounding box center [326, 111] width 13 height 13
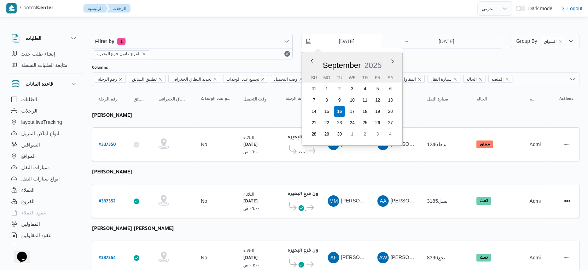
type input "15/9/2025"
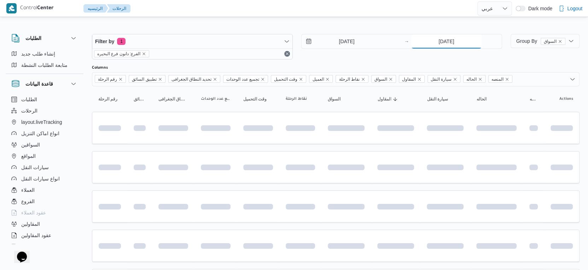
click at [447, 35] on input "[DATE]" at bounding box center [446, 41] width 70 height 14
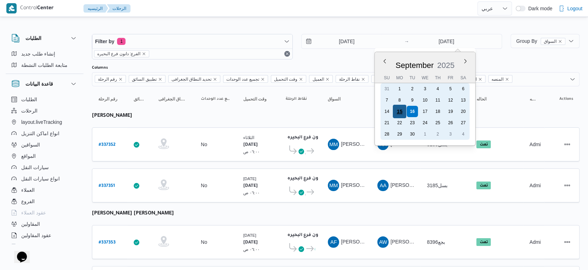
click at [402, 109] on div "15" at bounding box center [399, 111] width 13 height 13
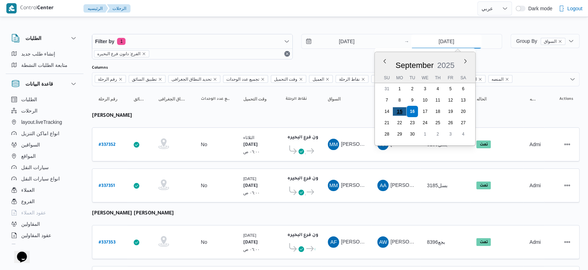
type input "15/9/2025"
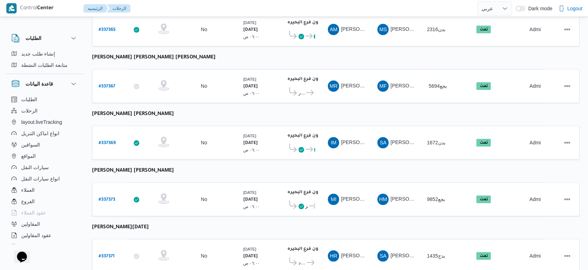
scroll to position [577, 0]
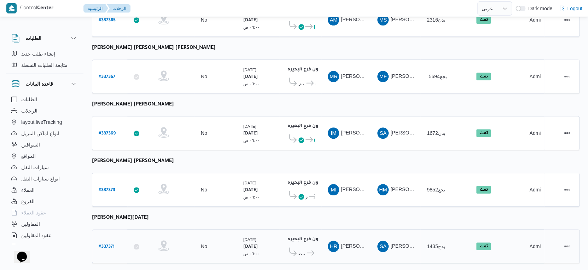
click at [306, 249] on span "دانون فرع البحيره" at bounding box center [310, 253] width 9 height 8
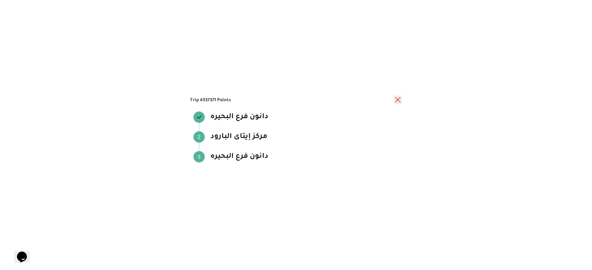
click at [399, 99] on button "close" at bounding box center [398, 100] width 8 height 8
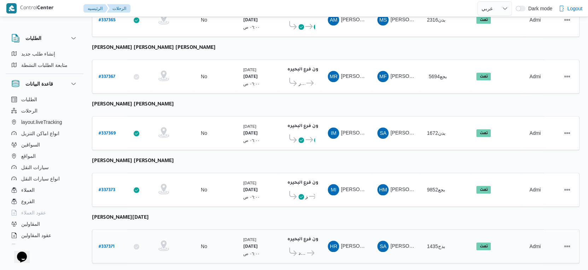
click at [108, 244] on b "# 337371" at bounding box center [107, 246] width 16 height 5
select select "ar"
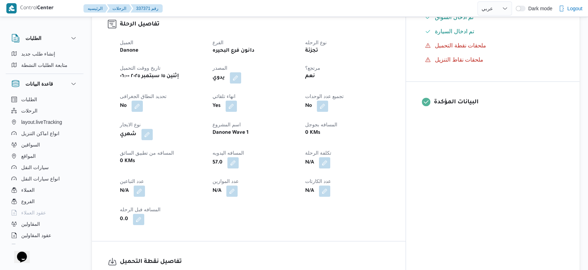
scroll to position [472, 0]
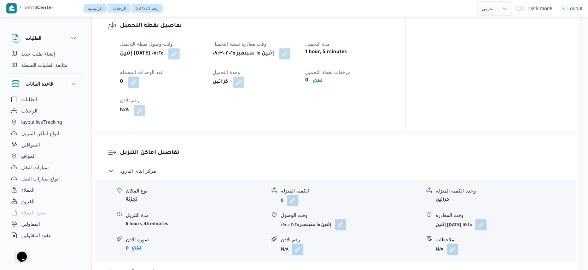
select select "ar"
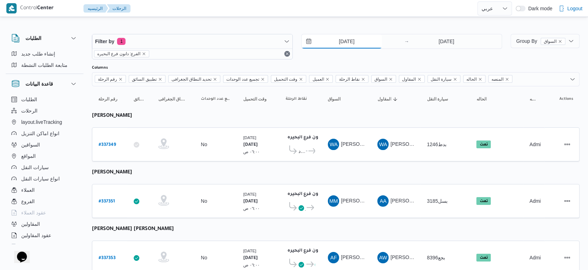
click at [357, 37] on input "15/9/2025" at bounding box center [342, 41] width 80 height 14
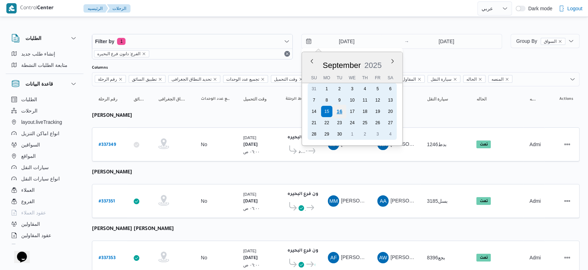
click at [340, 110] on div "16" at bounding box center [339, 111] width 13 height 13
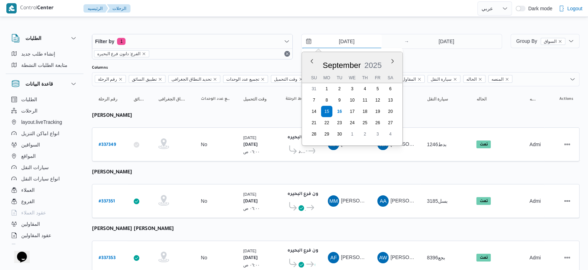
type input "[DATE]"
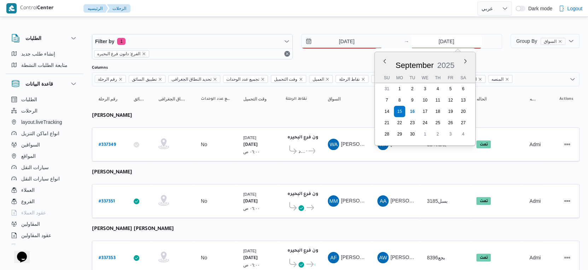
click at [456, 42] on input "15/9/2025" at bounding box center [446, 41] width 70 height 14
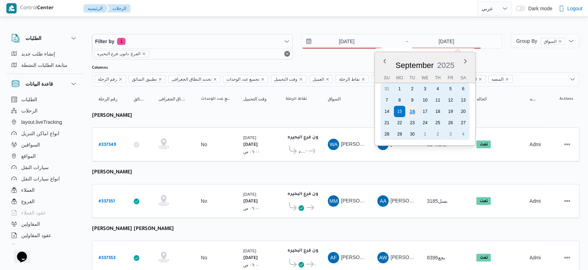
click at [411, 110] on div "16" at bounding box center [412, 111] width 13 height 13
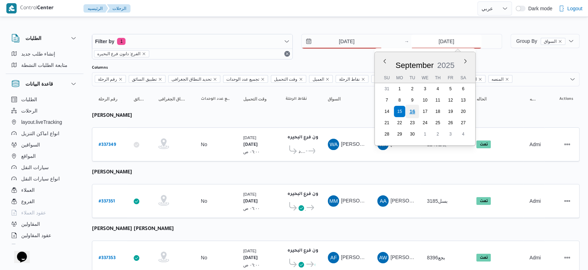
type input "[DATE]"
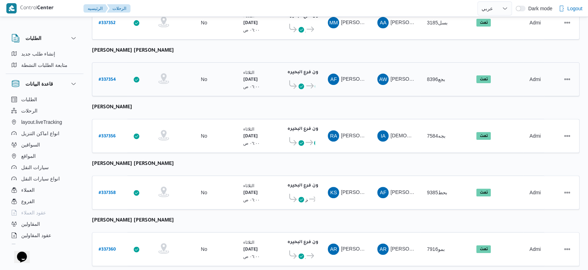
scroll to position [196, 0]
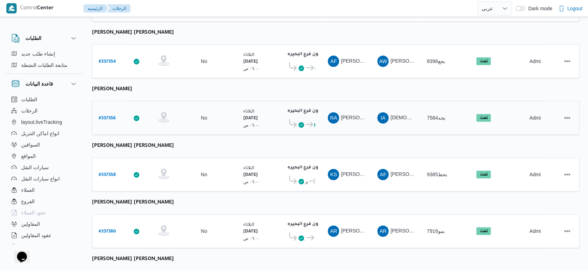
click at [307, 122] on icon at bounding box center [309, 124] width 7 height 5
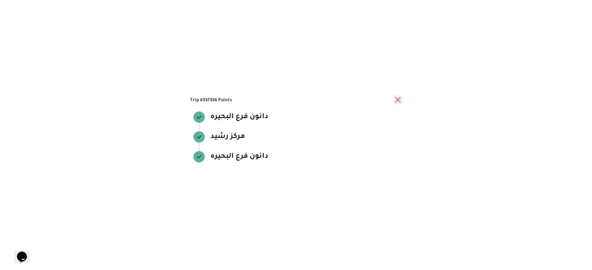
click at [399, 101] on button "close" at bounding box center [398, 100] width 8 height 8
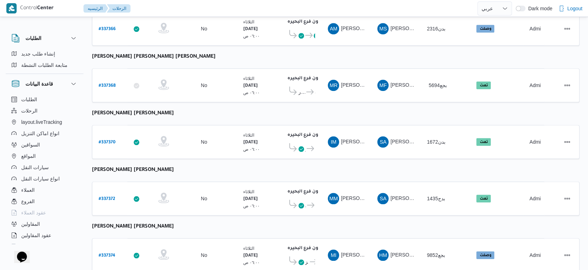
scroll to position [577, 0]
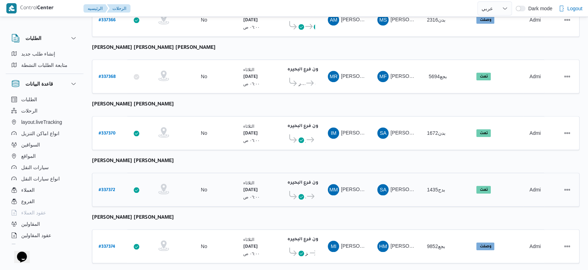
click at [308, 194] on icon at bounding box center [310, 196] width 7 height 5
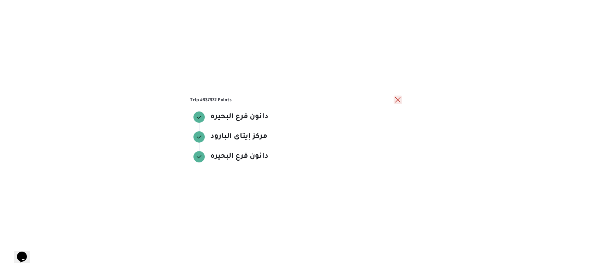
click at [394, 99] on button "close" at bounding box center [398, 100] width 8 height 8
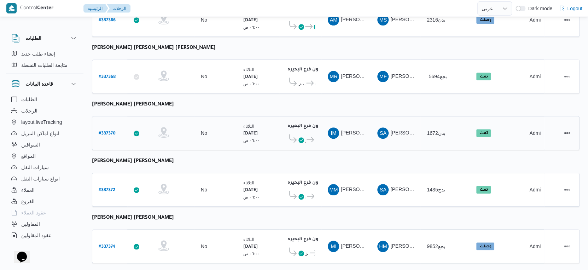
click at [316, 125] on div "دانون فرع البحيره ٠٢:٠٢ م قسم كفرالدوار دانون فرع البحيره" at bounding box center [300, 133] width 35 height 30
click at [313, 137] on icon at bounding box center [310, 139] width 7 height 5
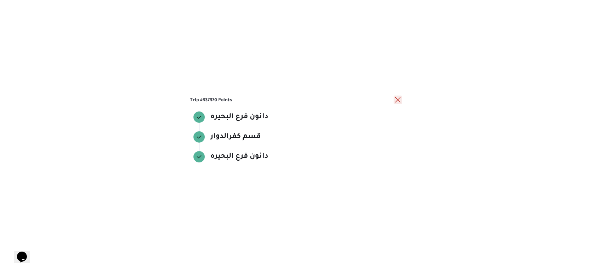
click at [397, 101] on button "close" at bounding box center [398, 100] width 8 height 8
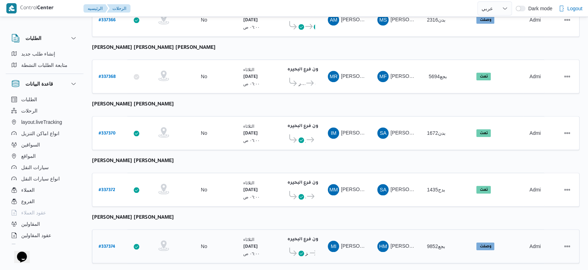
click at [305, 249] on span "مركز دمنهور" at bounding box center [304, 253] width 10 height 8
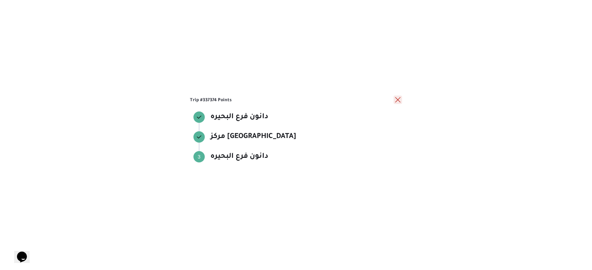
click at [396, 99] on button "close" at bounding box center [398, 100] width 8 height 8
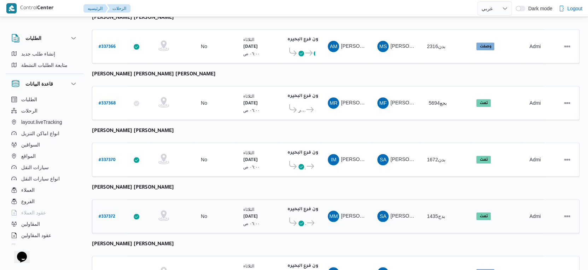
scroll to position [499, 0]
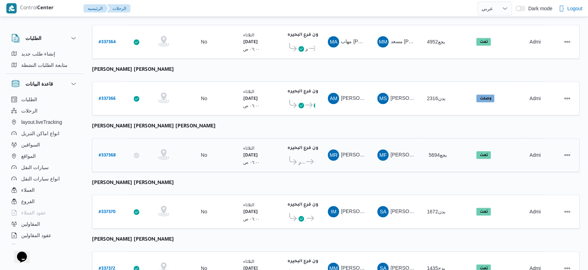
click at [312, 157] on span "دانون فرع البحيره" at bounding box center [310, 161] width 10 height 8
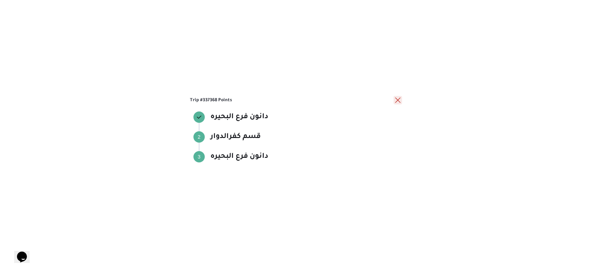
click at [394, 101] on button "close" at bounding box center [398, 100] width 8 height 8
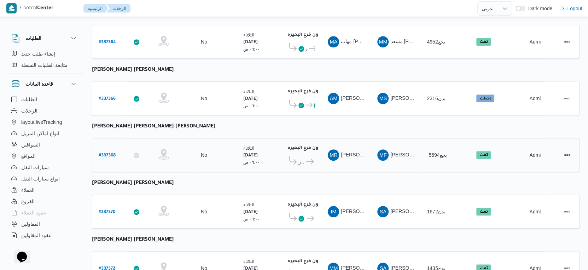
scroll to position [460, 0]
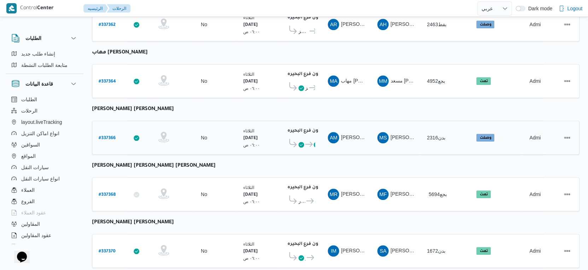
click at [304, 142] on icon at bounding box center [302, 145] width 6 height 6
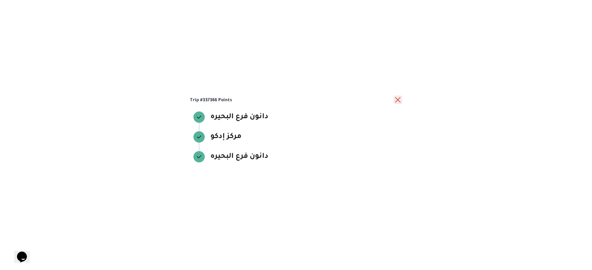
click at [394, 100] on button "close" at bounding box center [398, 100] width 8 height 8
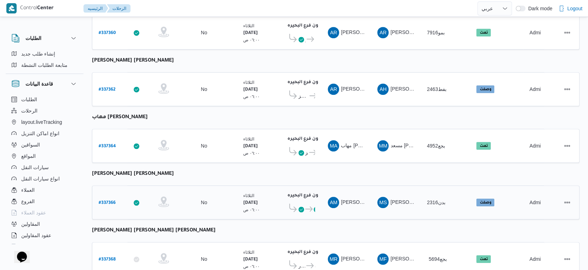
scroll to position [381, 0]
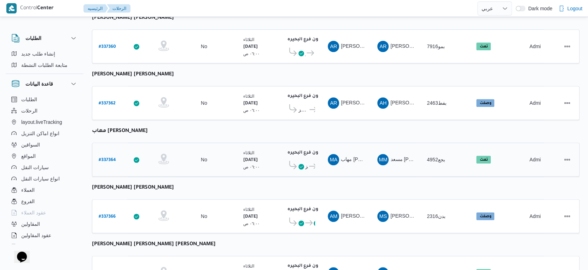
click at [304, 164] on icon at bounding box center [302, 167] width 6 height 6
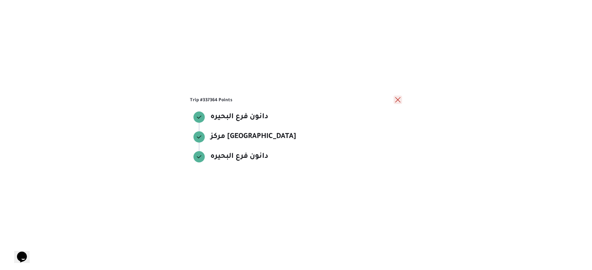
click at [395, 99] on button "close" at bounding box center [398, 100] width 8 height 8
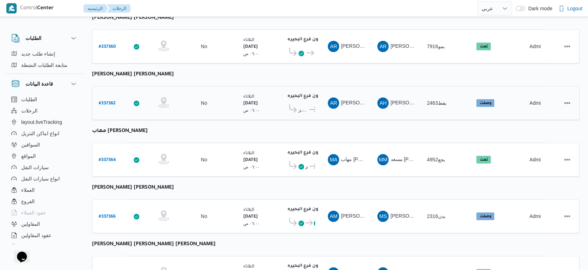
click at [318, 105] on span "دانون فرع البحيره" at bounding box center [318, 109] width 0 height 8
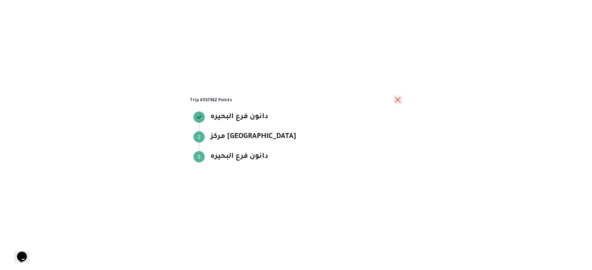
click at [396, 101] on button "close" at bounding box center [398, 100] width 8 height 8
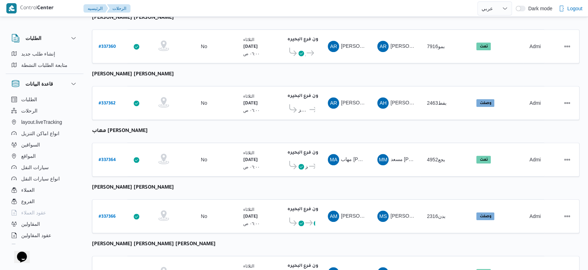
scroll to position [302, 0]
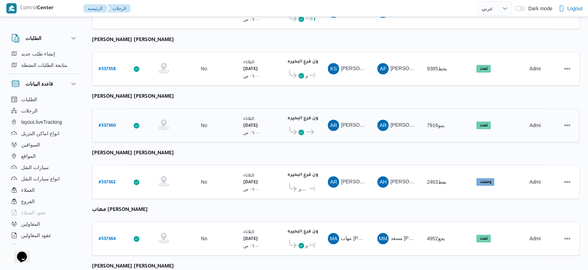
click at [314, 129] on icon at bounding box center [310, 131] width 7 height 5
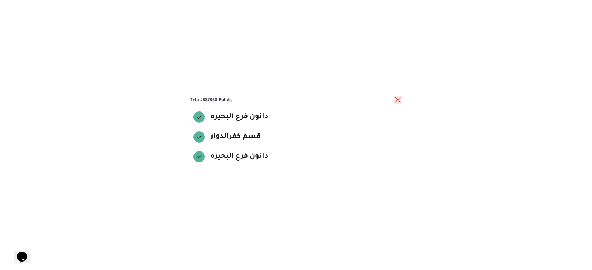
click at [397, 99] on button "close" at bounding box center [398, 100] width 8 height 8
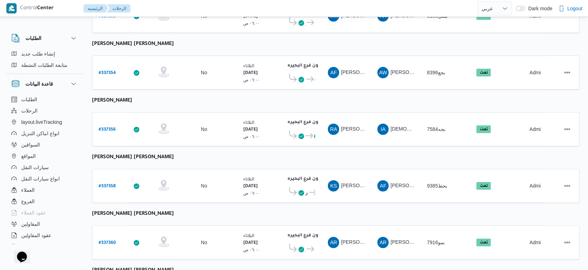
scroll to position [184, 0]
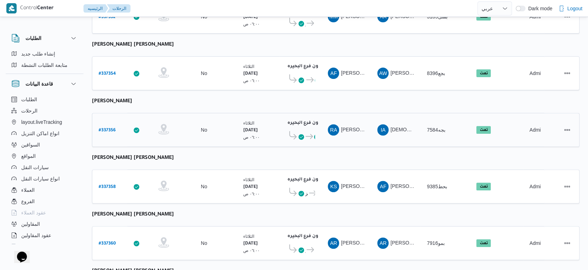
click at [310, 134] on icon at bounding box center [309, 136] width 7 height 5
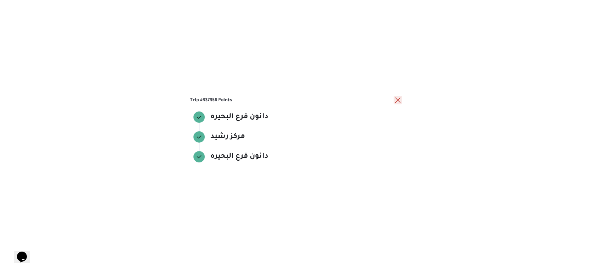
click at [397, 98] on button "close" at bounding box center [398, 100] width 8 height 8
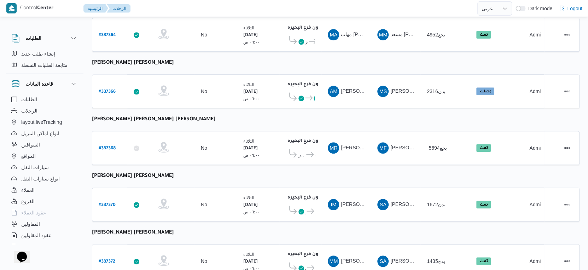
scroll to position [460, 0]
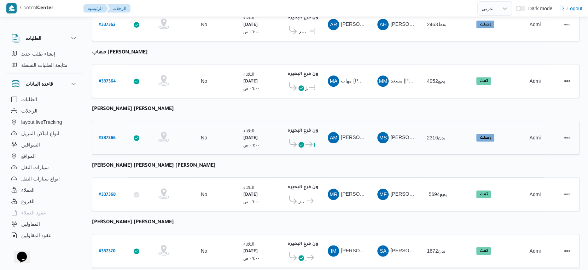
click at [306, 141] on icon at bounding box center [308, 143] width 7 height 5
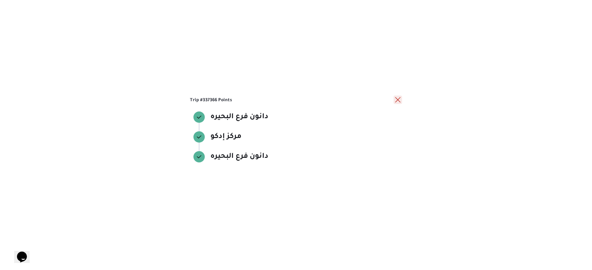
click at [399, 97] on button "close" at bounding box center [398, 100] width 8 height 8
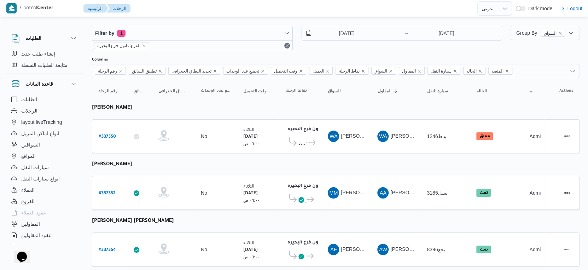
scroll to position [0, 0]
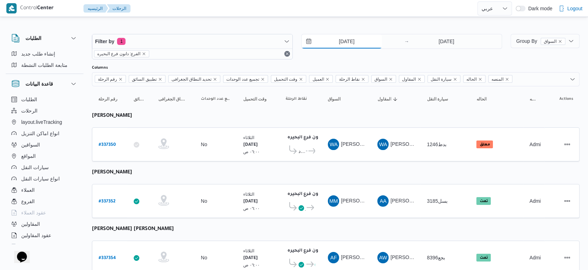
click at [354, 37] on input "[DATE]" at bounding box center [342, 41] width 80 height 14
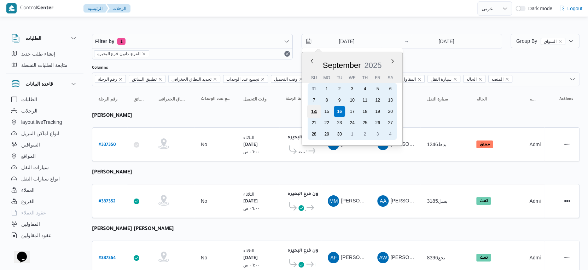
click at [316, 110] on div "14" at bounding box center [313, 111] width 13 height 13
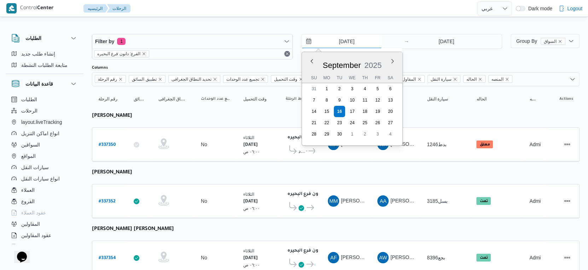
type input "14/9/2025"
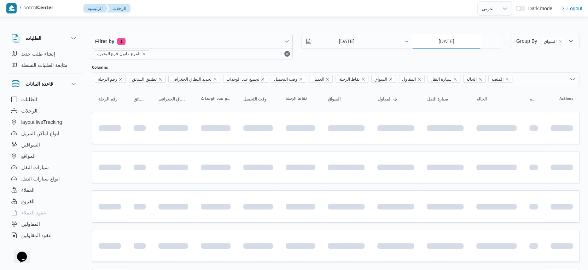
click at [444, 39] on input "[DATE]" at bounding box center [446, 41] width 70 height 14
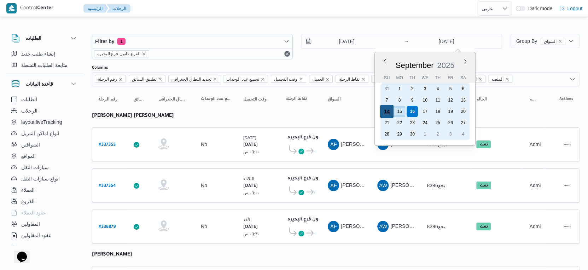
click at [388, 111] on div "14" at bounding box center [386, 111] width 13 height 13
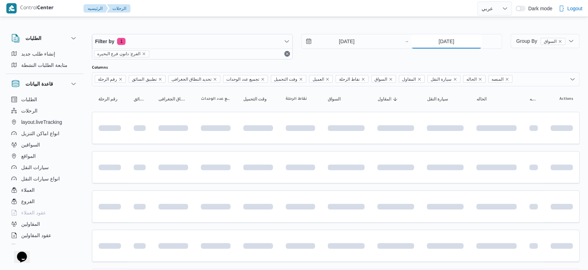
type input "14/9/2025"
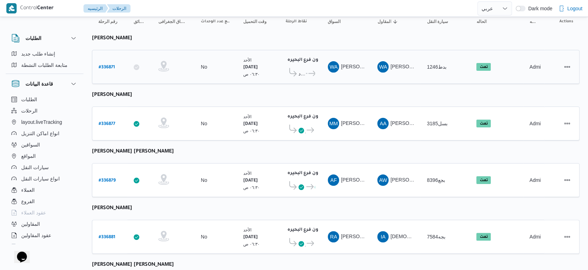
scroll to position [79, 0]
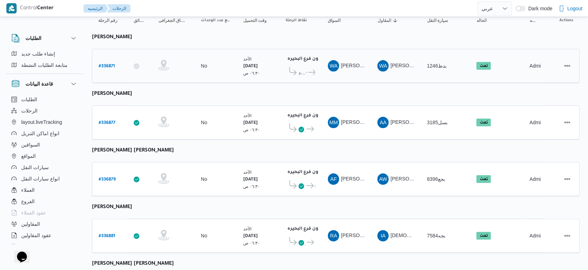
click at [308, 70] on icon at bounding box center [311, 72] width 7 height 5
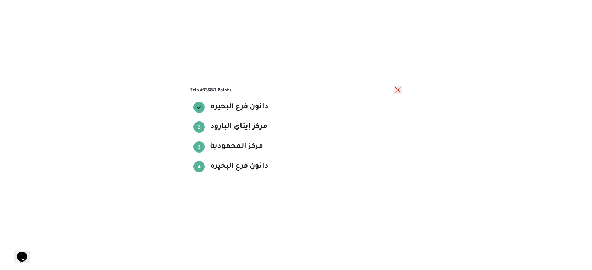
click at [397, 89] on button "close" at bounding box center [398, 90] width 8 height 8
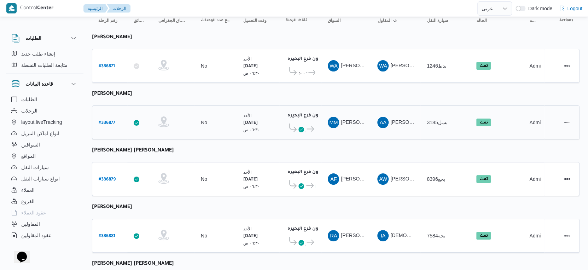
click at [307, 128] on icon at bounding box center [310, 128] width 7 height 5
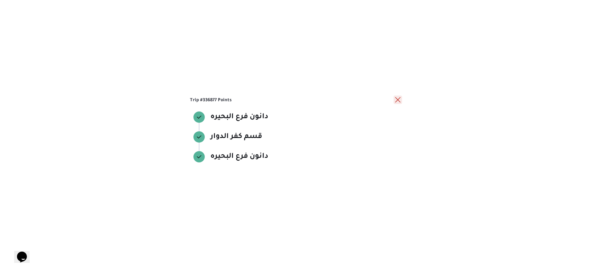
click at [400, 98] on button "close" at bounding box center [398, 100] width 8 height 8
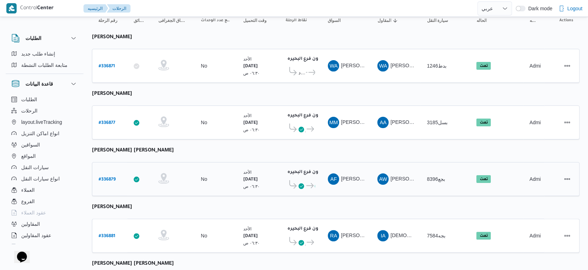
click at [308, 183] on icon at bounding box center [309, 185] width 7 height 5
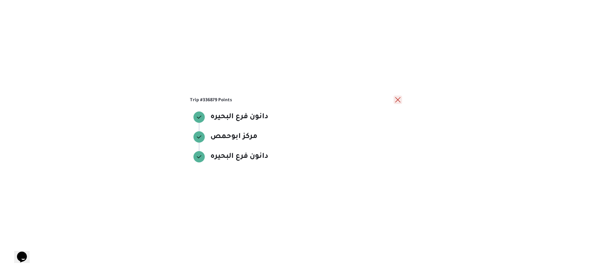
drag, startPoint x: 398, startPoint y: 98, endPoint x: 375, endPoint y: 122, distance: 32.5
click at [394, 103] on button "close" at bounding box center [398, 100] width 8 height 8
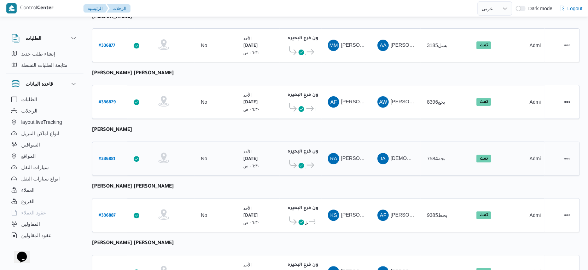
scroll to position [157, 0]
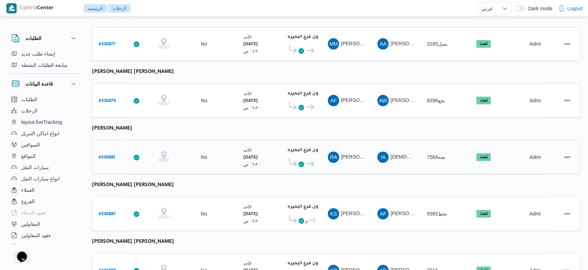
click at [309, 161] on span "دانون فرع البحيره" at bounding box center [311, 164] width 10 height 8
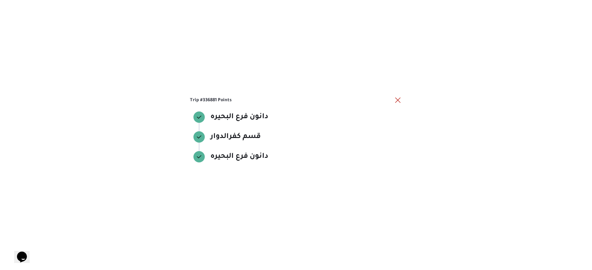
click at [404, 97] on div "Trip #336881 Points دانون فرع البحيره دانون فرع البحيره قسم كفرالدوار قسم كفرال…" at bounding box center [296, 135] width 592 height 270
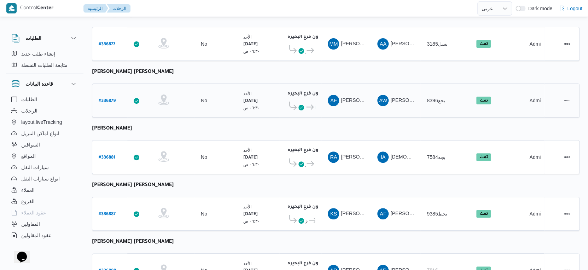
click at [393, 104] on div "AW عمرو وحيد عطية جاب الله" at bounding box center [396, 100] width 42 height 17
click at [315, 218] on div "دانون فرع البحيره ٠٢:٠٢ م مركز دمنهور دانون فرع البحيره" at bounding box center [300, 214] width 35 height 30
click at [318, 218] on icon at bounding box center [321, 221] width 6 height 6
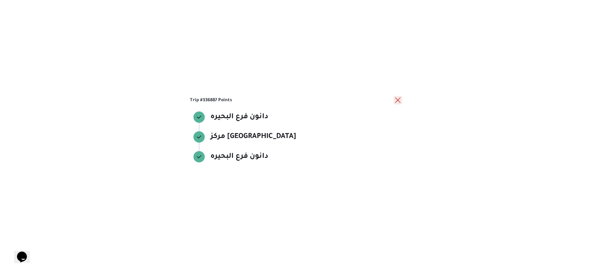
click at [398, 98] on button "close" at bounding box center [398, 100] width 8 height 8
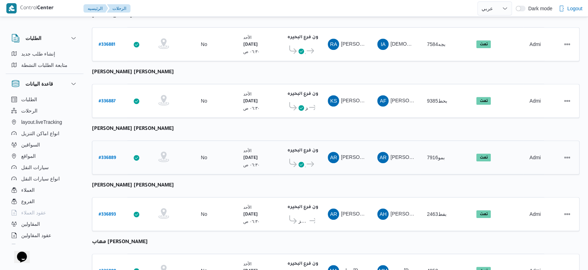
scroll to position [275, 0]
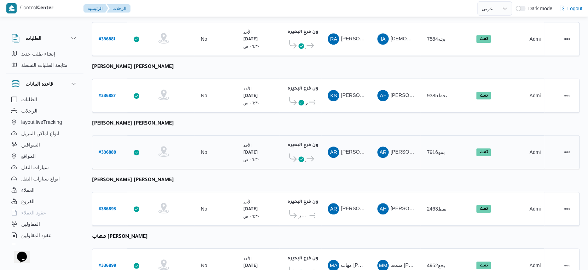
click at [302, 156] on icon at bounding box center [302, 159] width 6 height 6
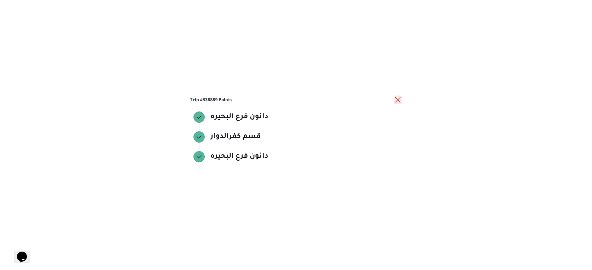
click at [397, 98] on button "close" at bounding box center [398, 100] width 8 height 8
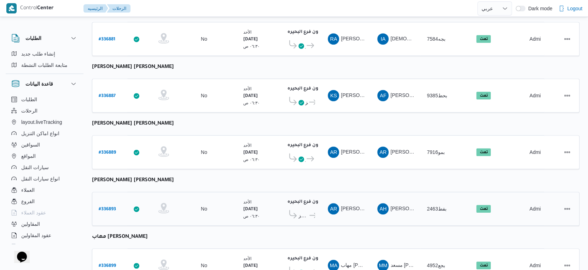
click at [297, 210] on span at bounding box center [292, 215] width 13 height 11
click at [296, 210] on icon at bounding box center [292, 214] width 7 height 8
drag, startPoint x: 296, startPoint y: 206, endPoint x: 305, endPoint y: 207, distance: 9.0
click at [299, 210] on span "مركز دمنهور دانون فرع البحيره" at bounding box center [300, 215] width 29 height 11
click at [310, 213] on icon at bounding box center [313, 215] width 7 height 5
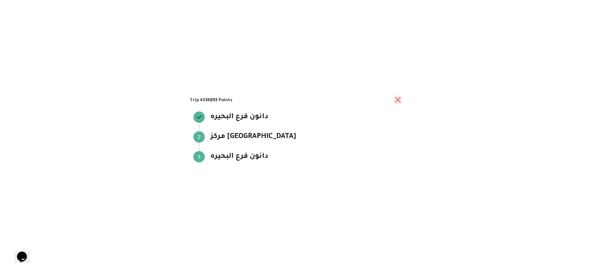
drag, startPoint x: 398, startPoint y: 97, endPoint x: 346, endPoint y: 154, distance: 76.6
click at [394, 102] on button "close" at bounding box center [398, 100] width 8 height 8
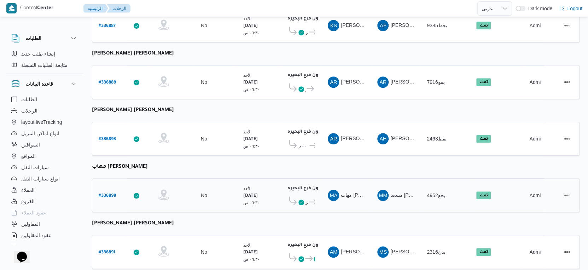
scroll to position [354, 0]
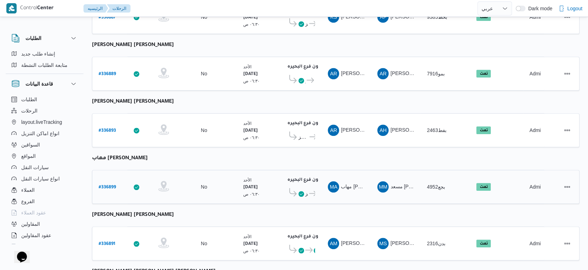
click at [309, 191] on icon at bounding box center [312, 193] width 7 height 5
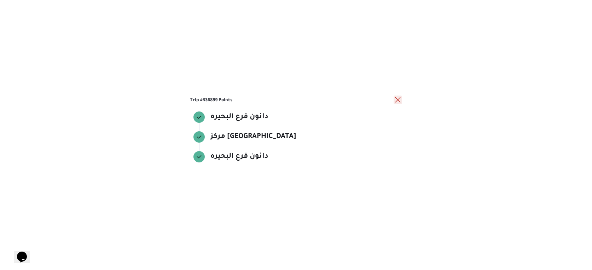
click at [401, 99] on button "close" at bounding box center [398, 100] width 8 height 8
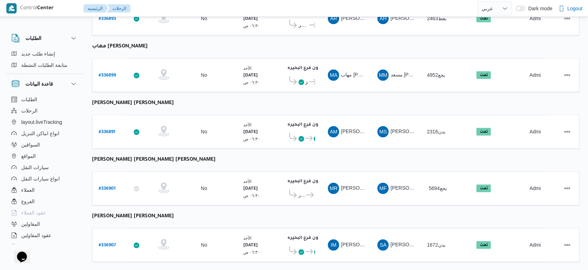
scroll to position [472, 0]
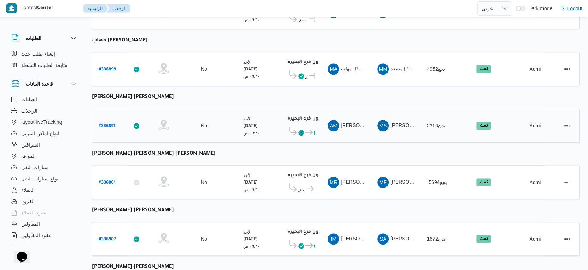
click at [309, 129] on icon at bounding box center [308, 131] width 7 height 5
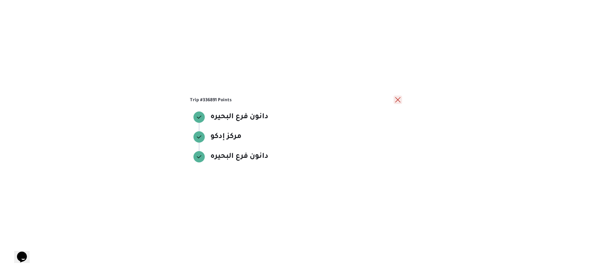
click at [400, 100] on button "close" at bounding box center [398, 100] width 8 height 8
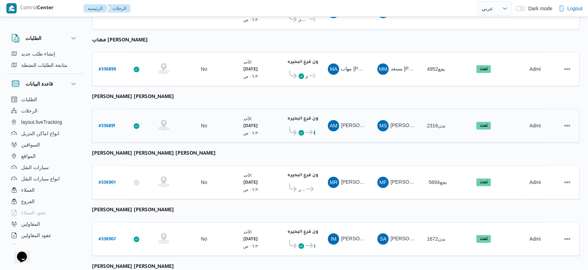
click at [309, 129] on icon at bounding box center [308, 131] width 7 height 5
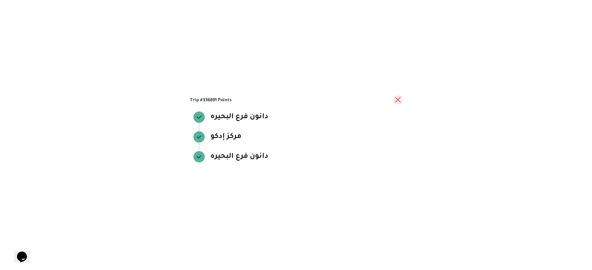
click at [398, 100] on button "close" at bounding box center [398, 100] width 8 height 8
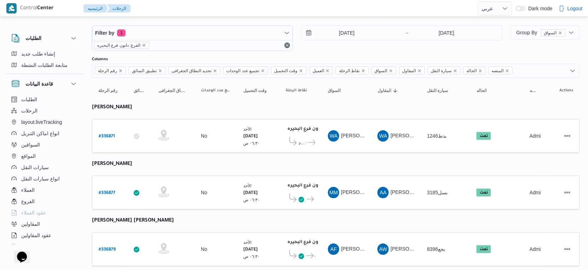
scroll to position [0, 0]
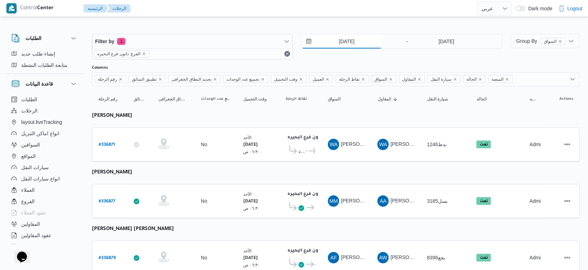
click at [351, 41] on input "14/9/2025" at bounding box center [342, 41] width 80 height 14
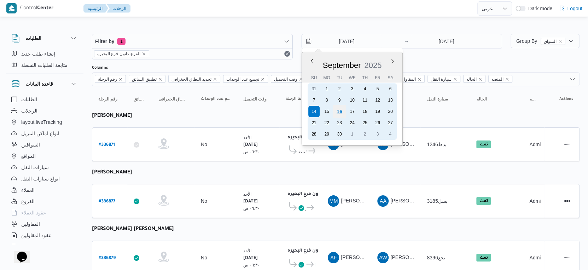
click at [341, 111] on div "16" at bounding box center [339, 111] width 13 height 13
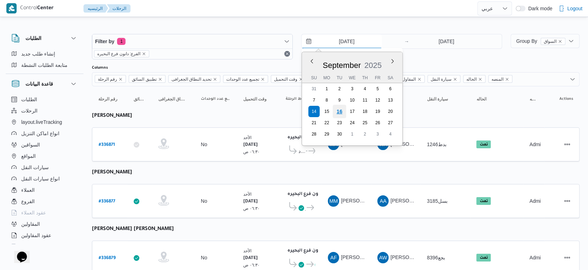
type input "[DATE]"
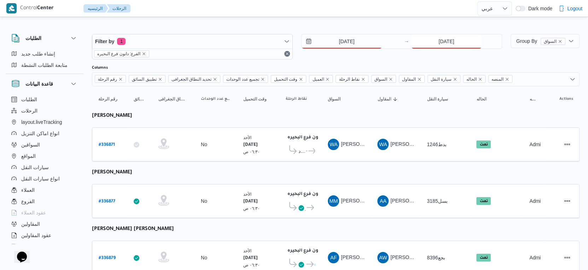
click at [445, 42] on input "14/9/2025" at bounding box center [446, 41] width 70 height 14
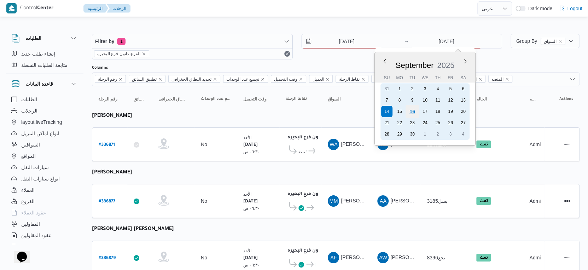
click at [413, 111] on div "16" at bounding box center [412, 111] width 13 height 13
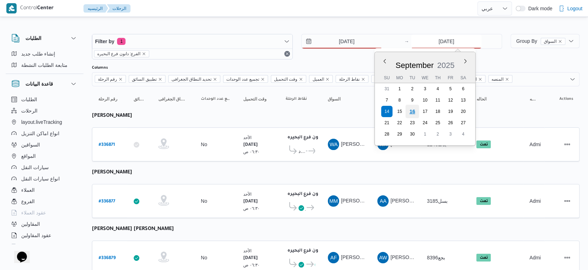
type input "[DATE]"
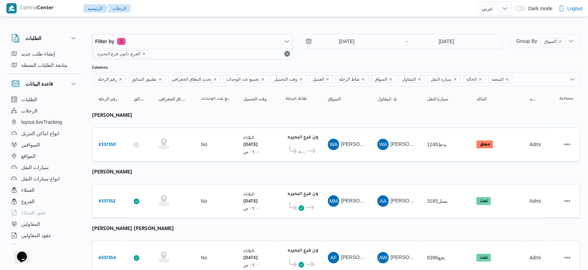
click at [351, 40] on input "[DATE]" at bounding box center [342, 41] width 80 height 14
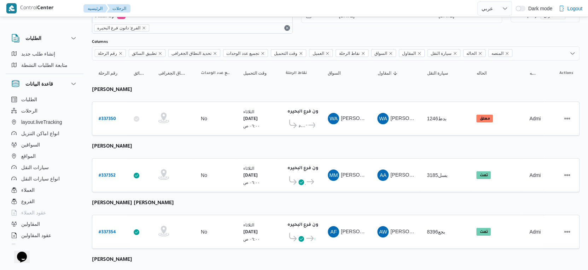
scroll to position [39, 0]
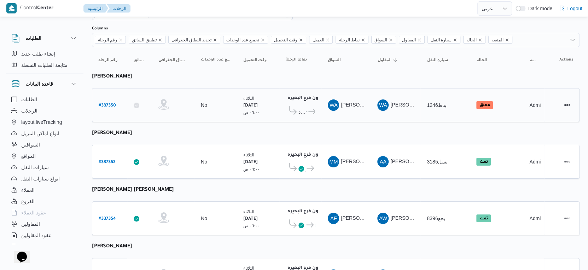
click at [302, 108] on span "مركز إيتاى البارود" at bounding box center [302, 112] width 6 height 8
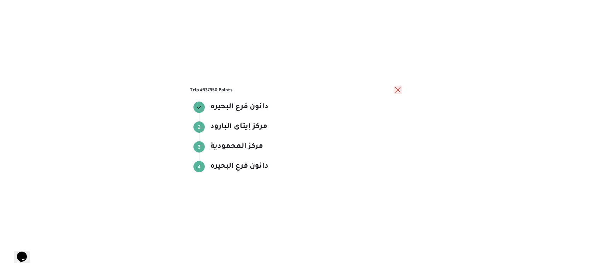
click at [396, 90] on button "close" at bounding box center [398, 90] width 8 height 8
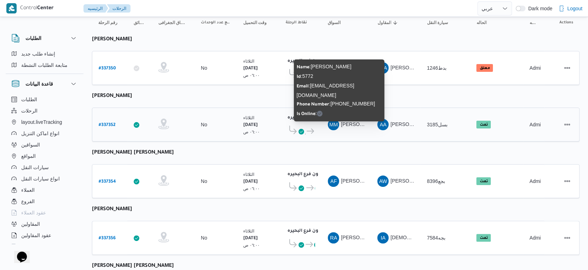
scroll to position [118, 0]
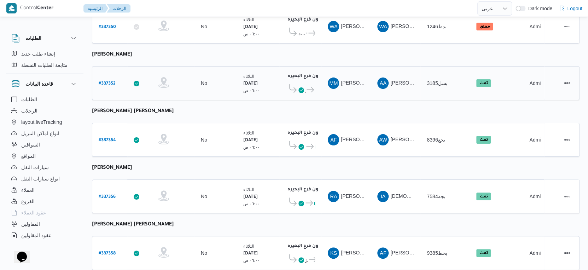
click at [309, 87] on icon at bounding box center [310, 89] width 7 height 5
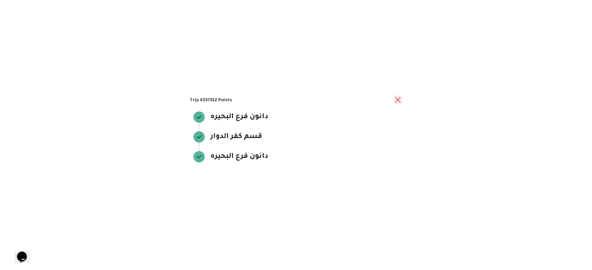
click at [398, 100] on button "close" at bounding box center [398, 100] width 8 height 8
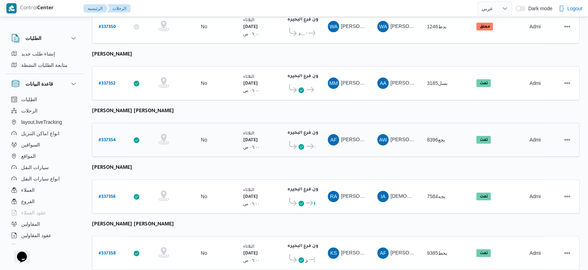
click at [304, 144] on icon at bounding box center [302, 147] width 6 height 6
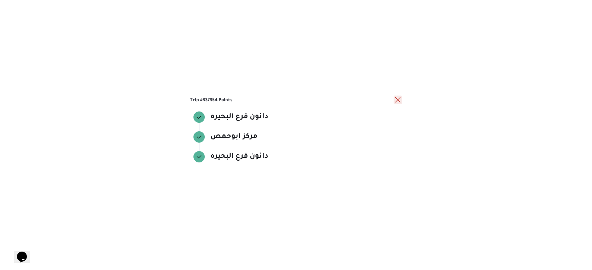
click at [399, 97] on button "close" at bounding box center [398, 100] width 8 height 8
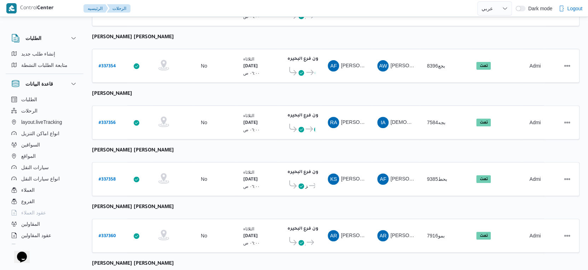
scroll to position [196, 0]
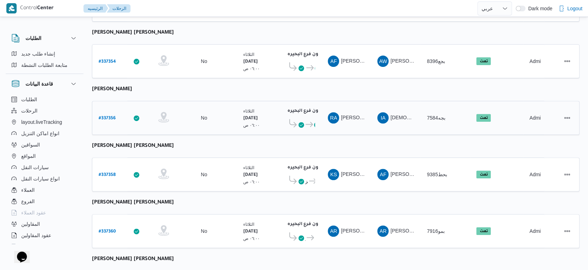
click at [311, 122] on icon at bounding box center [309, 124] width 7 height 5
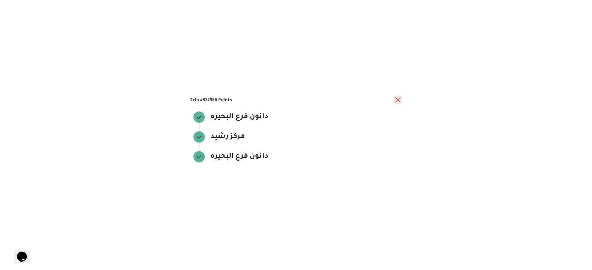
click at [398, 101] on button "close" at bounding box center [398, 100] width 8 height 8
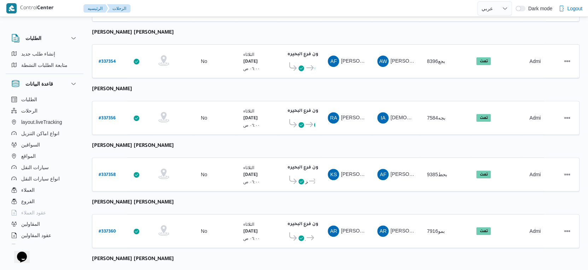
scroll to position [236, 0]
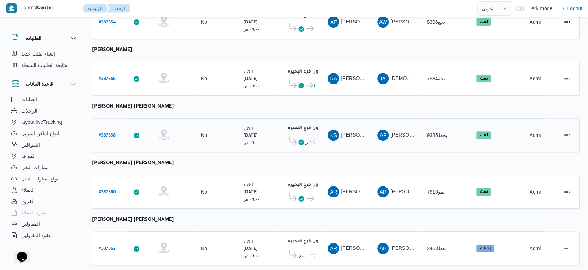
click at [311, 139] on icon at bounding box center [312, 141] width 7 height 5
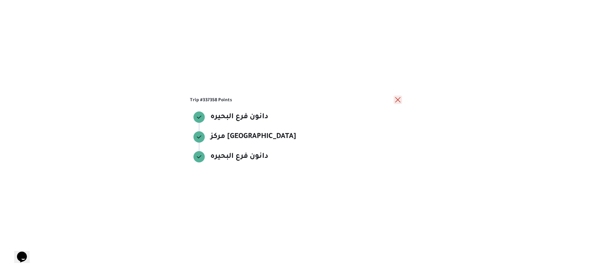
drag, startPoint x: 395, startPoint y: 97, endPoint x: 332, endPoint y: 137, distance: 75.1
click at [395, 97] on button "close" at bounding box center [398, 100] width 8 height 8
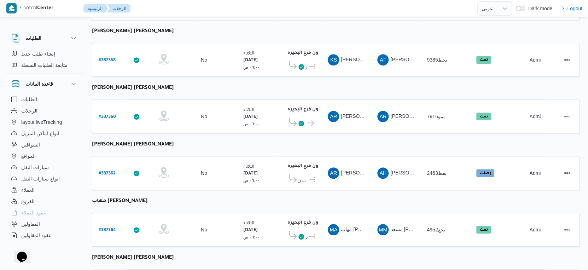
scroll to position [314, 0]
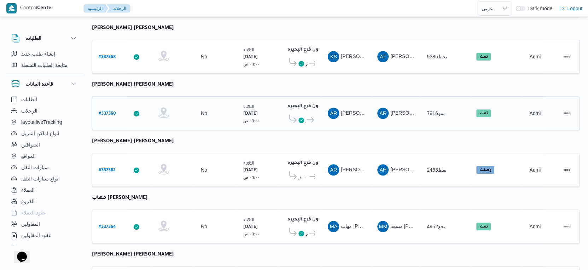
click at [303, 117] on icon at bounding box center [302, 120] width 6 height 6
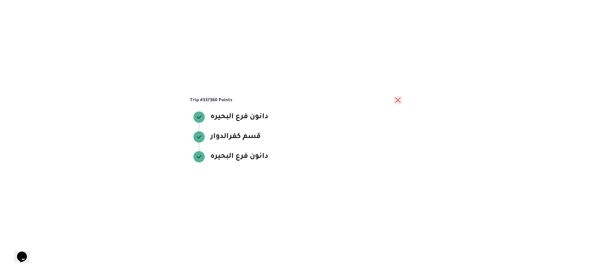
click at [399, 98] on button "close" at bounding box center [398, 100] width 8 height 8
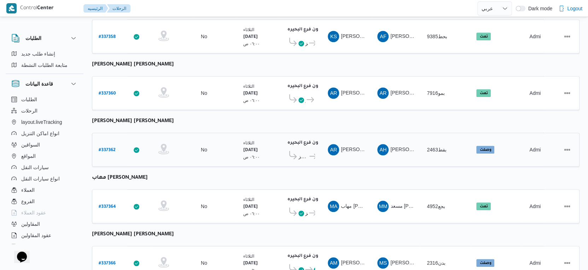
scroll to position [354, 0]
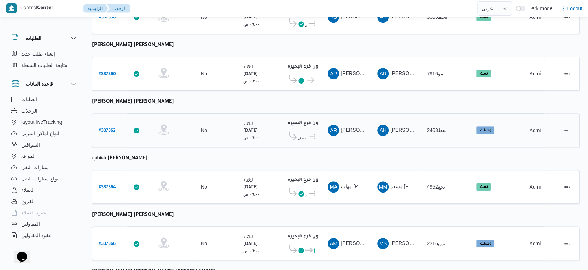
click at [310, 134] on icon at bounding box center [313, 136] width 7 height 5
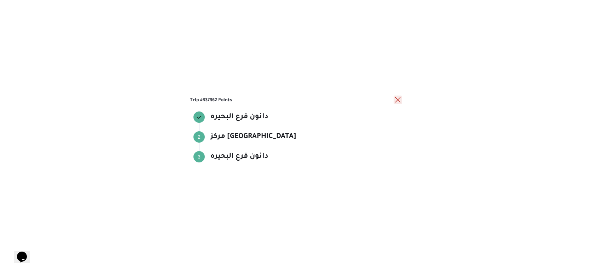
click at [399, 99] on button "close" at bounding box center [398, 100] width 8 height 8
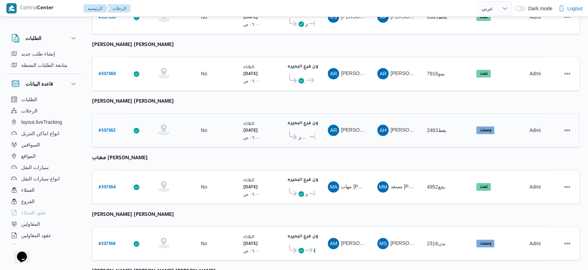
click at [318, 133] on span "دانون فرع البحيره" at bounding box center [318, 137] width 0 height 8
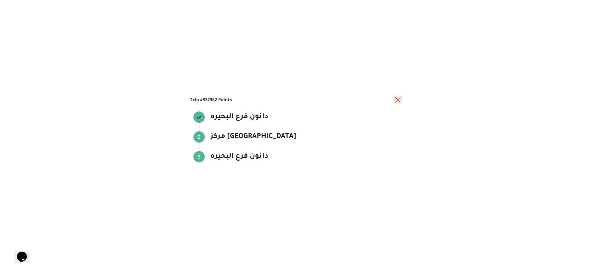
click at [398, 98] on button "close" at bounding box center [398, 100] width 8 height 8
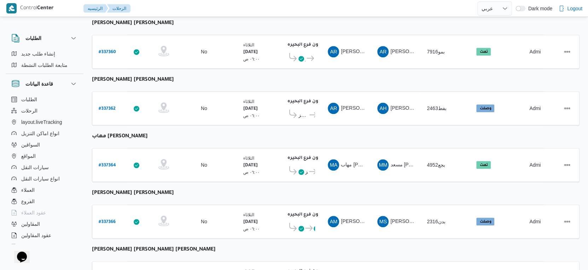
scroll to position [393, 0]
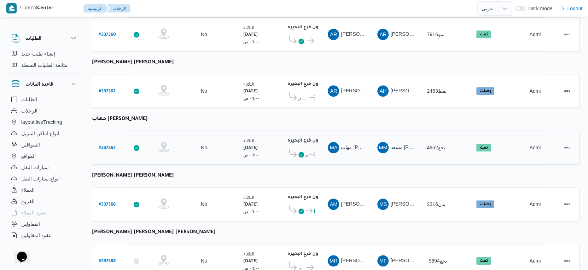
click at [310, 151] on icon at bounding box center [312, 153] width 7 height 5
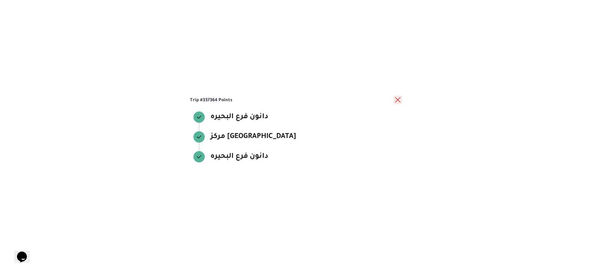
click at [400, 99] on button "close" at bounding box center [398, 100] width 8 height 8
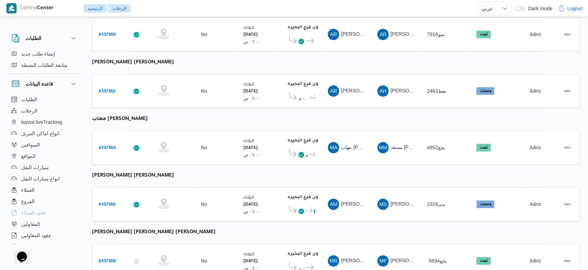
scroll to position [472, 0]
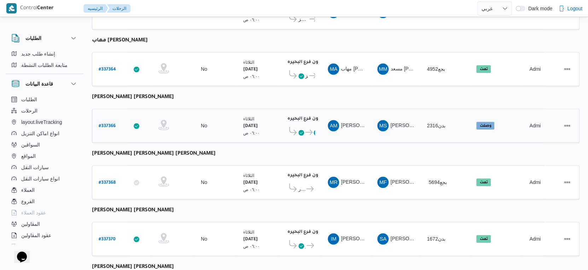
click at [316, 123] on div "دانون فرع البحيره ٠٢:٠٢ م مركز إدكو دانون فرع البحيره" at bounding box center [300, 126] width 35 height 30
click at [316, 120] on div "دانون فرع البحيره ٠٢:٠٢ م مركز إدكو دانون فرع البحيره" at bounding box center [300, 126] width 35 height 30
click at [308, 129] on icon at bounding box center [308, 131] width 7 height 5
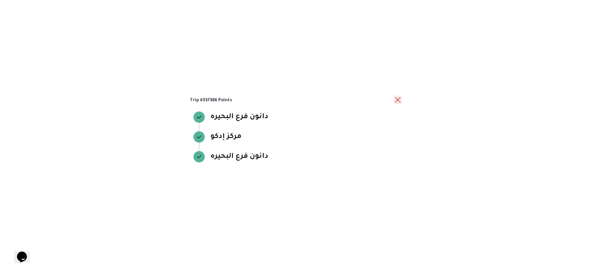
click at [398, 99] on button "close" at bounding box center [398, 100] width 8 height 8
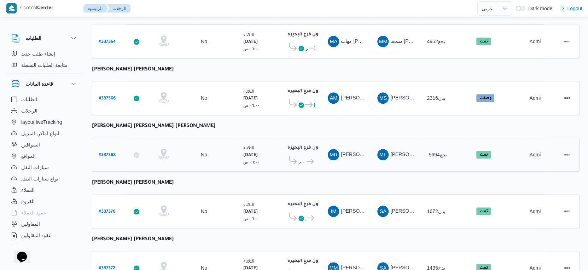
scroll to position [511, 0]
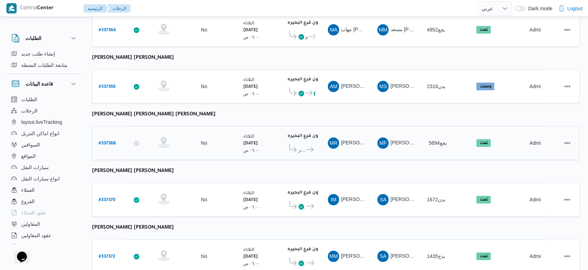
click at [305, 145] on span "دانون فرع البحيره" at bounding box center [310, 149] width 10 height 8
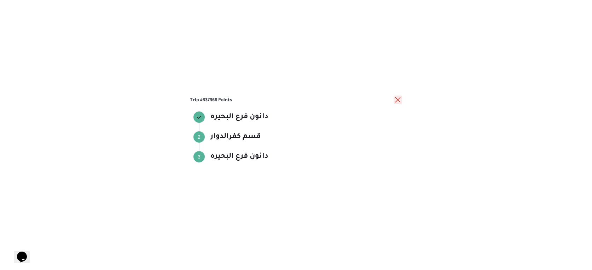
click at [398, 99] on button "close" at bounding box center [398, 100] width 8 height 8
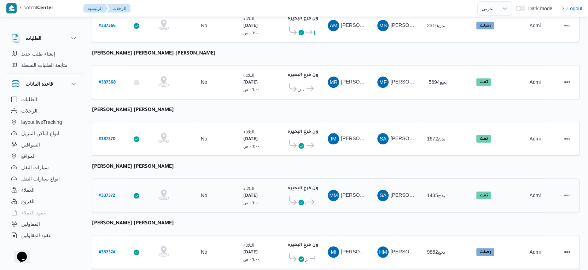
scroll to position [577, 0]
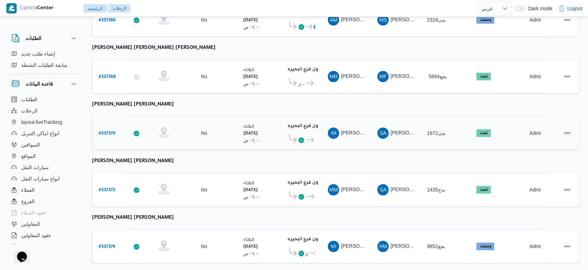
click at [306, 135] on span "دانون فرع البحيره" at bounding box center [311, 139] width 10 height 8
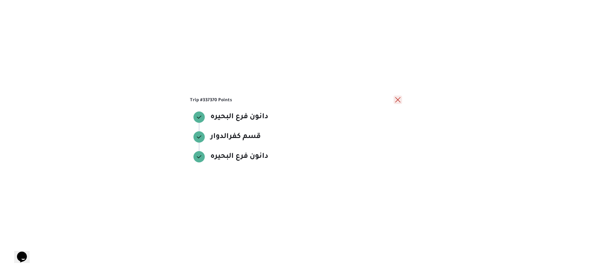
click at [395, 102] on button "close" at bounding box center [398, 100] width 8 height 8
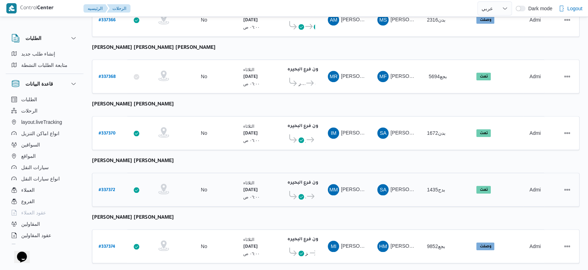
click at [307, 194] on icon at bounding box center [310, 196] width 7 height 5
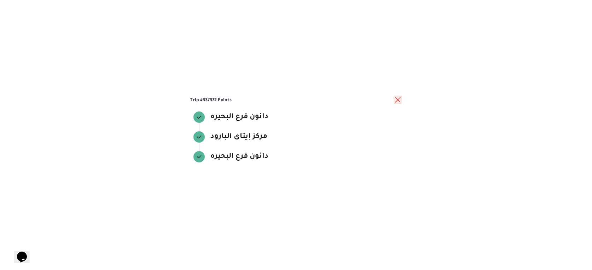
click at [395, 100] on button "close" at bounding box center [398, 100] width 8 height 8
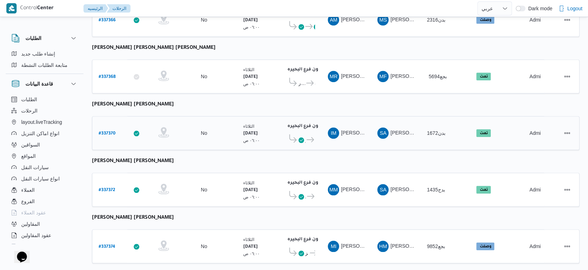
click at [307, 137] on icon at bounding box center [310, 139] width 7 height 5
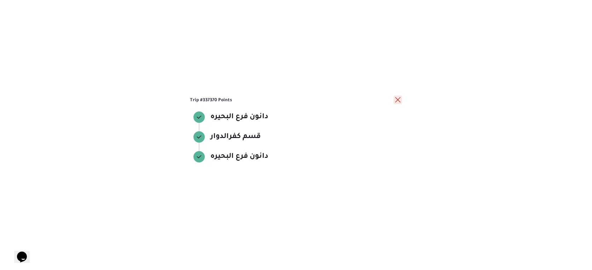
click at [397, 99] on button "close" at bounding box center [398, 100] width 8 height 8
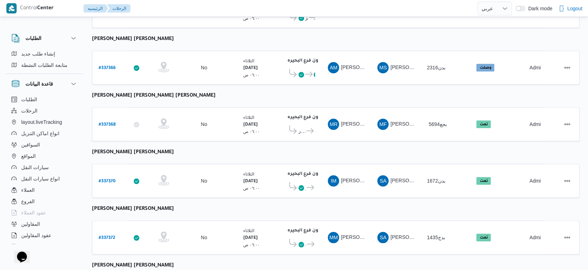
scroll to position [460, 0]
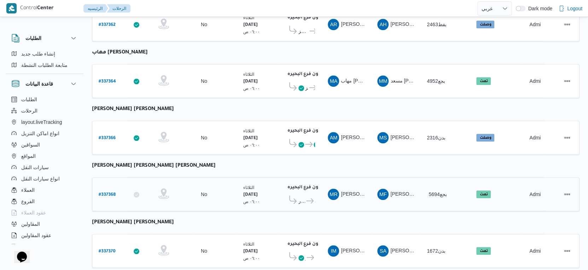
click at [302, 197] on span "قسم كفرالدوار" at bounding box center [302, 201] width 7 height 8
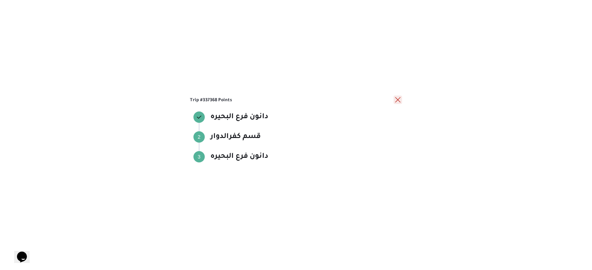
click at [398, 101] on button "close" at bounding box center [398, 100] width 8 height 8
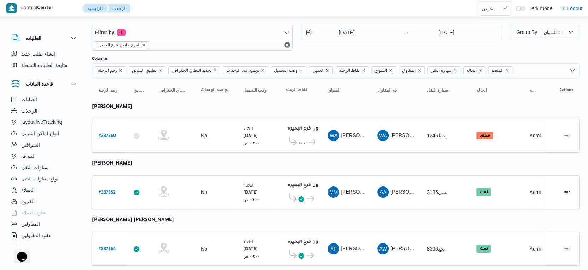
scroll to position [0, 0]
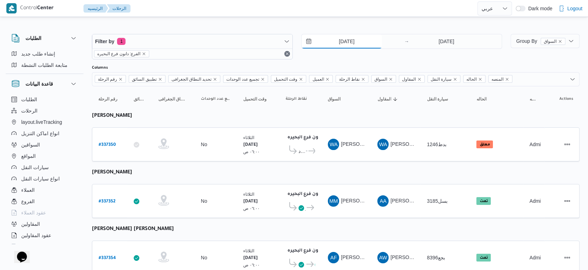
click at [359, 40] on input "[DATE]" at bounding box center [342, 41] width 80 height 14
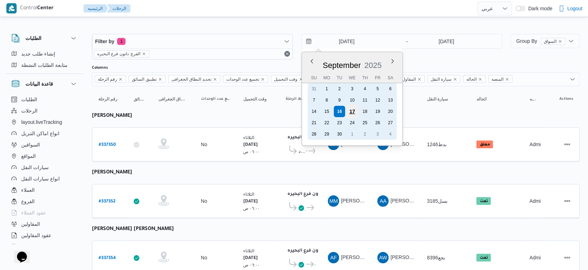
click at [354, 108] on div "17" at bounding box center [352, 111] width 13 height 13
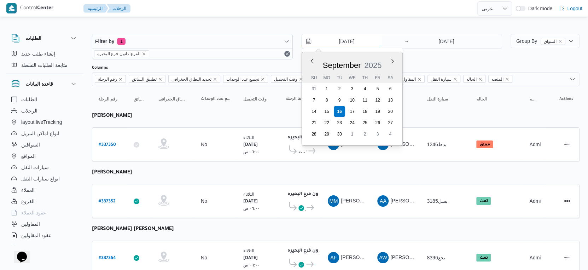
type input "17/9/2025"
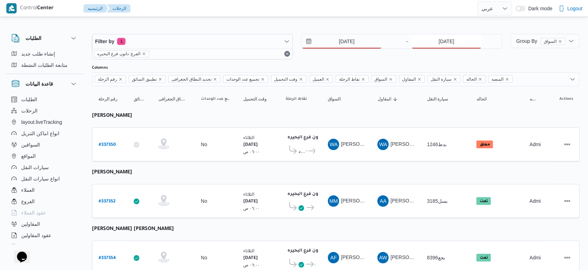
click at [450, 46] on input "[DATE]" at bounding box center [446, 41] width 70 height 14
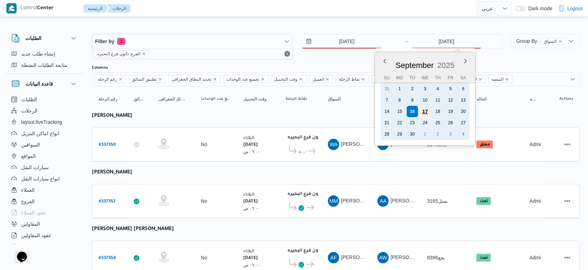
click at [426, 110] on div "17" at bounding box center [424, 111] width 13 height 13
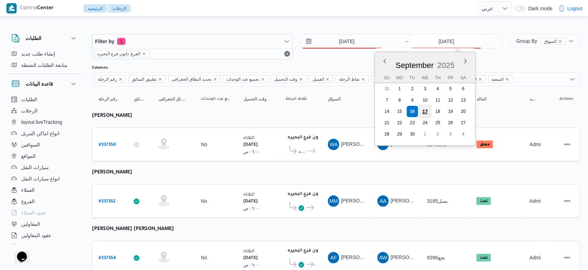
type input "17/9/2025"
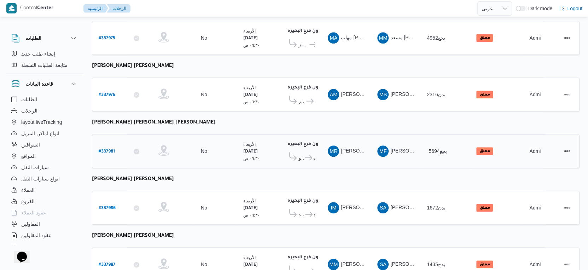
scroll to position [511, 0]
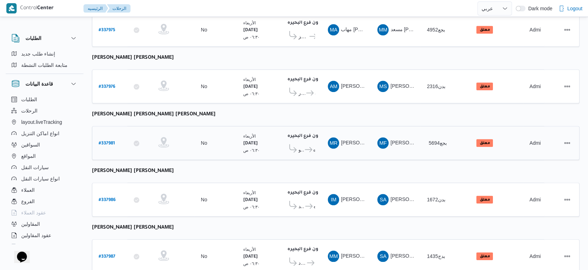
click at [105, 141] on b "# 337981" at bounding box center [107, 143] width 16 height 5
select select "ar"
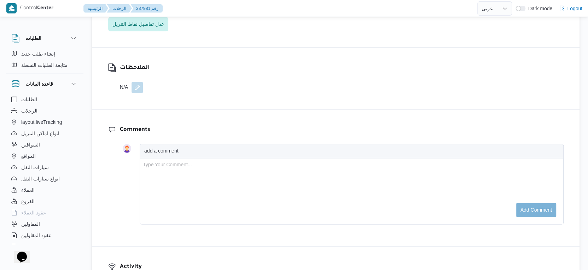
scroll to position [590, 0]
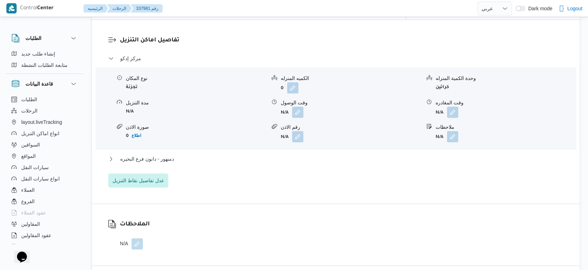
select select "ar"
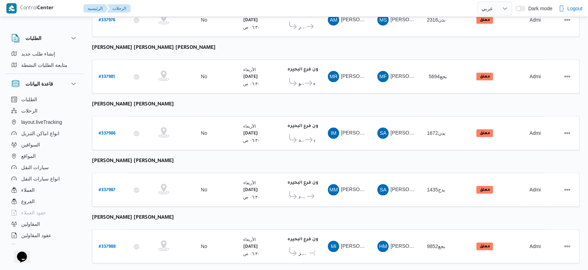
scroll to position [420, 0]
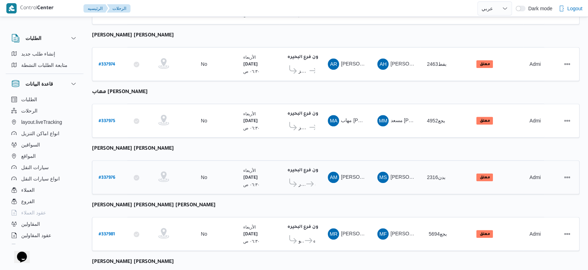
click at [304, 180] on span "قسم كفرالدوار" at bounding box center [302, 184] width 7 height 8
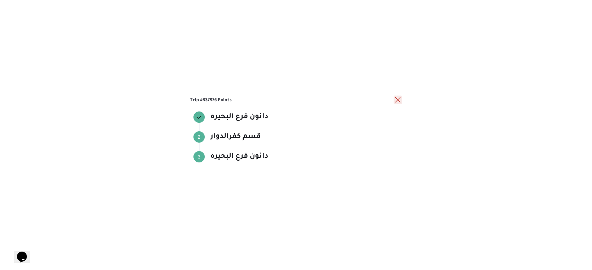
click at [397, 100] on button "close" at bounding box center [398, 100] width 8 height 8
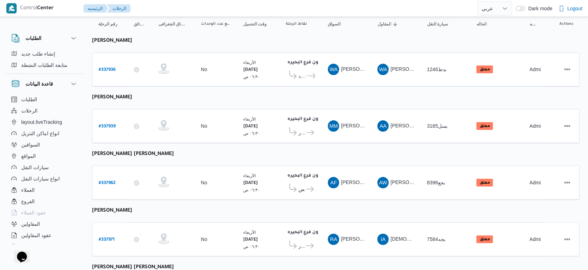
scroll to position [0, 0]
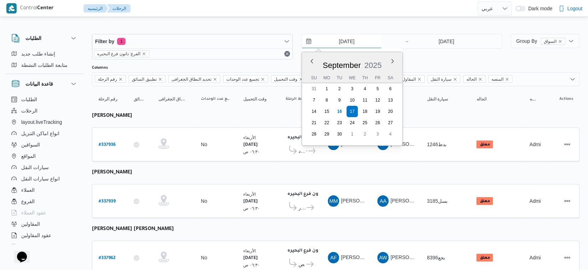
click at [363, 37] on input "17/9/2025" at bounding box center [342, 41] width 80 height 14
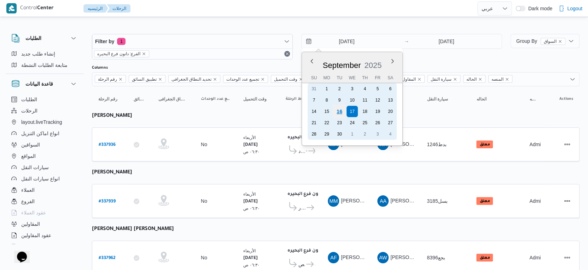
click at [336, 114] on div "16" at bounding box center [339, 111] width 13 height 13
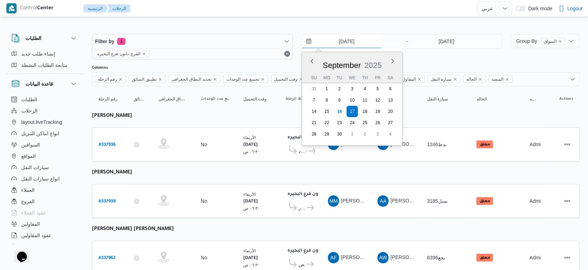
type input "[DATE]"
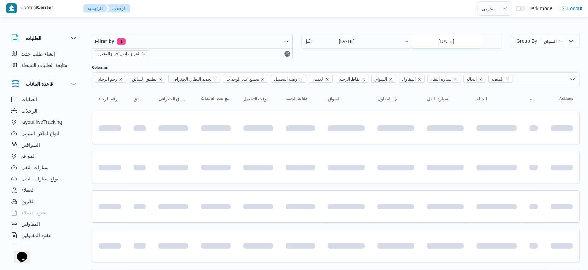
click at [459, 40] on input "17/9/2025" at bounding box center [446, 41] width 70 height 14
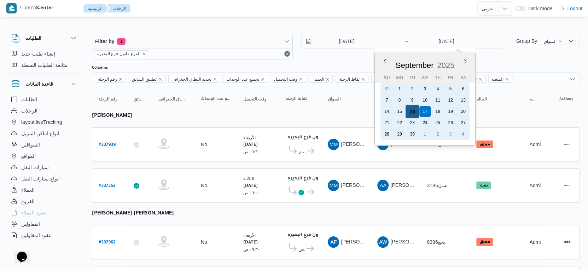
click at [412, 110] on div "16" at bounding box center [412, 111] width 13 height 13
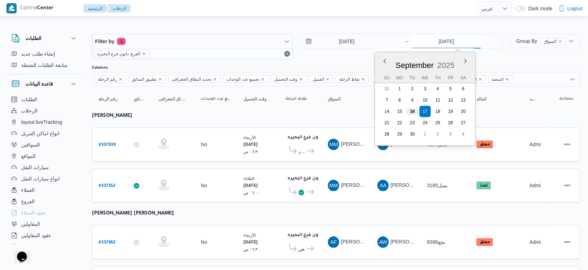
type input "[DATE]"
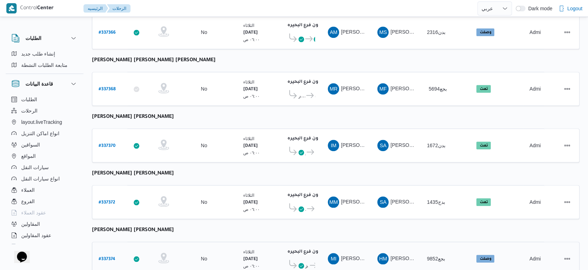
scroll to position [577, 0]
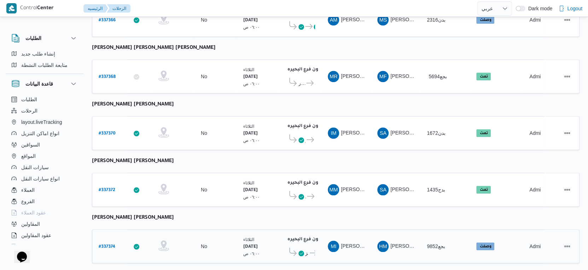
click at [299, 249] on span at bounding box center [302, 253] width 6 height 8
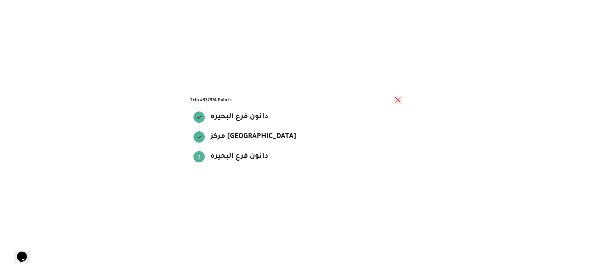
click at [402, 100] on button "close" at bounding box center [398, 100] width 8 height 8
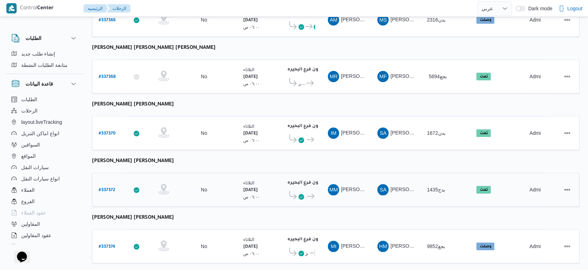
click at [297, 191] on span at bounding box center [292, 196] width 13 height 11
click at [299, 194] on icon at bounding box center [302, 197] width 6 height 6
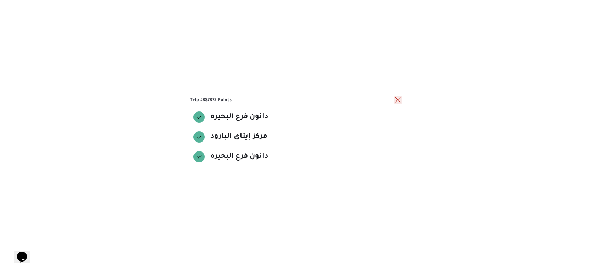
click at [398, 99] on button "close" at bounding box center [398, 100] width 8 height 8
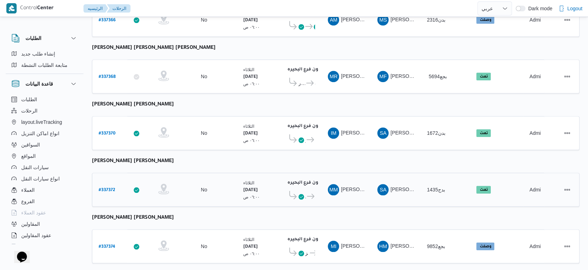
click at [104, 188] on b "# 337372" at bounding box center [107, 190] width 17 height 5
select select "ar"
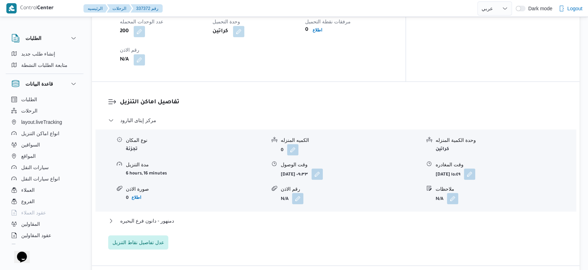
scroll to position [590, 0]
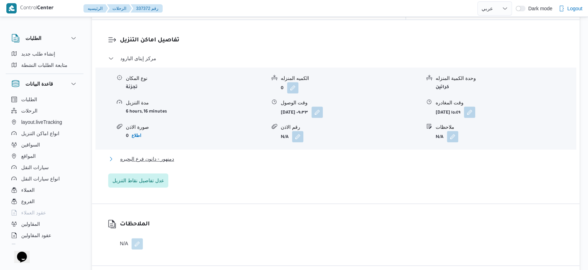
click at [162, 155] on span "دمنهور - دانون فرع البحيره" at bounding box center [147, 159] width 54 height 8
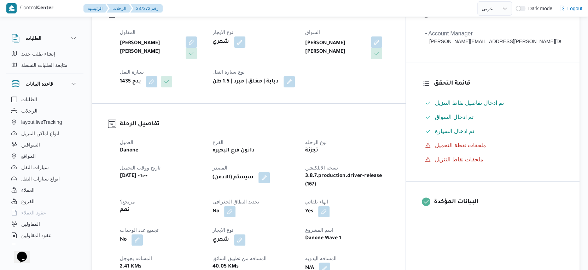
scroll to position [275, 0]
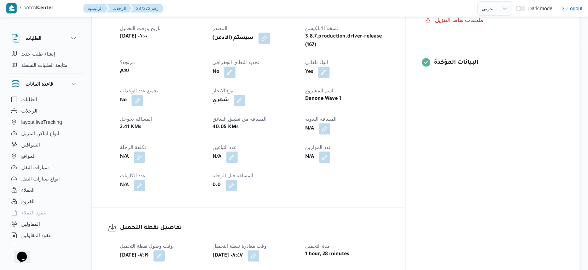
select select "ar"
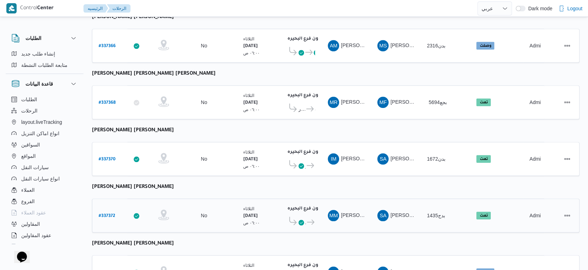
scroll to position [538, 0]
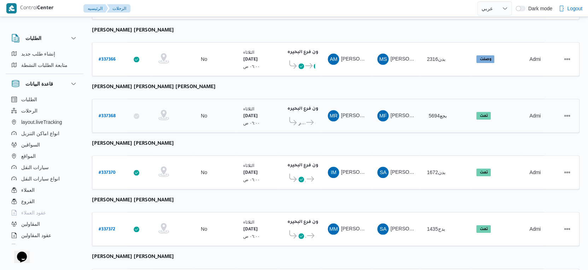
click at [309, 120] on icon at bounding box center [309, 122] width 7 height 5
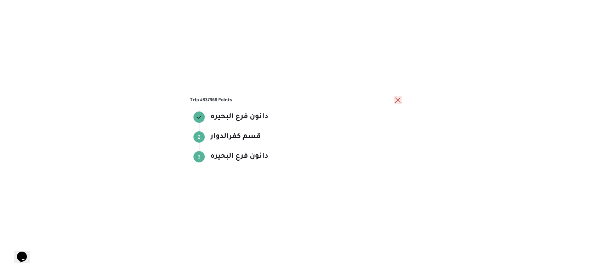
click at [399, 99] on button "close" at bounding box center [398, 100] width 8 height 8
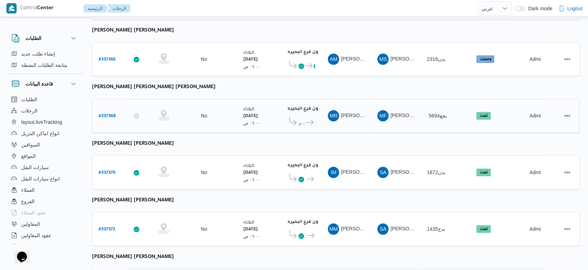
click at [105, 114] on b "# 337368" at bounding box center [107, 116] width 17 height 5
select select "ar"
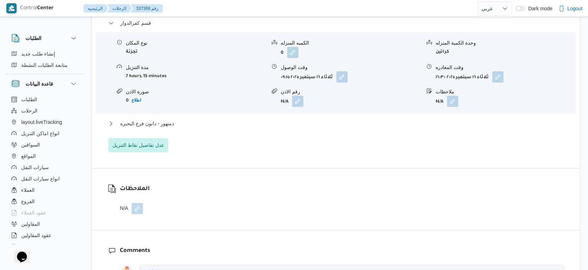
scroll to position [629, 0]
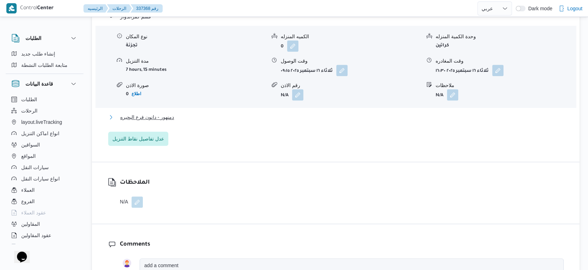
click at [195, 117] on button "دمنهور - دانون فرع البحيره" at bounding box center [336, 117] width 456 height 8
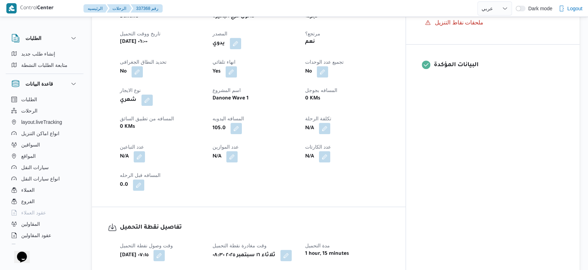
scroll to position [275, 0]
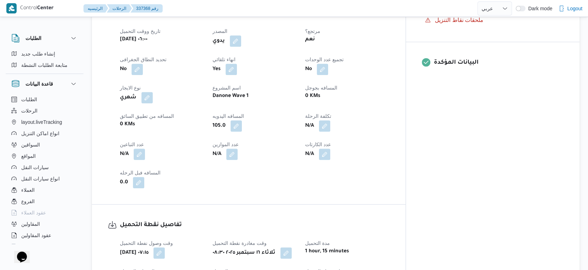
select select "ar"
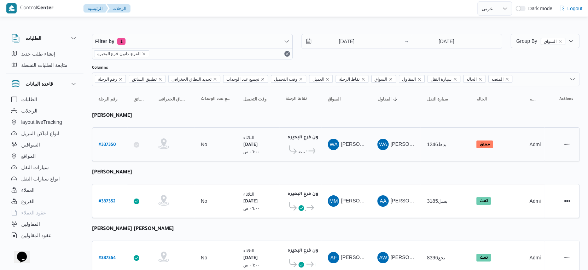
click at [106, 143] on b "# 337350" at bounding box center [107, 145] width 17 height 5
select select "ar"
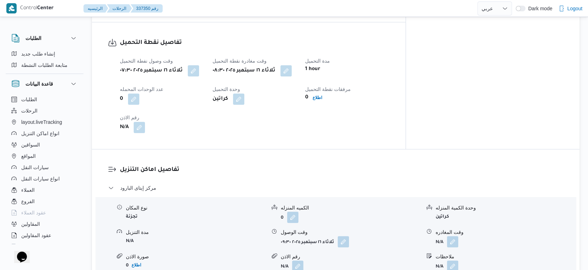
scroll to position [472, 0]
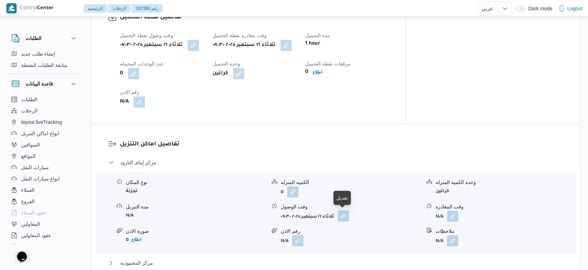
click at [344, 215] on button "button" at bounding box center [343, 215] width 11 height 11
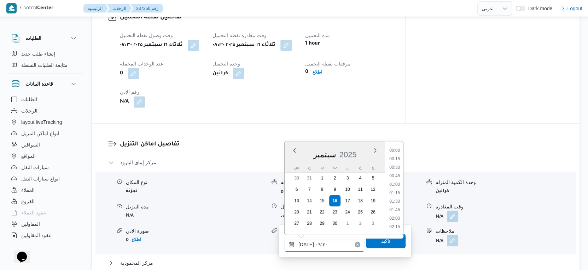
click at [322, 239] on input "١٦/٠٩/٢٠٢٥ ٠٩:٣٠" at bounding box center [324, 244] width 80 height 14
drag, startPoint x: 396, startPoint y: 176, endPoint x: 389, endPoint y: 202, distance: 27.0
click at [396, 176] on li "09:00" at bounding box center [395, 176] width 16 height 7
type input "١٦/٠٩/٢٠٢٥ ٠٩:٠٠"
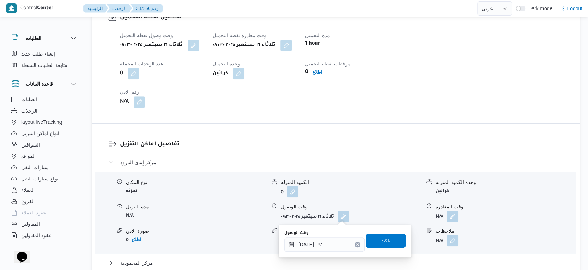
click at [386, 243] on span "تاكيد" at bounding box center [386, 240] width 40 height 14
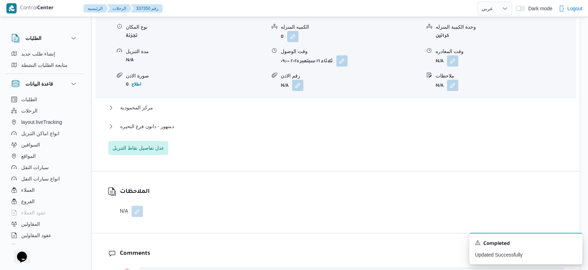
scroll to position [629, 0]
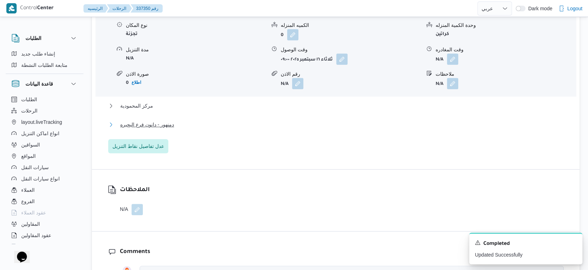
click at [148, 122] on span "دمنهور - دانون فرع البحيره" at bounding box center [147, 124] width 54 height 8
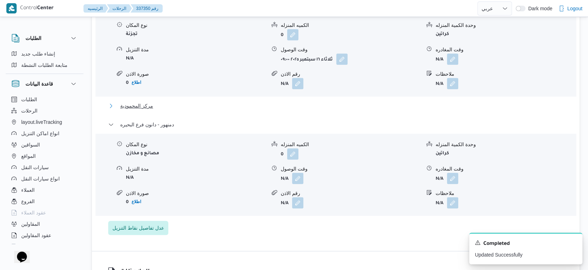
click at [140, 104] on span "مركز المحمودية" at bounding box center [136, 106] width 33 height 8
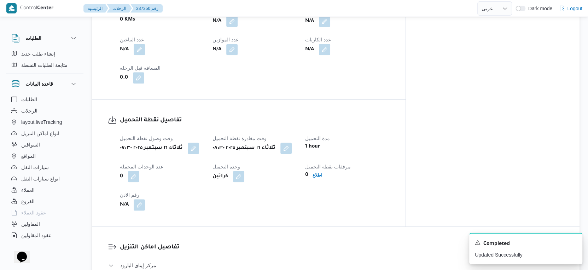
scroll to position [236, 0]
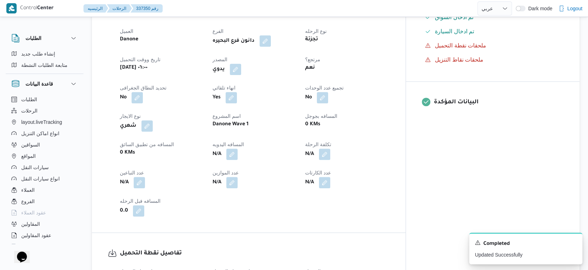
click at [221, 154] on b "N/A" at bounding box center [217, 154] width 9 height 8
click at [238, 155] on button "button" at bounding box center [231, 153] width 11 height 11
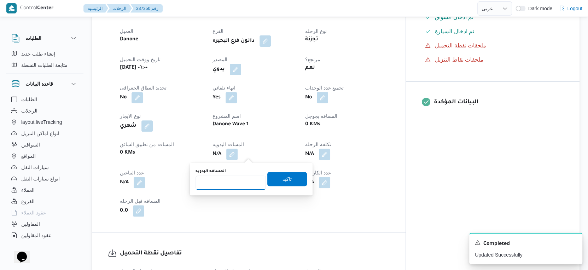
click at [230, 182] on input "المسافه اليدويه" at bounding box center [231, 182] width 70 height 14
type input "110"
click at [283, 180] on span "تاكيد" at bounding box center [287, 178] width 9 height 8
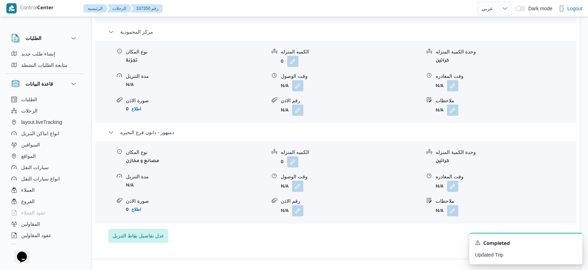
scroll to position [707, 0]
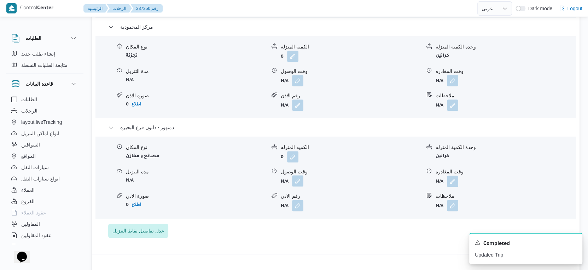
click at [301, 183] on button "button" at bounding box center [297, 180] width 11 height 11
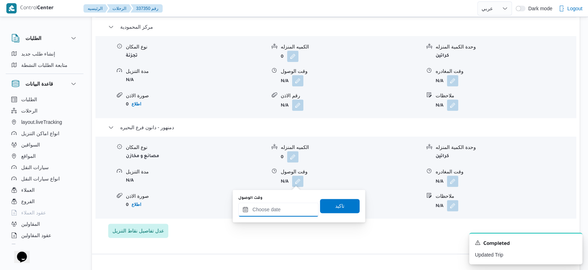
drag, startPoint x: 283, startPoint y: 212, endPoint x: 299, endPoint y: 203, distance: 18.1
click at [283, 213] on input "وقت الوصول" at bounding box center [278, 209] width 80 height 14
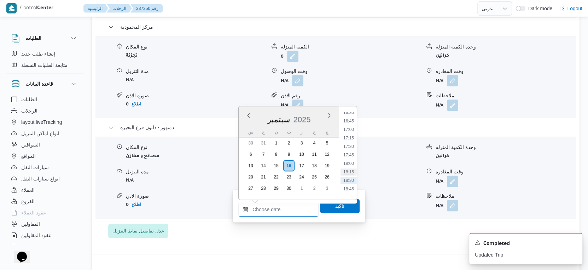
scroll to position [545, 0]
drag, startPoint x: 350, startPoint y: 145, endPoint x: 346, endPoint y: 184, distance: 38.8
click at [350, 145] on li "17:00" at bounding box center [349, 147] width 16 height 7
type input "١٦/٠٩/٢٠٢٥ ١٧:٠٠"
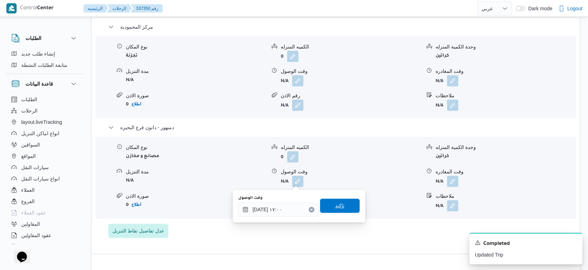
click at [341, 209] on span "تاكيد" at bounding box center [340, 205] width 40 height 14
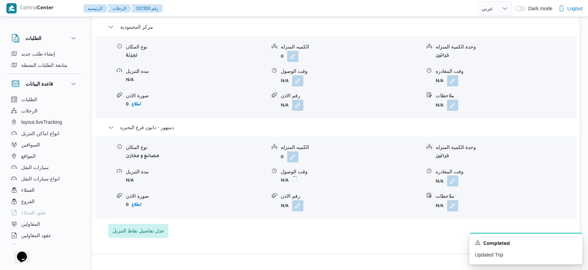
click at [451, 182] on button "button" at bounding box center [452, 180] width 11 height 11
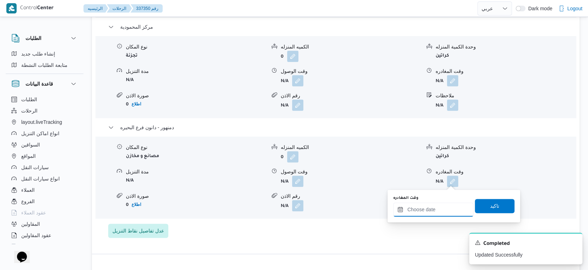
drag, startPoint x: 451, startPoint y: 186, endPoint x: 451, endPoint y: 205, distance: 19.5
click at [447, 206] on input "وقت المغادره" at bounding box center [433, 209] width 80 height 14
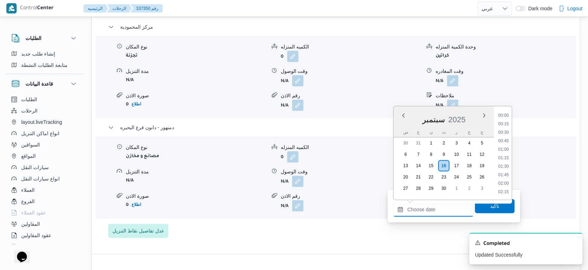
scroll to position [584, 0]
click at [507, 124] on li "17:30" at bounding box center [504, 125] width 16 height 7
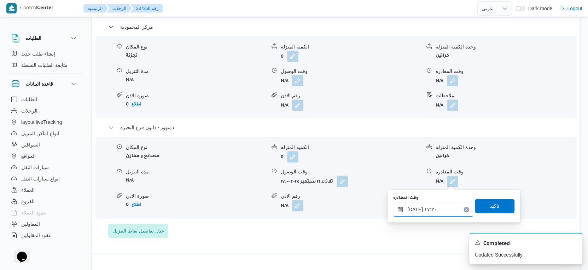
click at [414, 208] on input "١٦/٠٩/٢٠٢٥ ١٧:٣٠" at bounding box center [433, 209] width 80 height 14
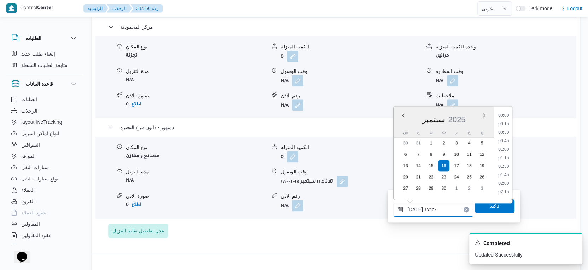
scroll to position [551, 0]
click at [414, 208] on input "١٦/٠٩/٢٠٢٥ ١٧:٣٠" at bounding box center [433, 209] width 80 height 14
type input "١٦/٠٩/٢٠٢٥ ١٧:١٠"
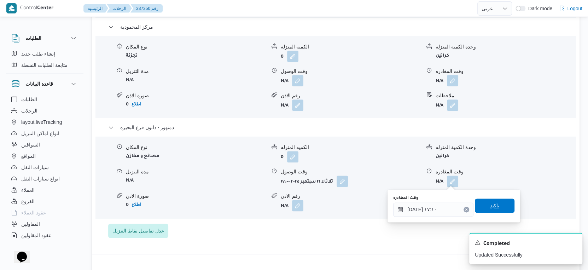
click at [494, 203] on span "تاكيد" at bounding box center [495, 205] width 40 height 14
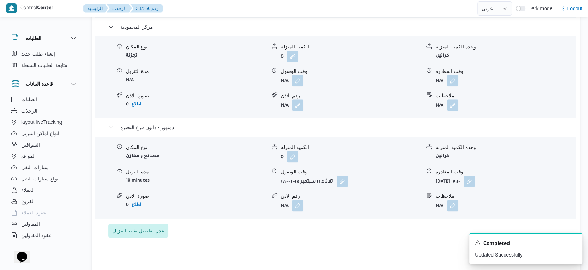
scroll to position [668, 0]
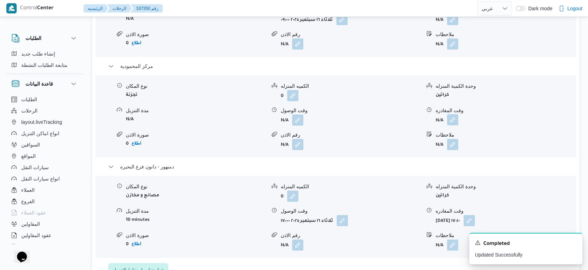
click at [447, 115] on button "button" at bounding box center [452, 119] width 11 height 11
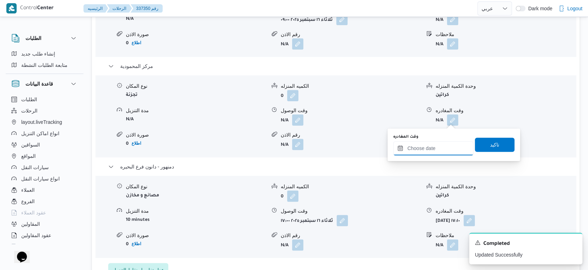
drag, startPoint x: 445, startPoint y: 145, endPoint x: 454, endPoint y: 152, distance: 11.1
click at [445, 145] on input "وقت المغادره" at bounding box center [433, 148] width 80 height 14
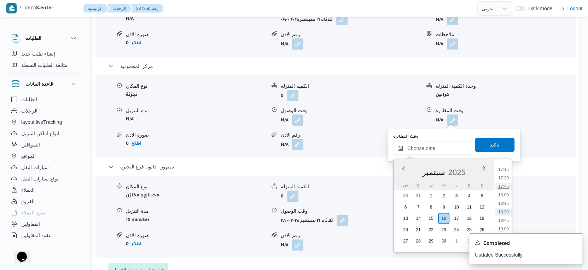
scroll to position [506, 0]
drag, startPoint x: 503, startPoint y: 221, endPoint x: 503, endPoint y: 218, distance: 3.9
click at [503, 221] on li "16:30" at bounding box center [504, 222] width 16 height 7
type input "١٦/٠٩/٢٠٢٥ ١٦:٣٠"
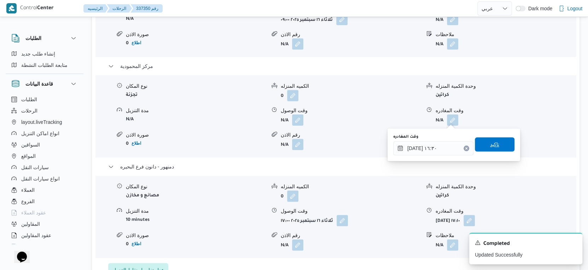
click at [496, 142] on span "تاكيد" at bounding box center [495, 144] width 40 height 14
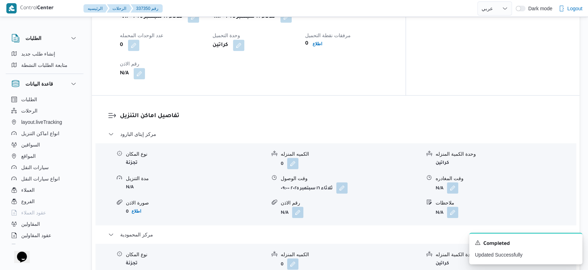
scroll to position [590, 0]
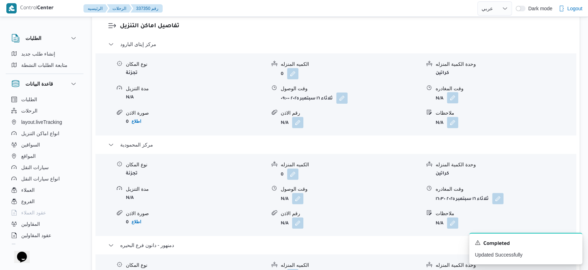
click at [451, 102] on button "button" at bounding box center [452, 97] width 11 height 11
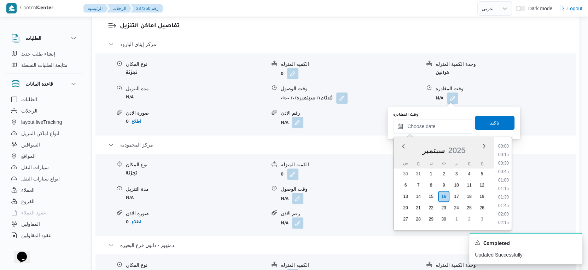
click at [439, 121] on input "وقت المغادره" at bounding box center [433, 126] width 80 height 14
click at [506, 152] on li "14:00" at bounding box center [504, 154] width 16 height 7
type input "١٦/٠٩/٢٠٢٥ ١٤:٠٠"
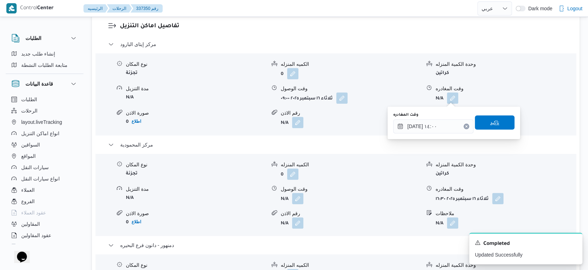
click at [502, 125] on span "تاكيد" at bounding box center [495, 122] width 40 height 14
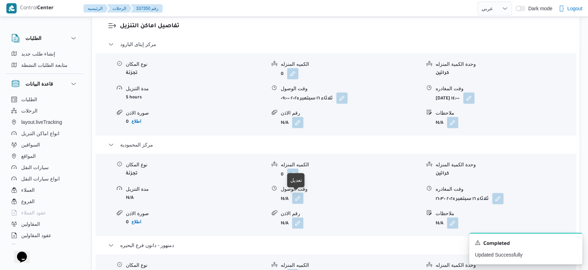
click at [299, 196] on button "button" at bounding box center [297, 197] width 11 height 11
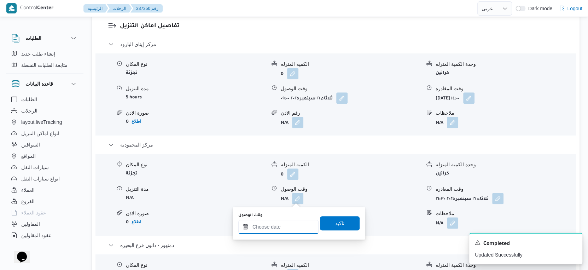
click at [285, 227] on input "وقت الوصول" at bounding box center [278, 227] width 80 height 14
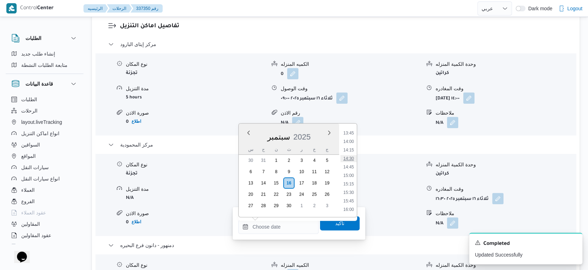
click at [352, 157] on li "14:30" at bounding box center [349, 158] width 16 height 7
type input "١٦/٠٩/٢٠٢٥ ١٤:٣٠"
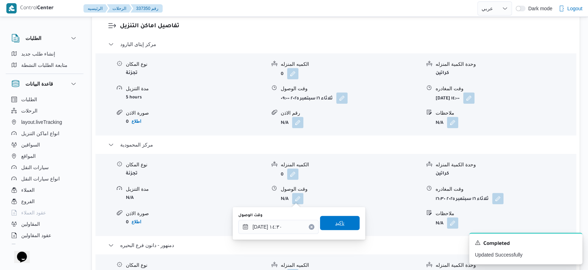
click at [342, 220] on span "تاكيد" at bounding box center [340, 223] width 40 height 14
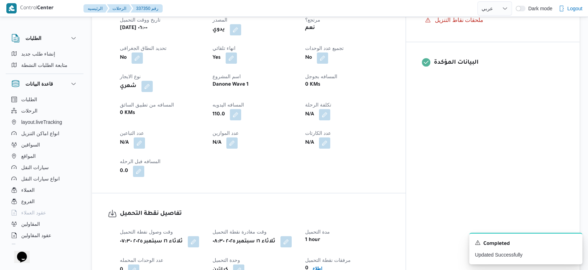
scroll to position [0, 0]
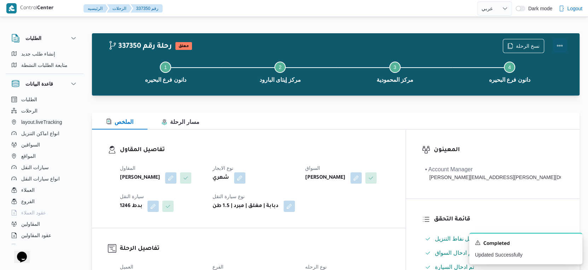
click at [557, 44] on button "Actions" at bounding box center [560, 46] width 14 height 14
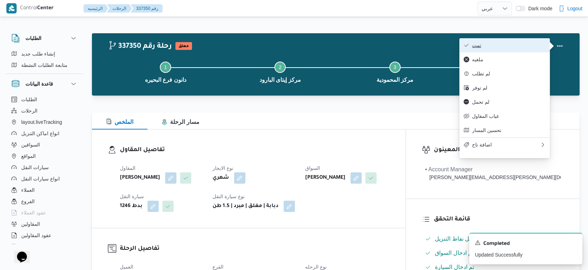
click at [504, 44] on span "تمت" at bounding box center [509, 45] width 74 height 6
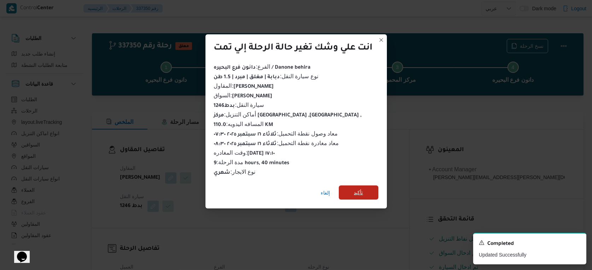
drag, startPoint x: 367, startPoint y: 181, endPoint x: 362, endPoint y: 194, distance: 13.5
click at [366, 187] on div "إلغاء تأكيد" at bounding box center [296, 194] width 181 height 28
click at [362, 194] on span "تأكيد" at bounding box center [359, 192] width 40 height 14
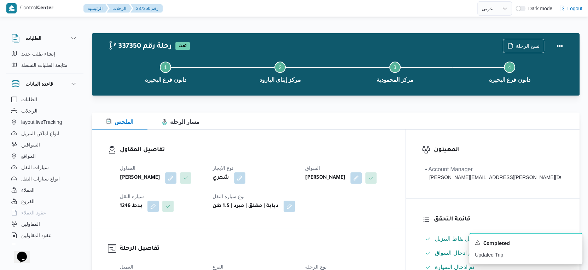
select select "ar"
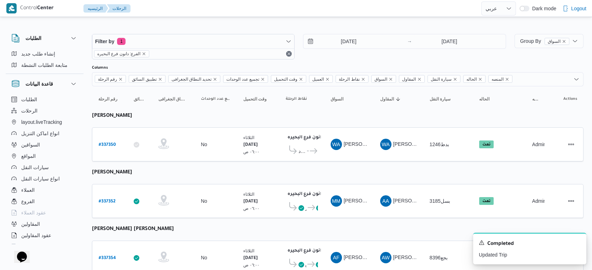
select select "ar"
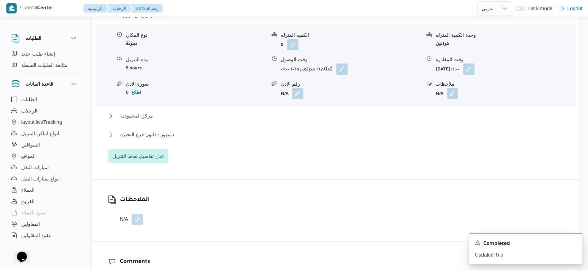
scroll to position [629, 0]
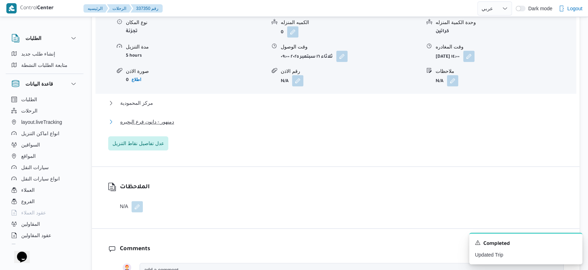
click at [151, 122] on span "دمنهور - دانون فرع البحيره" at bounding box center [147, 121] width 54 height 8
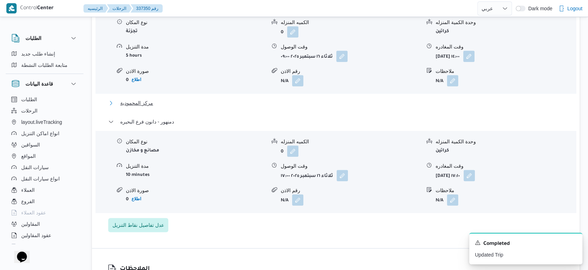
click at [140, 104] on span "مركز المحمودية" at bounding box center [136, 103] width 33 height 8
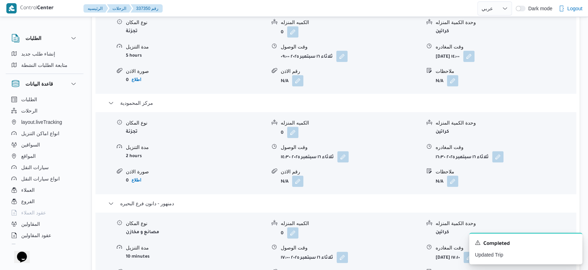
scroll to position [707, 0]
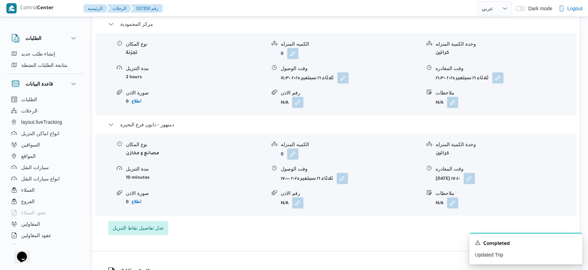
select select "ar"
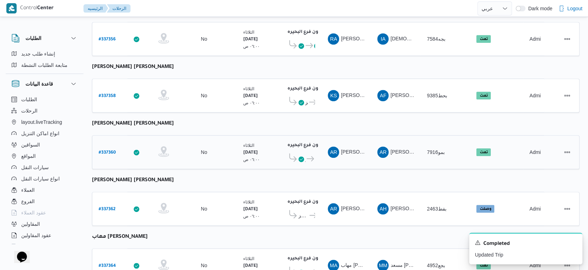
click at [108, 150] on b "# 337360" at bounding box center [107, 152] width 17 height 5
select select "ar"
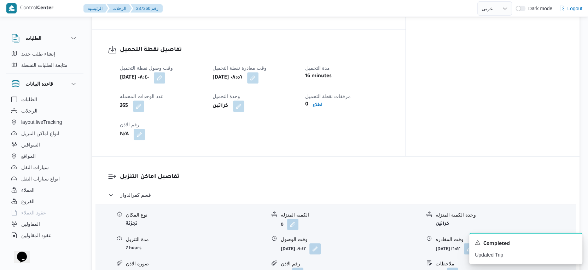
scroll to position [472, 0]
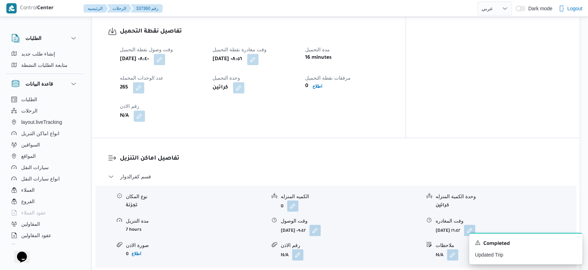
drag, startPoint x: 196, startPoint y: 52, endPoint x: 188, endPoint y: 62, distance: 13.1
click at [165, 55] on button "button" at bounding box center [159, 59] width 11 height 11
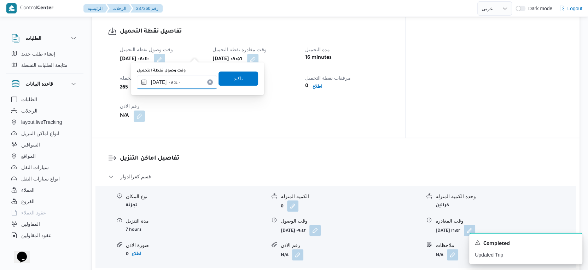
click at [173, 80] on input "١٦/٠٩/٢٠٢٥ ٠٨:٤٠" at bounding box center [177, 82] width 80 height 14
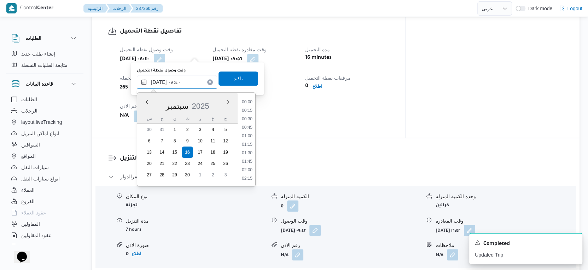
scroll to position [245, 0]
click at [248, 111] on li "07:30" at bounding box center [247, 111] width 16 height 7
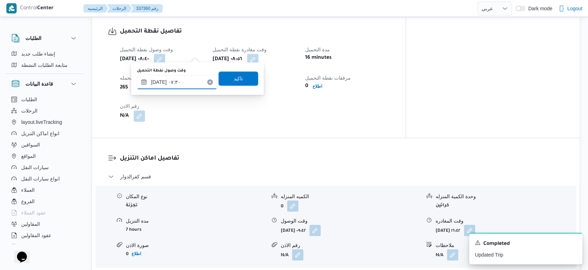
click at [159, 81] on input "١٦/٠٩/٢٠٢٥ ٠٧:٣٠" at bounding box center [177, 82] width 80 height 14
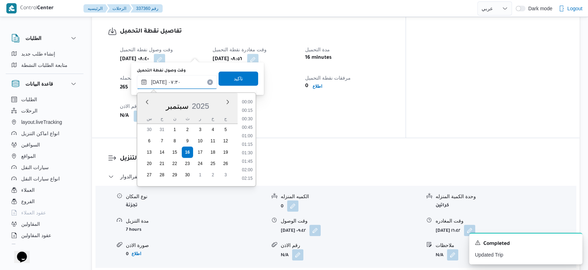
scroll to position [211, 0]
type input "١٦/٠٩/٢٠٢٥ ٠٧:٢٠"
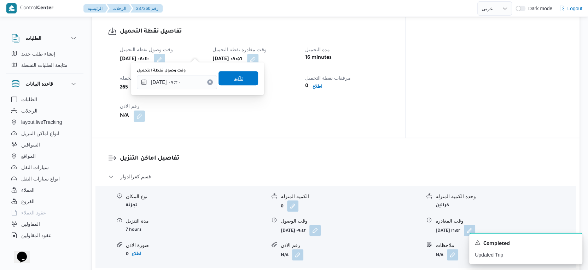
click at [237, 81] on span "تاكيد" at bounding box center [238, 78] width 9 height 8
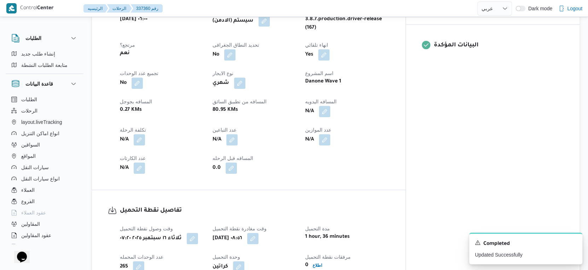
scroll to position [275, 0]
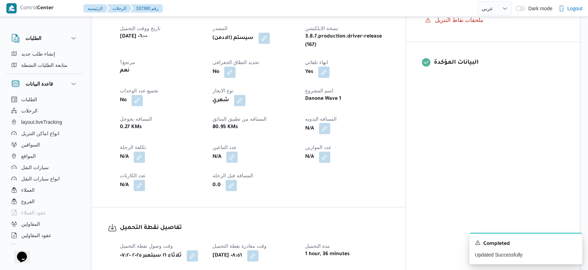
click at [330, 124] on button "button" at bounding box center [324, 128] width 11 height 11
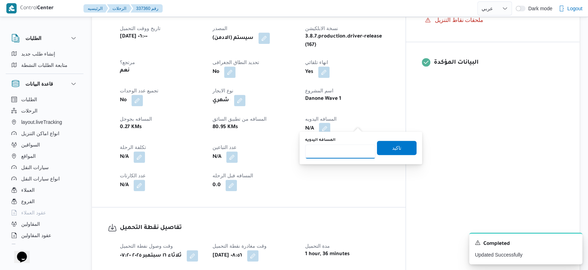
click at [341, 151] on input "المسافه اليدويه" at bounding box center [340, 151] width 70 height 14
type input "102"
click at [400, 143] on span "تاكيد" at bounding box center [397, 147] width 40 height 14
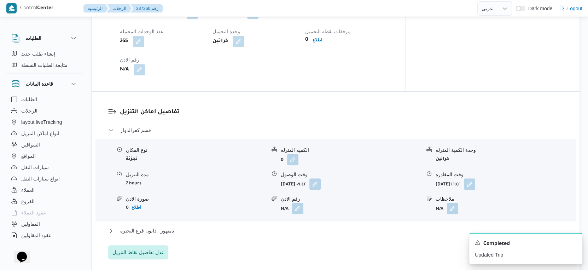
scroll to position [590, 0]
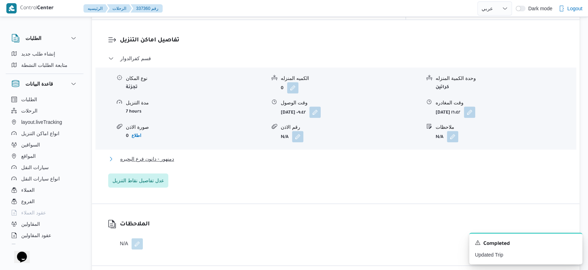
click at [192, 155] on button "دمنهور - دانون فرع البحيره" at bounding box center [336, 159] width 456 height 8
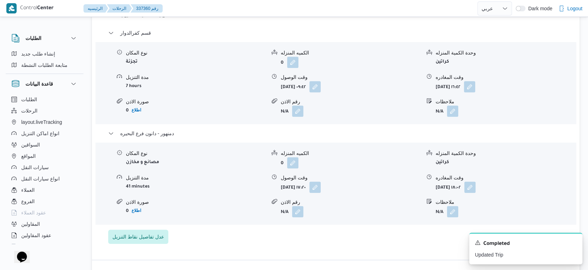
scroll to position [629, 0]
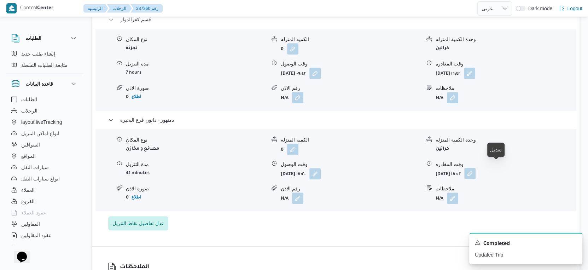
click at [476, 169] on button "button" at bounding box center [469, 173] width 11 height 11
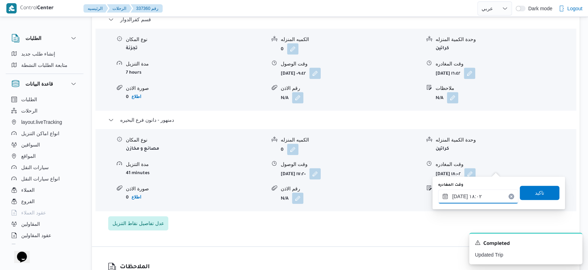
click at [479, 191] on input "١٦/٠٩/٢٠٢٥ ١٨:٠٢" at bounding box center [478, 196] width 80 height 14
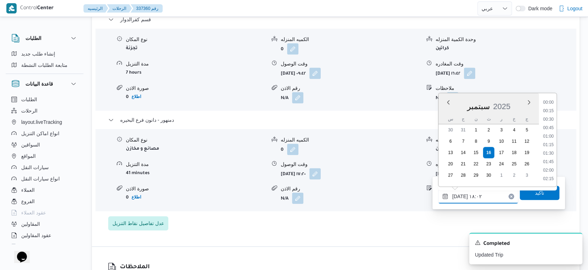
scroll to position [567, 0]
click at [551, 129] on li "17:30" at bounding box center [549, 129] width 16 height 7
type input "١٦/٠٩/٢٠٢٥ ١٧:٣٠"
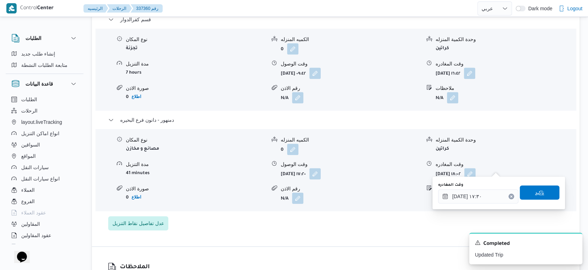
click at [545, 187] on span "تاكيد" at bounding box center [540, 192] width 40 height 14
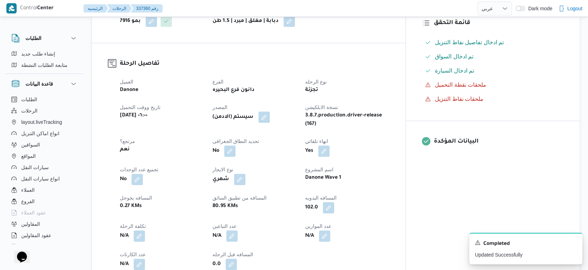
scroll to position [196, 0]
select select "ar"
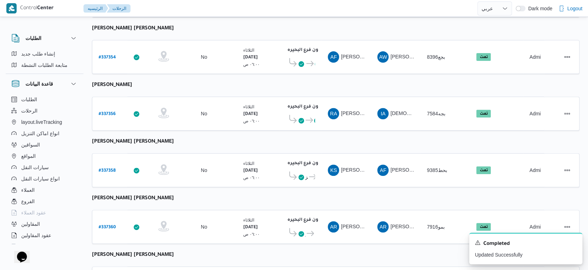
scroll to position [198, 0]
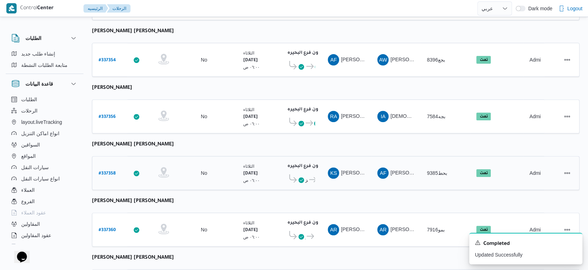
click at [110, 171] on b "# 337358" at bounding box center [107, 173] width 17 height 5
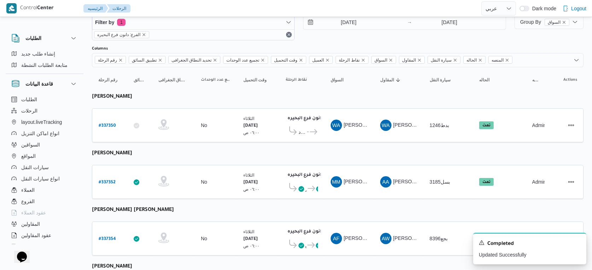
select select "ar"
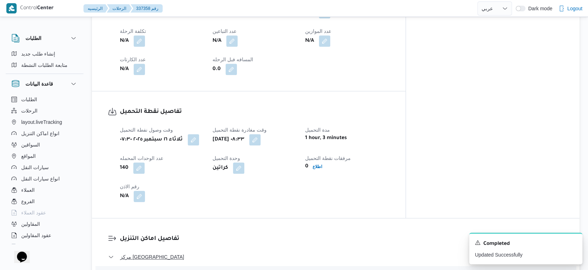
scroll to position [316, 0]
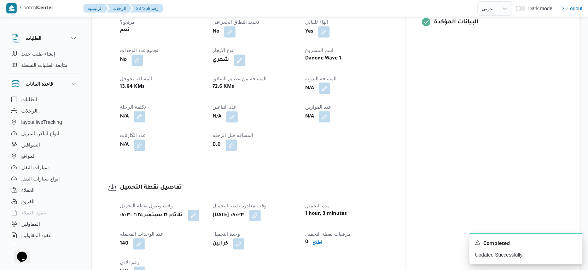
click at [330, 83] on button "button" at bounding box center [324, 87] width 11 height 11
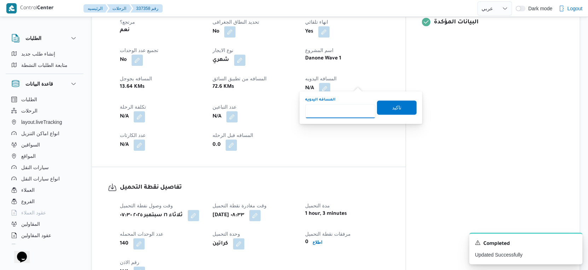
click at [342, 112] on input "المسافه اليدويه" at bounding box center [340, 111] width 70 height 14
type input "72"
click at [402, 108] on span "تاكيد" at bounding box center [397, 107] width 40 height 14
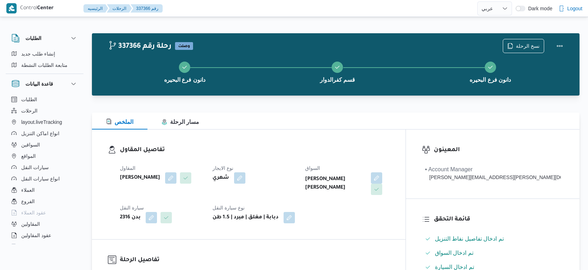
select select "ar"
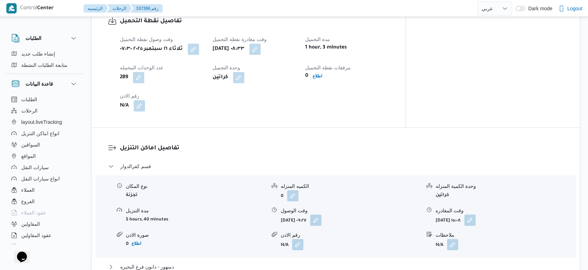
scroll to position [550, 0]
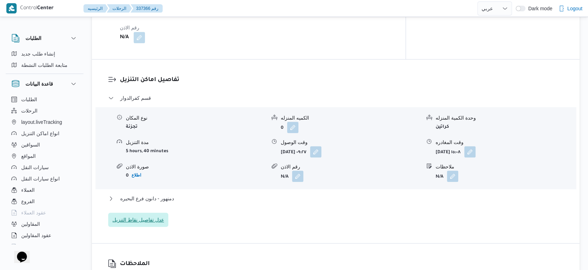
click at [152, 215] on span "عدل تفاصيل نقاط التنزيل" at bounding box center [138, 219] width 52 height 8
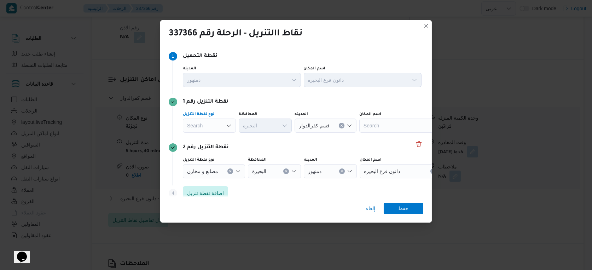
click at [218, 126] on div "Search" at bounding box center [209, 126] width 53 height 14
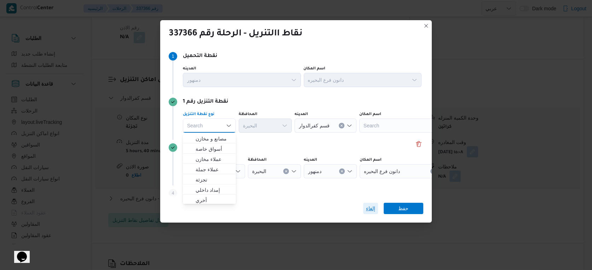
click at [366, 208] on span "إلغاء" at bounding box center [370, 208] width 9 height 8
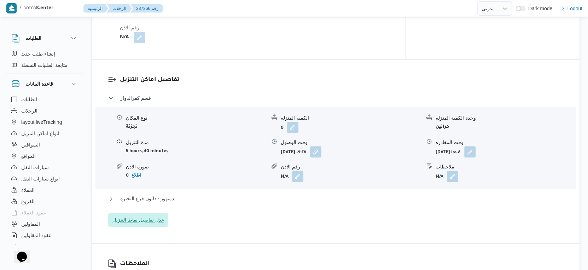
click at [149, 215] on span "عدل تفاصيل نقاط التنزيل" at bounding box center [138, 219] width 52 height 8
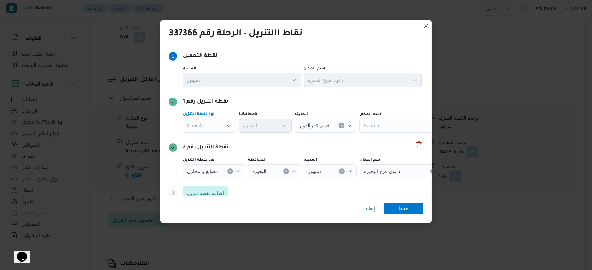
click at [216, 127] on div "Search" at bounding box center [209, 126] width 53 height 14
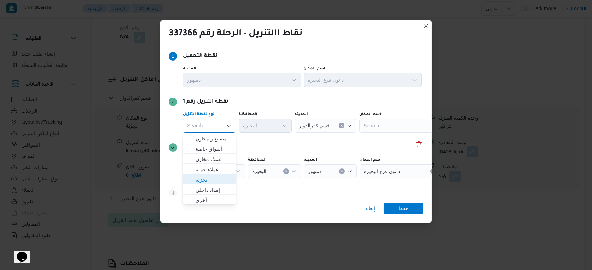
click at [213, 177] on span "تجزئة" at bounding box center [214, 179] width 36 height 8
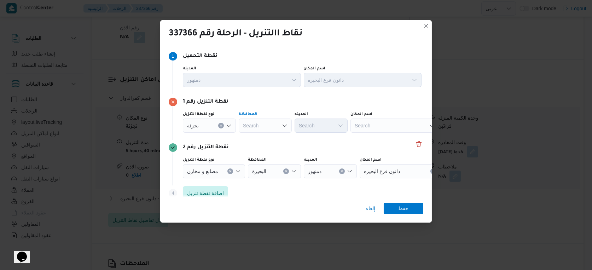
click at [262, 127] on div "Search" at bounding box center [265, 126] width 53 height 14
type input "البحير"
click at [264, 126] on div "البحير البحير Combo box. Selected. البحير. Selected. Combo box input. Search. T…" at bounding box center [265, 126] width 53 height 14
click at [266, 138] on span "البحير ة" at bounding box center [270, 138] width 36 height 8
click at [320, 128] on div "Search" at bounding box center [321, 126] width 53 height 14
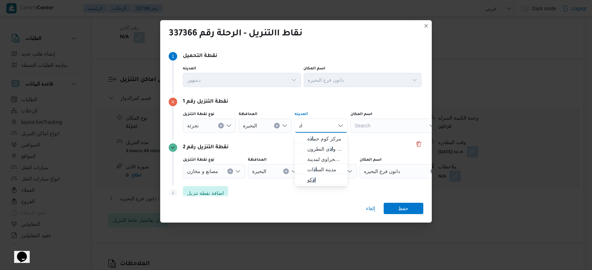
type input "ا"
type input "مركز"
click at [322, 151] on mark "مركز" at bounding box center [321, 149] width 11 height 6
click at [401, 211] on span "حفظ" at bounding box center [404, 207] width 10 height 11
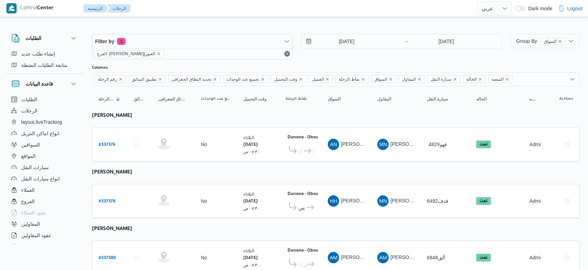
select select "ar"
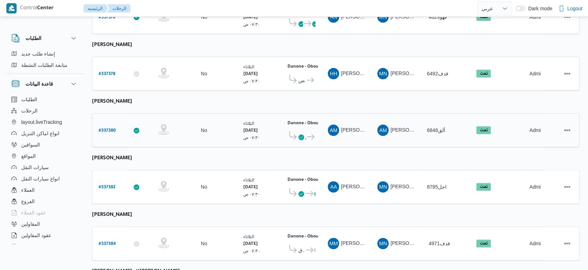
click at [108, 128] on b "# 337380" at bounding box center [107, 130] width 17 height 5
select select "ar"
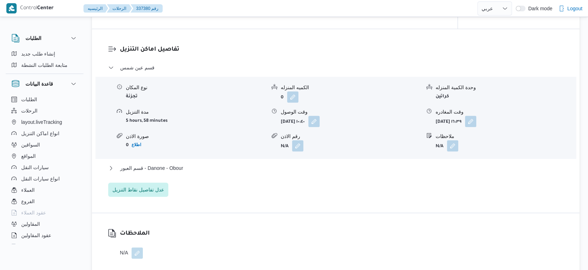
scroll to position [638, 0]
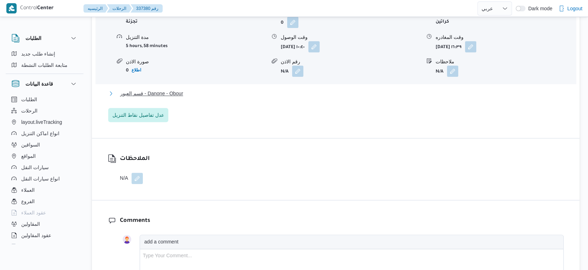
click at [161, 91] on span "قسم العبور - Danone - Obour" at bounding box center [151, 93] width 63 height 8
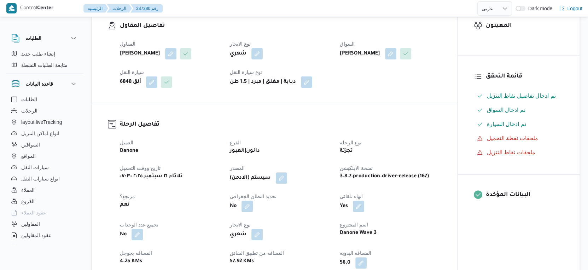
scroll to position [236, 0]
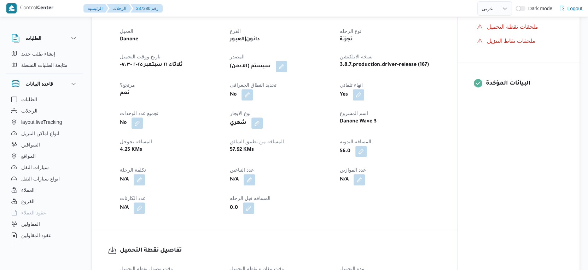
select select "ar"
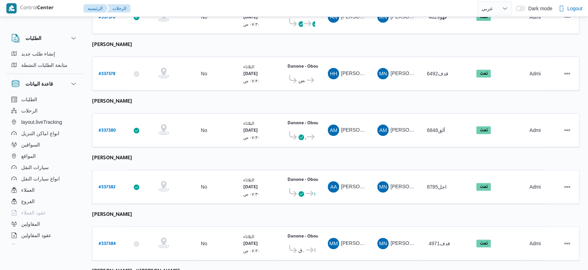
scroll to position [141, 0]
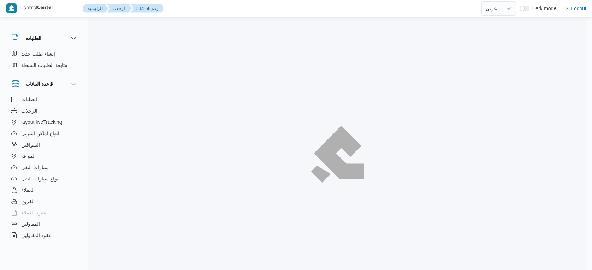
select select "ar"
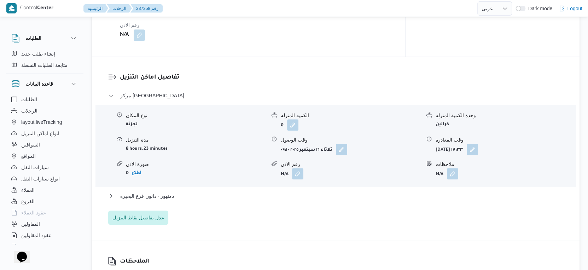
scroll to position [648, 0]
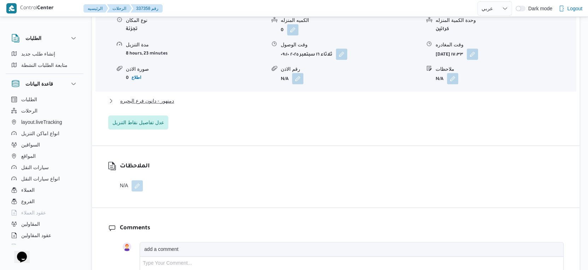
click at [174, 92] on div "مركز دمنهور نوع المكان تجزئة الكميه المنزله 0 وحدة الكمية المنزله كراتين مدة ال…" at bounding box center [336, 62] width 456 height 133
click at [174, 97] on button "دمنهور - دانون فرع البحيره" at bounding box center [336, 101] width 456 height 8
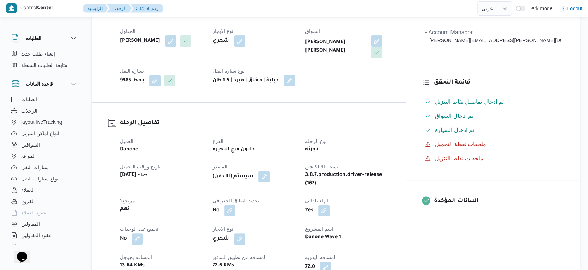
scroll to position [275, 0]
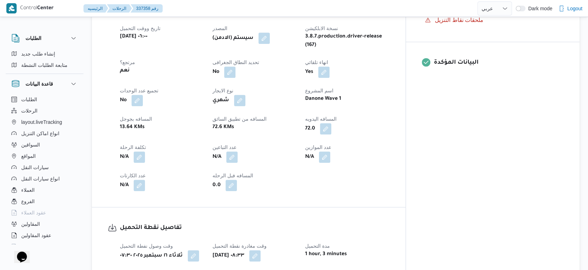
select select "ar"
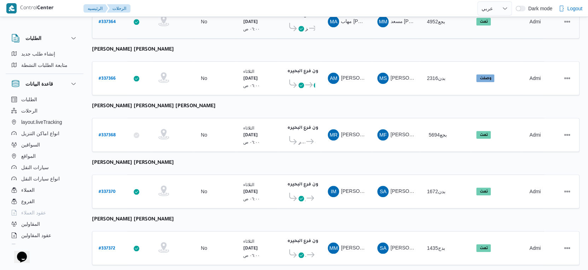
scroll to position [577, 0]
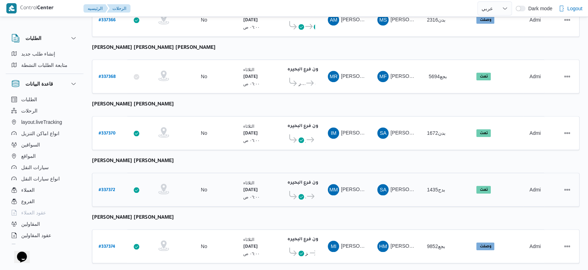
click at [108, 188] on b "# 337372" at bounding box center [107, 190] width 17 height 5
select select "ar"
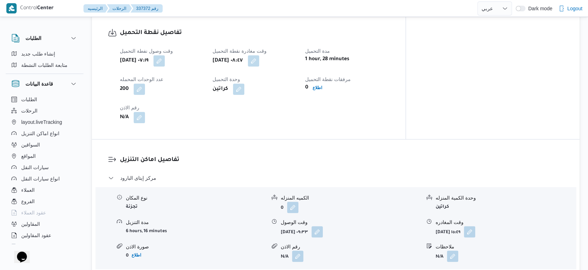
scroll to position [472, 0]
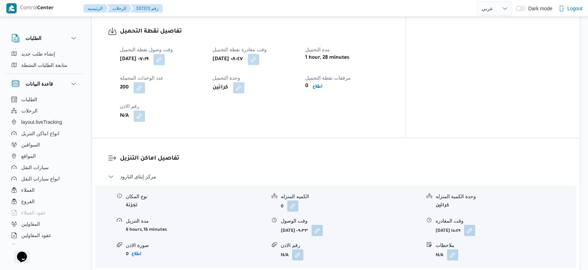
select select "ar"
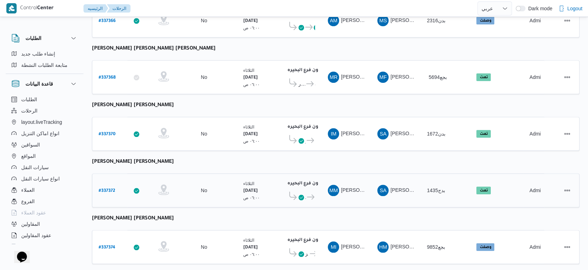
scroll to position [577, 0]
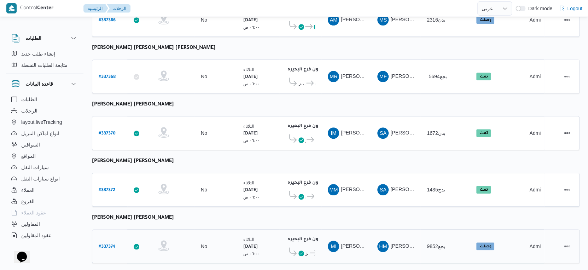
click at [112, 244] on b "# 337374" at bounding box center [107, 246] width 17 height 5
select select "ar"
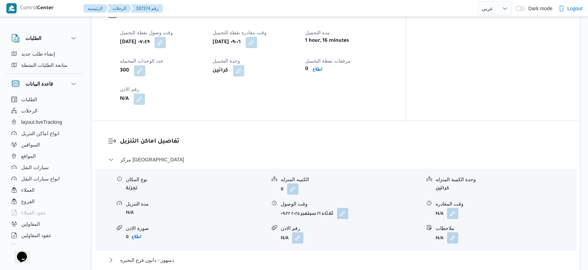
scroll to position [472, 0]
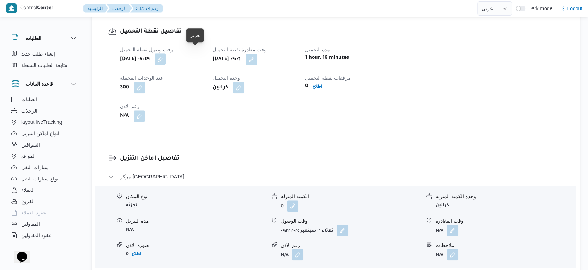
click at [166, 53] on button "button" at bounding box center [160, 58] width 11 height 11
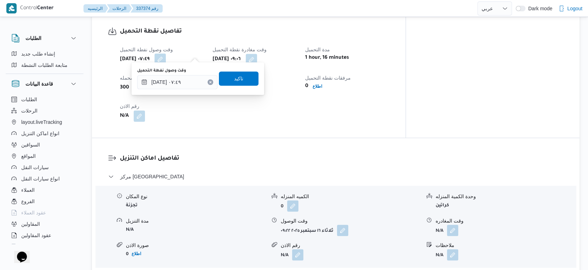
click at [186, 72] on div "وقت وصول نفطة التحميل" at bounding box center [177, 71] width 80 height 6
click at [186, 82] on input "١٦/٠٩/٢٠٢٥ ٠٧:٤٩" at bounding box center [177, 82] width 80 height 14
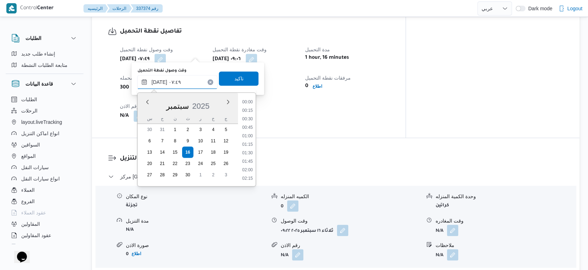
scroll to position [220, 0]
click at [249, 136] on li "07:30" at bounding box center [247, 136] width 16 height 7
type input "١٦/٠٩/٢٠٢٥ ٠٧:٣٠"
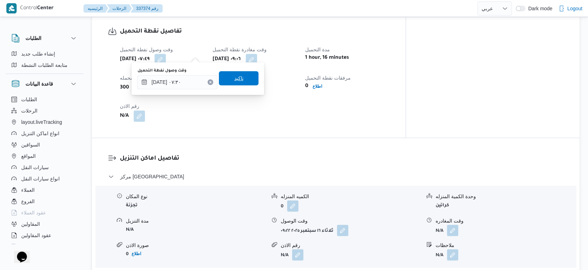
click at [234, 79] on span "تاكيد" at bounding box center [238, 78] width 9 height 8
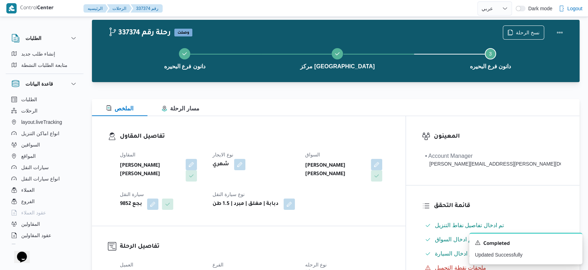
scroll to position [0, 0]
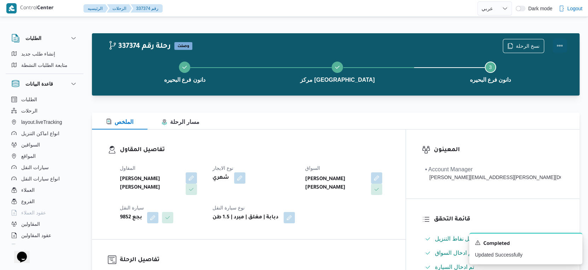
click at [562, 45] on button "Actions" at bounding box center [560, 46] width 14 height 14
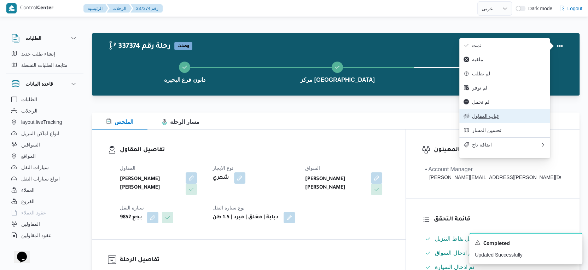
click at [493, 119] on span "غياب المقاول" at bounding box center [509, 116] width 74 height 6
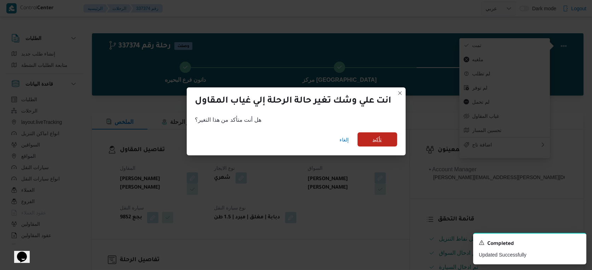
click at [386, 140] on span "تأكيد" at bounding box center [378, 139] width 40 height 14
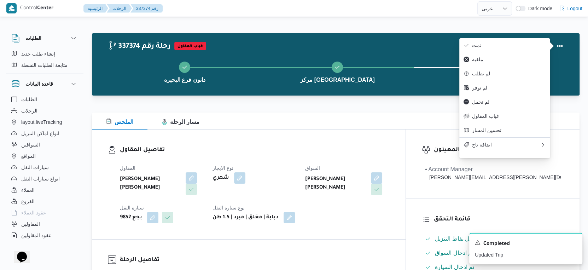
click at [332, 169] on div "المقاول حامد محمد حامد الشرقاوي نوع الايجار شهري السواق مصطفي اسماعيل عبدالغني …" at bounding box center [255, 194] width 278 height 68
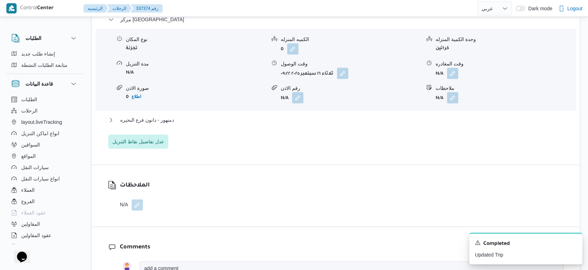
scroll to position [707, 0]
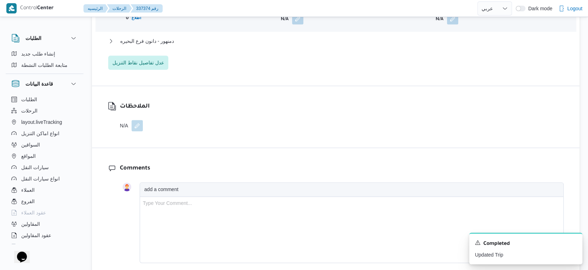
click at [140, 120] on button "button" at bounding box center [137, 125] width 11 height 11
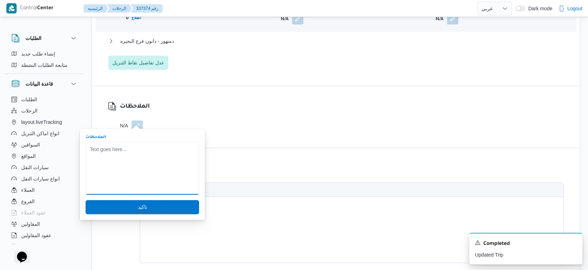
click at [127, 149] on textarea "الملاحظات" at bounding box center [143, 167] width 114 height 53
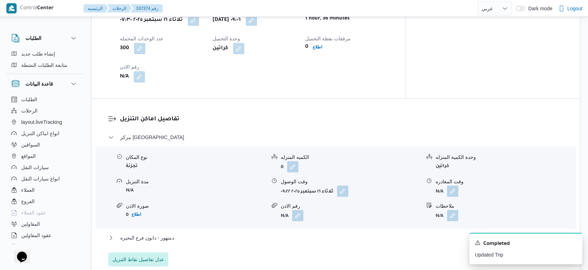
scroll to position [472, 0]
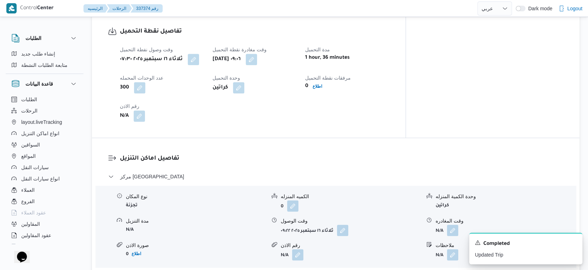
type textarea "العربيه عملت حادثه من 9 الصبح"
click at [285, 120] on div "تفاصيل نقطة التحميل وقت وصول نفطة التحميل ثلاثاء ١٦ سبتمبر ٢٠٢٥ ٠٧:٣٠ وقت مغادر…" at bounding box center [249, 74] width 314 height 127
click at [257, 53] on button "button" at bounding box center [251, 58] width 11 height 11
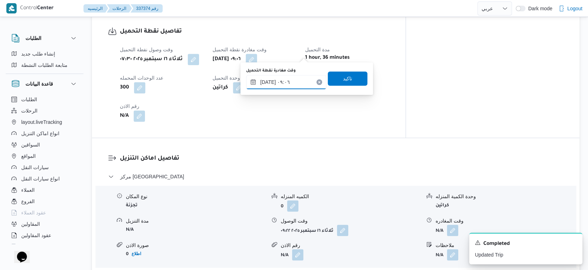
click at [294, 83] on input "١٦/٠٩/٢٠٢٥ ٠٩:٠٦" at bounding box center [286, 82] width 80 height 14
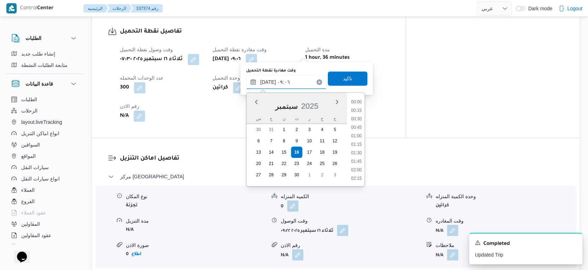
scroll to position [262, 0]
click at [359, 120] on li "08:15" at bounding box center [356, 119] width 16 height 7
type input "١٦/٠٩/٢٠٢٥ ٠٨:١٥"
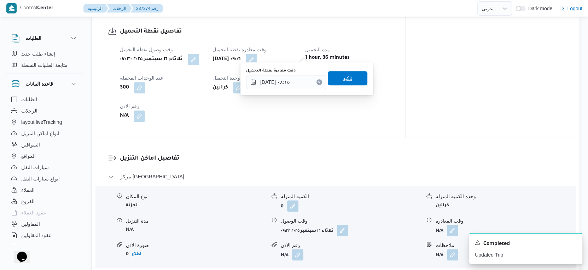
click at [343, 82] on span "تاكيد" at bounding box center [347, 78] width 9 height 8
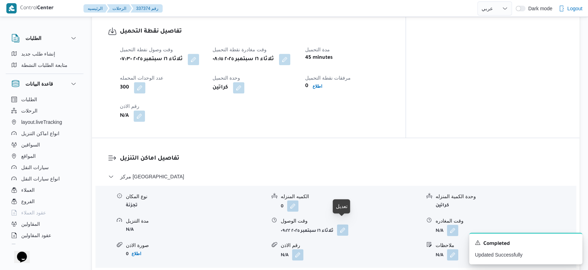
click at [340, 227] on button "button" at bounding box center [342, 229] width 11 height 11
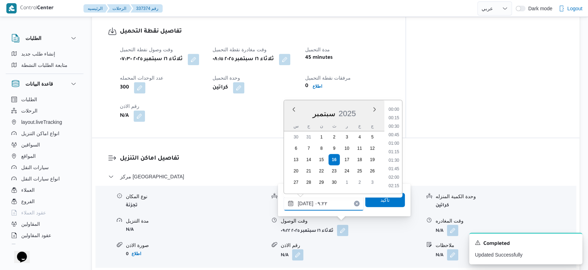
click at [328, 207] on input "١٦/٠٩/٢٠٢٥ ٠٩:٢٢" at bounding box center [324, 203] width 80 height 14
click at [396, 134] on li "08:45" at bounding box center [394, 135] width 16 height 7
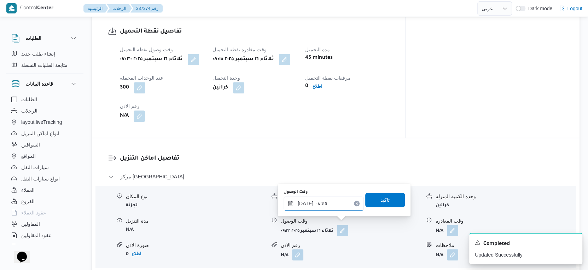
click at [331, 203] on input "١٦/٠٩/٢٠٢٥ ٠٨:٤٥" at bounding box center [324, 203] width 80 height 14
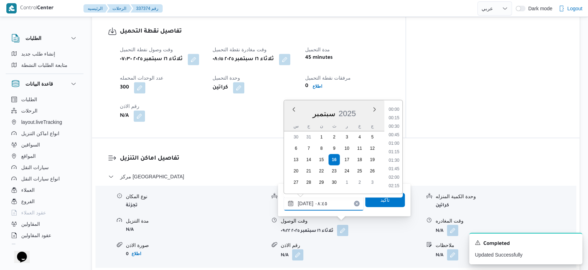
scroll to position [254, 0]
click at [398, 143] on li "08:30" at bounding box center [394, 143] width 16 height 7
type input "١٦/٠٩/٢٠٢٥ ٠٨:٣٠"
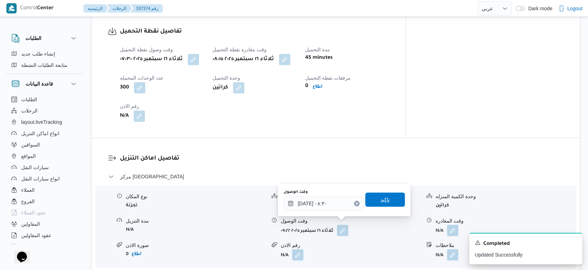
click at [394, 198] on span "تاكيد" at bounding box center [385, 199] width 40 height 14
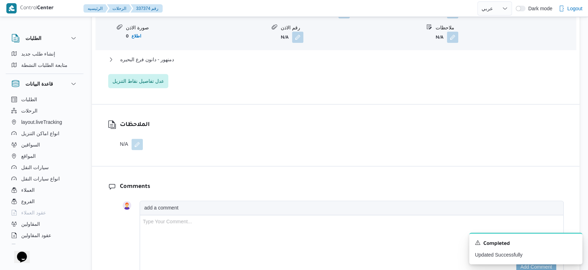
scroll to position [707, 0]
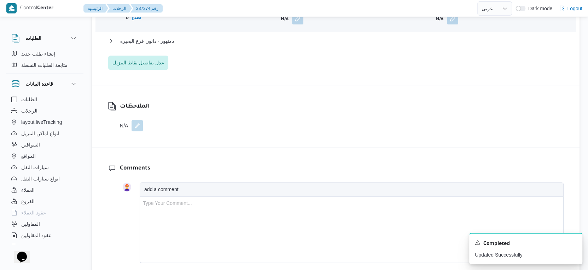
click at [137, 121] on button "button" at bounding box center [137, 125] width 11 height 11
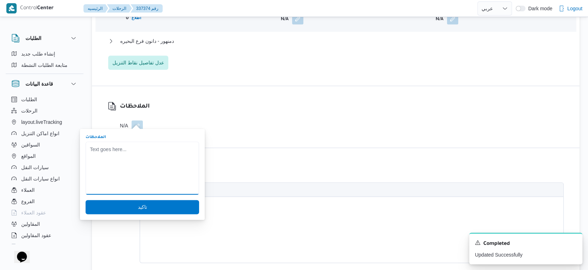
click at [117, 168] on textarea "الملاحظات" at bounding box center [143, 167] width 114 height 53
type textarea "العربيه عملت حادثه من 9 الصبح"
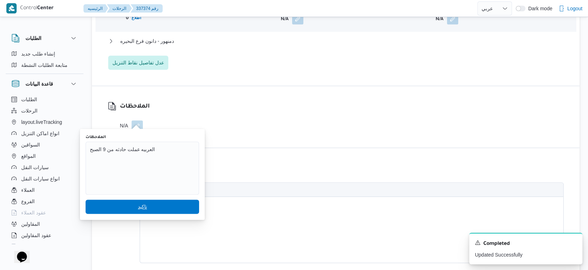
click at [144, 208] on span "تاكيد" at bounding box center [143, 207] width 114 height 14
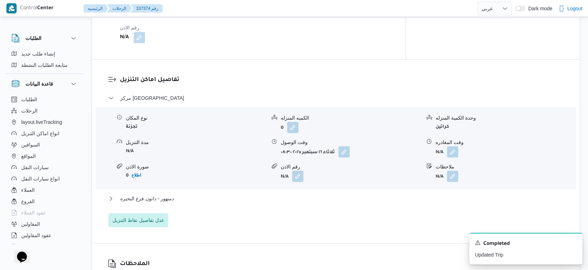
scroll to position [629, 0]
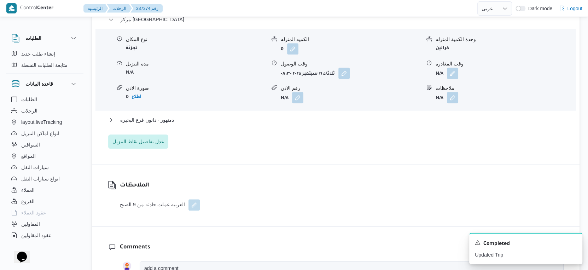
select select "ar"
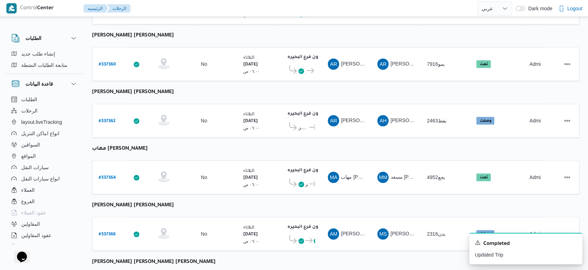
scroll to position [577, 0]
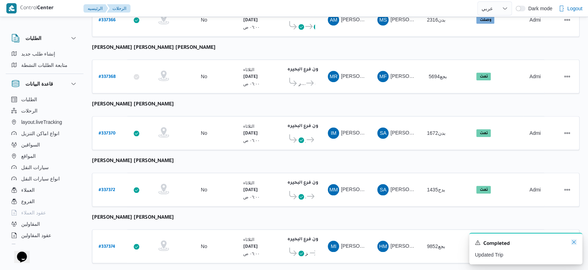
click at [575, 242] on icon "Dismiss toast" at bounding box center [574, 242] width 6 height 6
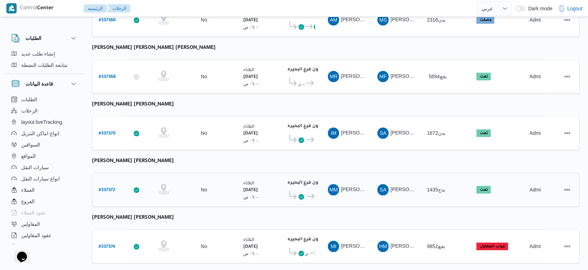
click at [108, 188] on b "# 337372" at bounding box center [107, 190] width 17 height 5
select select "ar"
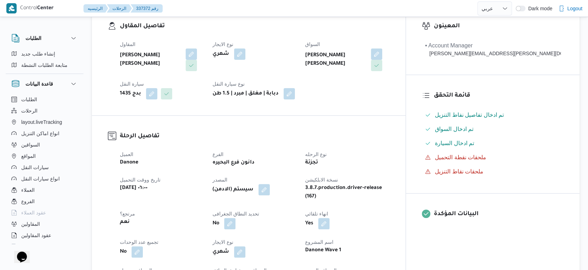
scroll to position [275, 0]
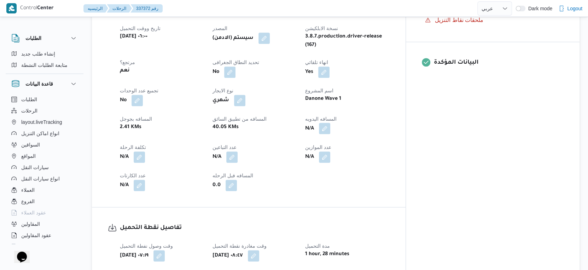
click at [330, 123] on button "button" at bounding box center [324, 128] width 11 height 11
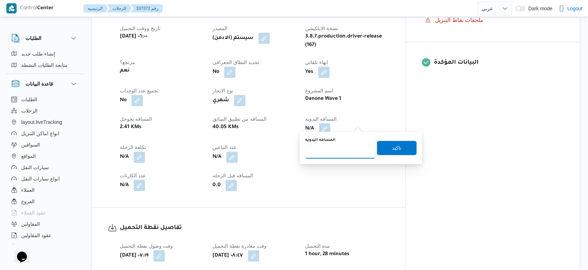
click at [340, 148] on input "المسافه اليدويه" at bounding box center [340, 151] width 70 height 14
type input "63"
click at [396, 148] on span "تاكيد" at bounding box center [397, 147] width 40 height 14
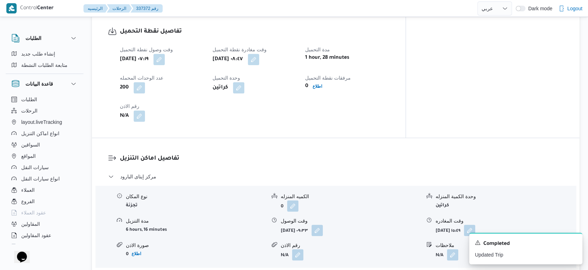
scroll to position [668, 0]
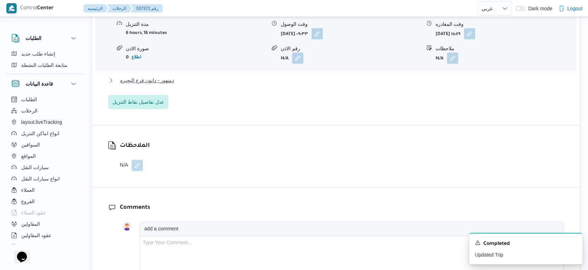
click at [178, 76] on button "دمنهور - دانون فرع البحيره" at bounding box center [336, 80] width 456 height 8
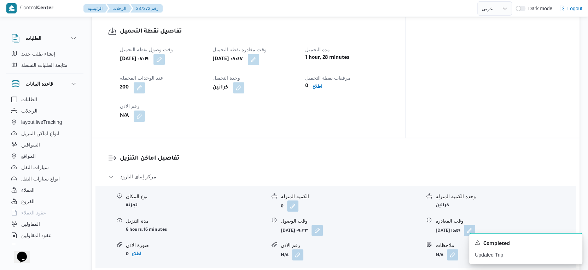
scroll to position [629, 0]
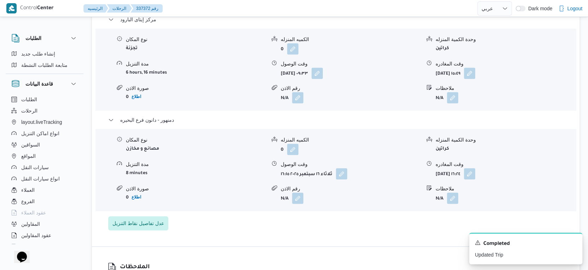
select select "ar"
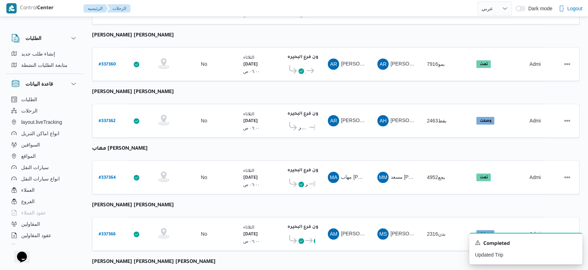
scroll to position [577, 0]
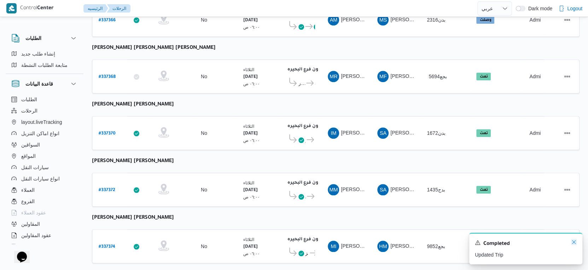
click at [571, 243] on icon "Dismiss toast" at bounding box center [574, 242] width 6 height 6
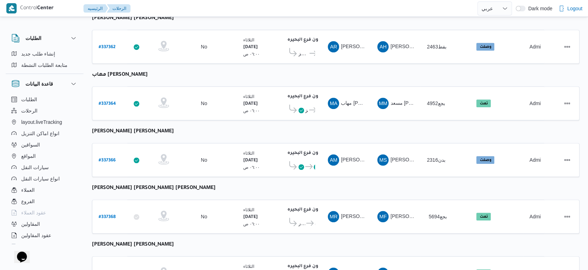
scroll to position [420, 0]
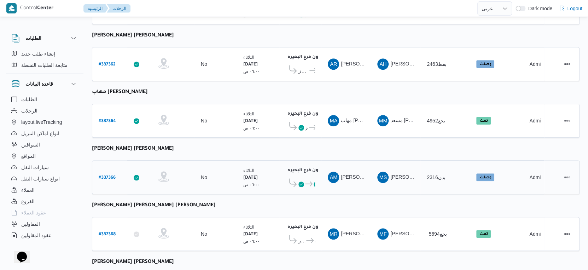
click at [110, 175] on b "# 337366" at bounding box center [107, 177] width 17 height 5
select select "ar"
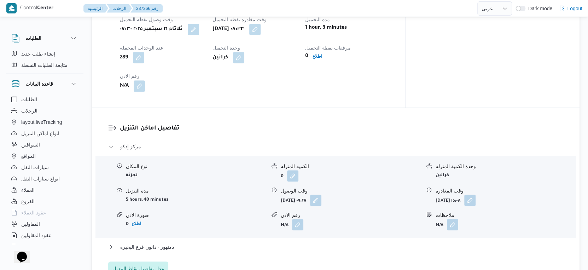
scroll to position [590, 0]
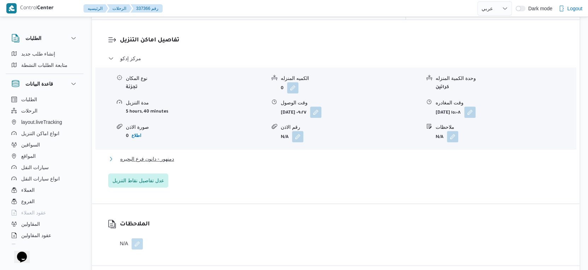
click at [183, 155] on button "دمنهور - دانون فرع البحيره" at bounding box center [336, 159] width 456 height 8
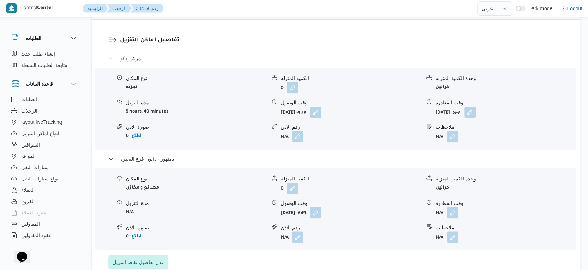
click at [350, 208] on form "ثلاثاء ١٦ سبتمبر ٢٠٢٥ ١٧:٣١" at bounding box center [351, 212] width 140 height 11
click at [322, 208] on button "button" at bounding box center [315, 212] width 11 height 11
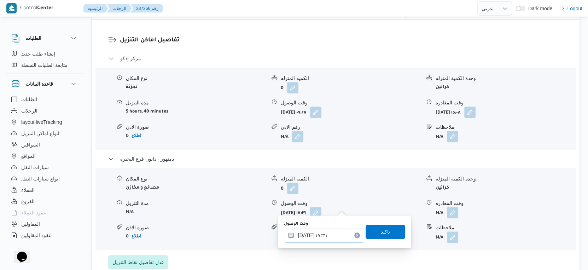
click at [332, 231] on input "١٦/٠٩/٢٠٢٥ ١٧:٣١" at bounding box center [324, 235] width 80 height 14
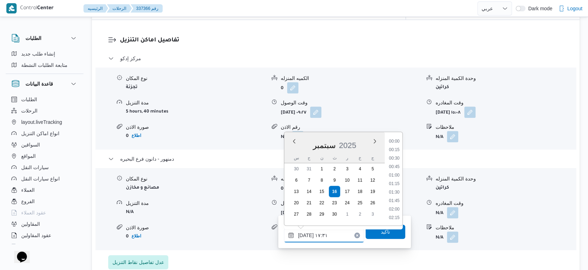
scroll to position [551, 0]
click at [396, 140] on li "16:15" at bounding box center [394, 142] width 16 height 7
type input "١٦/٠٩/٢٠٢٥ ١٦:١٥"
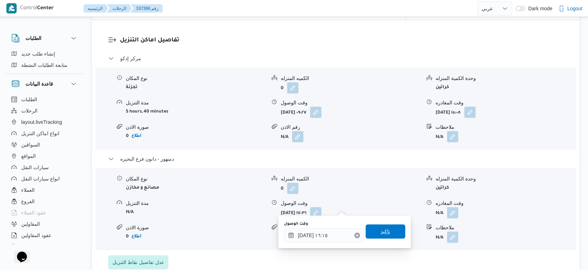
click at [384, 231] on span "تاكيد" at bounding box center [385, 231] width 9 height 8
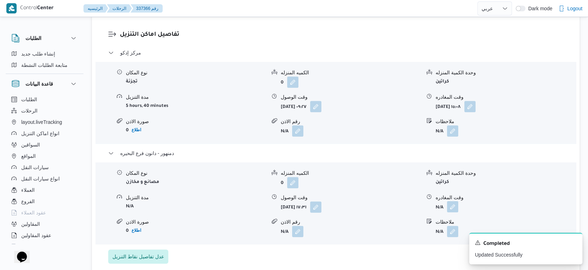
click at [454, 208] on button "button" at bounding box center [452, 206] width 11 height 11
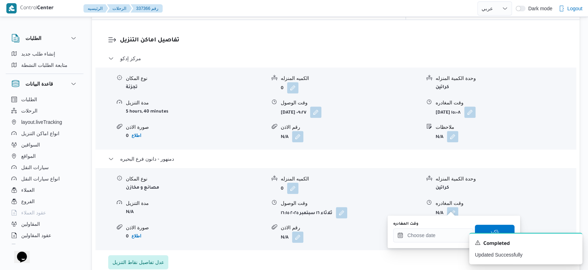
click at [447, 231] on div "A new notification appears Completed Updated Successfully" at bounding box center [517, 248] width 141 height 43
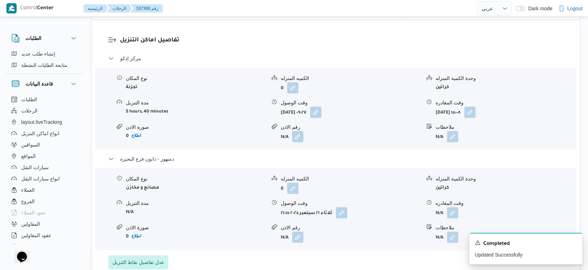
click at [456, 236] on div "A new notification appears Completed Updated Successfully" at bounding box center [517, 248] width 141 height 43
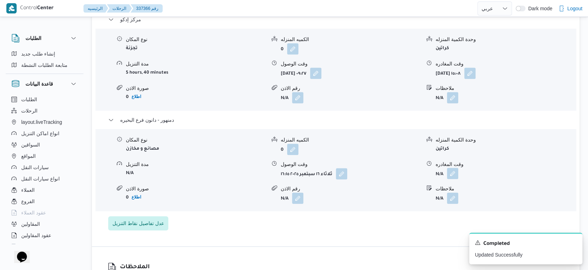
click at [456, 168] on button "button" at bounding box center [452, 173] width 11 height 11
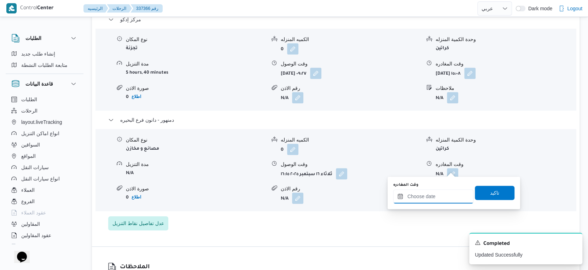
click at [451, 197] on input "وقت المغادره" at bounding box center [433, 196] width 80 height 14
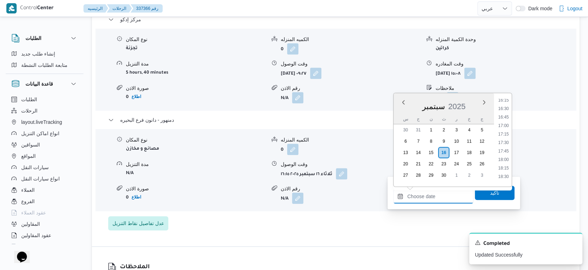
scroll to position [514, 0]
click at [506, 146] on li "16:30" at bounding box center [504, 148] width 16 height 7
type input "١٦/٠٩/٢٠٢٥ ١٦:٣٠"
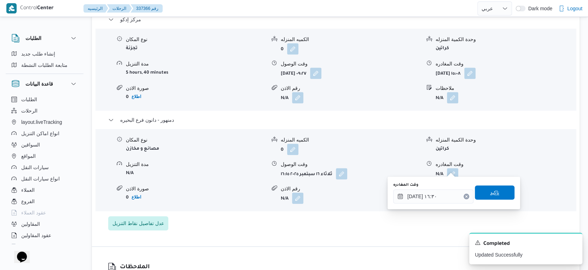
click at [501, 194] on span "تاكيد" at bounding box center [495, 192] width 40 height 14
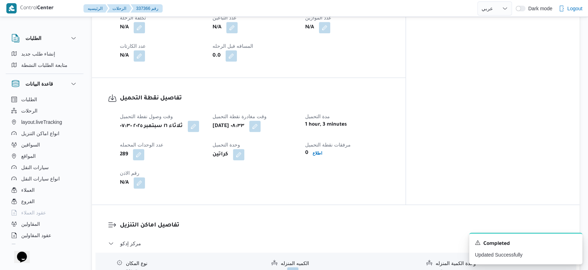
scroll to position [275, 0]
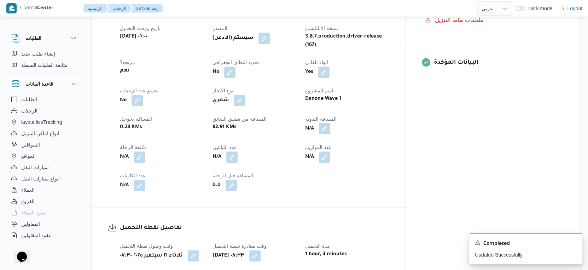
click at [330, 124] on button "button" at bounding box center [324, 128] width 11 height 11
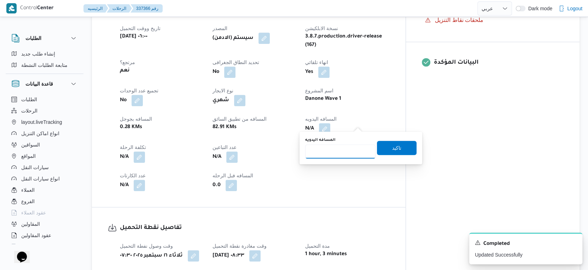
click at [337, 149] on input "المسافه اليدويه" at bounding box center [340, 151] width 70 height 14
type input "162"
click at [394, 145] on span "تاكيد" at bounding box center [396, 147] width 9 height 8
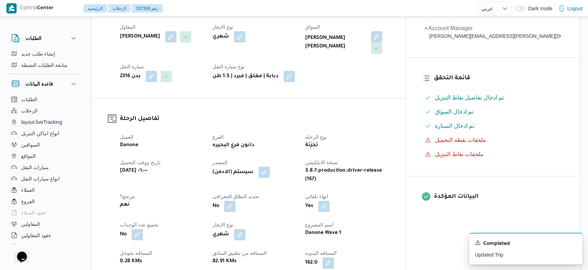
scroll to position [0, 0]
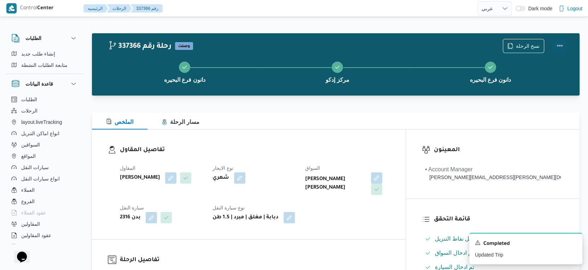
click at [563, 43] on button "Actions" at bounding box center [560, 46] width 14 height 14
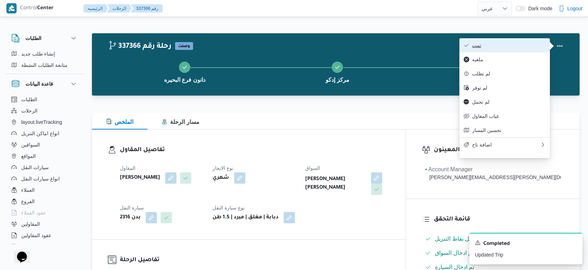
click at [494, 40] on button "تمت" at bounding box center [505, 45] width 91 height 14
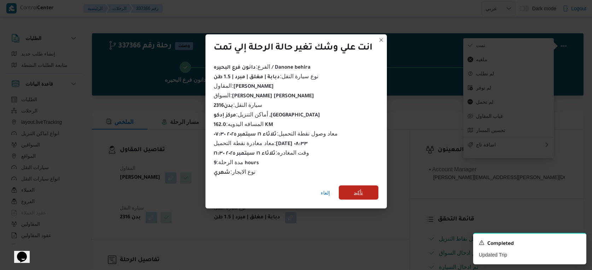
click at [366, 189] on span "تأكيد" at bounding box center [359, 192] width 40 height 14
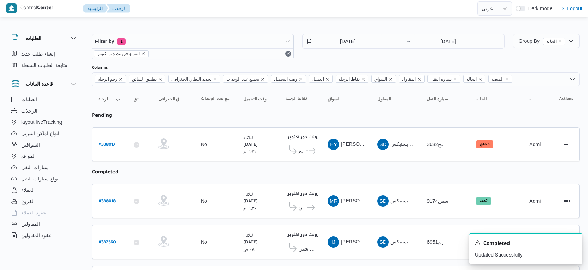
select select "ar"
click at [106, 143] on b "# 338017" at bounding box center [107, 145] width 17 height 5
select select "ar"
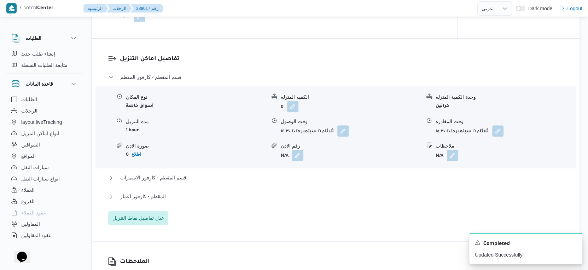
scroll to position [629, 0]
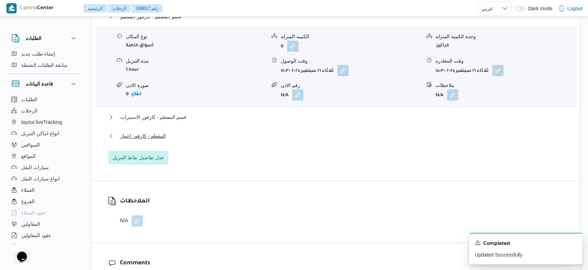
click at [179, 140] on button "المقطم - كارفور اعمار" at bounding box center [336, 136] width 456 height 8
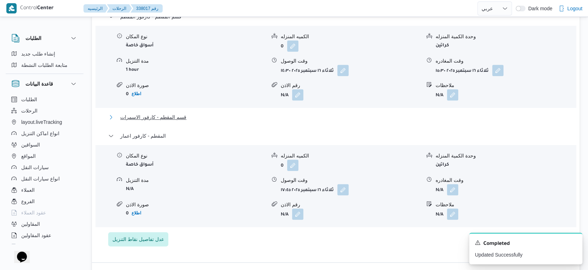
click at [189, 121] on button "قسم المقطم - كارفور الاسمرات" at bounding box center [336, 117] width 456 height 8
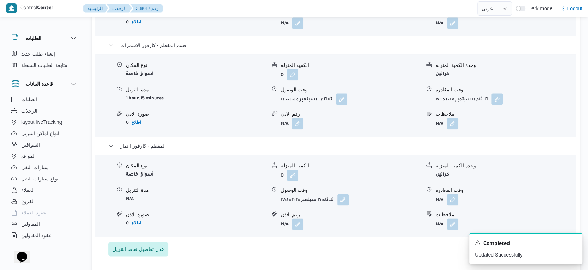
scroll to position [747, 0]
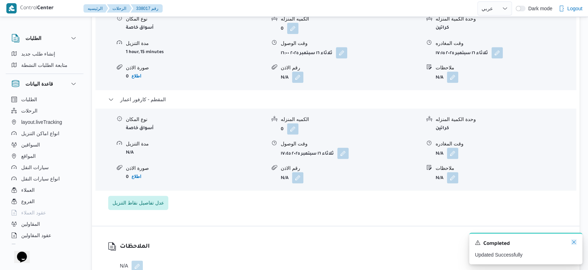
click at [573, 241] on icon "Dismiss toast" at bounding box center [574, 242] width 6 height 6
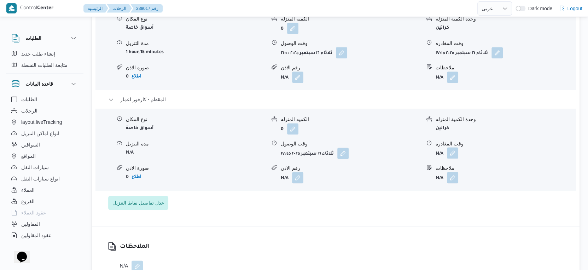
click at [452, 158] on button "button" at bounding box center [452, 152] width 11 height 11
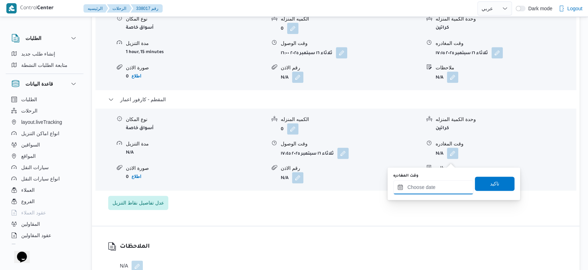
click at [444, 184] on input "وقت المغادره" at bounding box center [433, 187] width 80 height 14
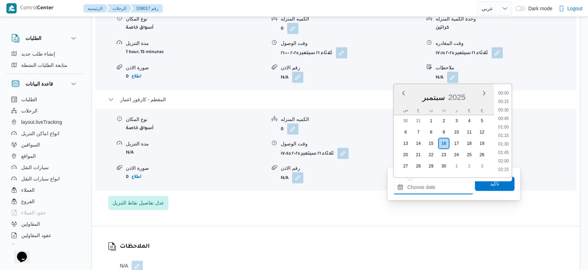
scroll to position [584, 0]
click at [503, 135] on li "18:30" at bounding box center [504, 136] width 16 height 7
type input "[DATE] ١٨:٣٠"
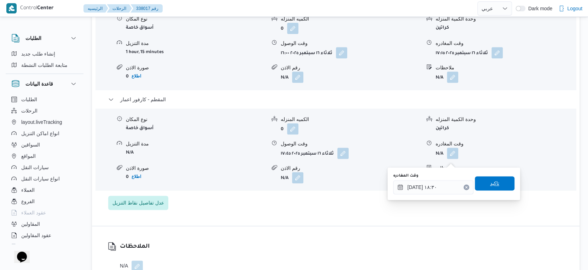
click at [496, 181] on span "تاكيد" at bounding box center [495, 183] width 40 height 14
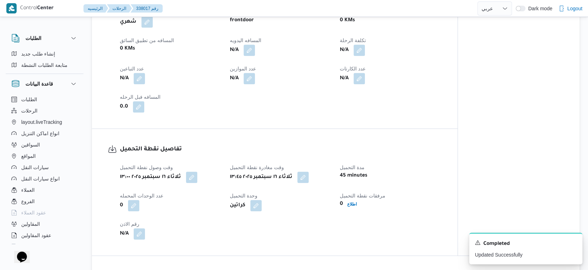
scroll to position [472, 0]
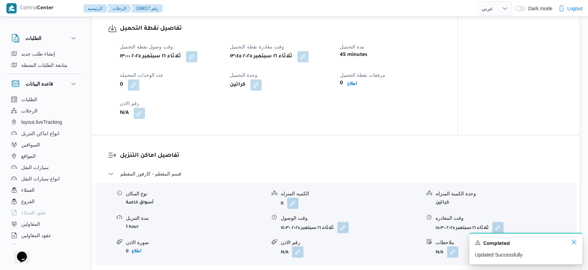
click at [574, 243] on icon "Dismiss toast" at bounding box center [574, 242] width 6 height 6
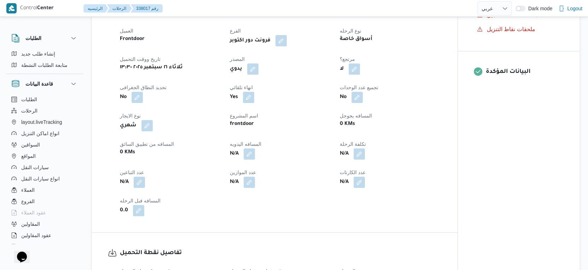
scroll to position [236, 0]
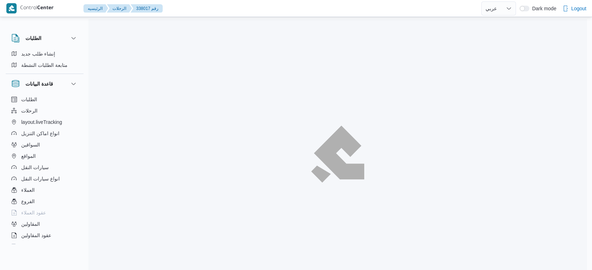
select select "ar"
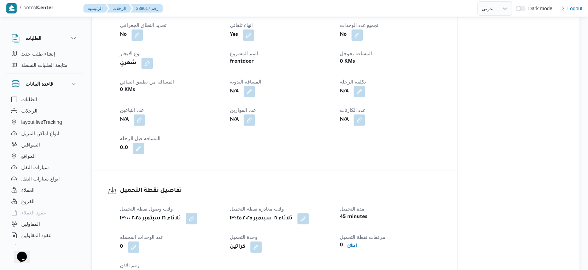
scroll to position [216, 0]
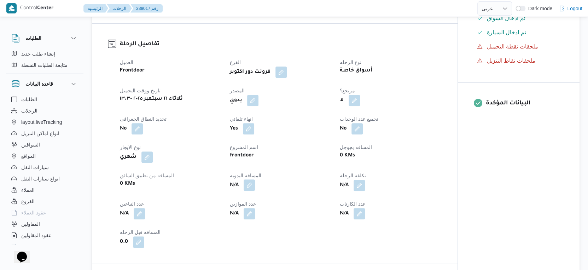
click at [251, 191] on button "button" at bounding box center [249, 184] width 11 height 11
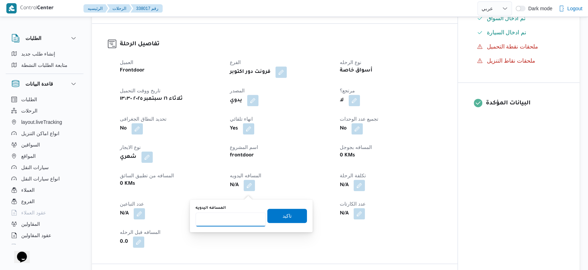
click at [232, 216] on input "المسافه اليدويه" at bounding box center [231, 219] width 70 height 14
type input "141"
click at [283, 214] on span "تاكيد" at bounding box center [287, 215] width 9 height 8
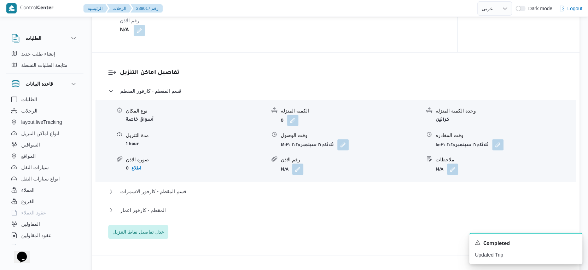
scroll to position [668, 0]
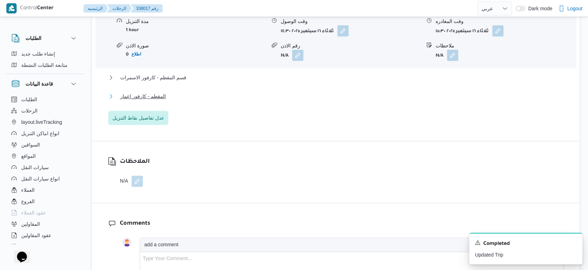
click at [173, 100] on button "المقطم - كارفور اعمار" at bounding box center [336, 96] width 456 height 8
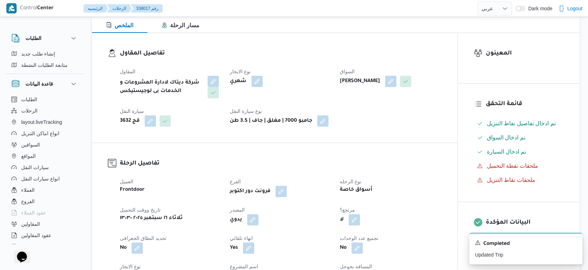
scroll to position [0, 0]
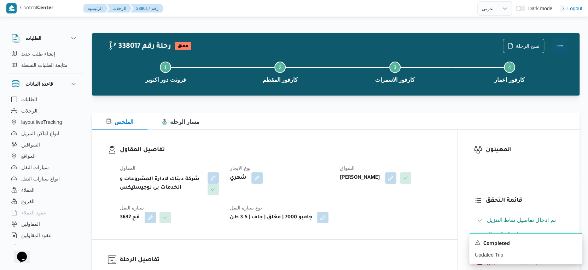
click at [562, 43] on button "Actions" at bounding box center [560, 46] width 14 height 14
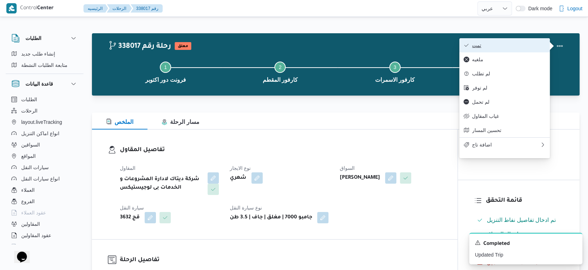
click at [513, 42] on button "تمت" at bounding box center [505, 45] width 91 height 14
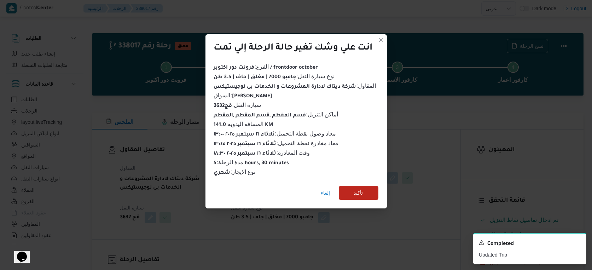
click at [347, 193] on span "تأكيد" at bounding box center [359, 193] width 40 height 14
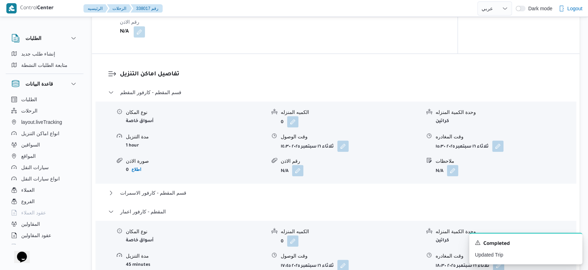
scroll to position [668, 0]
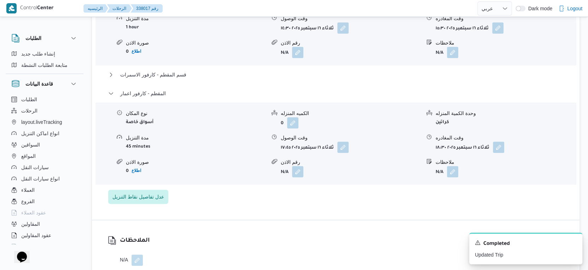
select select "ar"
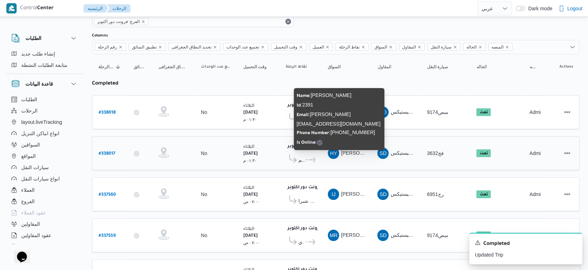
scroll to position [74, 0]
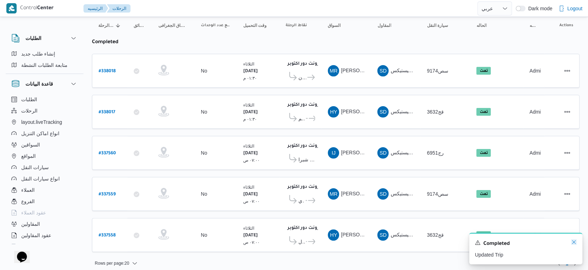
click at [573, 241] on icon "Dismiss toast" at bounding box center [574, 242] width 6 height 6
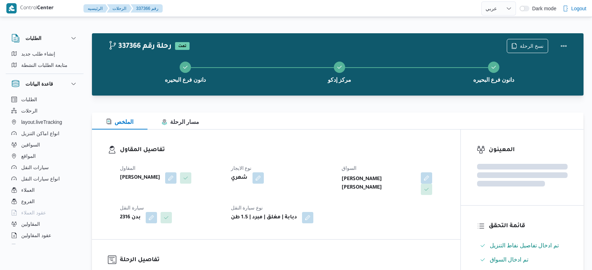
select select "ar"
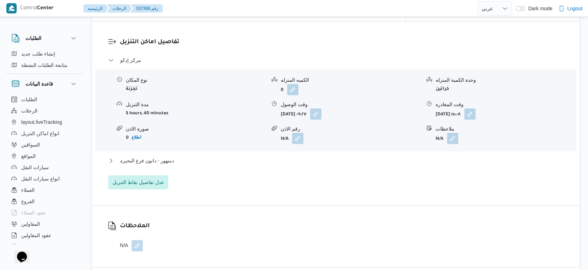
scroll to position [590, 0]
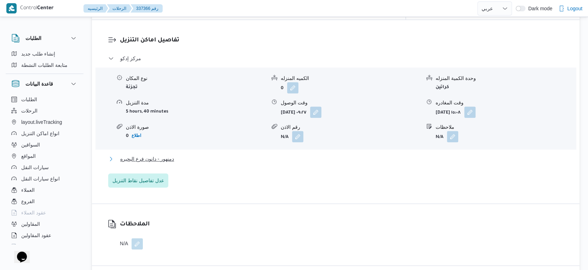
click at [211, 155] on button "دمنهور - دانون فرع البحيره" at bounding box center [336, 159] width 456 height 8
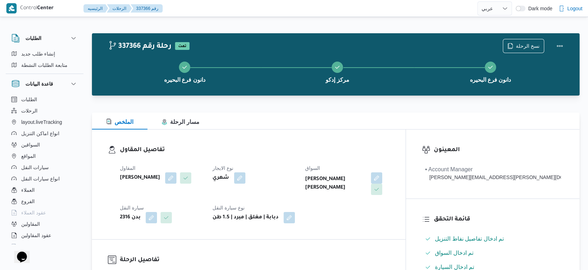
scroll to position [236, 0]
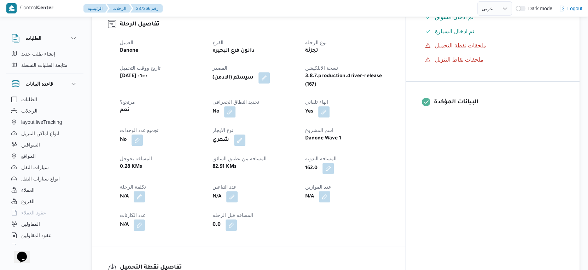
select select "ar"
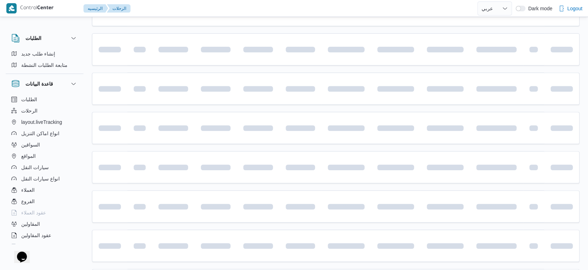
scroll to position [420, 0]
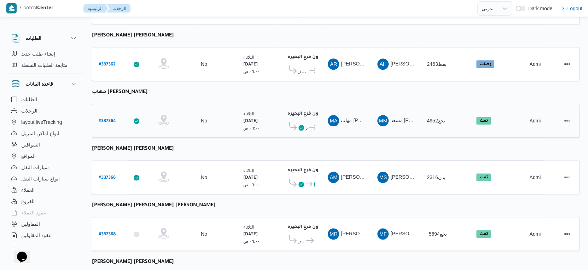
click at [115, 119] on b "# 337364" at bounding box center [107, 121] width 17 height 5
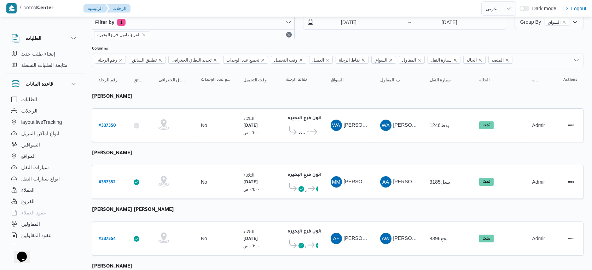
select select "ar"
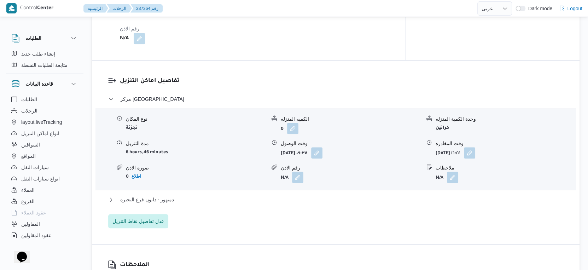
scroll to position [550, 0]
click at [174, 194] on button "دمنهور - دانون فرع البحيره" at bounding box center [336, 198] width 456 height 8
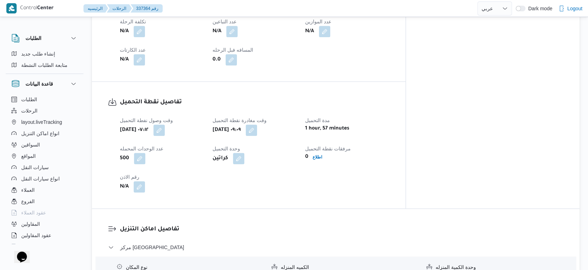
scroll to position [275, 0]
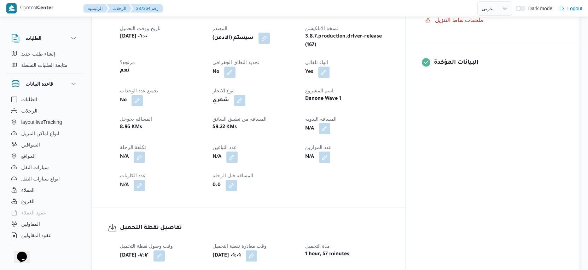
click at [330, 124] on button "button" at bounding box center [324, 128] width 11 height 11
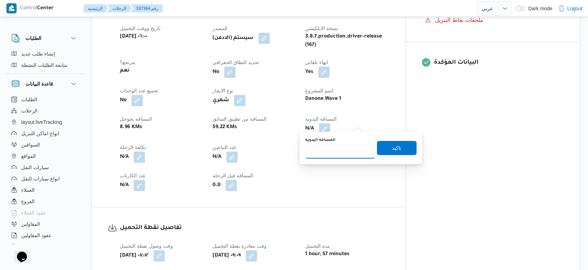
click at [344, 152] on input "المسافه اليدويه" at bounding box center [340, 151] width 70 height 14
type input "44"
click at [393, 150] on span "تاكيد" at bounding box center [396, 147] width 9 height 8
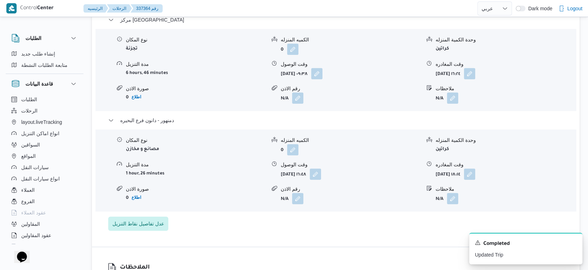
scroll to position [629, 0]
click at [475, 168] on button "button" at bounding box center [469, 173] width 11 height 11
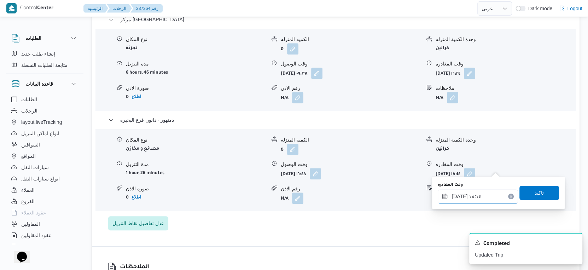
click at [486, 192] on input "[DATE] ١٨:١٤" at bounding box center [478, 196] width 80 height 14
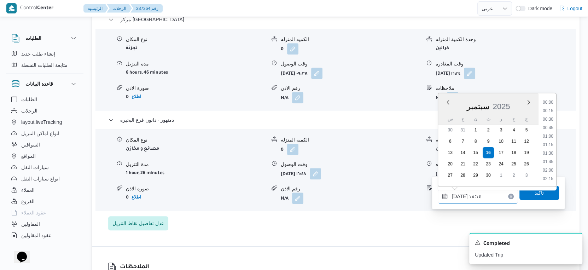
scroll to position [567, 0]
click at [549, 102] on li "16:45" at bounding box center [548, 103] width 16 height 7
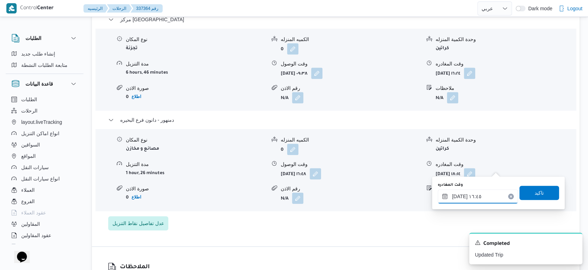
click at [459, 196] on input "[DATE] ١٦:٤٥" at bounding box center [478, 196] width 80 height 14
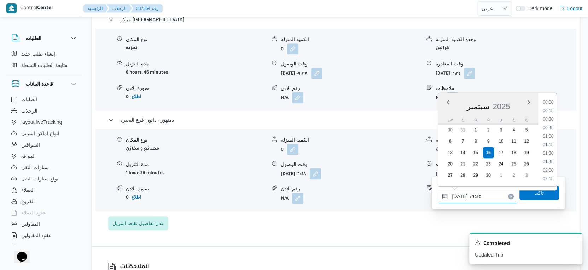
scroll to position [525, 0]
type input "[DATE] ١٦:٥٠"
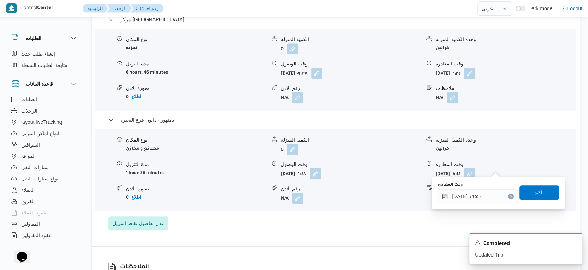
click at [527, 191] on span "تاكيد" at bounding box center [540, 192] width 40 height 14
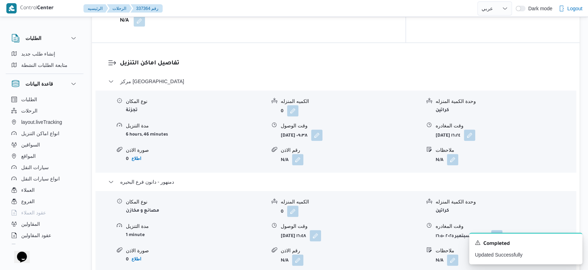
scroll to position [668, 0]
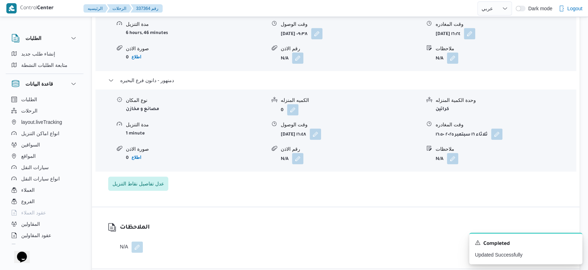
select select "ar"
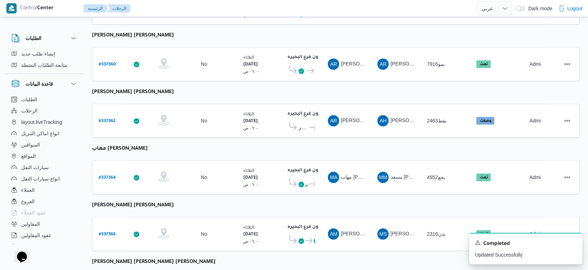
scroll to position [577, 0]
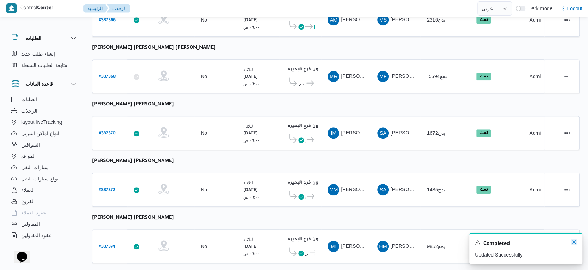
click at [571, 243] on icon "Dismiss toast" at bounding box center [574, 242] width 6 height 6
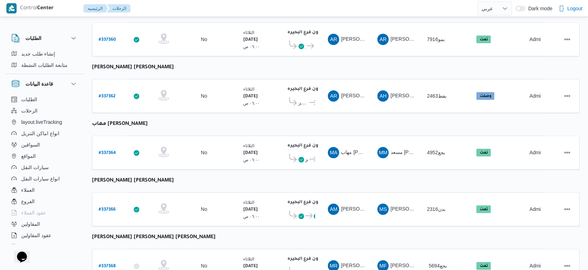
scroll to position [341, 0]
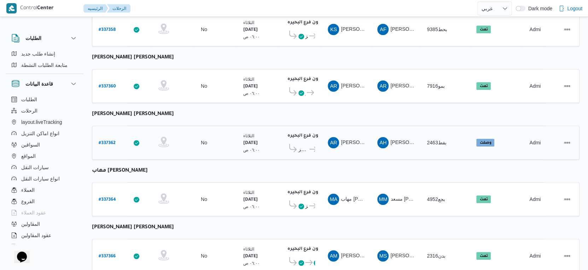
click at [112, 141] on b "# 337362" at bounding box center [107, 143] width 17 height 5
select select "ar"
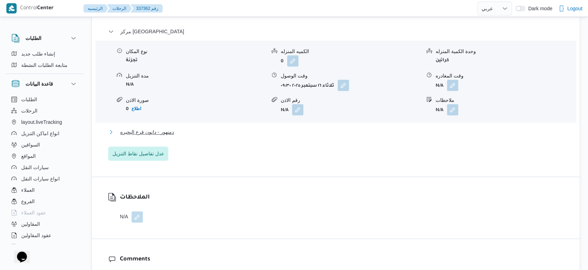
click at [194, 128] on button "دمنهور - دانون فرع البحيره" at bounding box center [336, 132] width 456 height 8
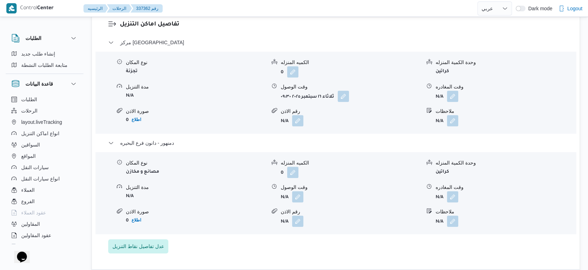
scroll to position [668, 0]
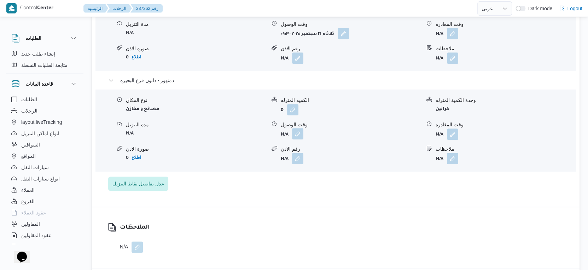
click at [299, 129] on button "button" at bounding box center [297, 133] width 11 height 11
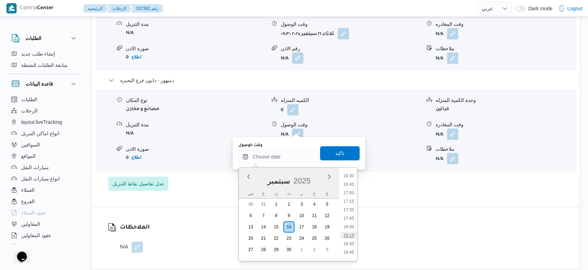
scroll to position [522, 0]
drag, startPoint x: 350, startPoint y: 181, endPoint x: 349, endPoint y: 173, distance: 8.6
click at [350, 181] on li "15:30" at bounding box center [349, 180] width 16 height 7
click at [348, 210] on li "15:15" at bounding box center [349, 211] width 16 height 7
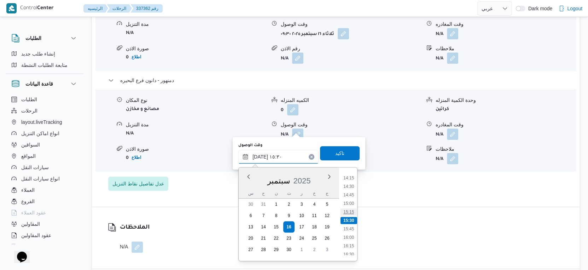
type input "[DATE] ١٥:١٥"
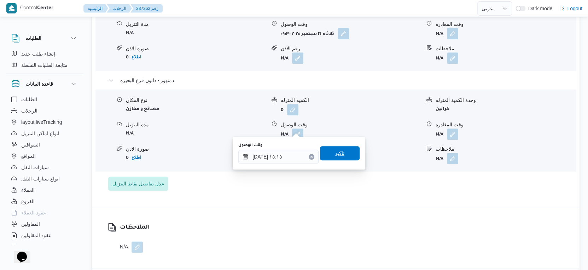
click at [343, 154] on span "تاكيد" at bounding box center [340, 153] width 40 height 14
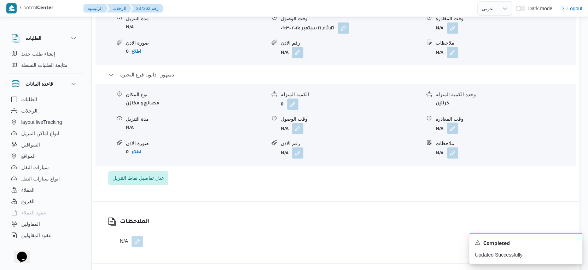
click at [456, 128] on button "button" at bounding box center [452, 127] width 11 height 11
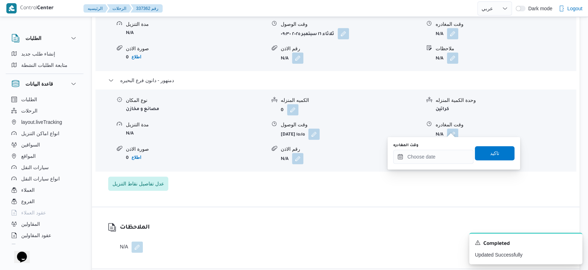
click at [433, 164] on div "You are in a dialog. To close this dialog, hit escape. وقت المغادره تاكيد" at bounding box center [454, 153] width 133 height 33
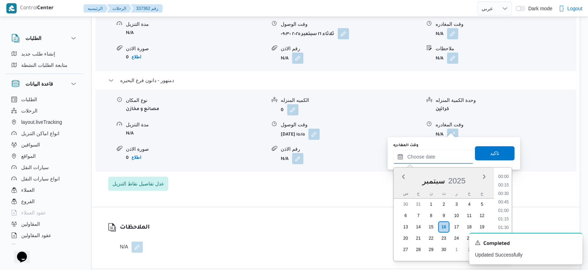
drag, startPoint x: 440, startPoint y: 159, endPoint x: 448, endPoint y: 163, distance: 9.2
click at [440, 159] on input "وقت المغادره" at bounding box center [433, 157] width 80 height 14
click at [504, 179] on li "15:30" at bounding box center [504, 180] width 16 height 7
type input "١٦/٠٩/٢٠٢٥ ١٥:٣٠"
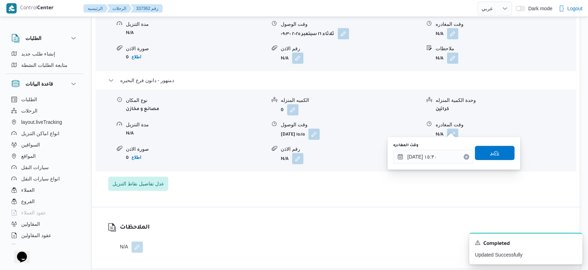
click at [495, 152] on span "تاكيد" at bounding box center [495, 153] width 40 height 14
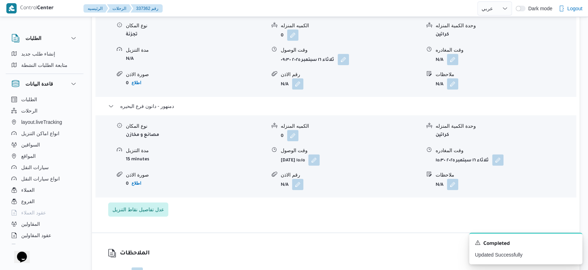
scroll to position [629, 0]
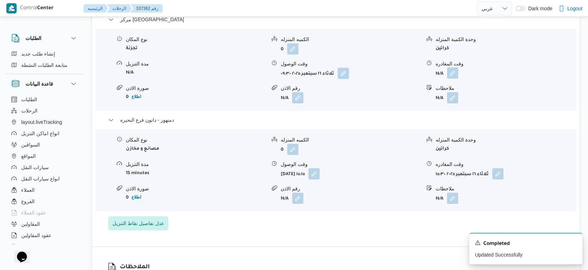
click at [456, 67] on button "button" at bounding box center [452, 72] width 11 height 11
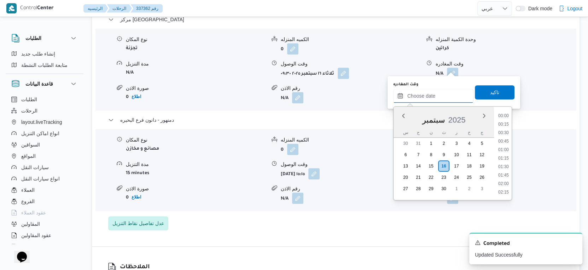
drag, startPoint x: 434, startPoint y: 93, endPoint x: 444, endPoint y: 102, distance: 13.3
click at [434, 93] on input "وقت المغادره" at bounding box center [433, 96] width 80 height 14
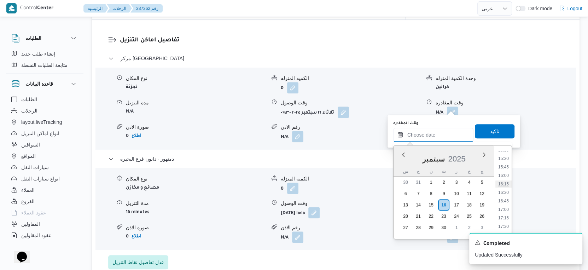
scroll to position [484, 0]
click at [505, 179] on li "15:00" at bounding box center [504, 180] width 16 height 7
type input "١٦/٠٩/٢٠٢٥ ١٥:٠٠"
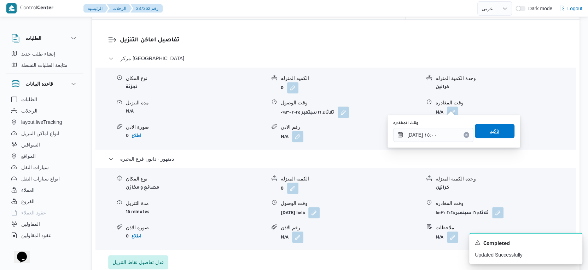
click at [498, 131] on span "تاكيد" at bounding box center [495, 131] width 40 height 14
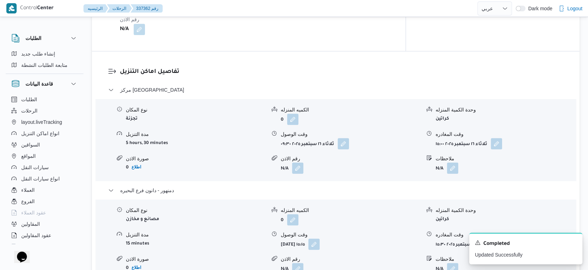
scroll to position [472, 0]
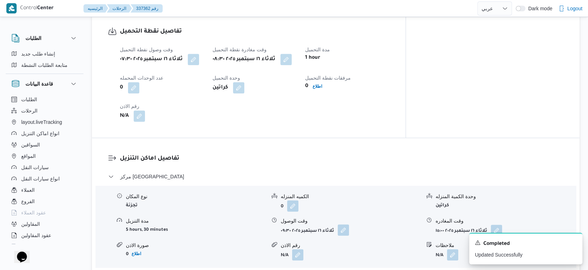
click at [344, 224] on button "button" at bounding box center [343, 229] width 11 height 11
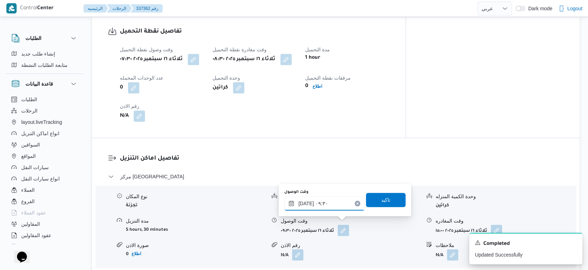
click at [333, 206] on input "١٦/٠٩/٢٠٢٥ ٠٩:٣٠" at bounding box center [324, 203] width 80 height 14
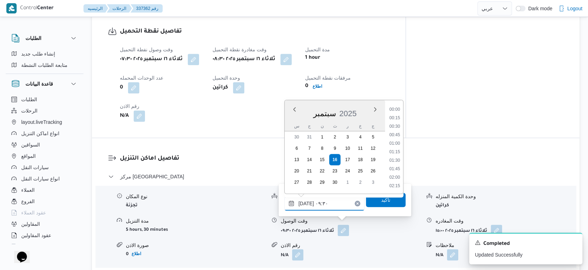
scroll to position [279, 0]
click at [398, 134] on li "09:00" at bounding box center [395, 135] width 16 height 7
type input "١٦/٠٩/٢٠٢٥ ٠٩:٠٠"
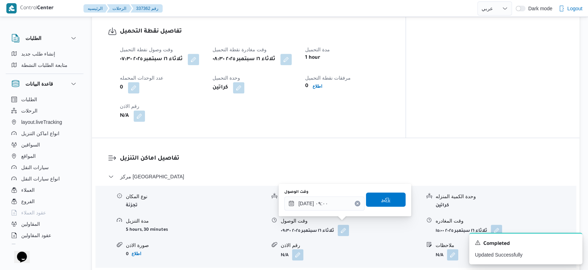
click at [392, 193] on span "تاكيد" at bounding box center [386, 199] width 40 height 14
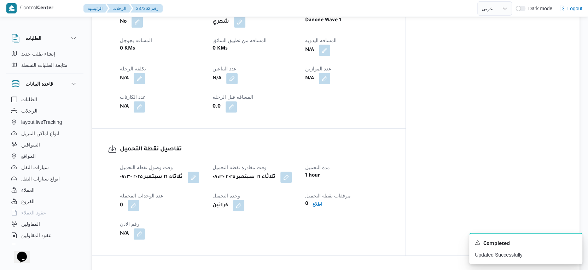
scroll to position [275, 0]
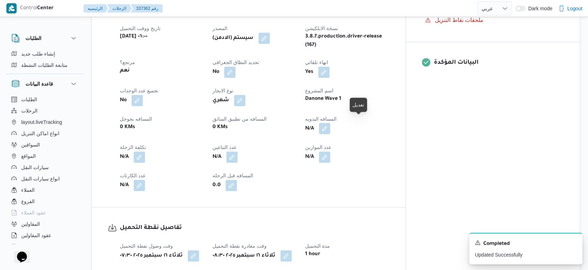
click at [330, 123] on button "button" at bounding box center [324, 128] width 11 height 11
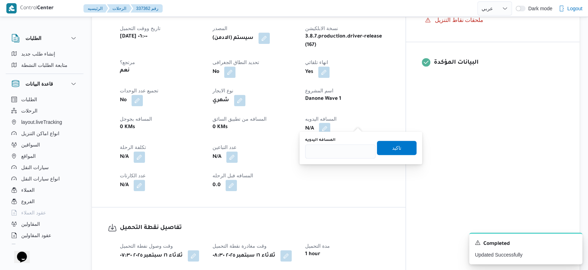
click at [342, 158] on div "المسافه اليدويه تاكيد" at bounding box center [361, 148] width 113 height 23
click at [342, 154] on input "المسافه اليدويه" at bounding box center [340, 151] width 70 height 14
type input "30"
click at [400, 143] on span "تاكيد" at bounding box center [397, 147] width 40 height 14
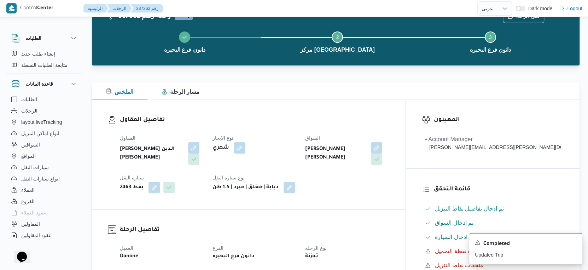
scroll to position [0, 0]
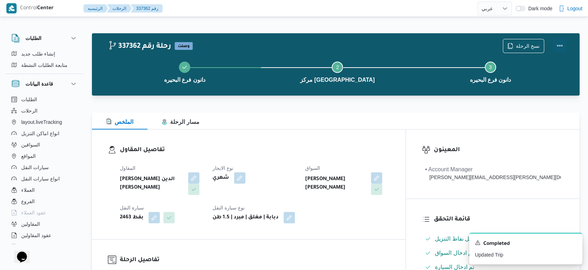
click at [564, 46] on button "Actions" at bounding box center [560, 46] width 14 height 14
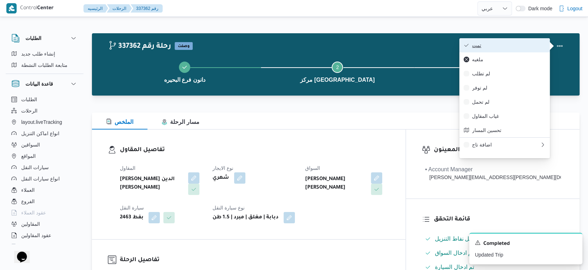
click at [520, 46] on span "تمت" at bounding box center [509, 45] width 74 height 6
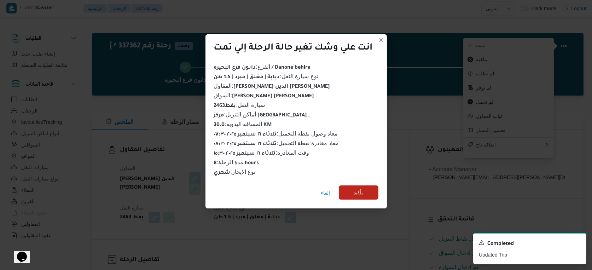
click at [373, 185] on span "تأكيد" at bounding box center [359, 192] width 40 height 14
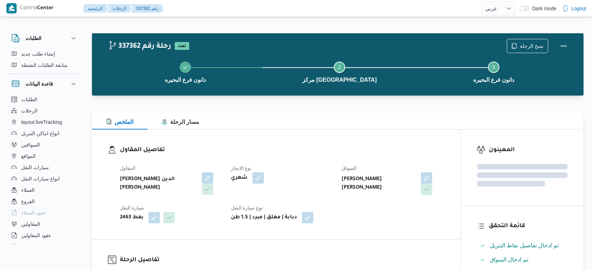
select select "ar"
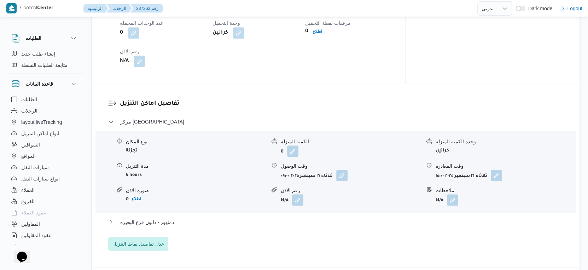
scroll to position [629, 0]
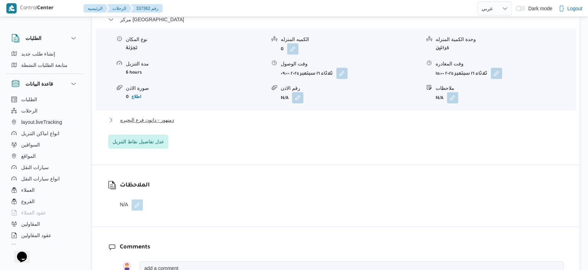
click at [170, 116] on span "دمنهور - دانون فرع البحيره" at bounding box center [147, 120] width 54 height 8
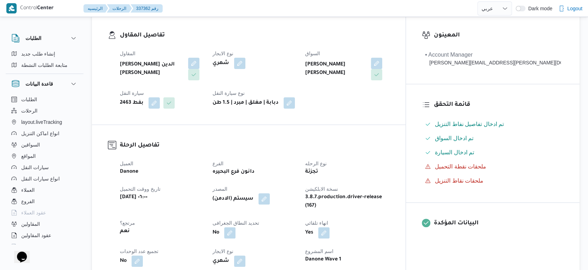
scroll to position [236, 0]
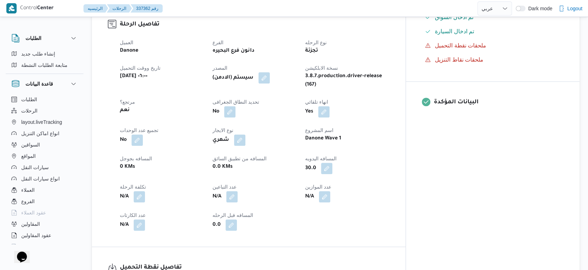
select select "ar"
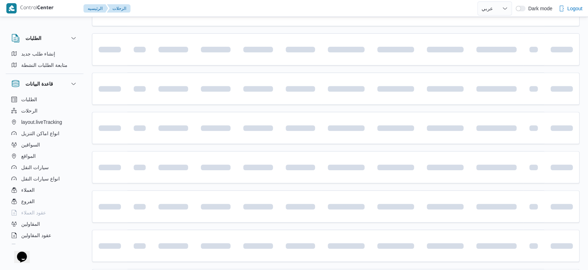
scroll to position [341, 0]
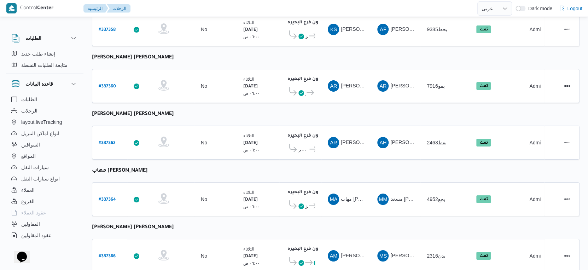
select select "ar"
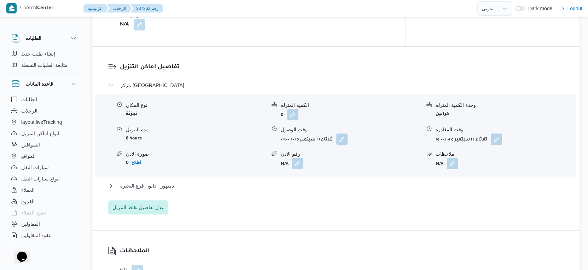
scroll to position [577, 0]
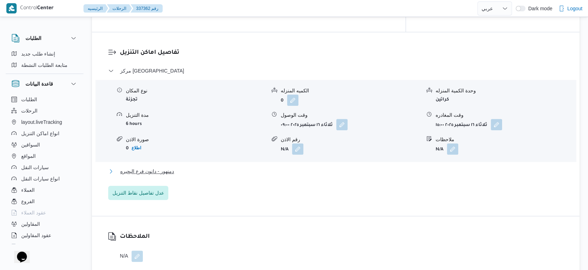
click at [185, 167] on button "دمنهور - دانون فرع البحيره" at bounding box center [336, 171] width 456 height 8
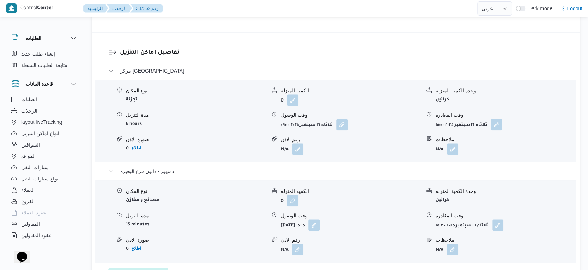
select select "ar"
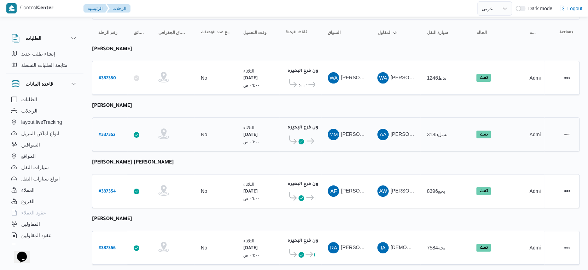
click at [111, 133] on b "# 337352" at bounding box center [107, 135] width 17 height 5
select select "ar"
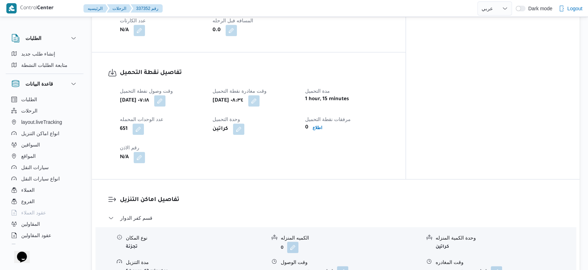
scroll to position [314, 0]
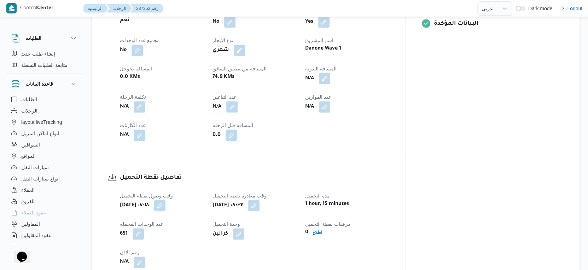
click at [330, 82] on button "button" at bounding box center [324, 78] width 11 height 11
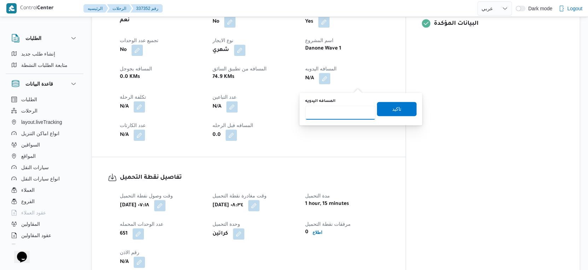
click at [340, 113] on input "المسافه اليدويه" at bounding box center [340, 112] width 70 height 14
type input "102"
click at [394, 108] on span "تاكيد" at bounding box center [396, 108] width 9 height 8
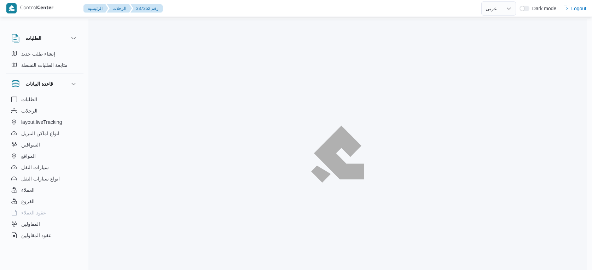
select select "ar"
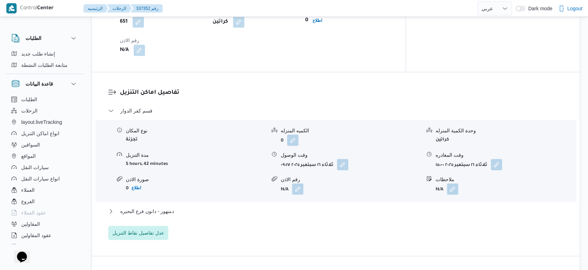
scroll to position [629, 0]
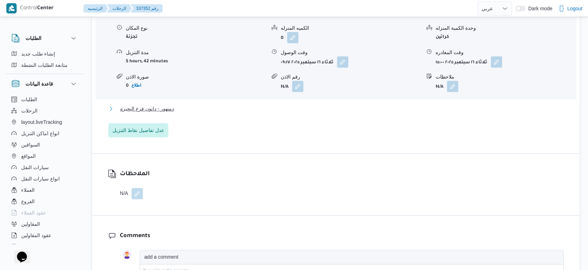
click at [175, 113] on button "دمنهور - دانون فرع البحيره" at bounding box center [336, 108] width 456 height 8
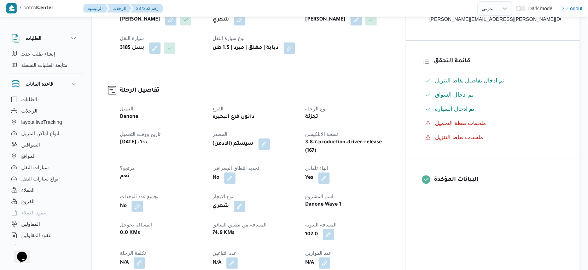
scroll to position [157, 0]
select select "ar"
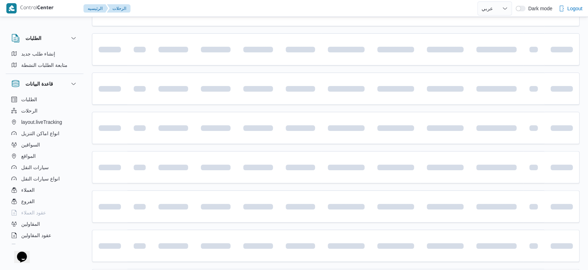
scroll to position [67, 0]
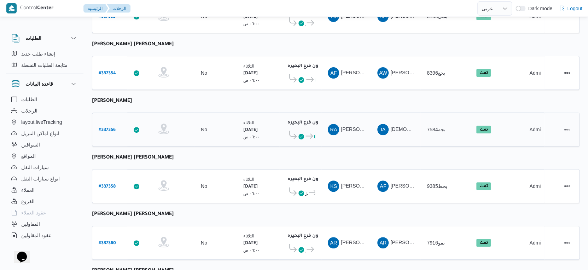
click at [103, 128] on b "# 337356" at bounding box center [107, 130] width 17 height 5
select select "ar"
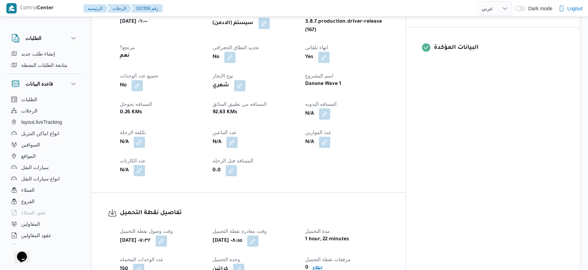
scroll to position [263, 0]
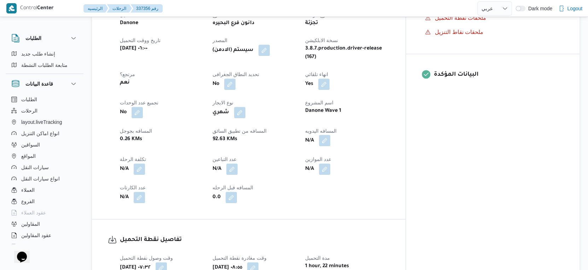
click at [330, 135] on button "button" at bounding box center [324, 140] width 11 height 11
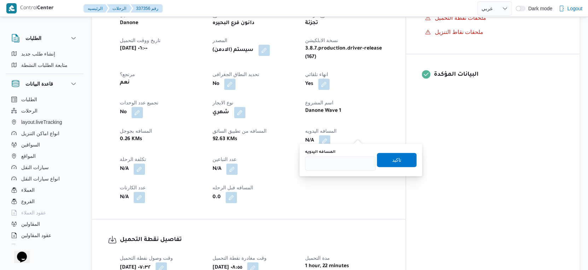
click at [335, 171] on div "You are in a dialog. To close this dialog, hit escape. المسافه اليدويه تاكيد" at bounding box center [361, 160] width 123 height 33
click at [343, 164] on input "المسافه اليدويه" at bounding box center [340, 163] width 70 height 14
type input "167"
click at [401, 158] on span "تاكيد" at bounding box center [397, 159] width 40 height 14
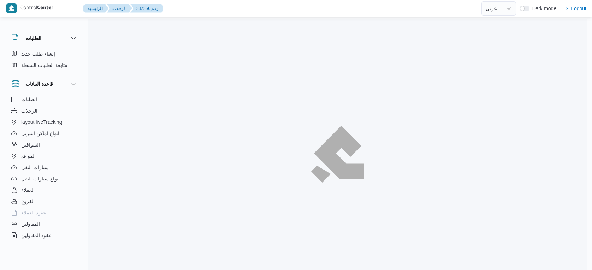
select select "ar"
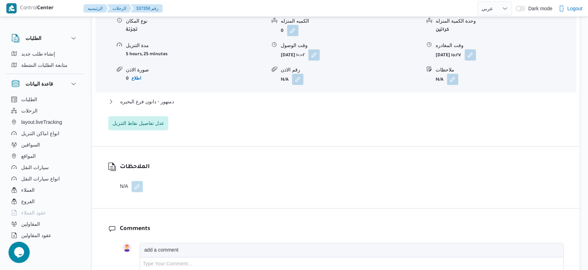
scroll to position [648, 0]
click at [180, 97] on button "دمنهور - دانون فرع البحيره" at bounding box center [336, 101] width 456 height 8
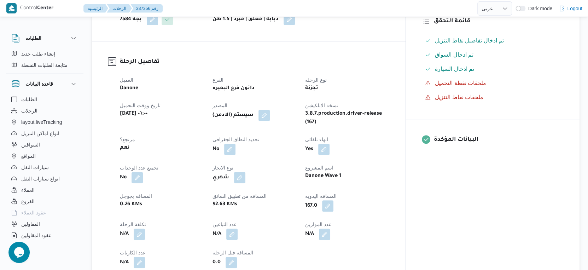
scroll to position [196, 0]
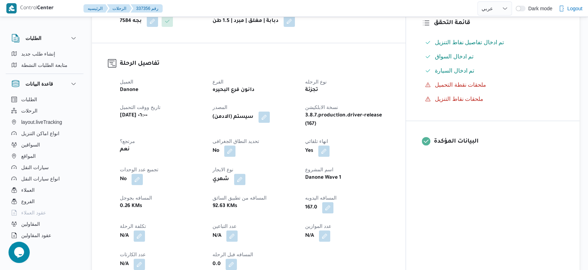
select select "ar"
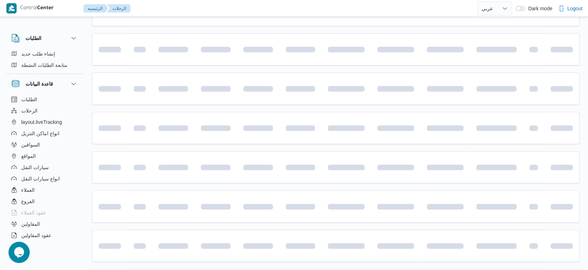
scroll to position [185, 0]
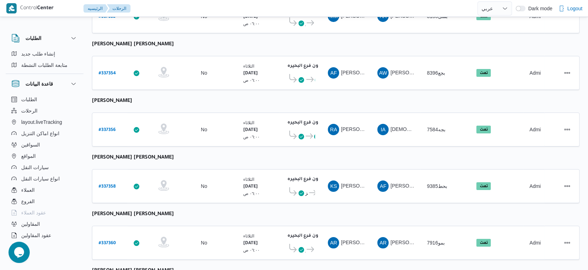
select select "ar"
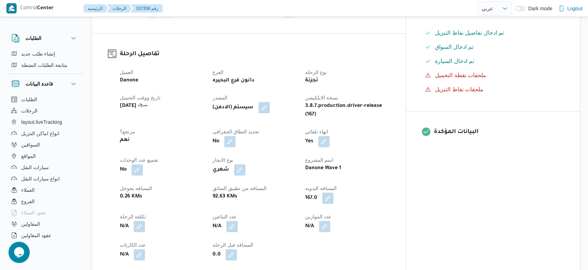
scroll to position [145, 0]
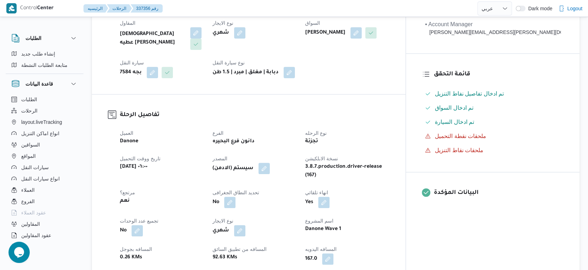
select select "ar"
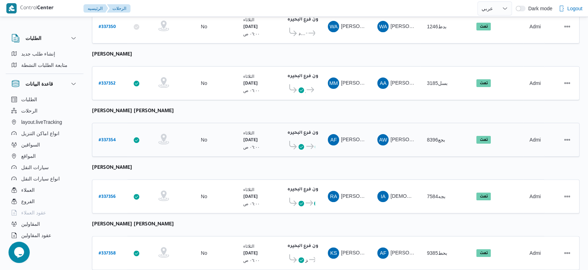
click at [104, 138] on b "# 337354" at bounding box center [107, 140] width 17 height 5
select select "ar"
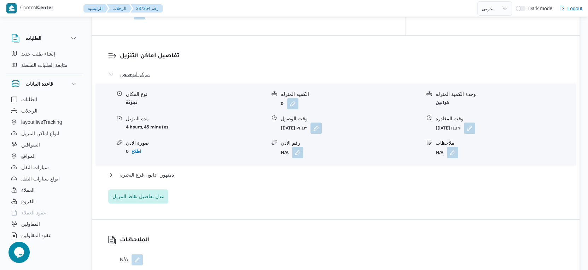
scroll to position [590, 0]
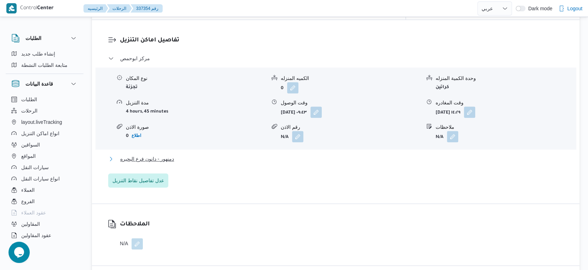
click at [182, 155] on button "دمنهور - دانون فرع البحيره" at bounding box center [336, 159] width 456 height 8
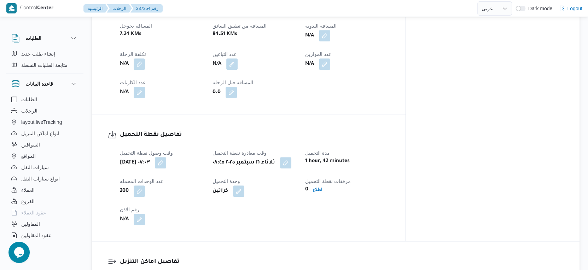
scroll to position [275, 0]
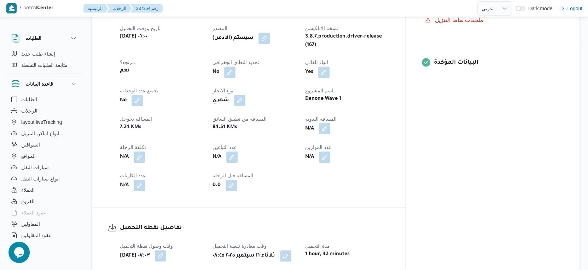
click at [330, 123] on button "button" at bounding box center [324, 128] width 11 height 11
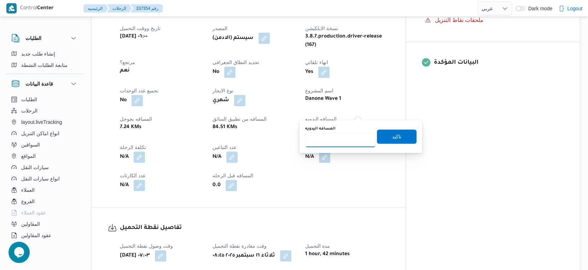
click at [345, 134] on input "المسافه اليدويه" at bounding box center [340, 140] width 70 height 14
type input "88"
click at [396, 131] on span "تاكيد" at bounding box center [397, 136] width 40 height 14
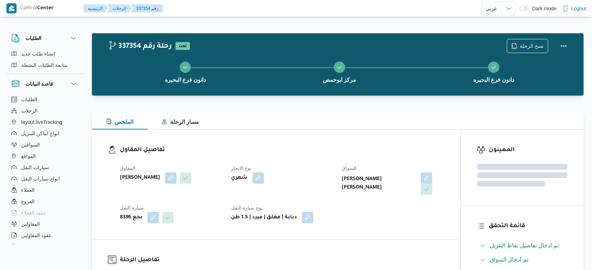
select select "ar"
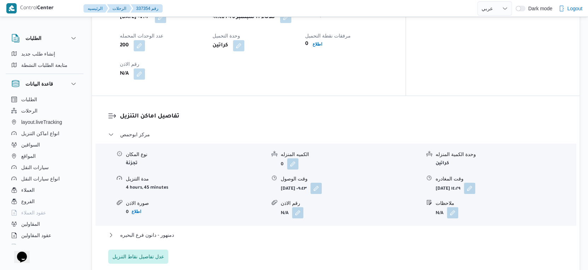
scroll to position [590, 0]
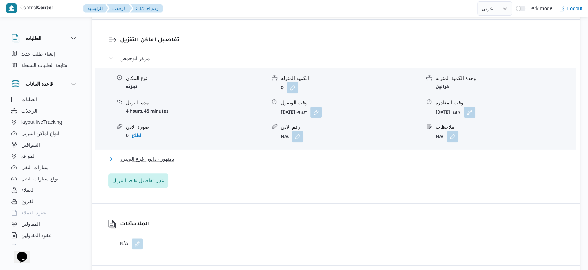
click at [193, 155] on button "دمنهور - دانون فرع البحيره" at bounding box center [336, 159] width 456 height 8
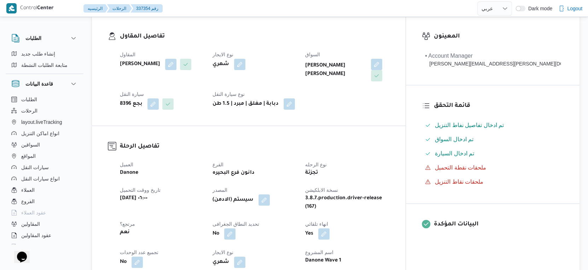
scroll to position [236, 0]
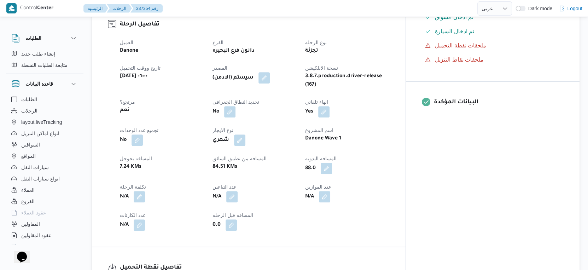
select select "ar"
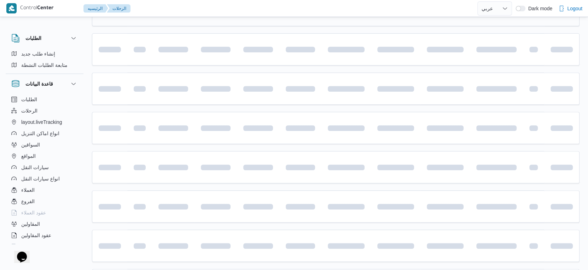
scroll to position [118, 0]
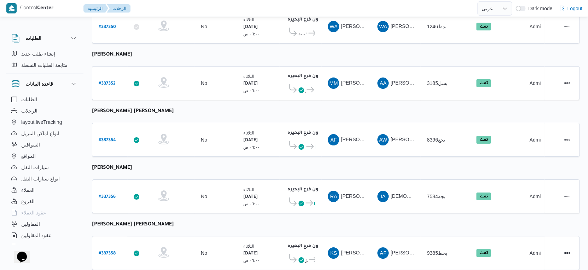
select select "ar"
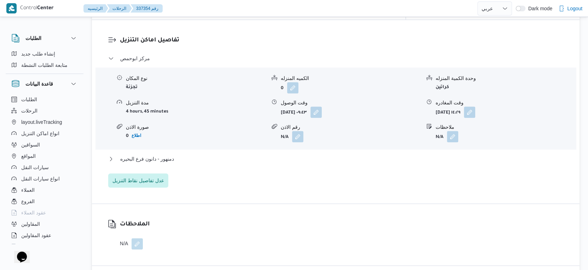
scroll to position [668, 0]
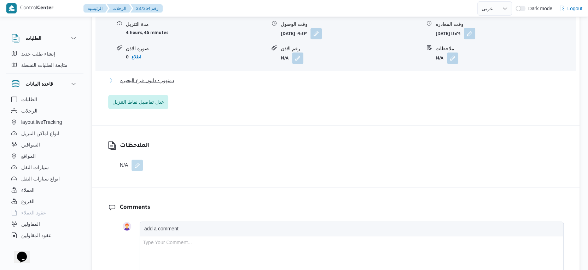
click at [165, 76] on span "دمنهور - دانون فرع البحيره" at bounding box center [147, 80] width 54 height 8
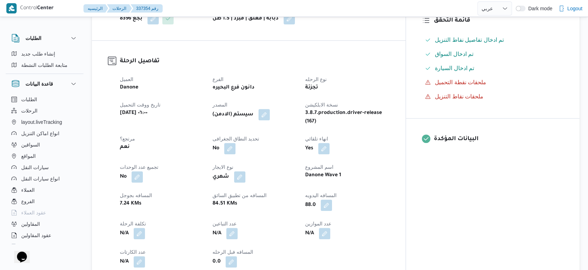
scroll to position [196, 0]
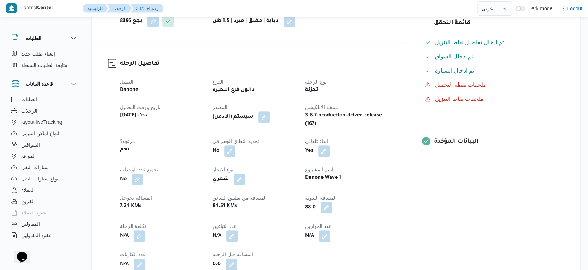
select select "ar"
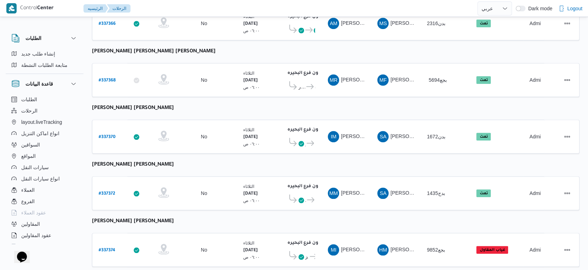
scroll to position [577, 0]
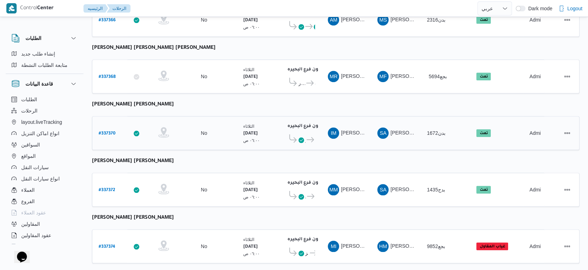
click at [106, 131] on b "# 337370" at bounding box center [107, 133] width 17 height 5
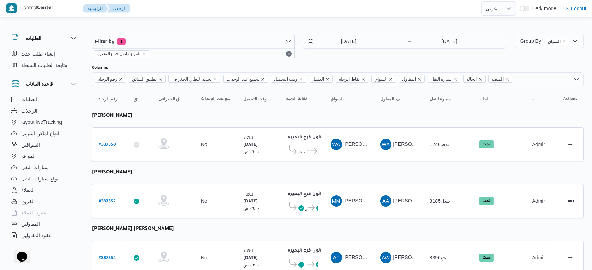
select select "ar"
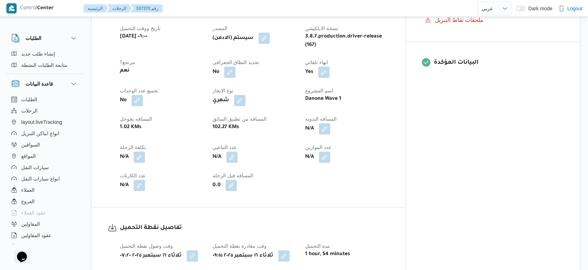
scroll to position [472, 0]
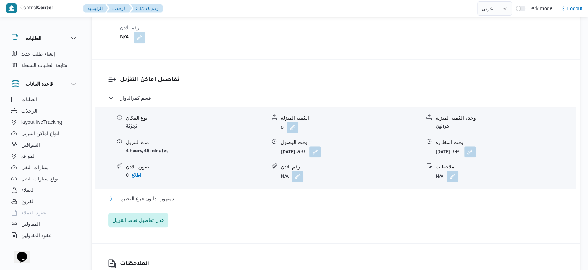
click at [180, 196] on button "دمنهور - دانون فرع البحيره" at bounding box center [336, 198] width 456 height 8
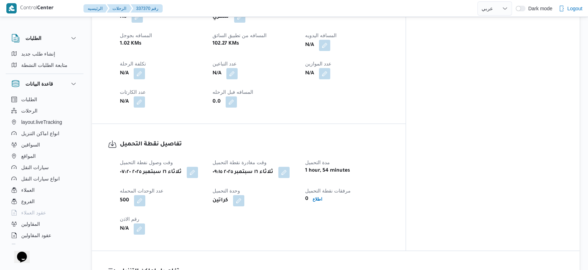
scroll to position [275, 0]
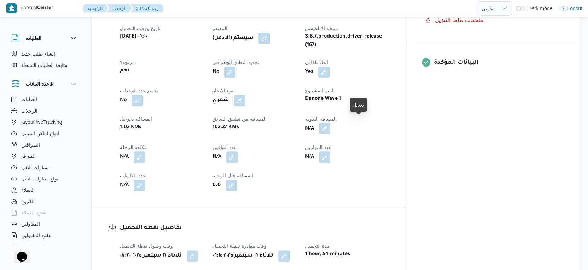
click at [330, 123] on button "button" at bounding box center [324, 128] width 11 height 11
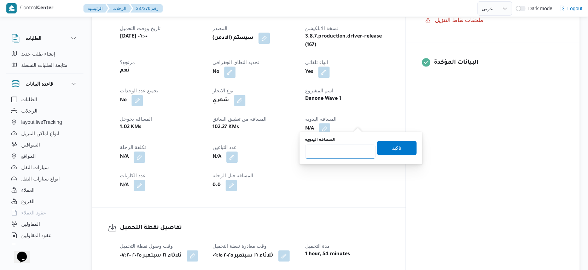
click at [330, 155] on input "المسافه اليدويه" at bounding box center [340, 151] width 70 height 14
type input "108"
click at [392, 148] on span "تاكيد" at bounding box center [396, 147] width 9 height 8
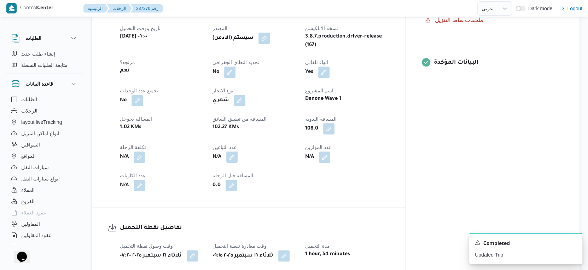
scroll to position [196, 0]
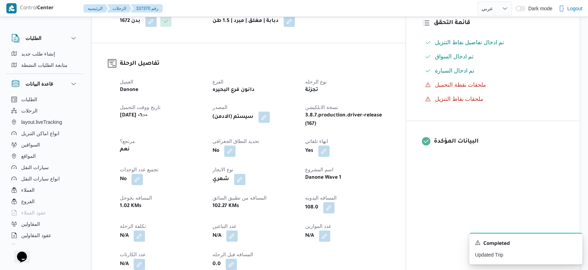
select select "ar"
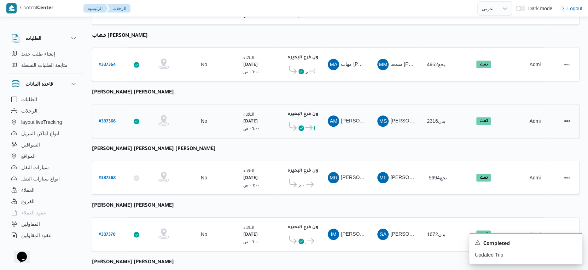
scroll to position [577, 0]
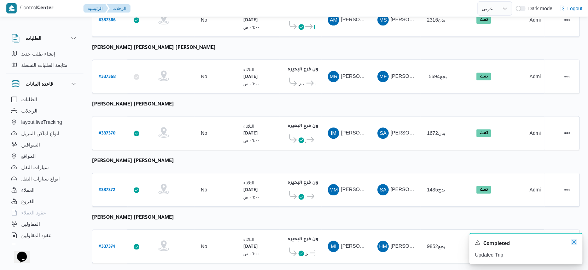
click at [573, 241] on icon "Dismiss toast" at bounding box center [574, 242] width 6 height 6
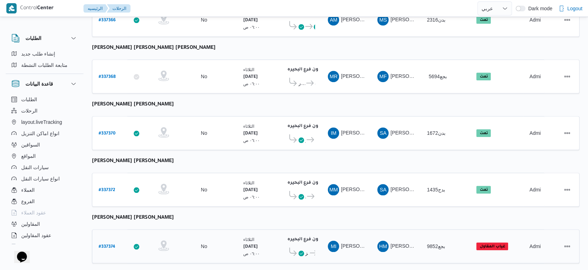
click at [108, 244] on b "# 337374" at bounding box center [107, 246] width 17 height 5
select select "ar"
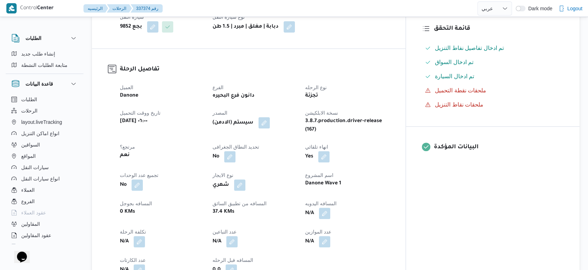
scroll to position [236, 0]
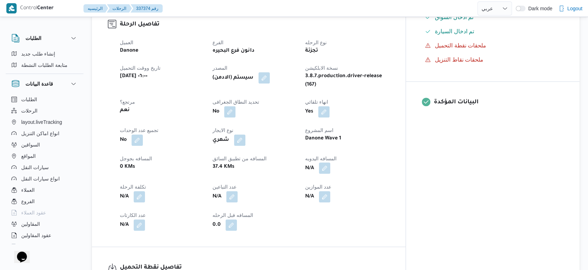
click at [330, 162] on button "button" at bounding box center [324, 167] width 11 height 11
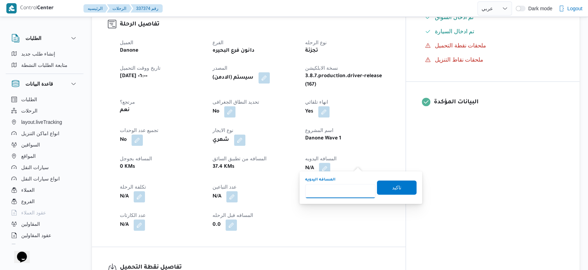
click at [335, 191] on input "المسافه اليدويه" at bounding box center [340, 191] width 70 height 14
type input "30"
click at [405, 191] on span "تاكيد" at bounding box center [397, 187] width 40 height 14
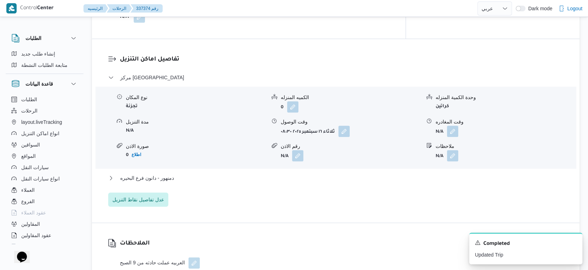
scroll to position [590, 0]
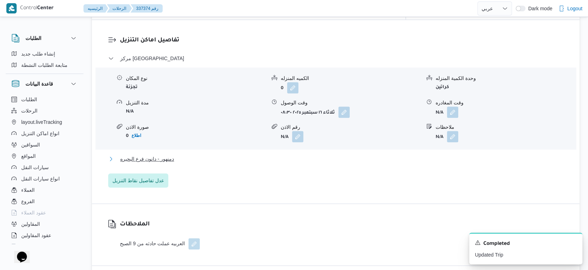
click at [194, 156] on button "دمنهور - دانون فرع البحيره" at bounding box center [336, 159] width 456 height 8
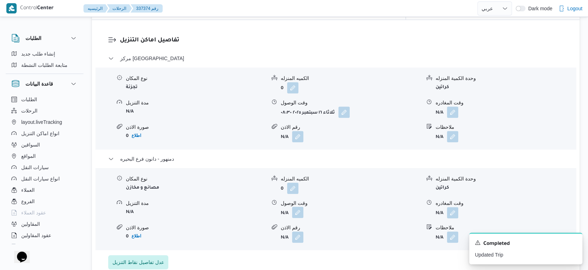
click at [301, 207] on button "button" at bounding box center [297, 212] width 11 height 11
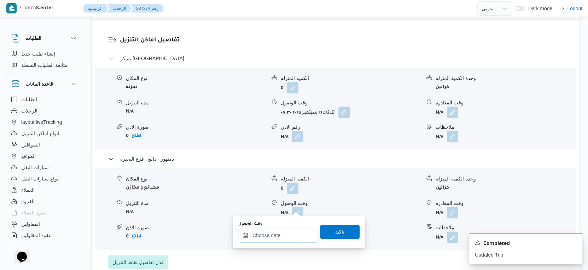
click at [286, 232] on input "وقت الوصول" at bounding box center [278, 235] width 80 height 14
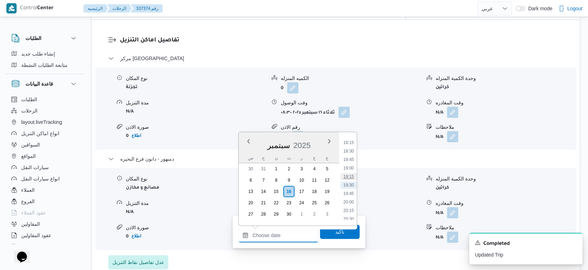
scroll to position [501, 0]
drag, startPoint x: 349, startPoint y: 140, endPoint x: 350, endPoint y: 181, distance: 41.1
click at [349, 140] on li "14:45" at bounding box center [349, 141] width 16 height 7
type input "١٦/٠٩/٢٠٢٥ ١٤:٤٥"
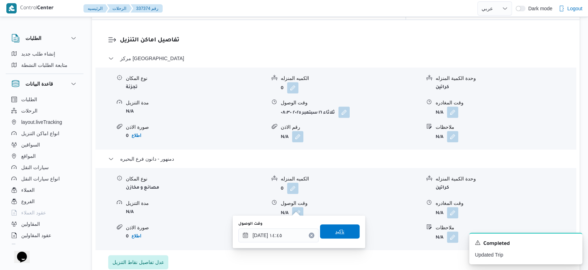
click at [343, 230] on span "تاكيد" at bounding box center [340, 231] width 40 height 14
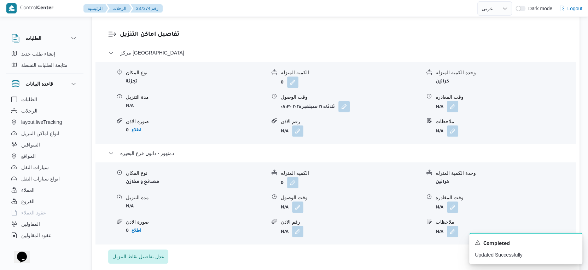
click at [445, 202] on span at bounding box center [451, 206] width 15 height 11
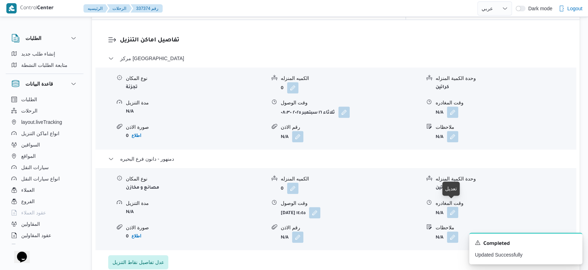
click at [449, 209] on button "button" at bounding box center [452, 212] width 11 height 11
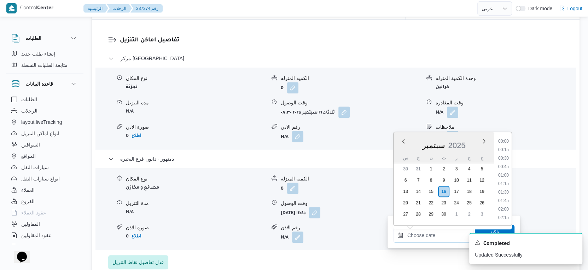
click at [442, 234] on input "وقت المغادره" at bounding box center [433, 235] width 80 height 14
click at [506, 149] on li "15:00" at bounding box center [504, 149] width 16 height 7
type input "١٦/٠٩/٢٠٢٥ ١٥:٠٠"
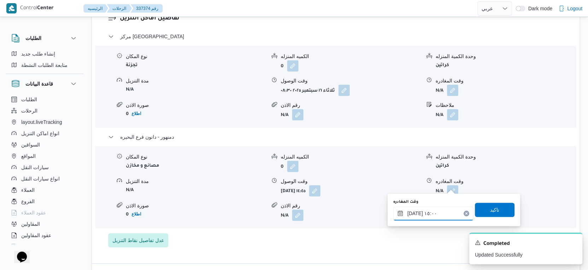
scroll to position [629, 0]
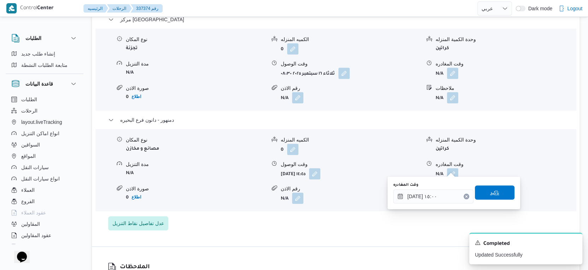
click at [496, 189] on span "تاكيد" at bounding box center [495, 192] width 40 height 14
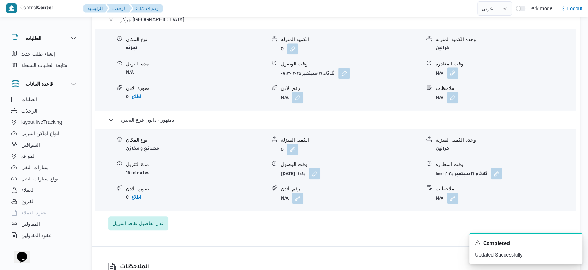
click at [449, 67] on button "button" at bounding box center [452, 72] width 11 height 11
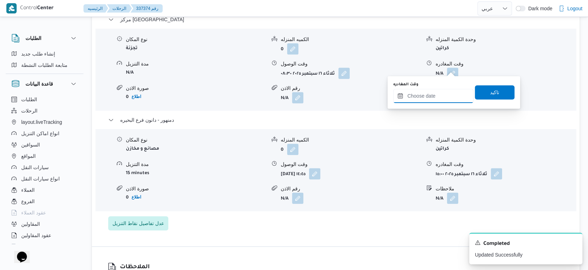
click at [438, 92] on input "وقت المغادره" at bounding box center [433, 96] width 80 height 14
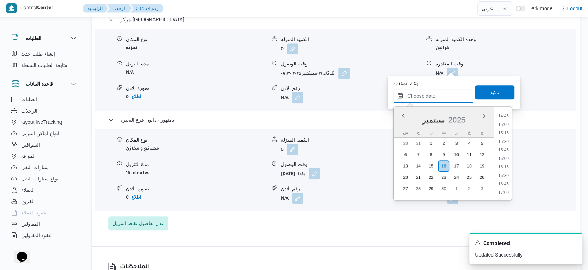
scroll to position [461, 0]
drag, startPoint x: 507, startPoint y: 145, endPoint x: 507, endPoint y: 133, distance: 11.3
click at [507, 145] on li "14:30" at bounding box center [504, 147] width 16 height 7
type input "١٦/٠٩/٢٠٢٥ ١٤:٣٠"
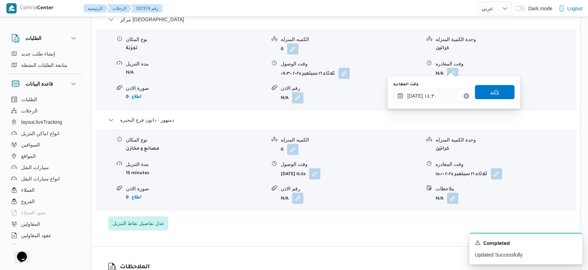
click at [500, 93] on span "تاكيد" at bounding box center [495, 92] width 40 height 14
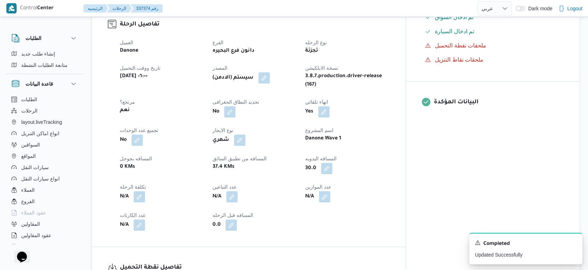
scroll to position [0, 0]
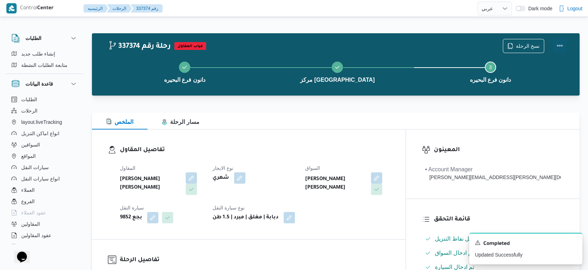
click at [561, 44] on button "Actions" at bounding box center [560, 46] width 14 height 14
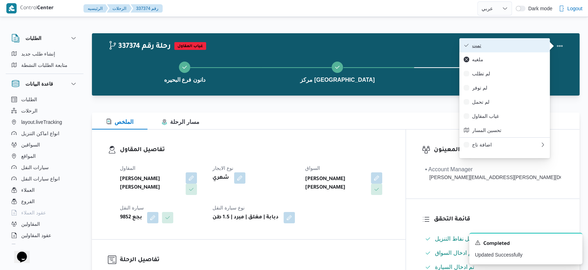
click at [501, 42] on span "تمت" at bounding box center [509, 45] width 74 height 6
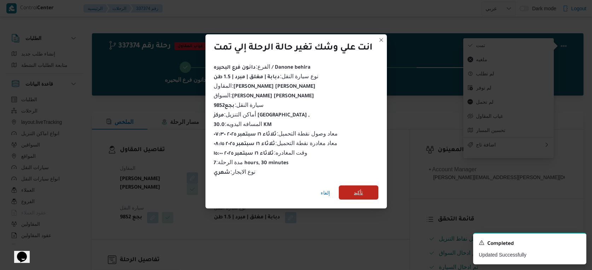
click at [354, 189] on span "تأكيد" at bounding box center [359, 192] width 40 height 14
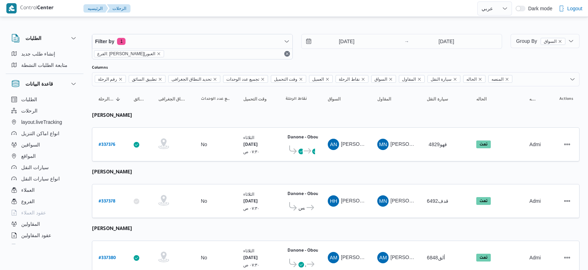
select select "ar"
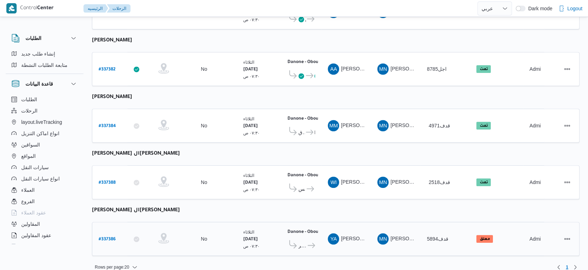
click at [312, 243] on icon at bounding box center [311, 245] width 7 height 5
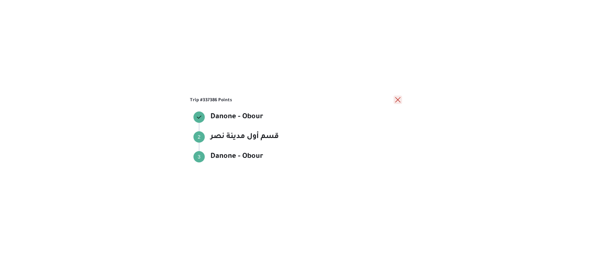
click at [400, 100] on button "close" at bounding box center [398, 100] width 8 height 8
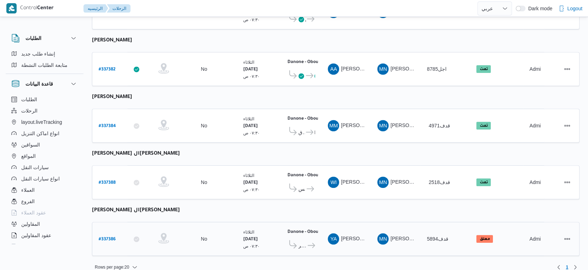
click at [106, 237] on b "# 337386" at bounding box center [107, 239] width 17 height 5
select select "ar"
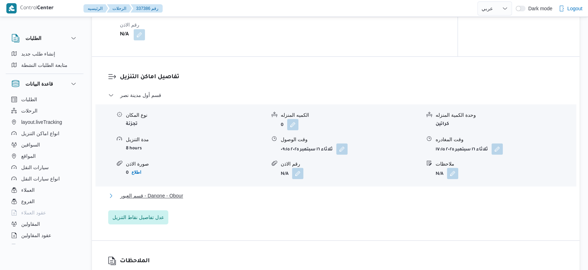
click at [194, 198] on button "قسم العبور - Danone - Obour" at bounding box center [336, 195] width 456 height 8
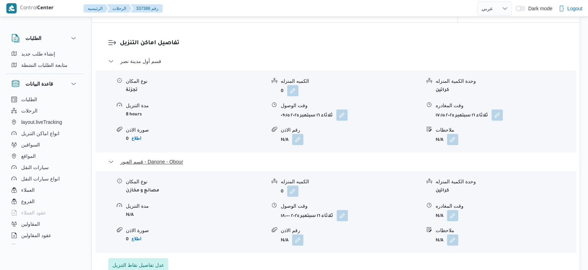
scroll to position [629, 0]
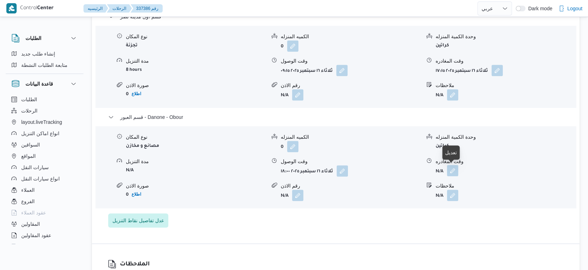
click at [449, 168] on button "button" at bounding box center [452, 170] width 11 height 11
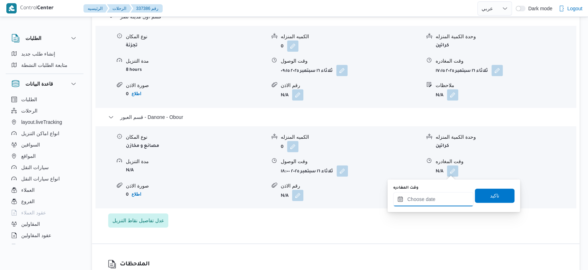
click at [439, 196] on input "وقت المغادره" at bounding box center [433, 199] width 80 height 14
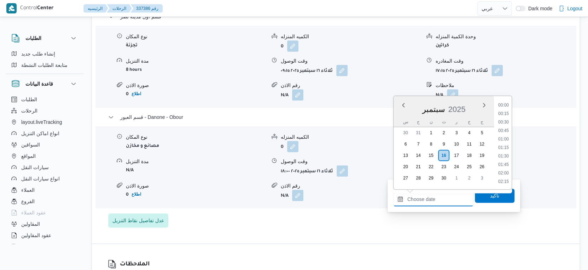
scroll to position [610, 0]
click at [505, 121] on li "18:30" at bounding box center [504, 123] width 16 height 7
type input "[DATE] ١٨:٣٠"
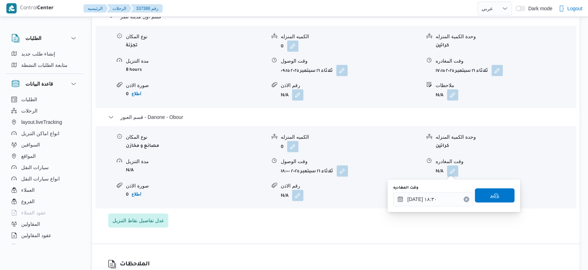
click at [501, 196] on span "تاكيد" at bounding box center [495, 195] width 40 height 14
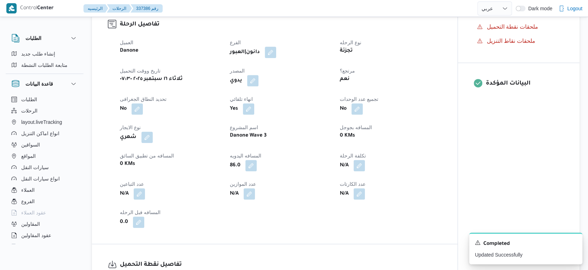
scroll to position [0, 0]
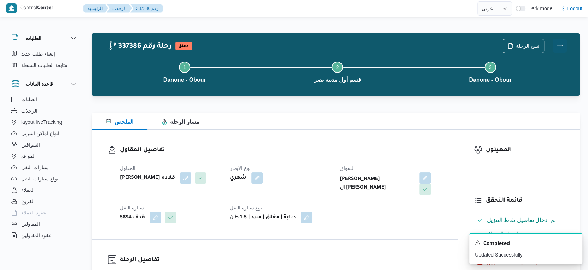
click at [559, 44] on button "Actions" at bounding box center [560, 46] width 14 height 14
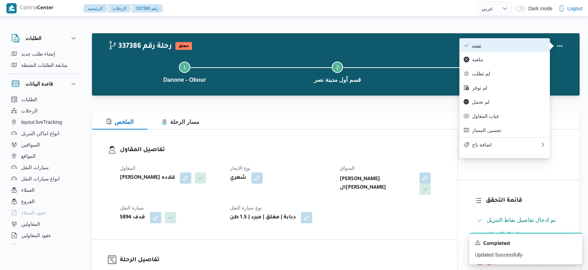
click at [506, 44] on span "تمت" at bounding box center [509, 45] width 74 height 6
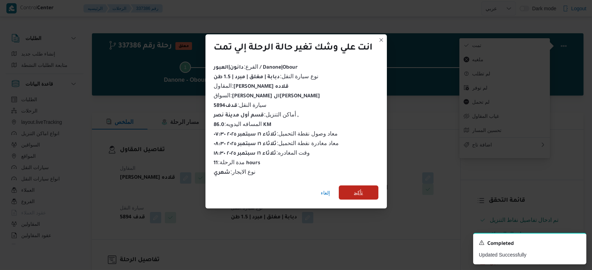
click at [356, 189] on span "تأكيد" at bounding box center [358, 192] width 9 height 8
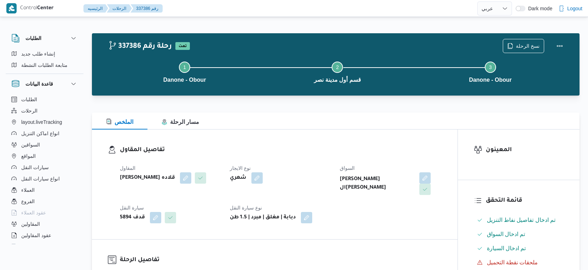
select select "ar"
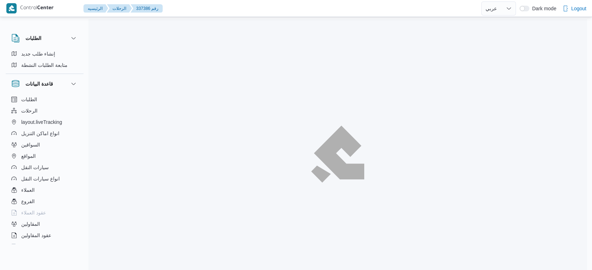
select select "ar"
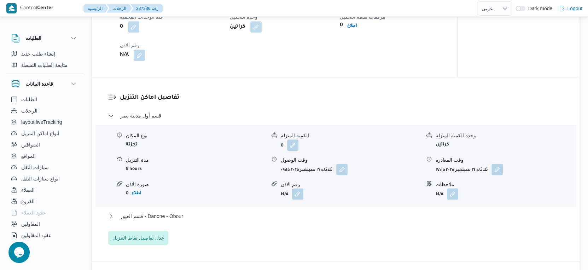
scroll to position [629, 0]
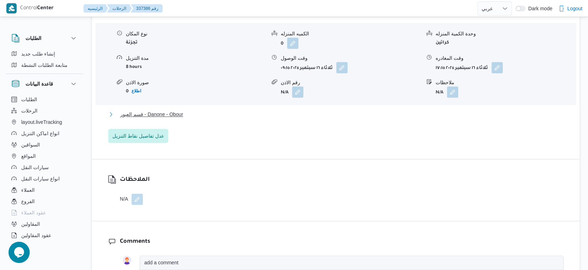
click at [185, 115] on button "قسم العبور - Danone - Obour" at bounding box center [336, 114] width 456 height 8
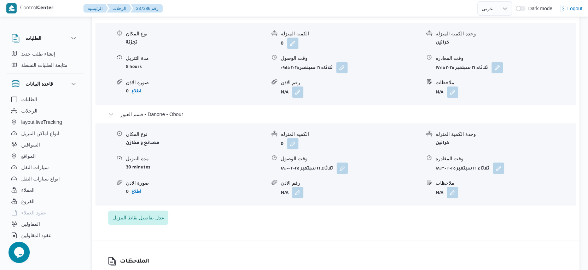
select select "ar"
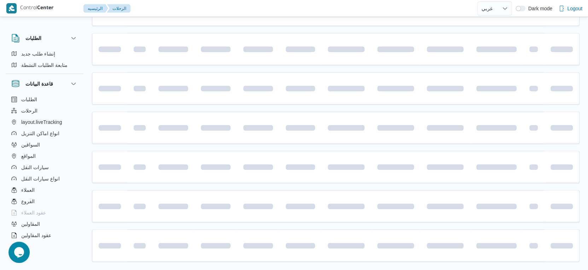
scroll to position [245, 0]
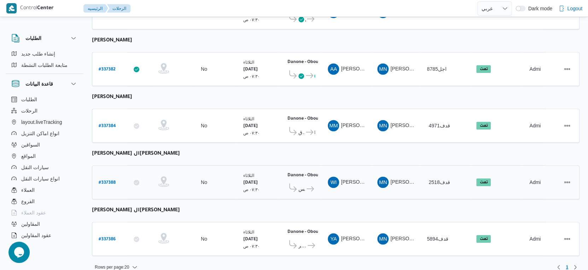
click at [399, 165] on td "المقاول MN [PERSON_NAME] قلاده" at bounding box center [396, 182] width 50 height 34
click at [302, 241] on span "قسم أول مدينة نصر" at bounding box center [303, 245] width 8 height 8
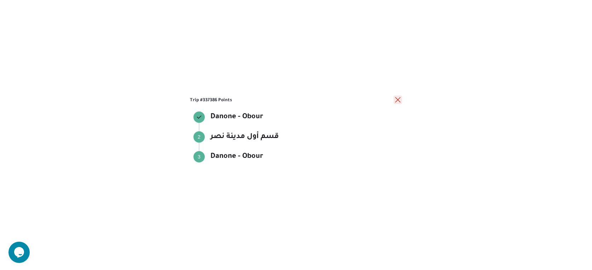
click at [399, 99] on button "close" at bounding box center [398, 100] width 8 height 8
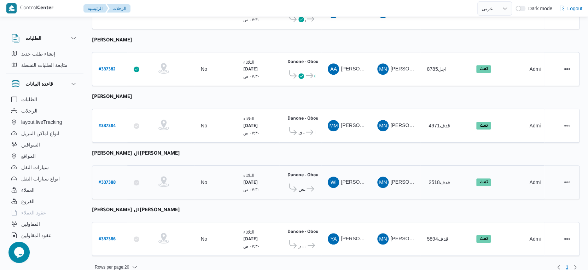
click at [300, 185] on span "قسم عين شمس" at bounding box center [302, 189] width 7 height 8
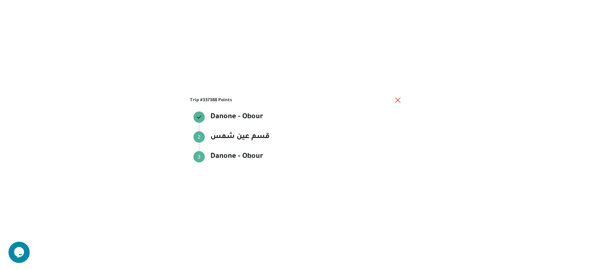
click at [403, 100] on div "Trip #337388 Points Danone - Obour Danone - Obour Step 2 2 قسم عين شمس قسم عين …" at bounding box center [296, 135] width 592 height 270
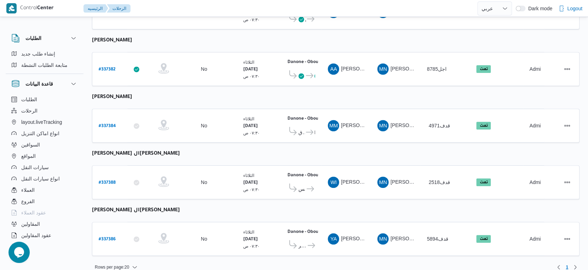
click at [399, 100] on table "رقم الرحلة Click to sort in ascending order تطبيق السائق Click to sort in ascen…" at bounding box center [336, 52] width 488 height 422
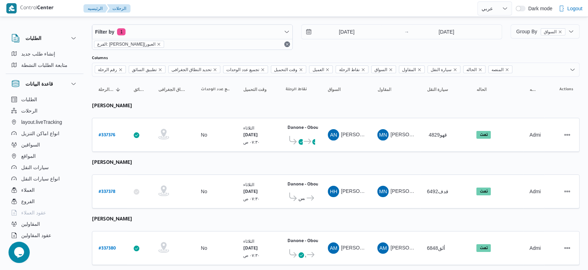
scroll to position [0, 0]
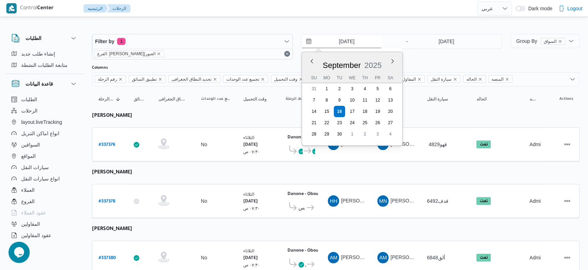
click at [357, 43] on input "[DATE]" at bounding box center [342, 41] width 80 height 14
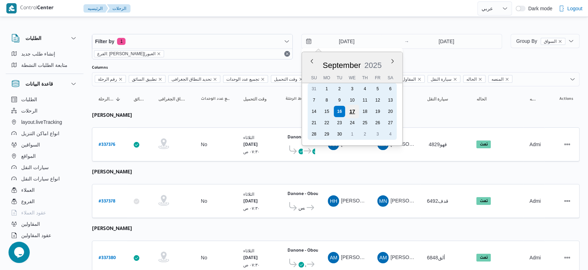
click at [353, 111] on div "17" at bounding box center [352, 111] width 13 height 13
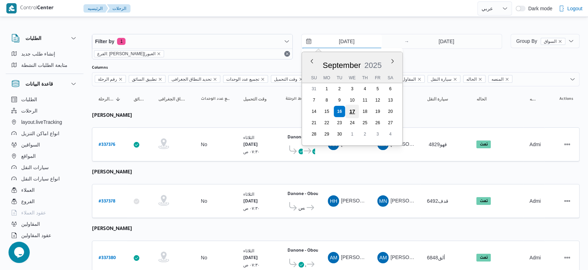
type input "[DATE]"
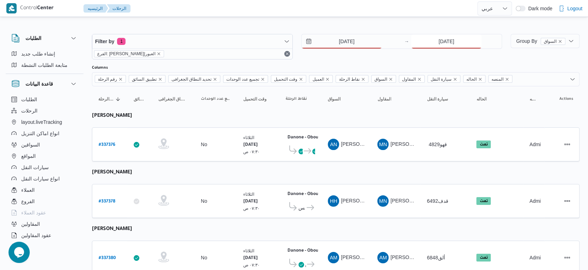
click at [451, 39] on input "[DATE]" at bounding box center [446, 41] width 70 height 14
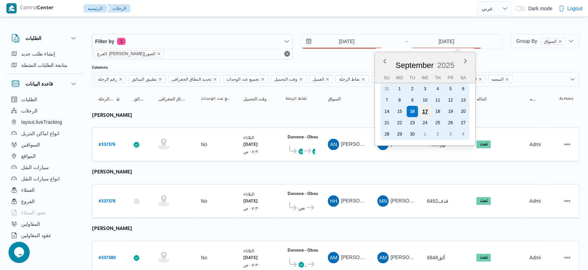
click at [427, 108] on div "17" at bounding box center [424, 111] width 13 height 13
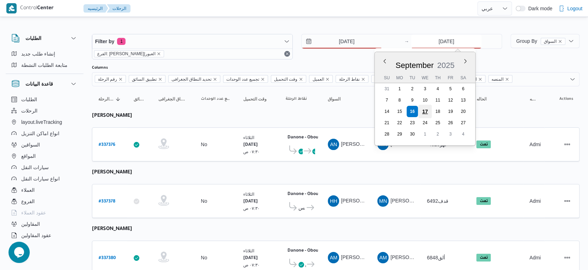
type input "17/9/2025"
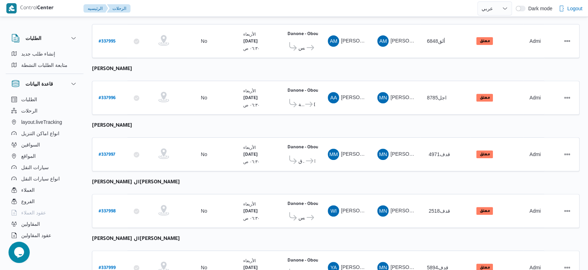
scroll to position [245, 0]
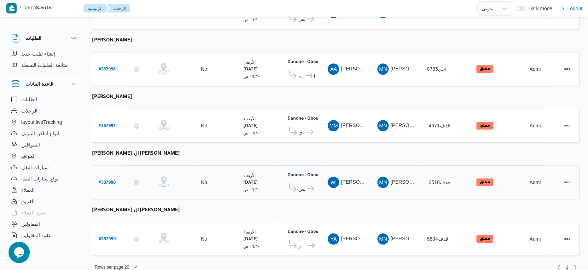
click at [309, 186] on icon at bounding box center [310, 188] width 7 height 5
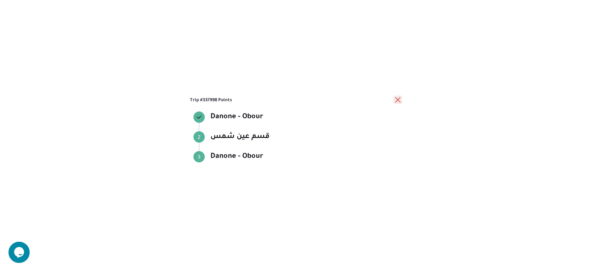
click at [402, 100] on button "close" at bounding box center [398, 100] width 8 height 8
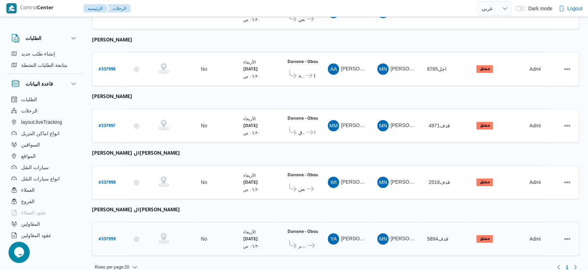
click at [313, 243] on icon at bounding box center [311, 245] width 7 height 5
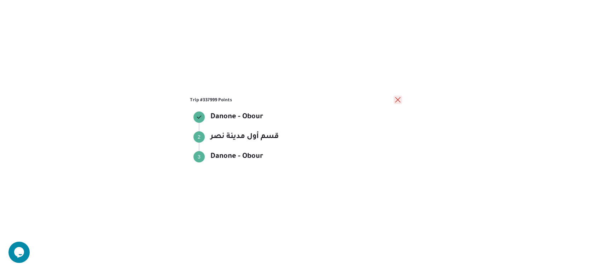
click at [397, 99] on button "close" at bounding box center [398, 100] width 8 height 8
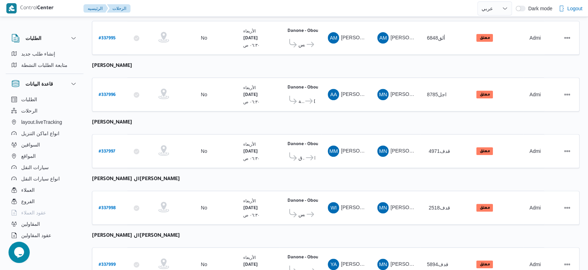
scroll to position [206, 0]
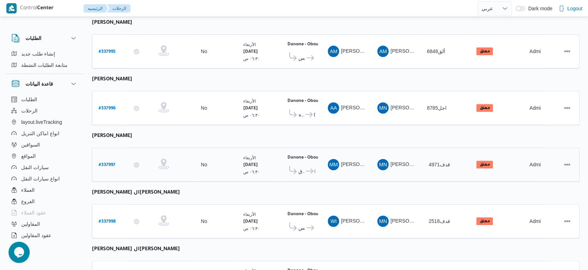
click at [309, 167] on span "Danone - Obour" at bounding box center [310, 171] width 10 height 8
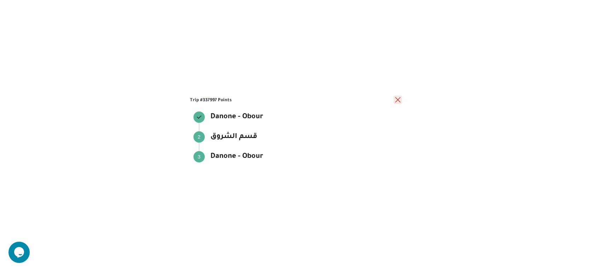
click at [397, 99] on button "close" at bounding box center [398, 100] width 8 height 8
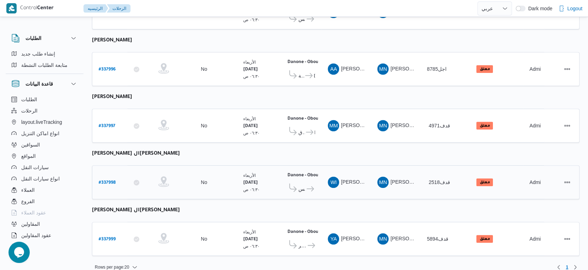
scroll to position [0, 0]
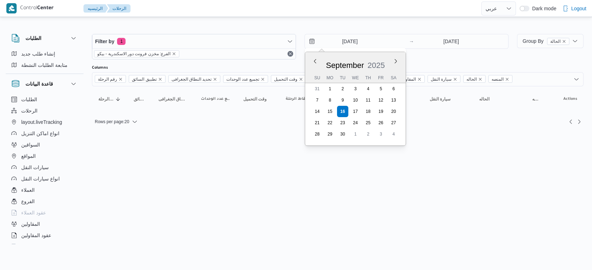
select select "ar"
click at [359, 38] on input "[DATE]" at bounding box center [345, 41] width 80 height 14
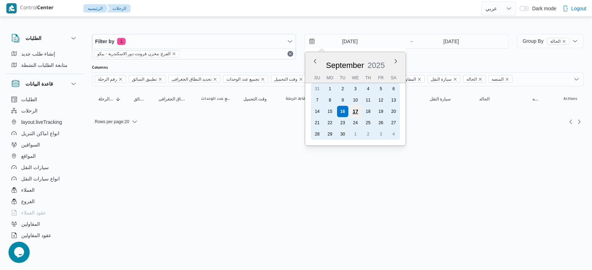
drag, startPoint x: 352, startPoint y: 114, endPoint x: 444, endPoint y: 54, distance: 109.3
click at [352, 114] on div "17" at bounding box center [355, 111] width 13 height 13
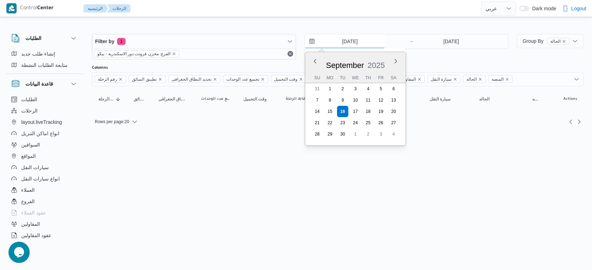
type input "[DATE]"
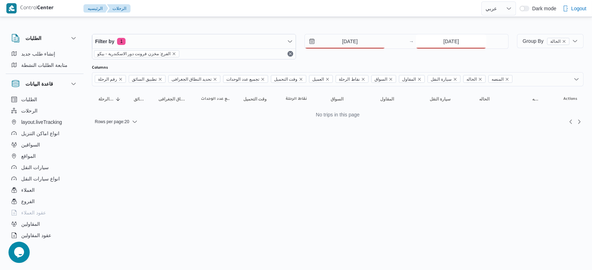
click at [449, 46] on input "[DATE]" at bounding box center [451, 41] width 70 height 14
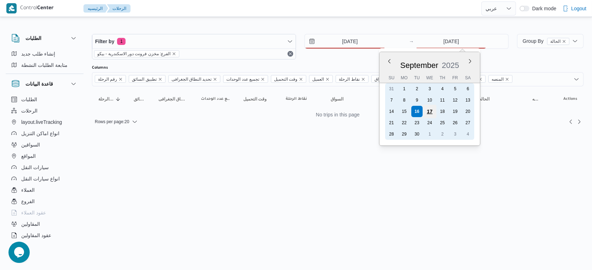
click at [428, 111] on div "17" at bounding box center [429, 111] width 13 height 13
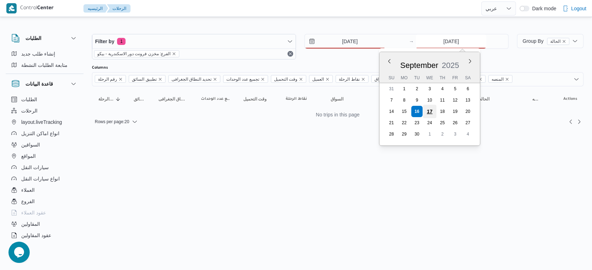
type input "[DATE]"
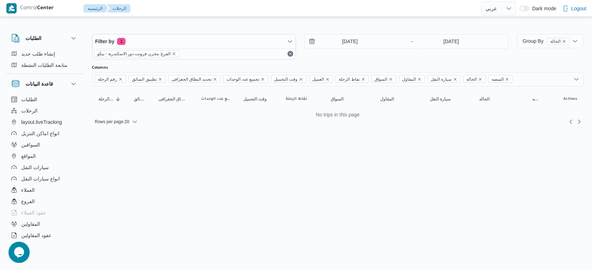
click at [388, 150] on html "Control Center الرئيسيه الرحلات English عربي Dark mode Logout الطلبات إنشاء طلب…" at bounding box center [296, 135] width 592 height 270
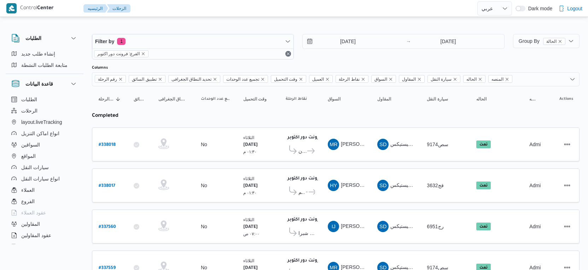
select select "ar"
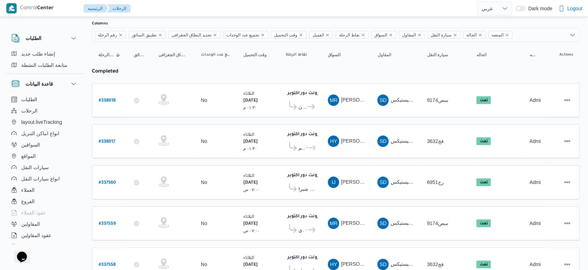
scroll to position [74, 0]
